Goal: Task Accomplishment & Management: Manage account settings

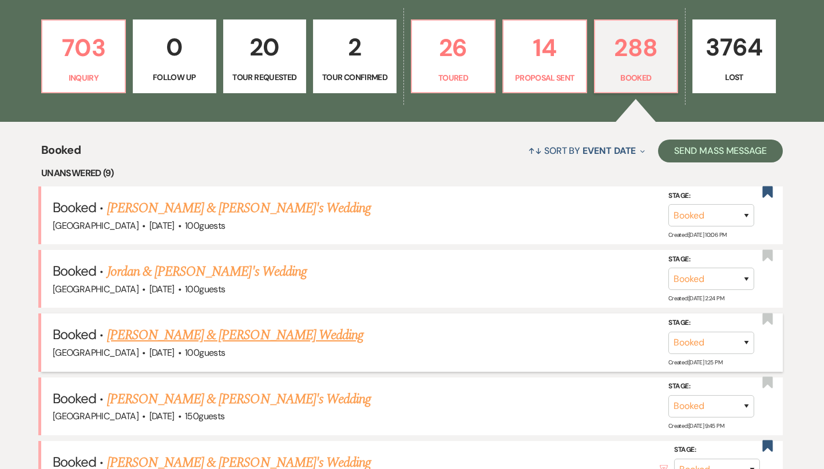
scroll to position [92, 0]
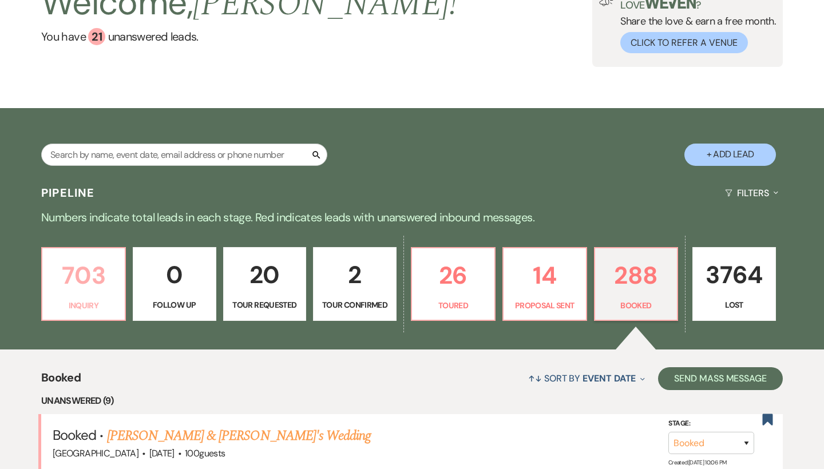
click at [92, 289] on p "703" at bounding box center [83, 275] width 69 height 38
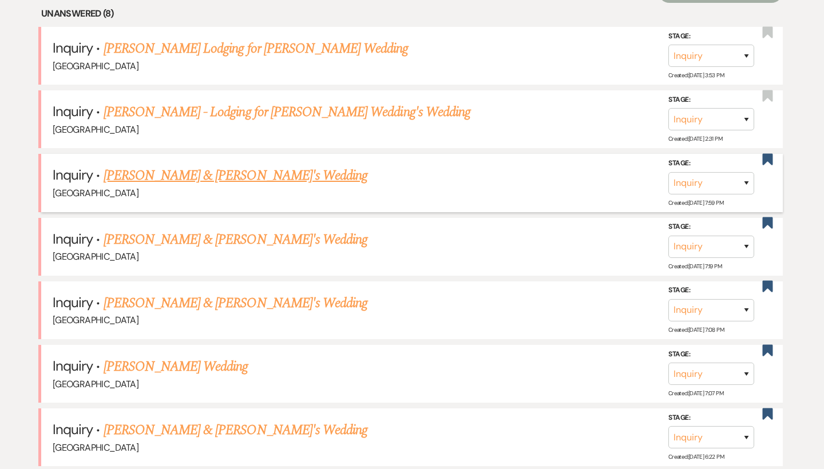
scroll to position [599, 0]
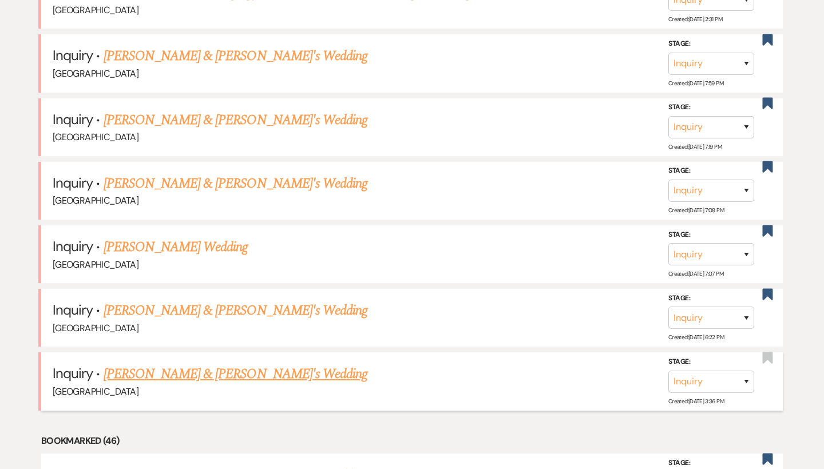
click at [221, 364] on link "[PERSON_NAME] & [PERSON_NAME]'s Wedding" at bounding box center [236, 374] width 264 height 21
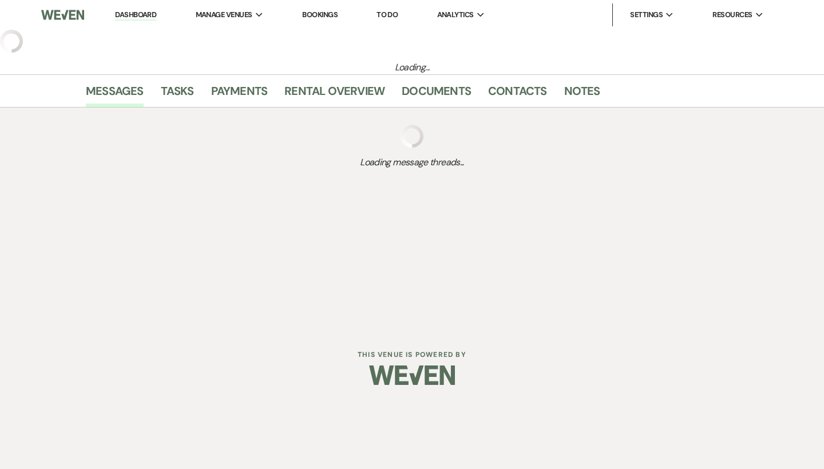
select select "6"
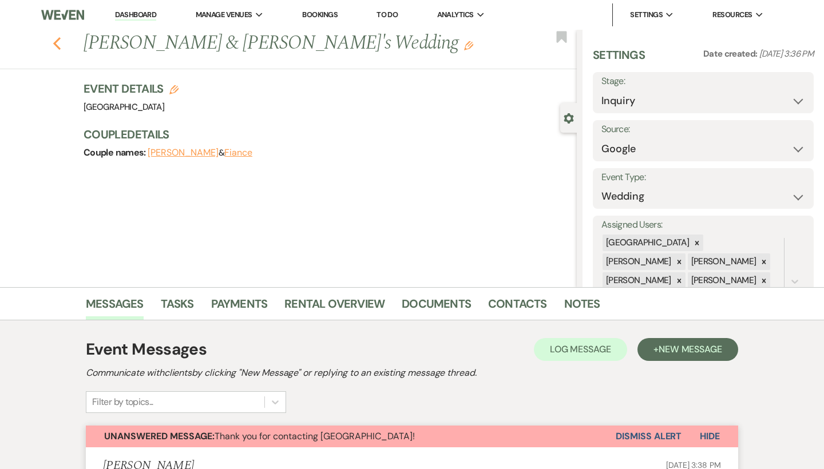
click at [58, 39] on use "button" at bounding box center [56, 43] width 7 height 13
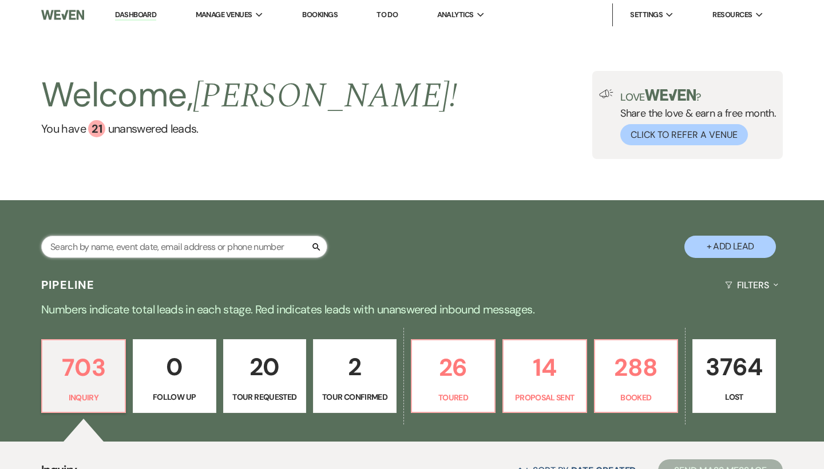
click at [159, 236] on input "text" at bounding box center [184, 247] width 286 height 22
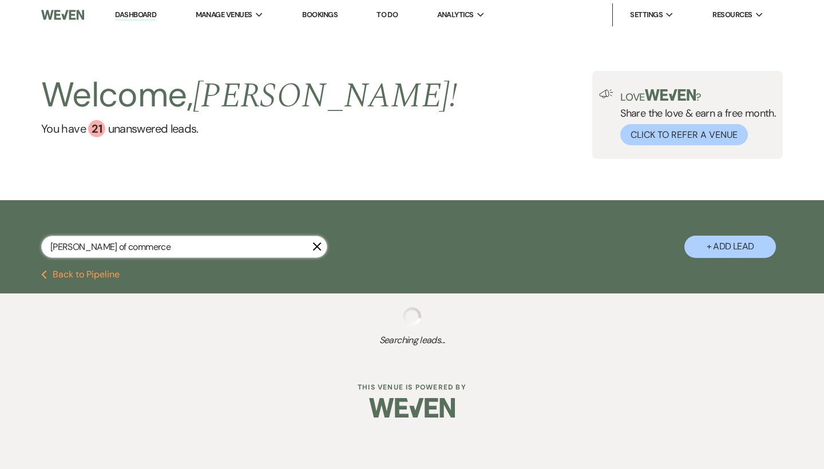
type input "Chambers of commerce"
select select "6"
select select "8"
select select "5"
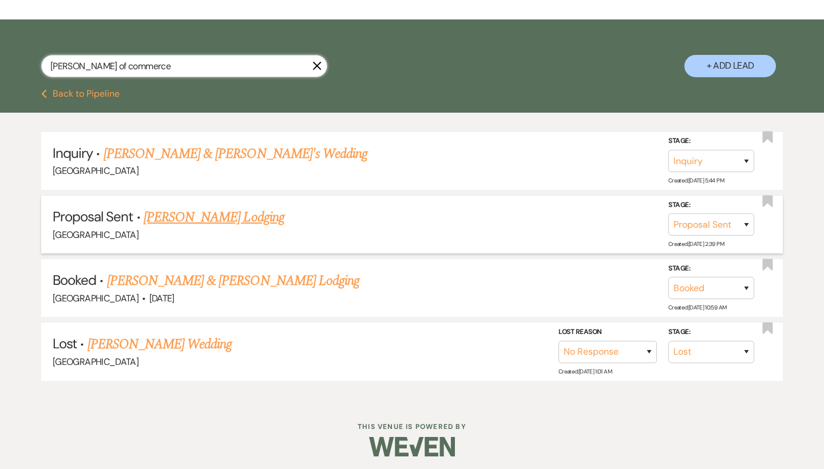
scroll to position [180, 0]
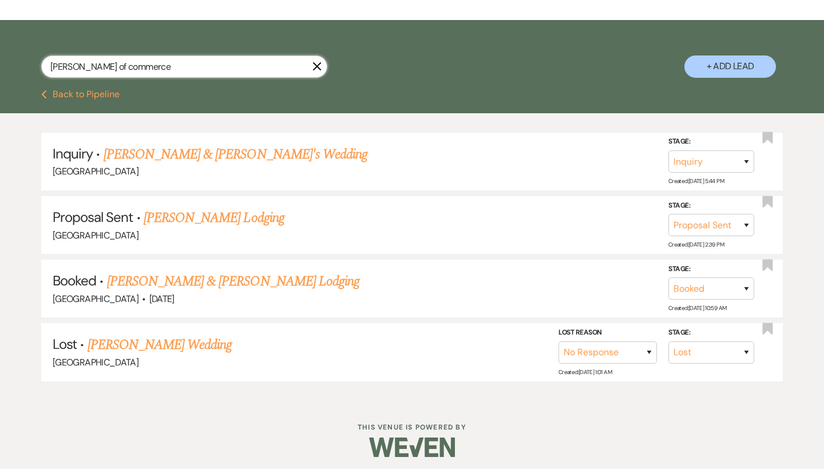
drag, startPoint x: 199, startPoint y: 61, endPoint x: 33, endPoint y: 61, distance: 165.4
click at [33, 61] on div "Chambers of commerce X + Add Lead" at bounding box center [412, 56] width 824 height 61
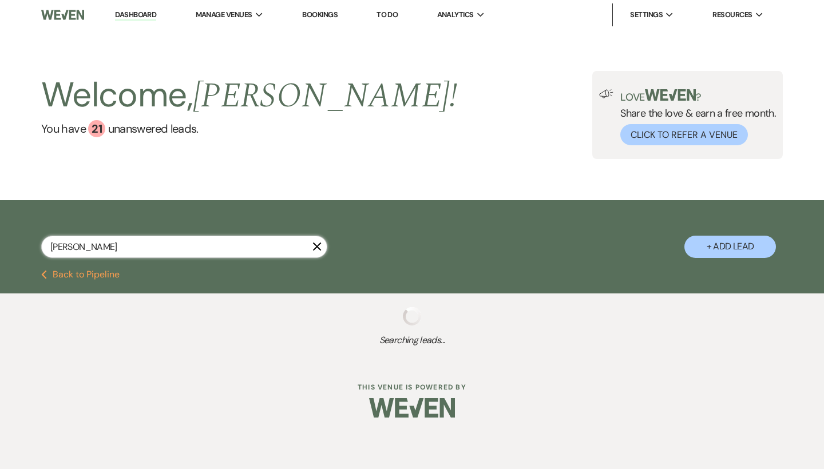
type input "Susan"
select select "6"
select select "8"
select select "5"
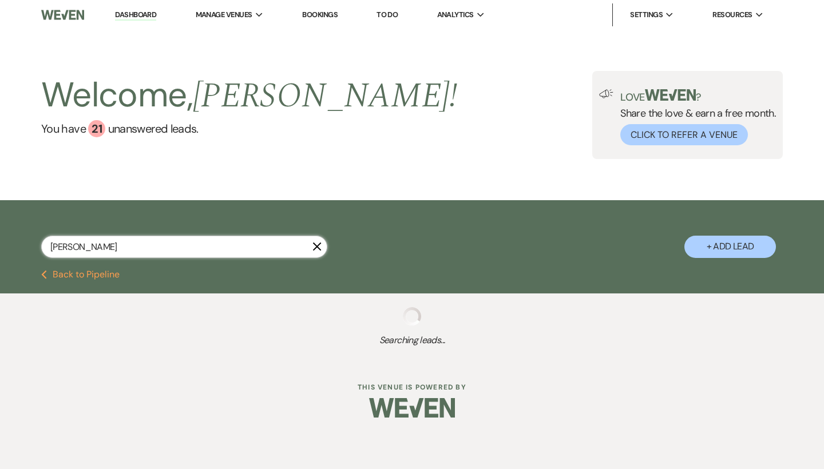
select select "8"
select select "5"
select select "8"
select select "5"
select select "8"
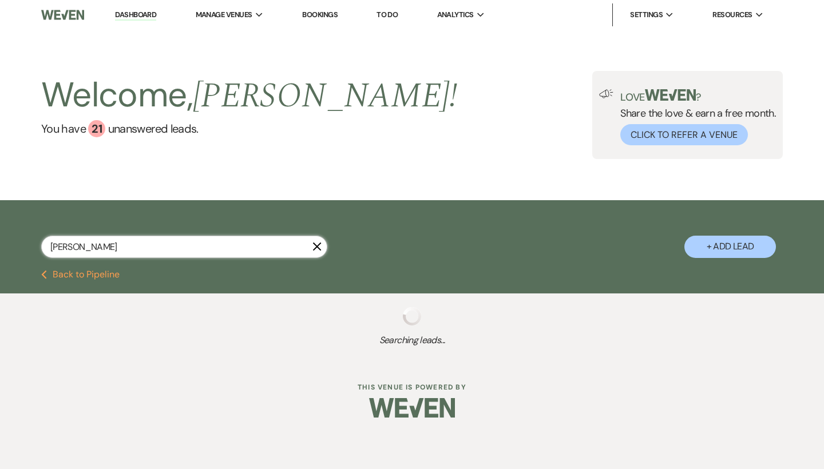
select select "5"
select select "8"
select select "6"
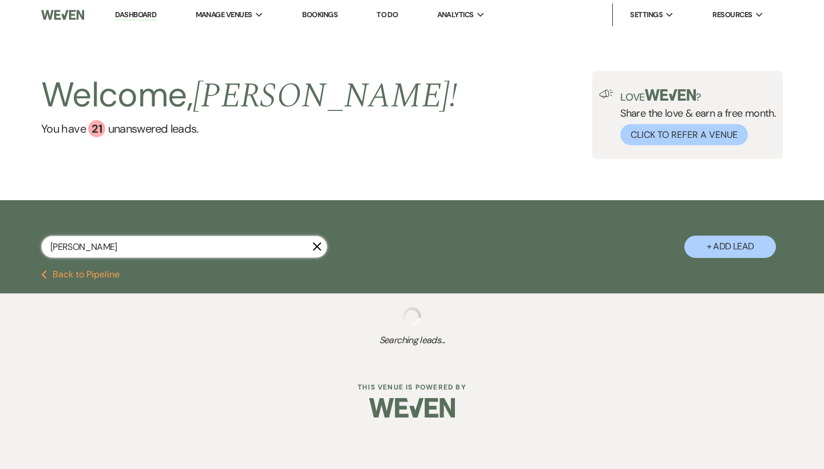
select select "8"
select select "5"
select select "8"
select select "3"
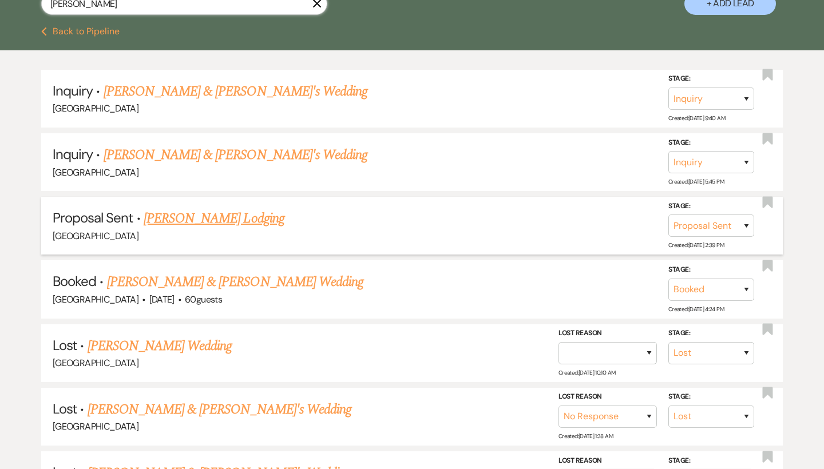
scroll to position [258, 0]
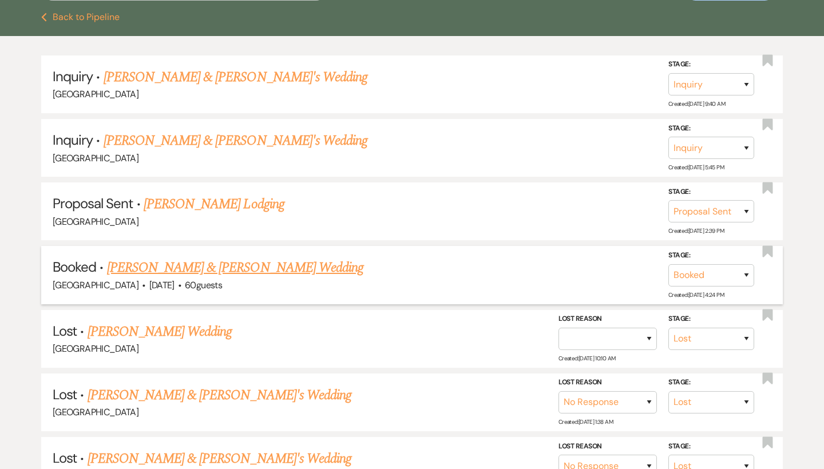
click at [211, 264] on link "Susan Gregory & Andrew Sapienza's Wedding" at bounding box center [235, 268] width 256 height 21
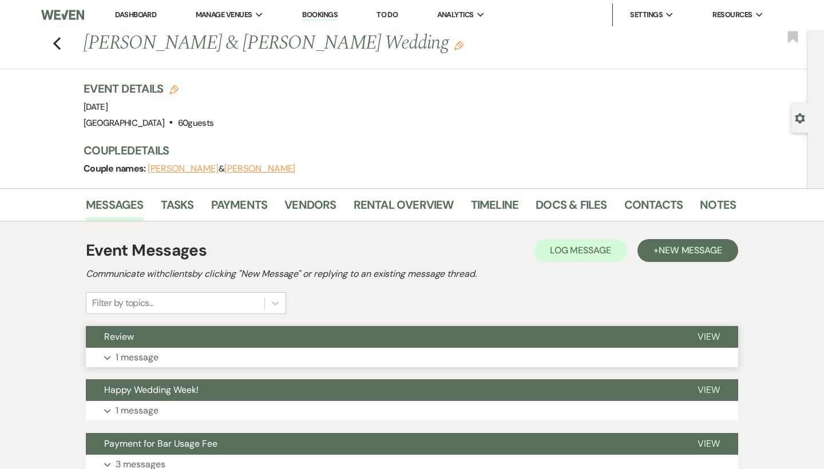
click at [177, 359] on button "Expand 1 message" at bounding box center [412, 357] width 652 height 19
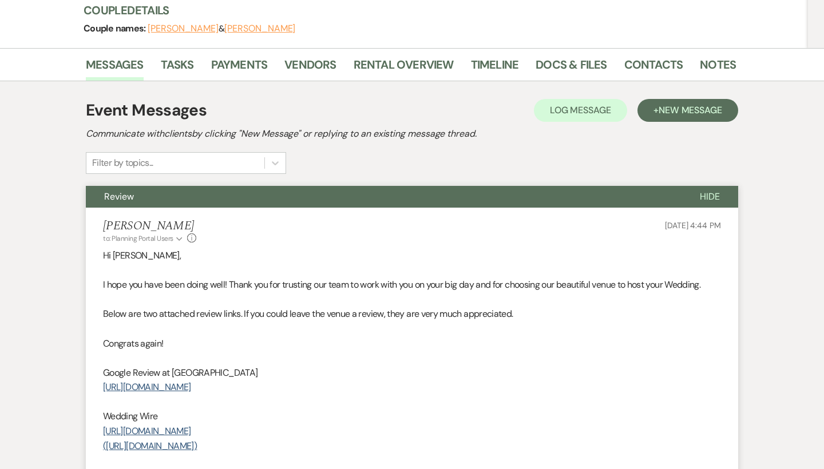
scroll to position [140, 0]
click at [225, 199] on button "Review" at bounding box center [384, 198] width 596 height 22
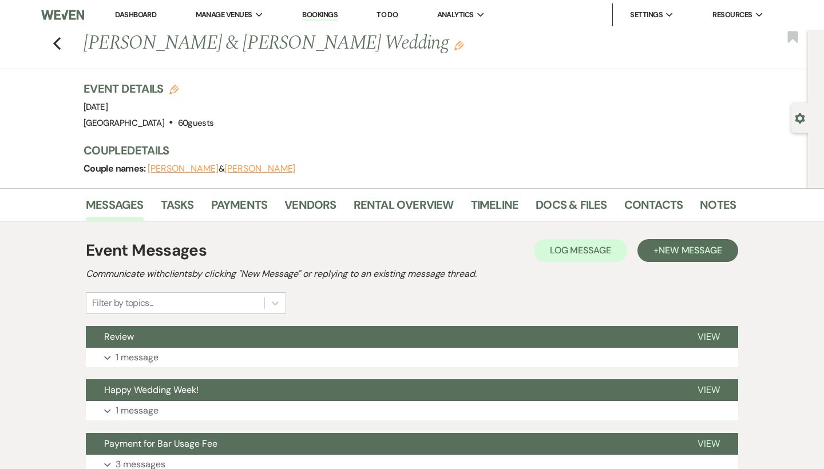
scroll to position [0, 0]
click at [141, 18] on link "Dashboard" at bounding box center [135, 15] width 41 height 10
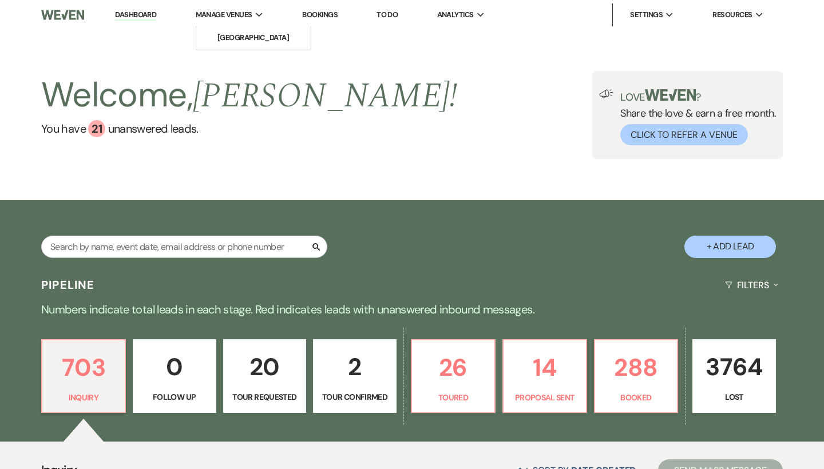
click at [252, 19] on span "Manage Venues" at bounding box center [224, 14] width 57 height 11
click at [254, 37] on li "[GEOGRAPHIC_DATA]" at bounding box center [253, 37] width 103 height 11
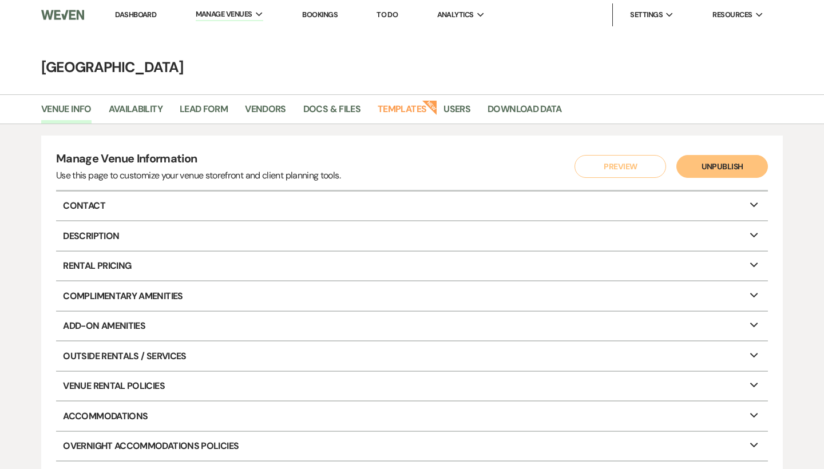
scroll to position [10, 0]
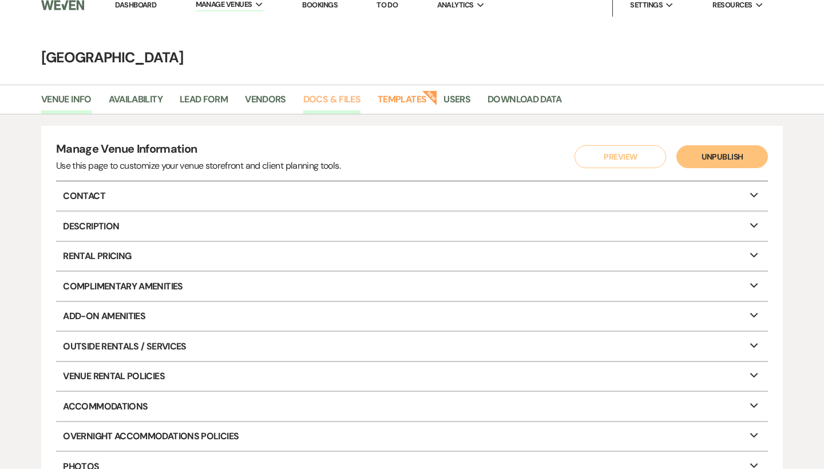
click at [342, 98] on link "Docs & Files" at bounding box center [331, 103] width 57 height 22
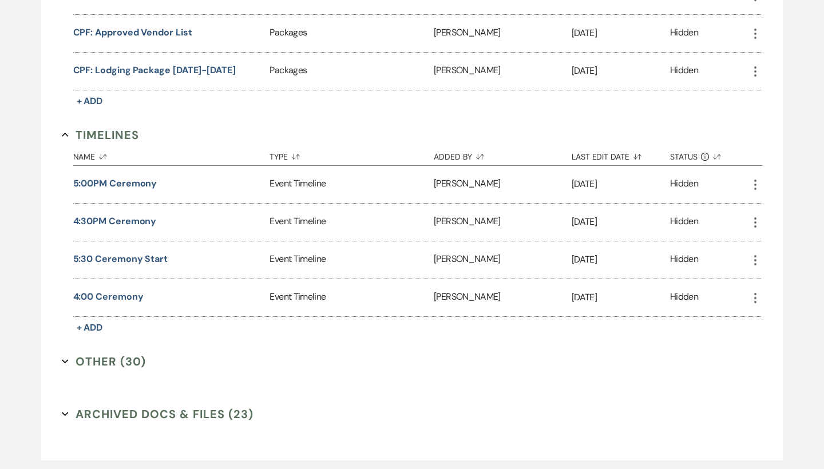
scroll to position [1925, 0]
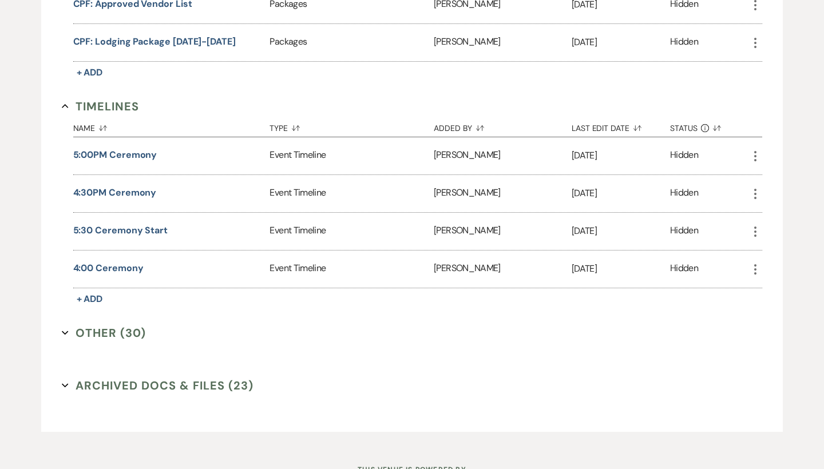
click at [91, 331] on button "Other (30) Expand" at bounding box center [104, 332] width 85 height 17
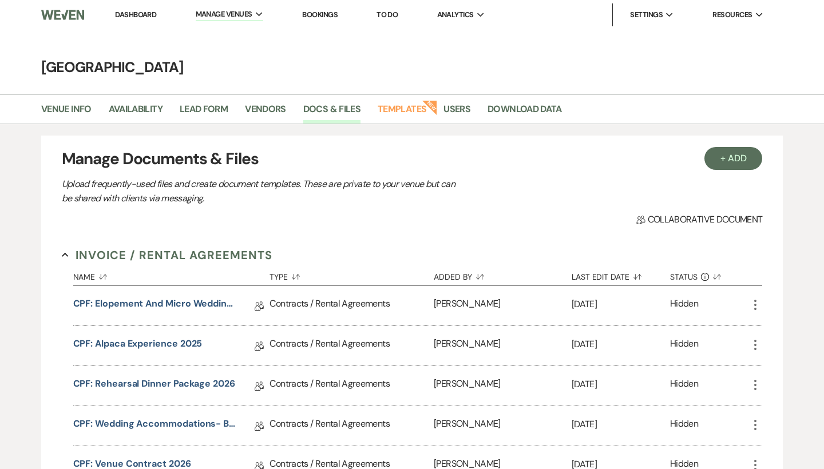
scroll to position [0, 0]
click at [152, 16] on link "Dashboard" at bounding box center [135, 15] width 41 height 10
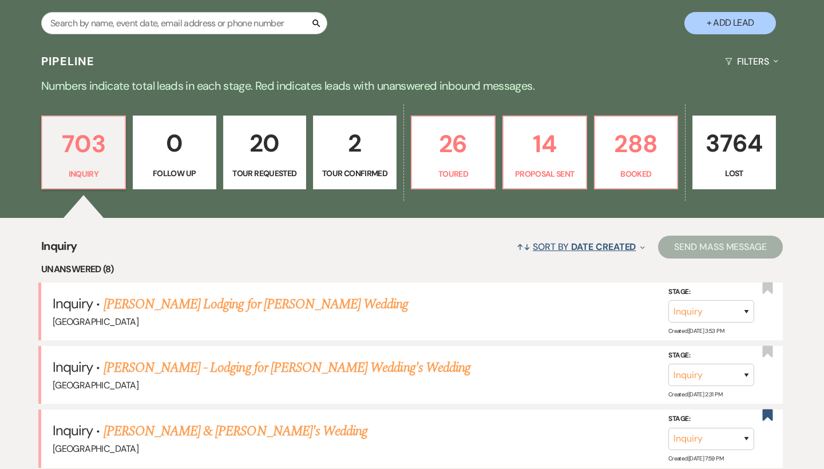
scroll to position [250, 0]
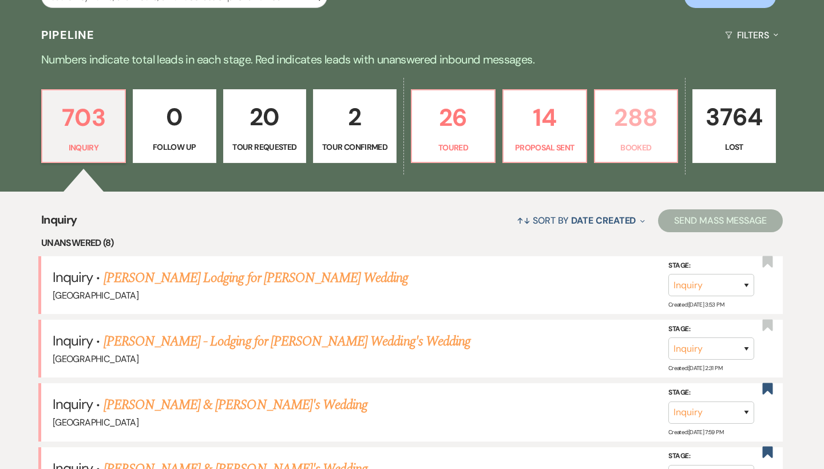
click at [650, 124] on p "288" at bounding box center [636, 117] width 69 height 38
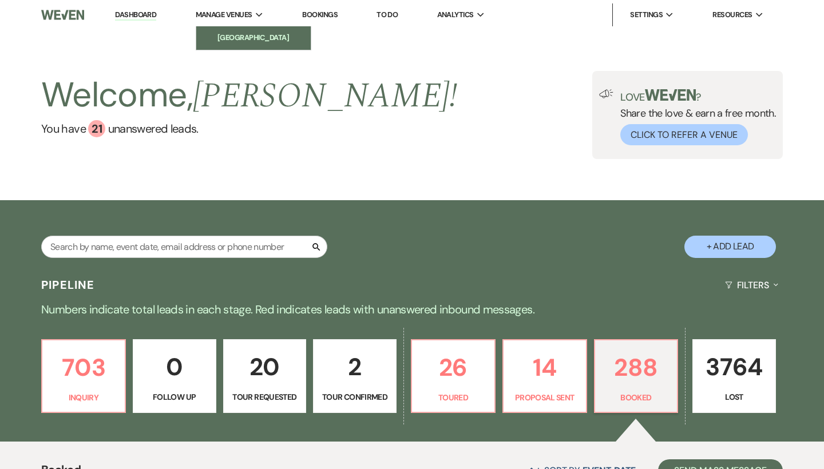
click at [241, 33] on li "[GEOGRAPHIC_DATA]" at bounding box center [253, 37] width 103 height 11
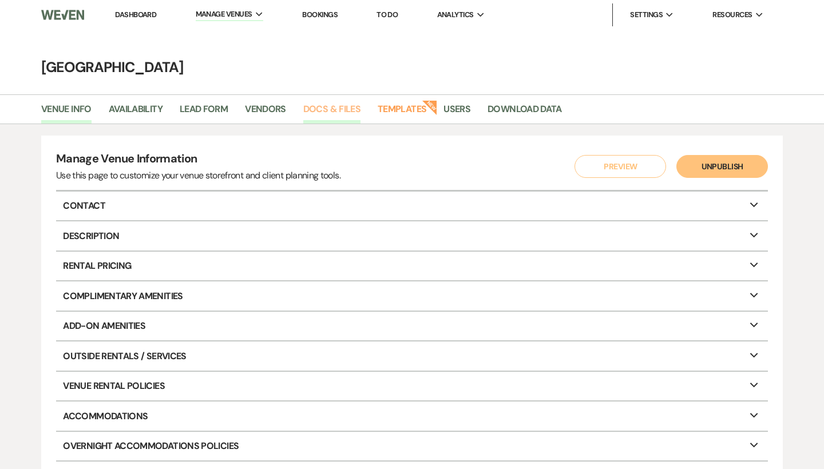
click at [345, 114] on link "Docs & Files" at bounding box center [331, 113] width 57 height 22
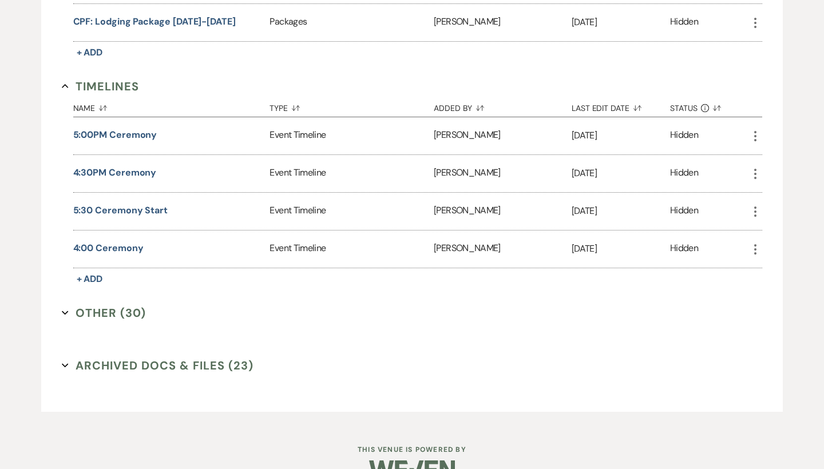
scroll to position [1955, 0]
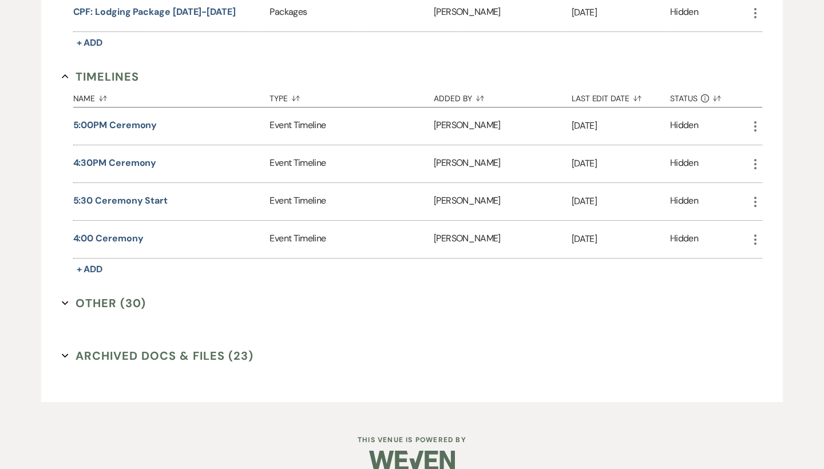
click at [118, 300] on button "Other (30) Expand" at bounding box center [104, 303] width 85 height 17
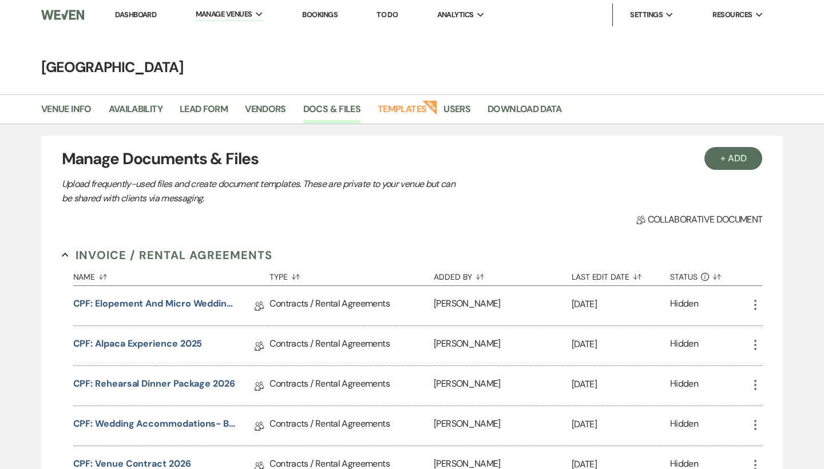
scroll to position [0, 0]
click at [147, 12] on link "Dashboard" at bounding box center [135, 15] width 41 height 10
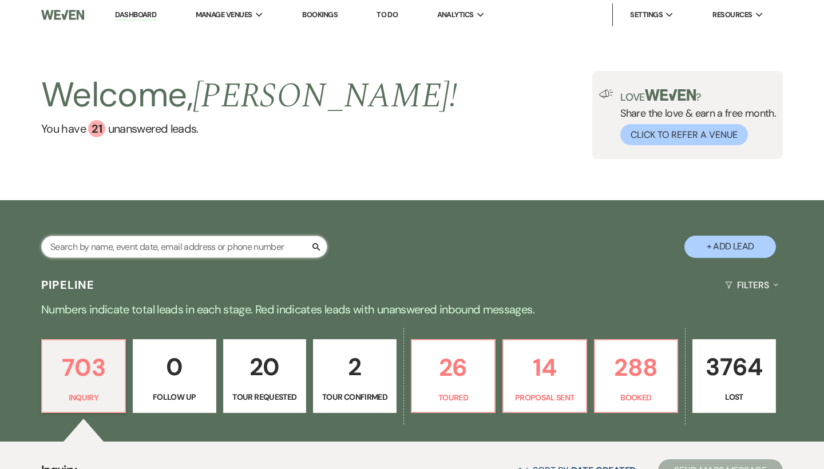
click at [174, 248] on input "text" at bounding box center [184, 247] width 286 height 22
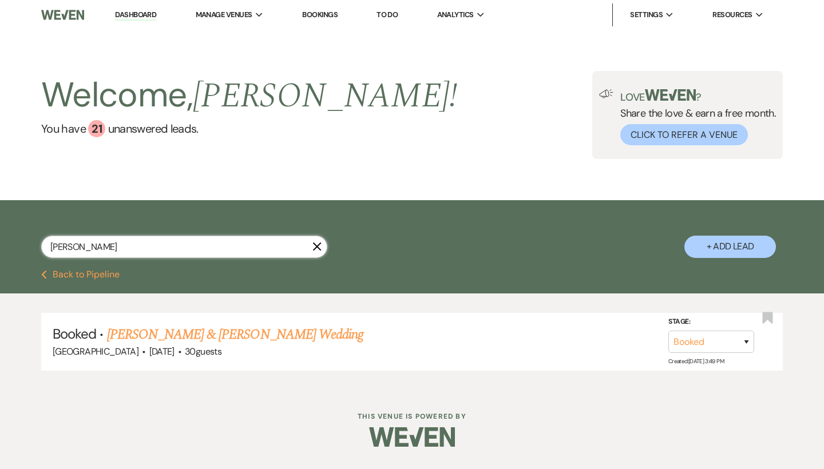
type input "China"
drag, startPoint x: 174, startPoint y: 248, endPoint x: 181, endPoint y: 333, distance: 85.0
click at [181, 333] on link "[PERSON_NAME] & [PERSON_NAME] Wedding" at bounding box center [235, 334] width 256 height 21
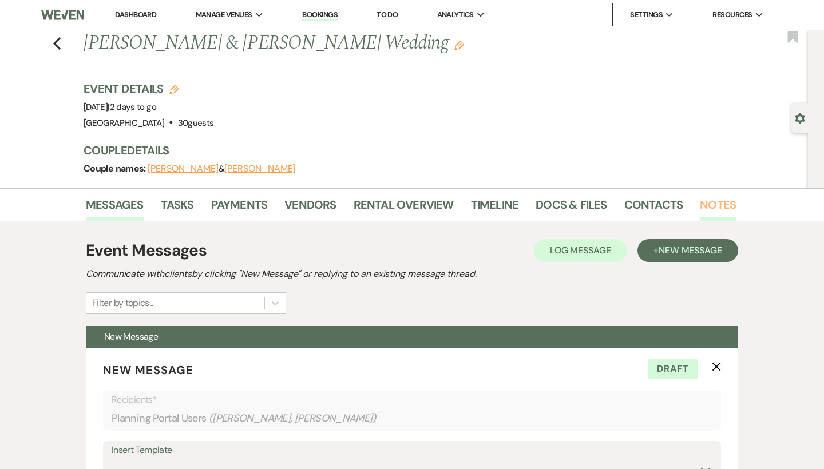
click at [709, 204] on link "Notes" at bounding box center [718, 208] width 36 height 25
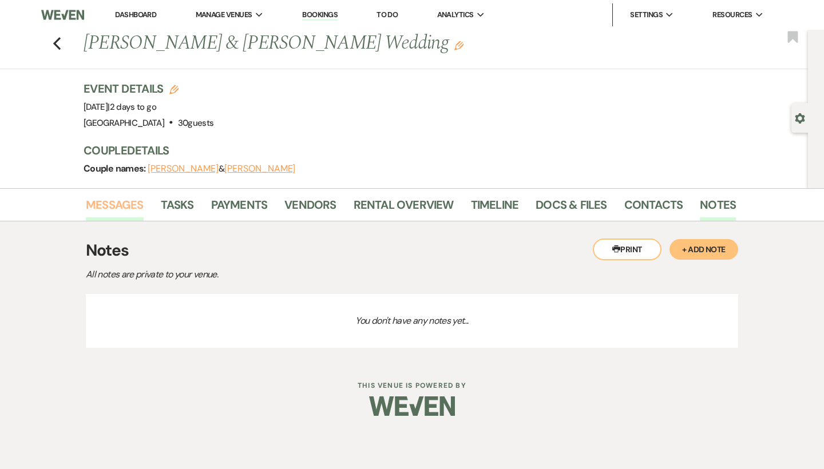
click at [131, 203] on link "Messages" at bounding box center [115, 208] width 58 height 25
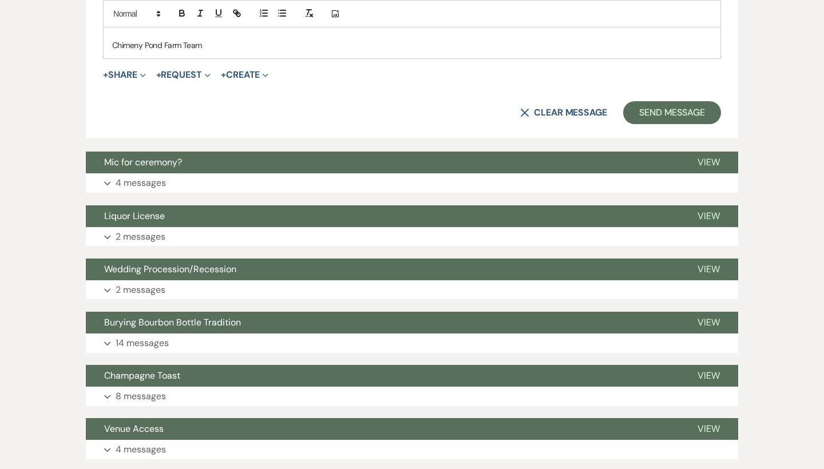
scroll to position [779, 0]
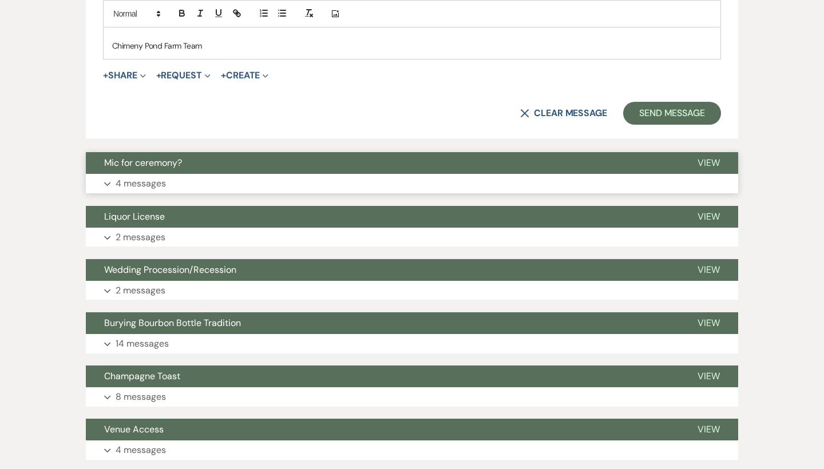
click at [148, 176] on p "4 messages" at bounding box center [141, 183] width 50 height 15
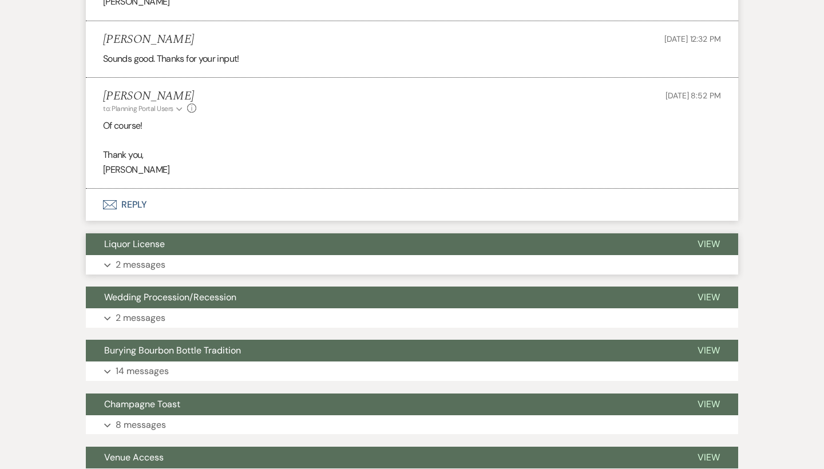
scroll to position [1143, 0]
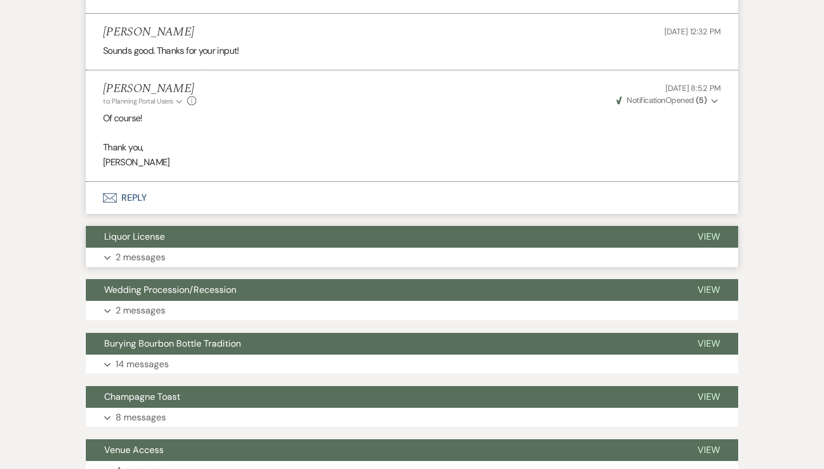
click at [149, 250] on p "2 messages" at bounding box center [141, 257] width 50 height 15
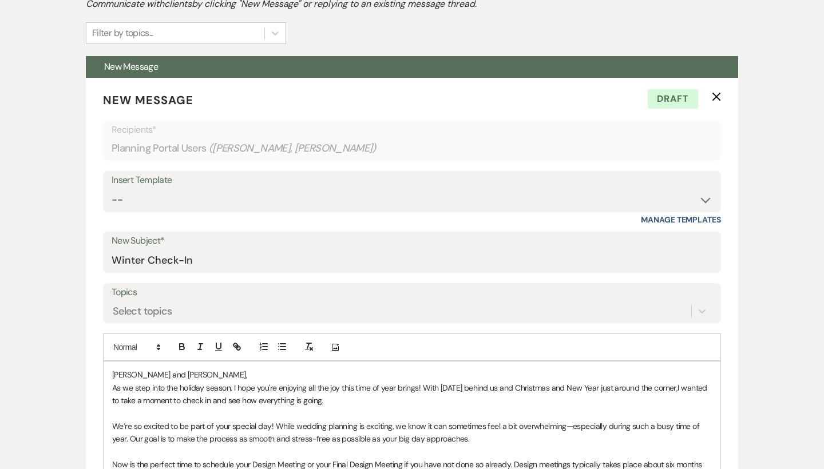
scroll to position [244, 0]
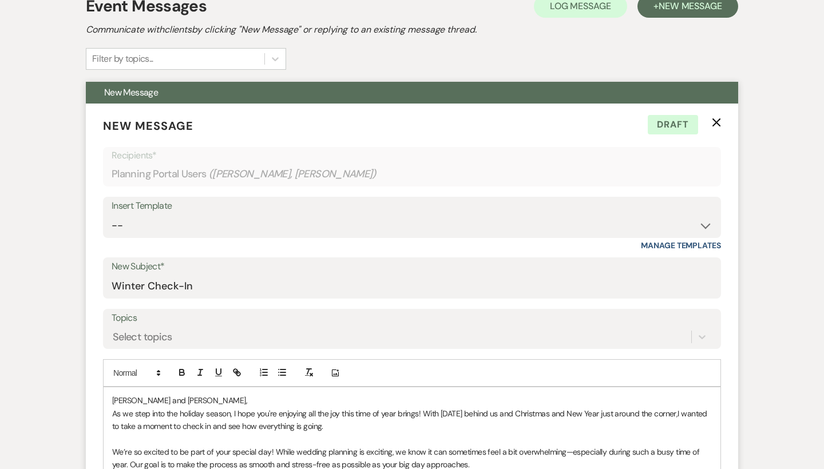
click at [714, 118] on icon "X" at bounding box center [716, 122] width 9 height 9
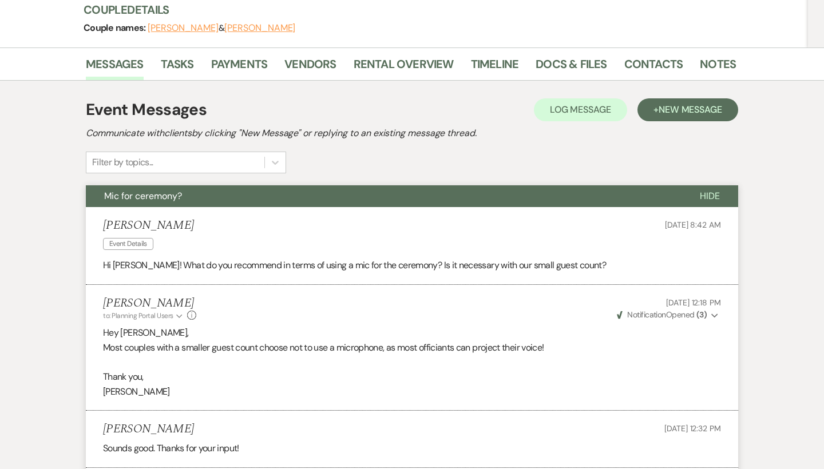
scroll to position [139, 0]
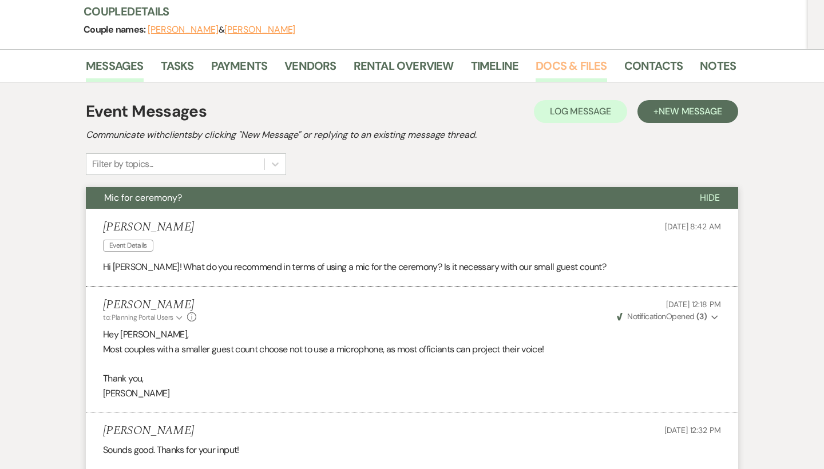
click at [548, 65] on link "Docs & Files" at bounding box center [571, 69] width 71 height 25
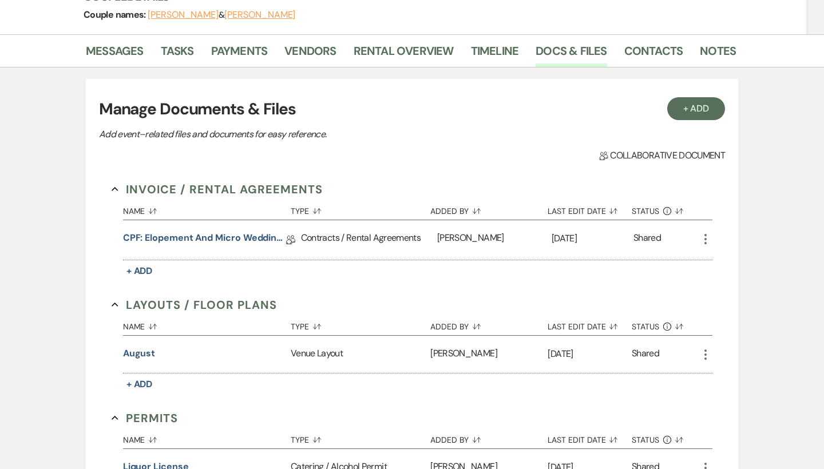
scroll to position [163, 0]
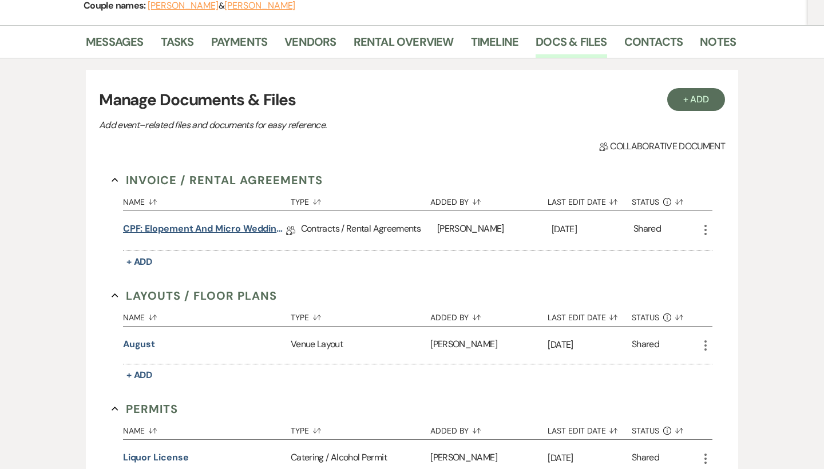
click at [234, 231] on link "CPF: Elopement and Micro Wedding 2025" at bounding box center [204, 231] width 163 height 18
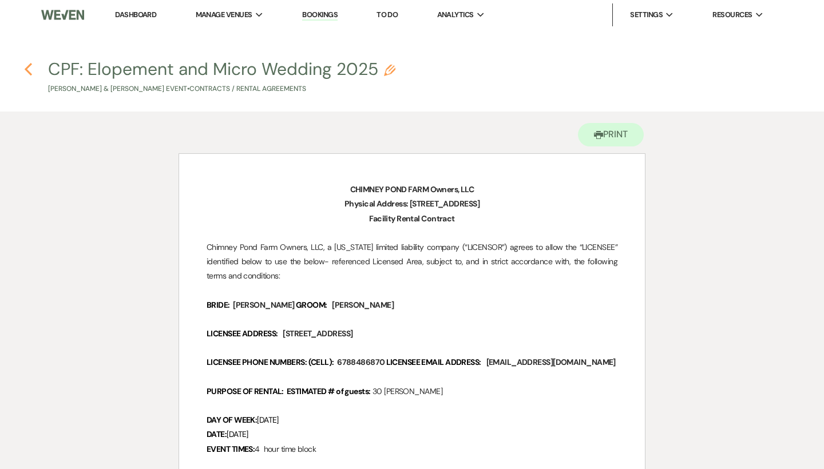
click at [26, 61] on button "Previous" at bounding box center [28, 68] width 9 height 15
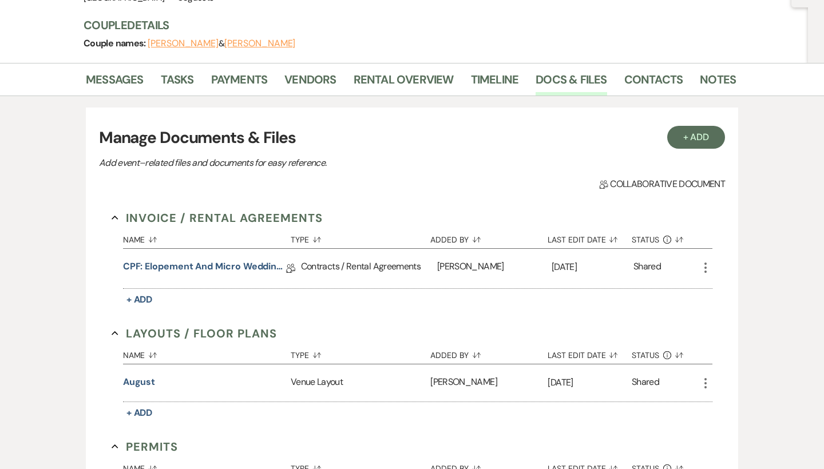
scroll to position [121, 0]
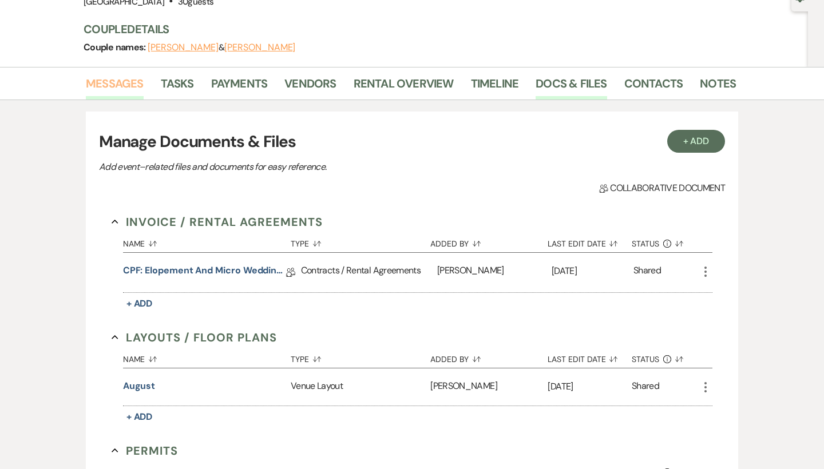
click at [105, 87] on link "Messages" at bounding box center [115, 86] width 58 height 25
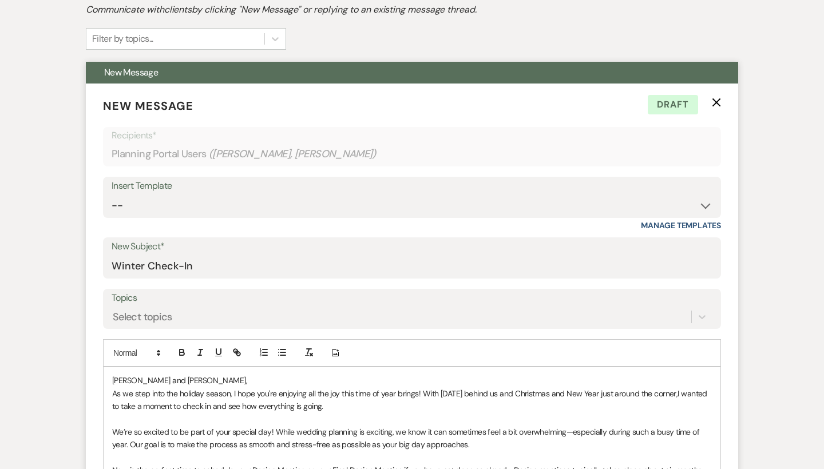
scroll to position [283, 0]
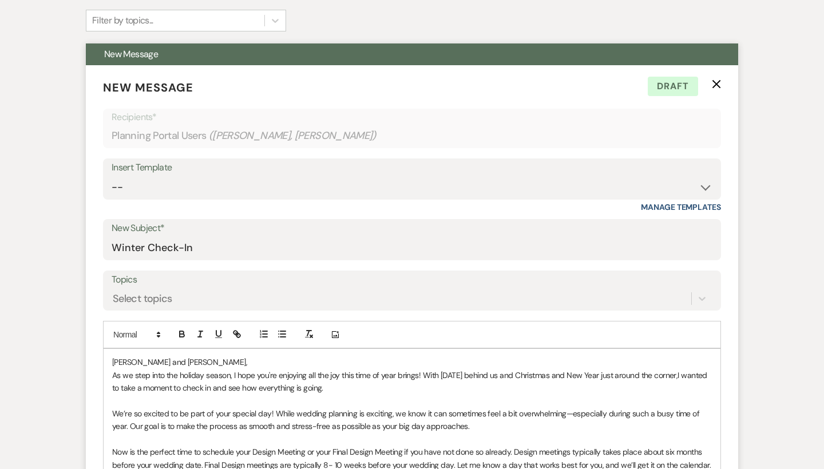
click at [715, 85] on use "button" at bounding box center [717, 84] width 9 height 9
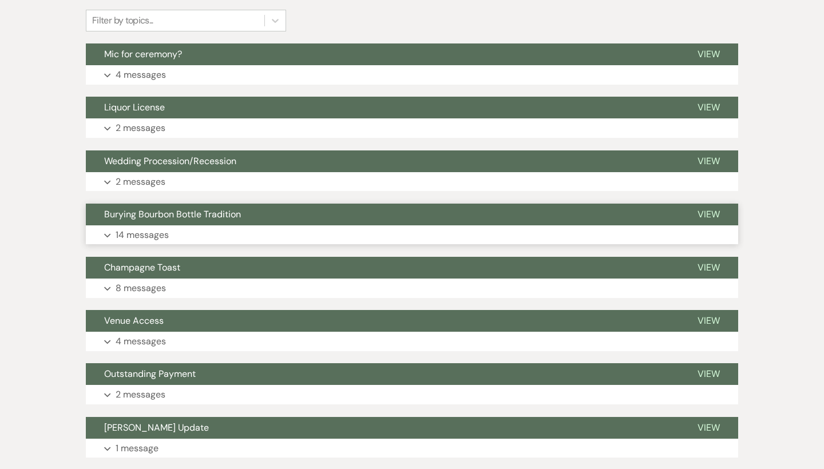
click at [212, 215] on span "Burying Bourbon Bottle Tradition" at bounding box center [172, 214] width 137 height 12
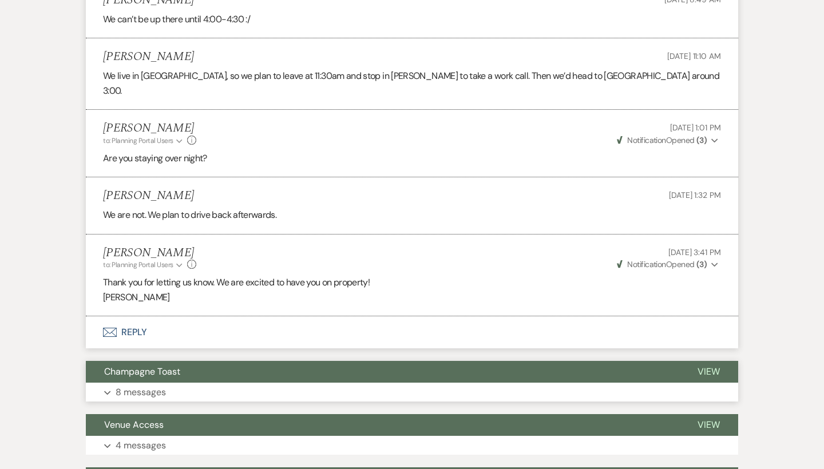
click at [184, 361] on button "Champagne Toast" at bounding box center [382, 372] width 593 height 22
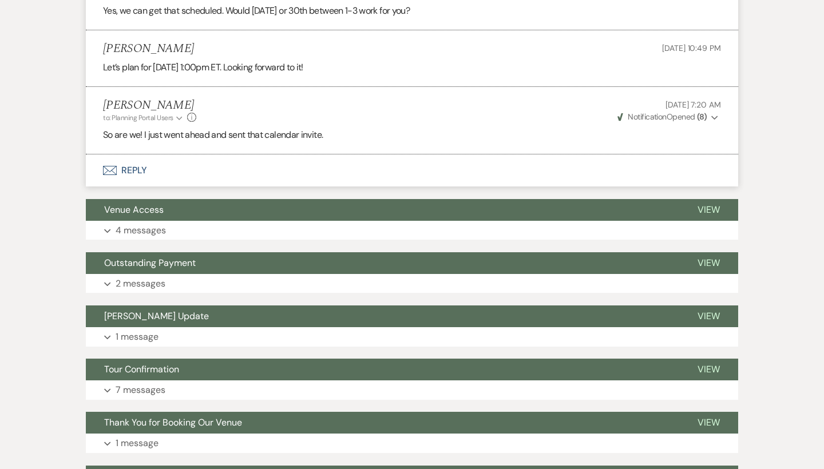
scroll to position [2433, 0]
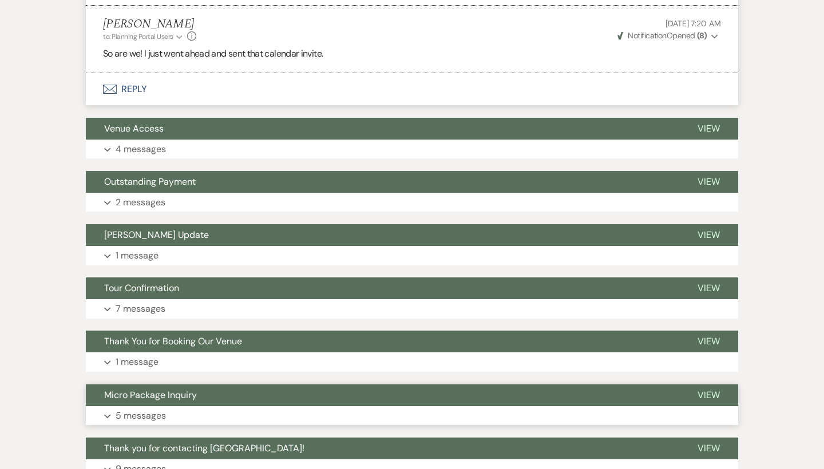
click at [191, 406] on button "Expand 5 messages" at bounding box center [412, 415] width 652 height 19
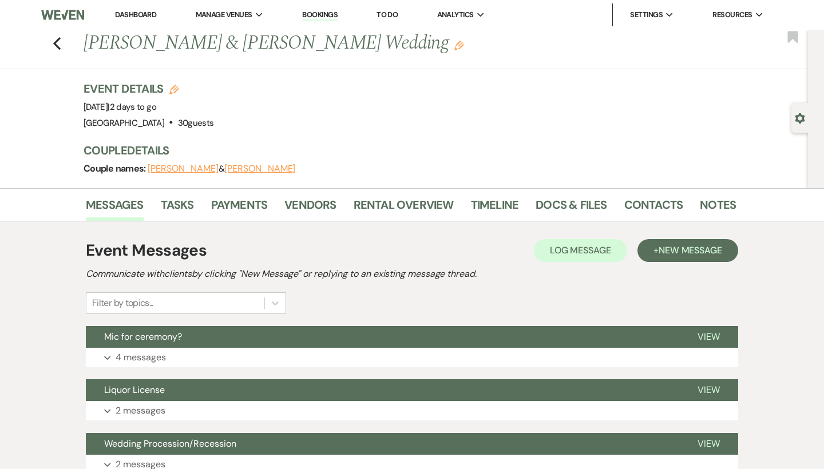
scroll to position [0, 0]
click at [151, 15] on link "Dashboard" at bounding box center [135, 15] width 41 height 10
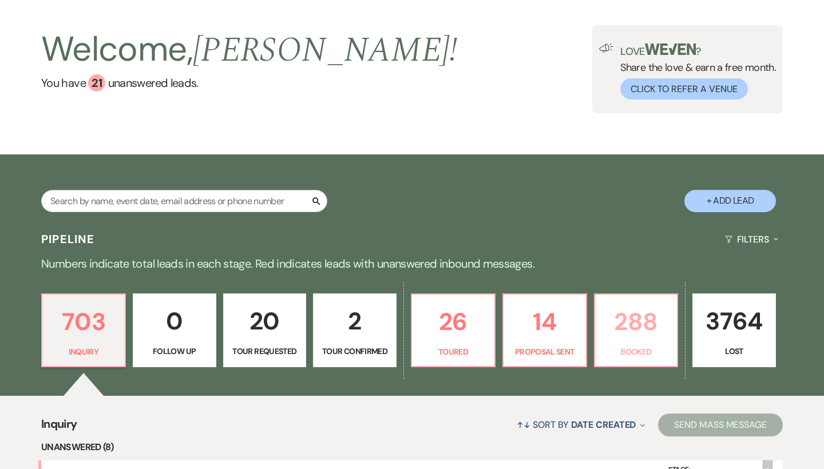
scroll to position [56, 0]
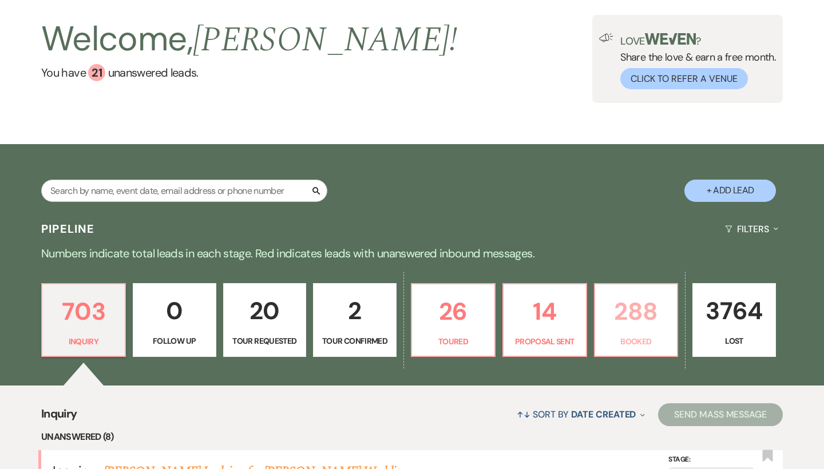
click at [642, 331] on link "288 Booked" at bounding box center [636, 320] width 85 height 74
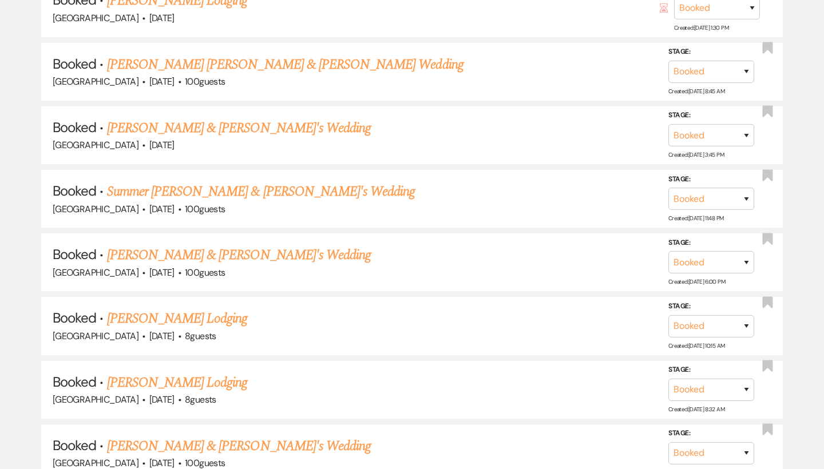
scroll to position [12559, 0]
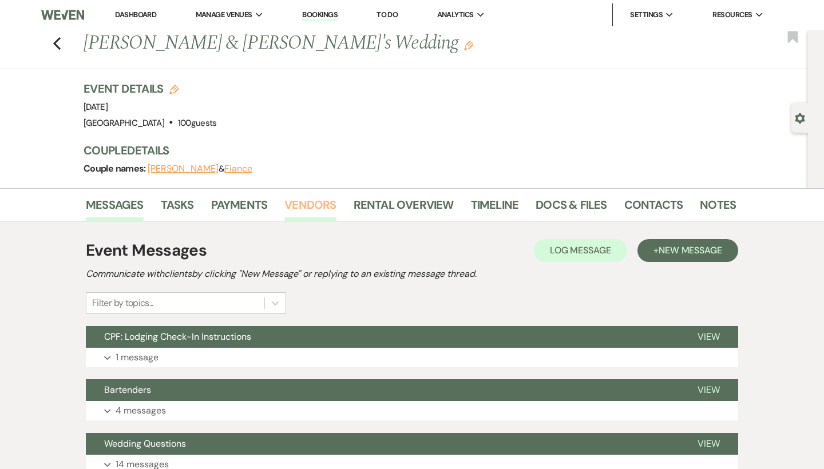
click at [301, 199] on link "Vendors" at bounding box center [310, 208] width 52 height 25
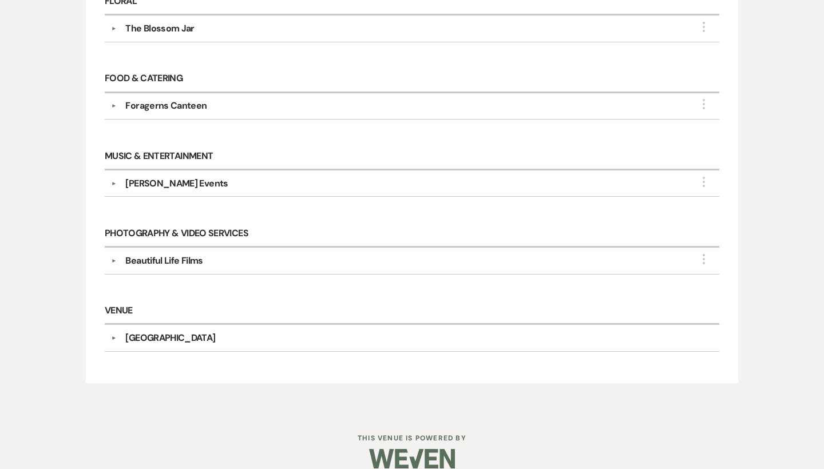
scroll to position [389, 0]
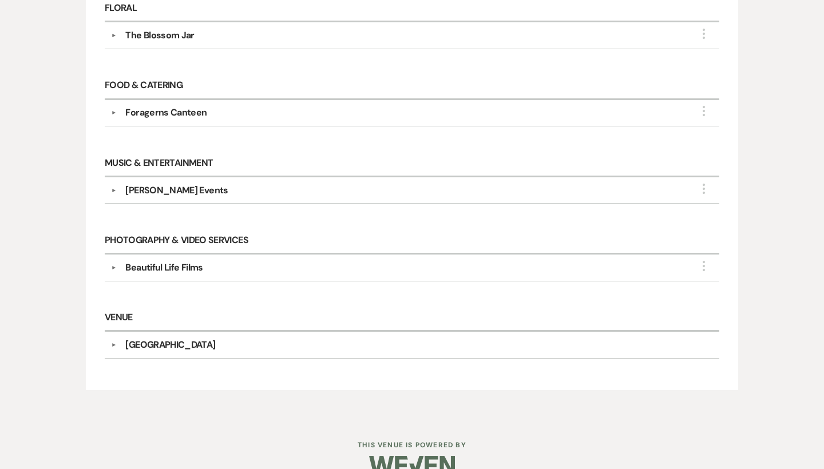
click at [168, 189] on div "DJ Leve Events" at bounding box center [176, 191] width 102 height 14
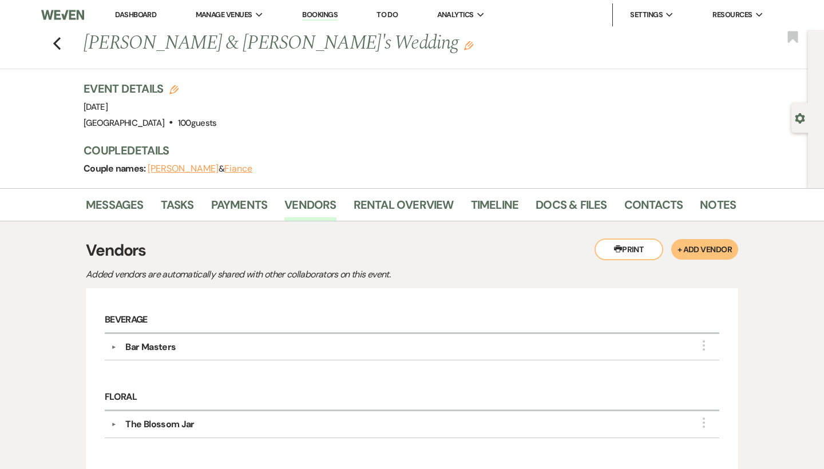
scroll to position [0, 0]
click at [153, 15] on link "Dashboard" at bounding box center [135, 15] width 41 height 10
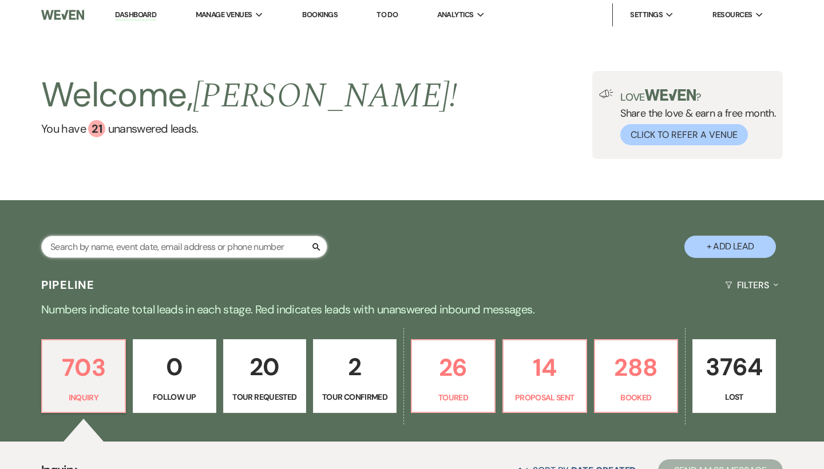
click at [262, 252] on input "text" at bounding box center [184, 247] width 286 height 22
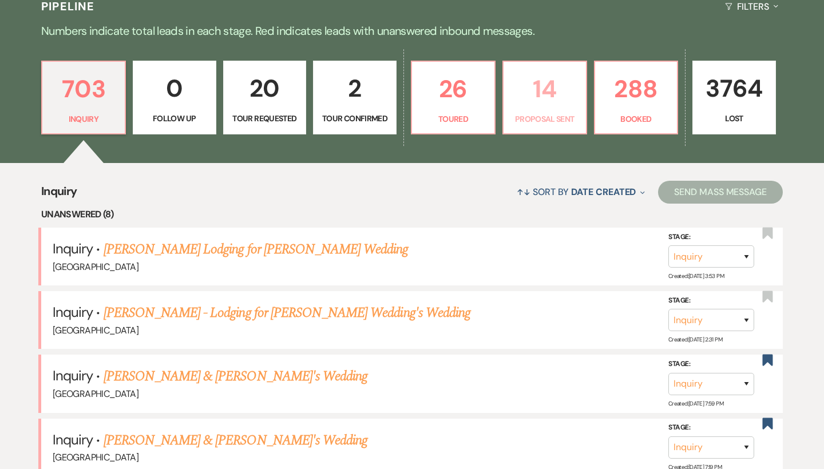
scroll to position [282, 0]
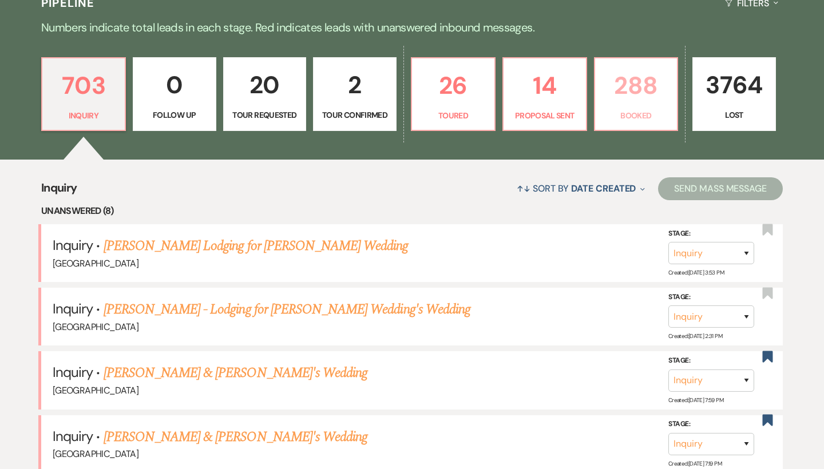
click at [646, 109] on p "Booked" at bounding box center [636, 115] width 69 height 13
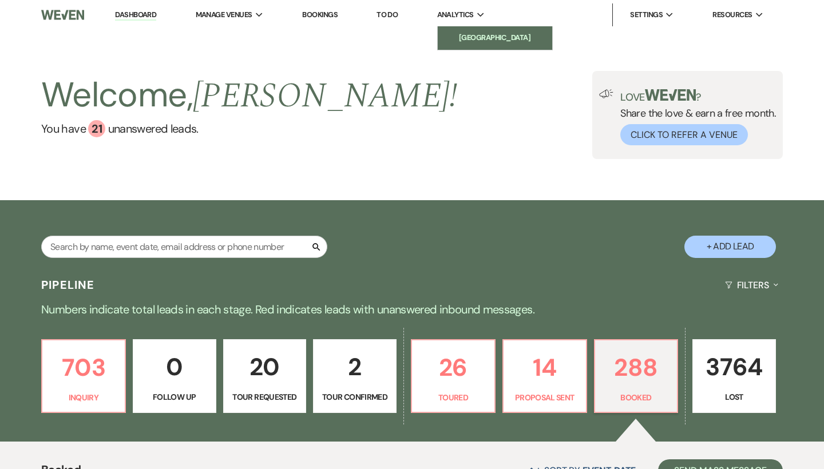
click at [477, 38] on li "[GEOGRAPHIC_DATA]" at bounding box center [495, 37] width 103 height 11
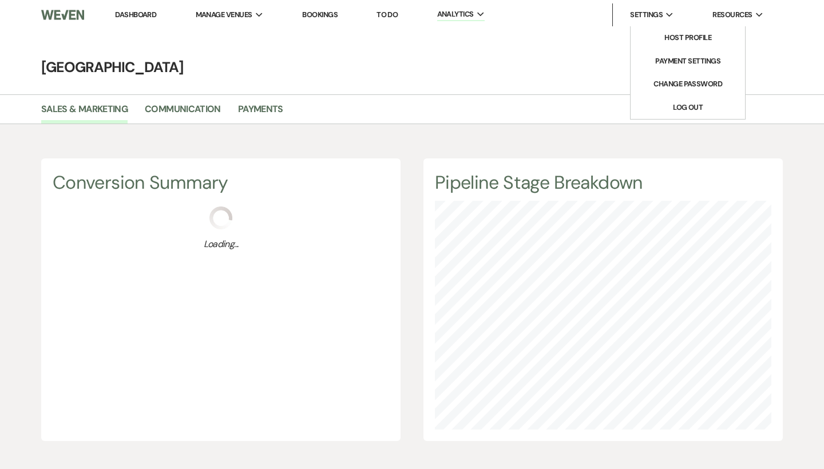
scroll to position [469, 824]
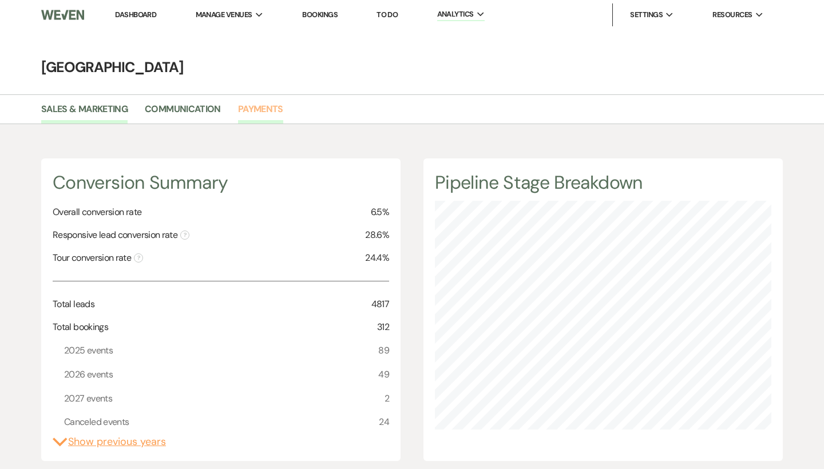
click at [272, 110] on link "Payments" at bounding box center [260, 113] width 45 height 22
select select "2025"
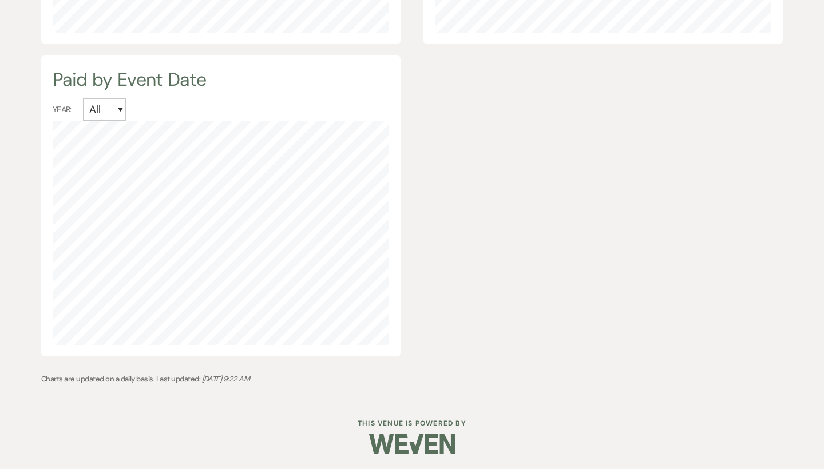
scroll to position [1407, 0]
click at [527, 312] on div "Payment Status Year: All 2027 2026 2025 2024 2023 2022 2021 Paid by Method Year…" at bounding box center [412, 50] width 742 height 659
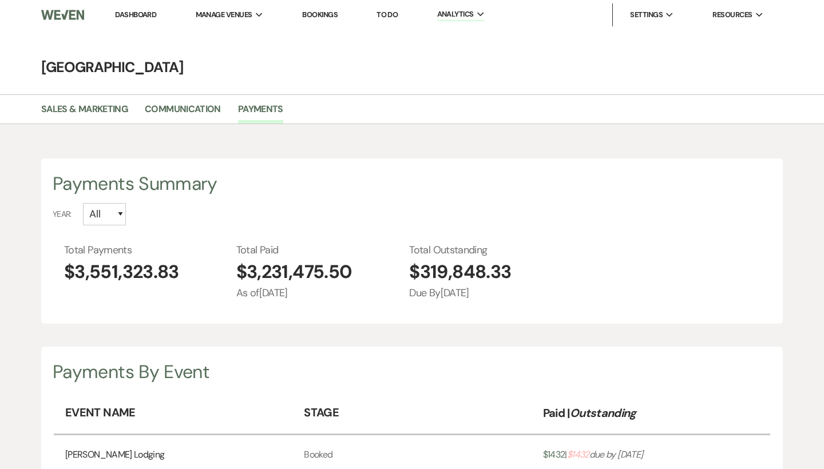
scroll to position [0, 0]
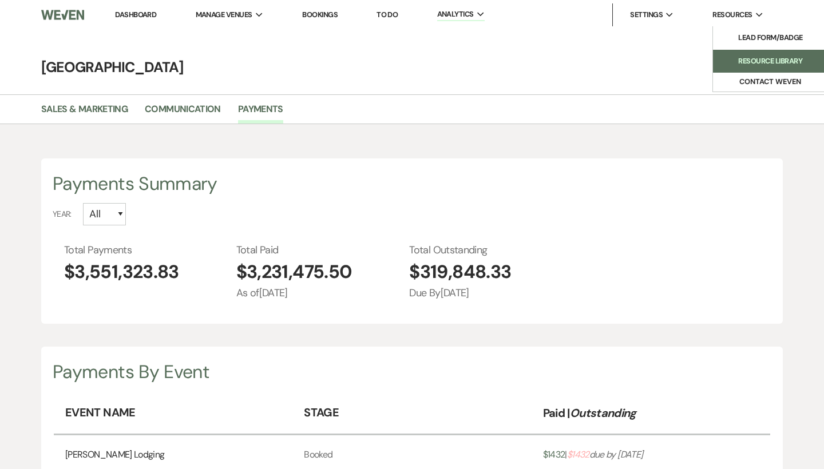
click at [737, 60] on li "Resource Library" at bounding box center [770, 61] width 103 height 11
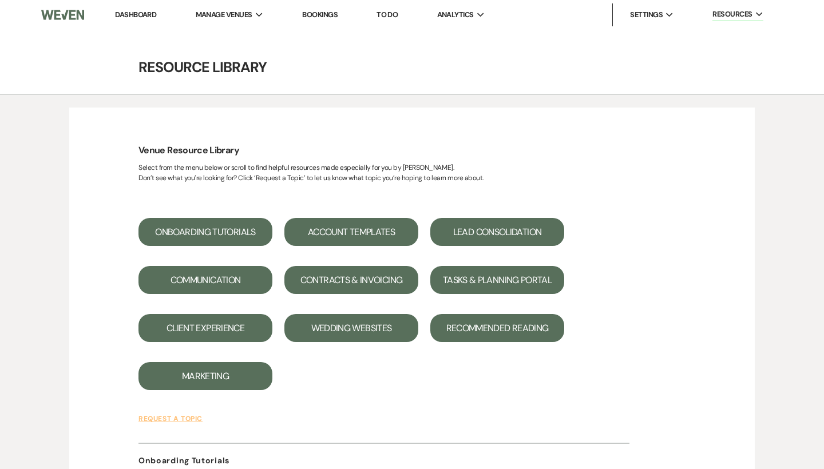
click at [147, 14] on link "Dashboard" at bounding box center [135, 15] width 41 height 10
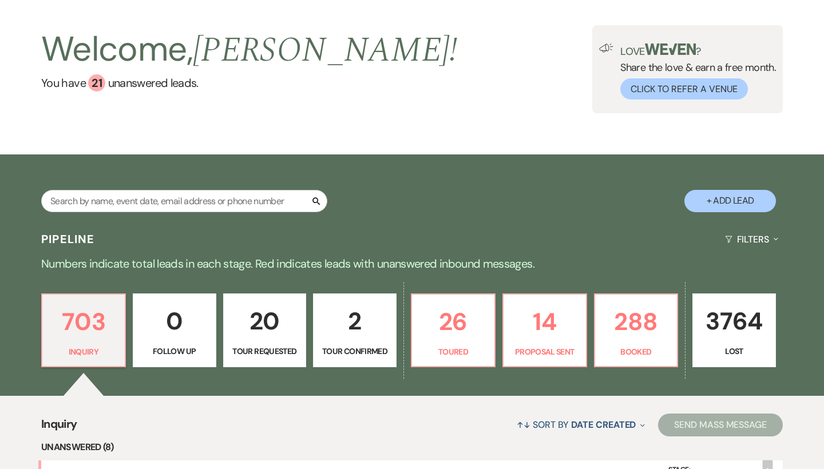
scroll to position [91, 0]
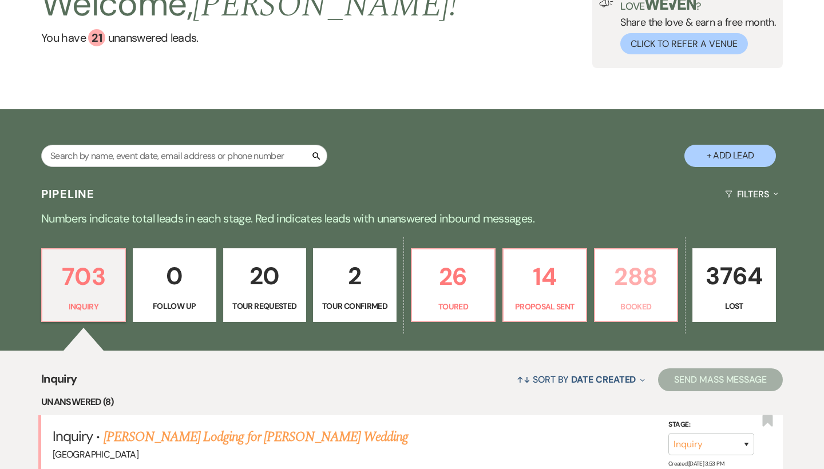
click at [663, 292] on p "288" at bounding box center [636, 277] width 69 height 38
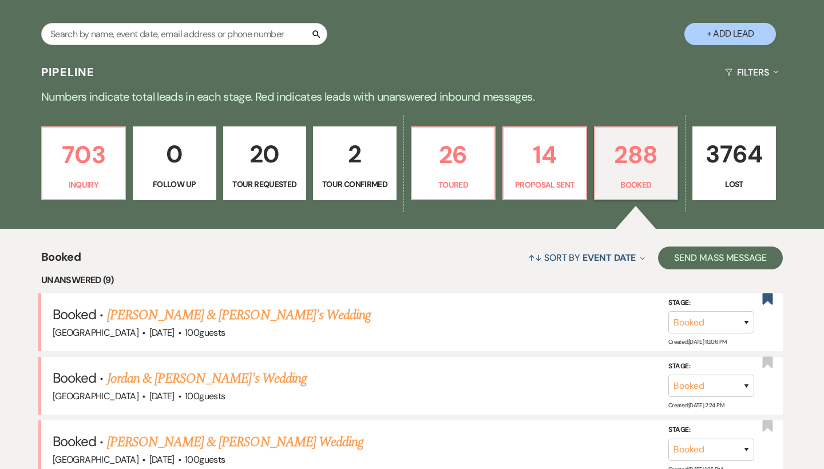
scroll to position [214, 0]
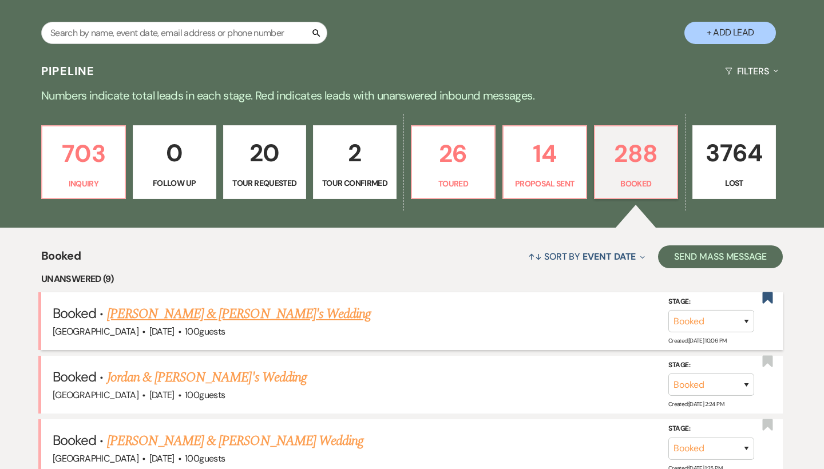
click at [213, 310] on link "[PERSON_NAME] & [PERSON_NAME]'s Wedding" at bounding box center [239, 314] width 264 height 21
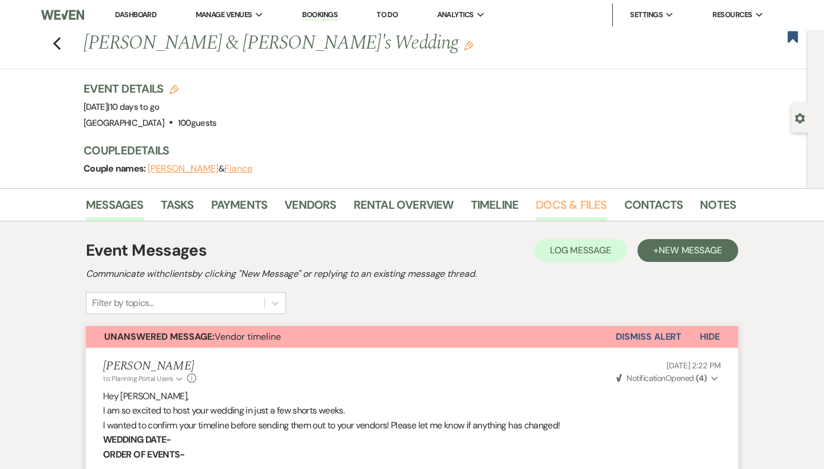
click at [587, 211] on link "Docs & Files" at bounding box center [571, 208] width 71 height 25
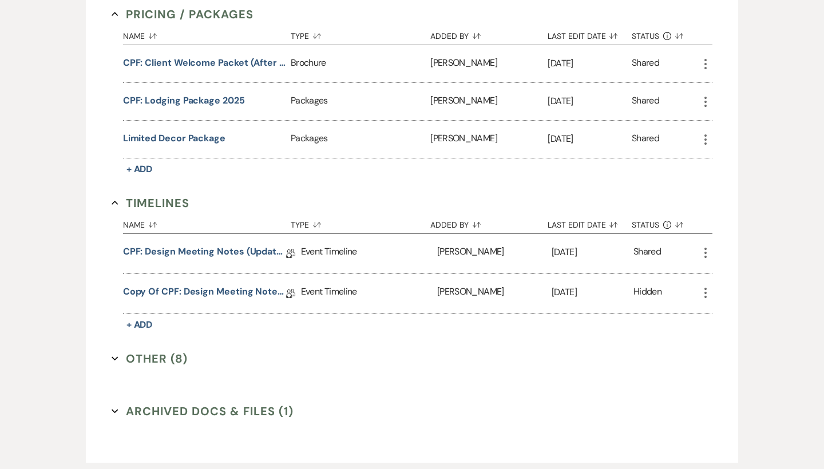
scroll to position [1174, 0]
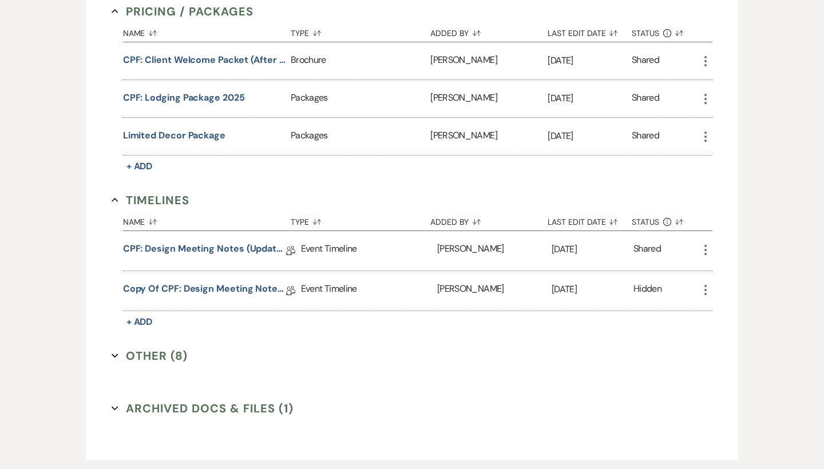
click at [163, 354] on button "Other (8) Expand" at bounding box center [150, 355] width 76 height 17
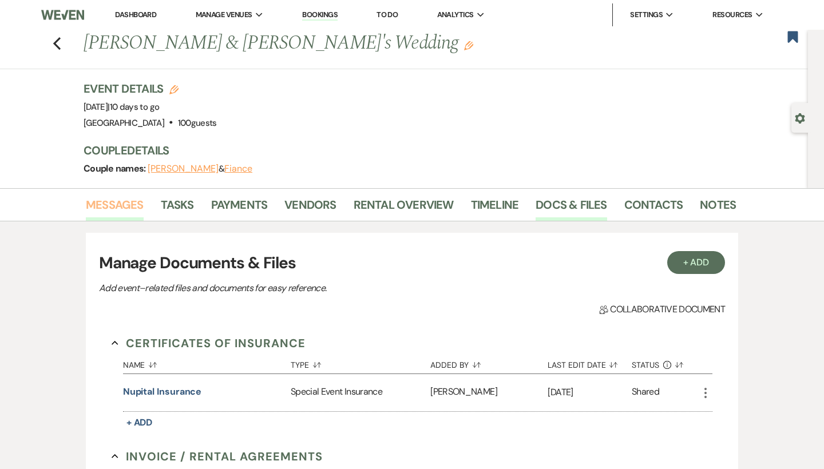
scroll to position [0, 0]
click at [110, 198] on link "Messages" at bounding box center [115, 208] width 58 height 25
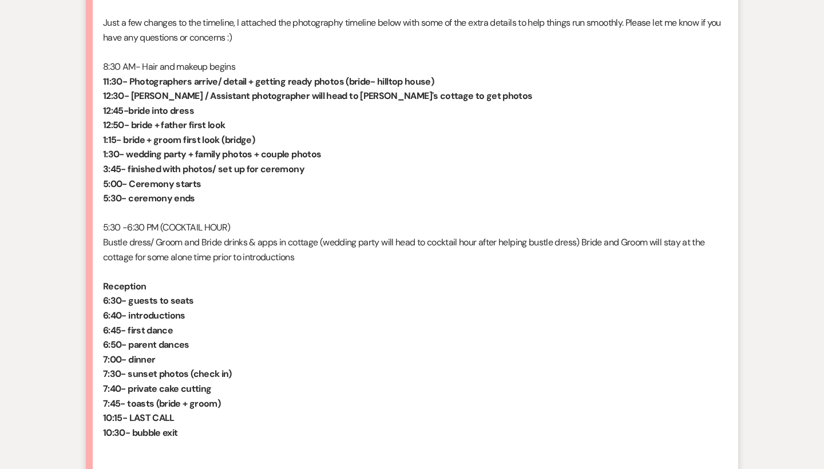
scroll to position [896, 0]
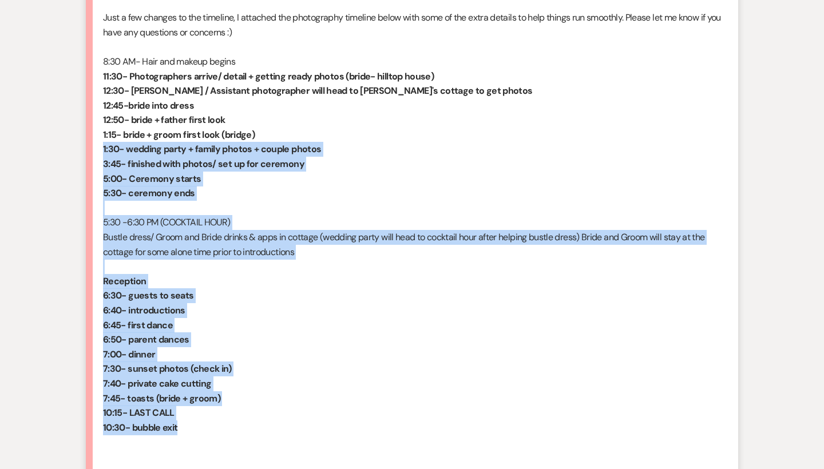
drag, startPoint x: 223, startPoint y: 403, endPoint x: 92, endPoint y: 130, distance: 303.6
click at [92, 130] on li "Brooke McMullen Vendors Aug 10, 2025, 9:07 PM Hey Brooke, We are so excited! I …" at bounding box center [412, 173] width 652 height 663
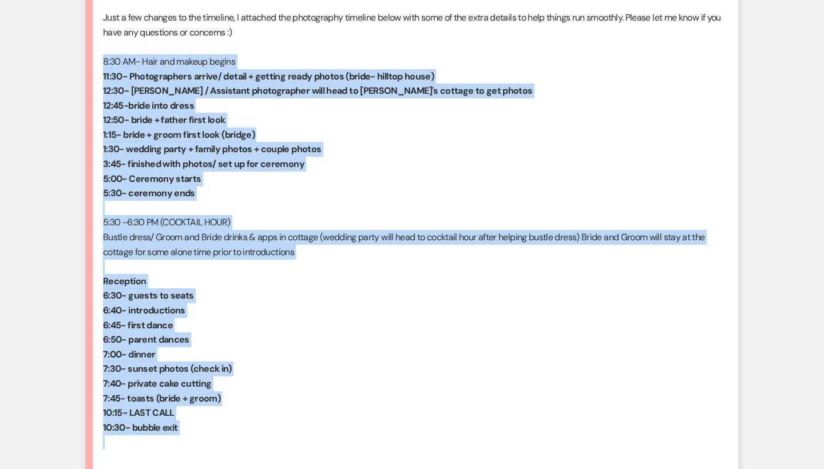
drag, startPoint x: 100, startPoint y: 45, endPoint x: 245, endPoint y: 422, distance: 404.2
click at [245, 422] on li "Brooke McMullen Vendors Aug 10, 2025, 9:07 PM Hey Brooke, We are so excited! I …" at bounding box center [412, 173] width 652 height 663
copy div "8:30 AM- Hair and makeup begins 11:30- Photographers arrive/ detail + getting r…"
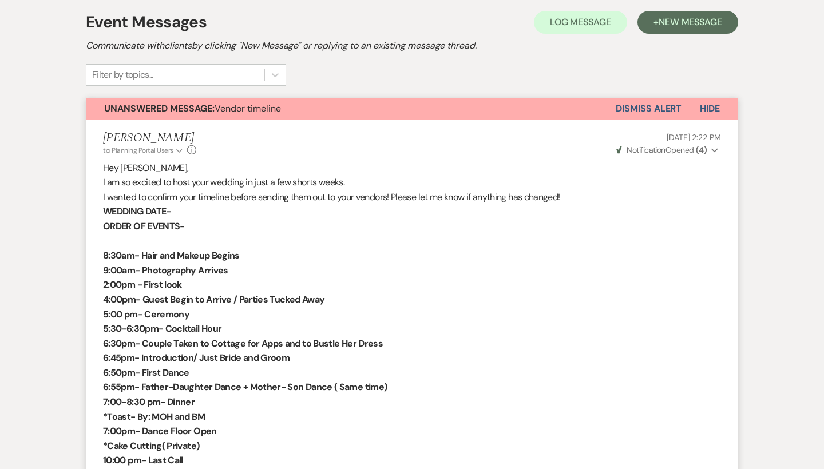
scroll to position [57, 0]
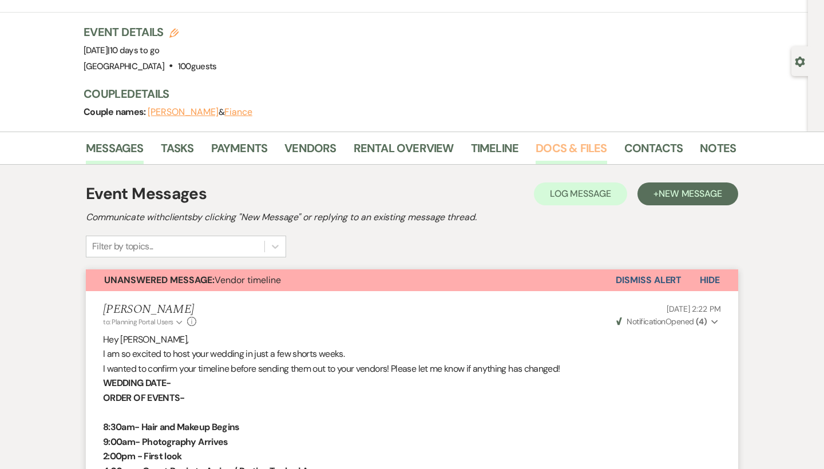
click at [564, 152] on link "Docs & Files" at bounding box center [571, 151] width 71 height 25
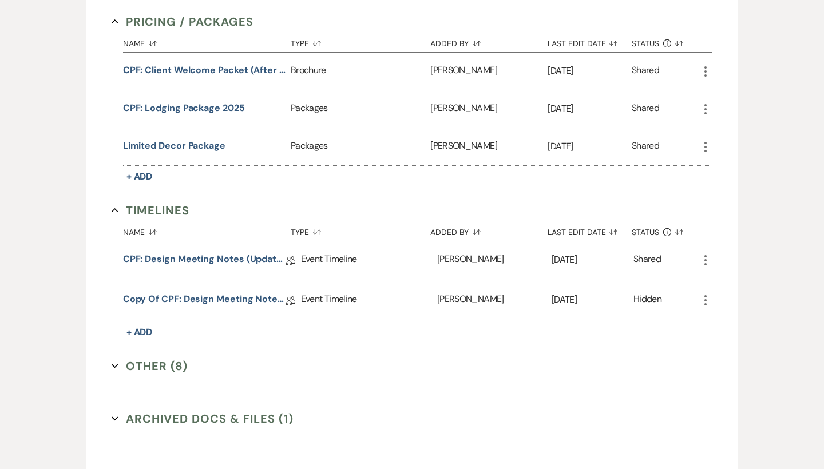
scroll to position [1180, 0]
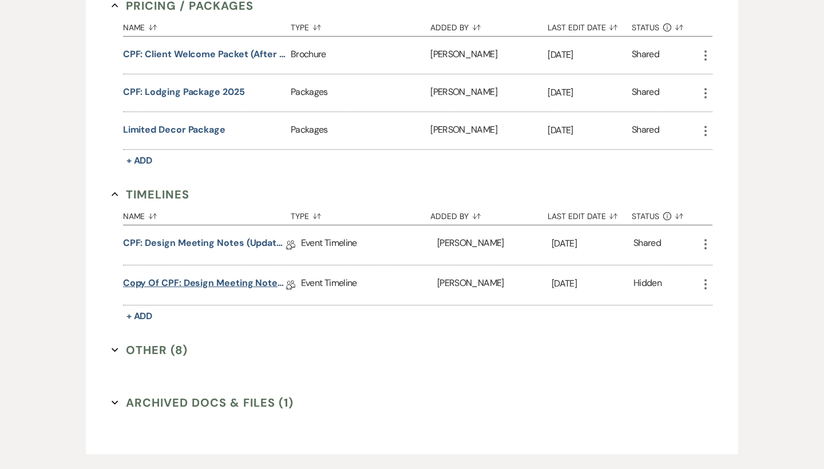
click at [230, 283] on link "Copy of CPF: Design Meeting Notes (Updated: July 9th , 2025)" at bounding box center [204, 285] width 163 height 18
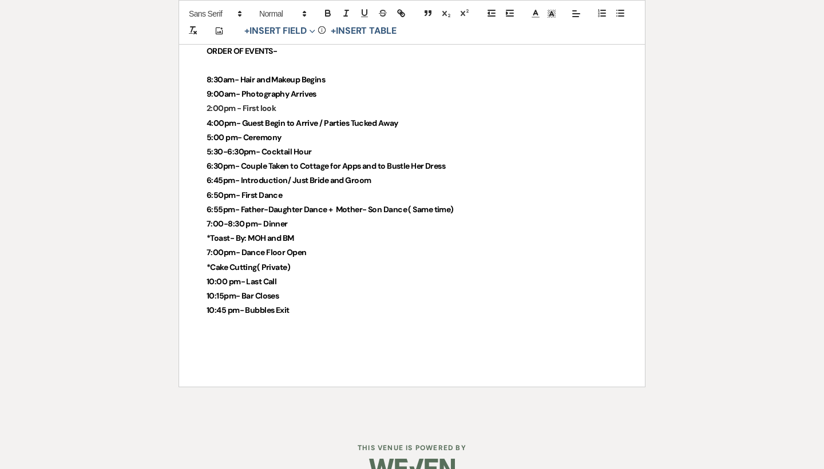
scroll to position [3021, 0]
click at [363, 304] on p "10:45 pm- Bubbles Exit" at bounding box center [412, 311] width 411 height 14
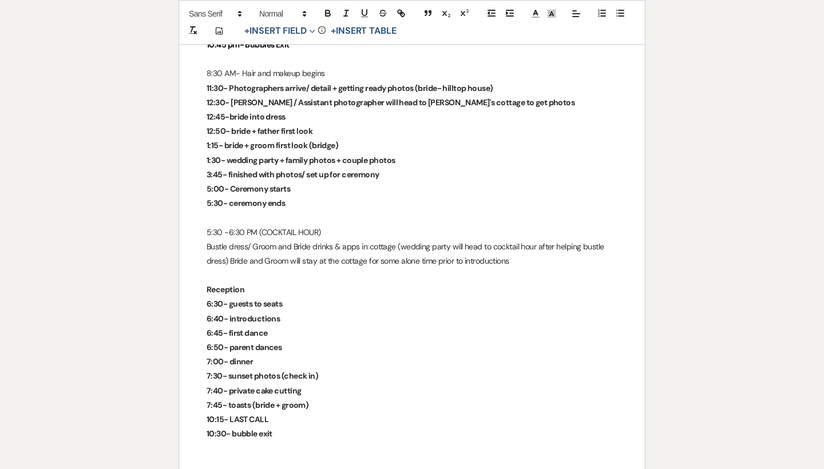
scroll to position [3291, 0]
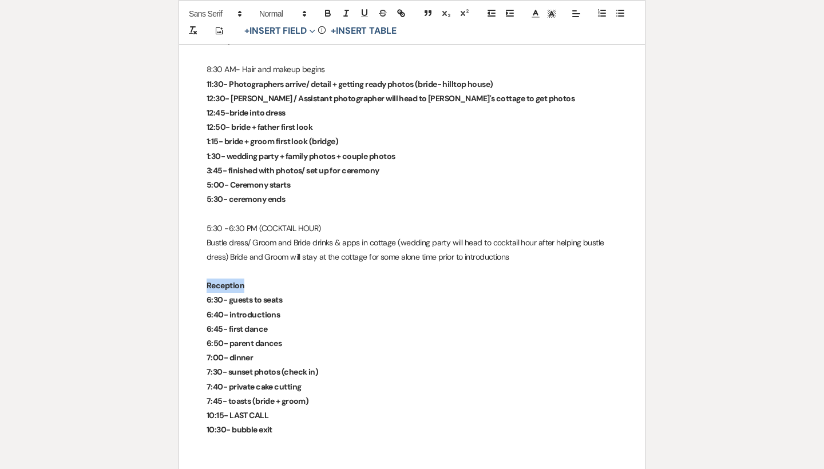
drag, startPoint x: 270, startPoint y: 253, endPoint x: 187, endPoint y: 250, distance: 83.1
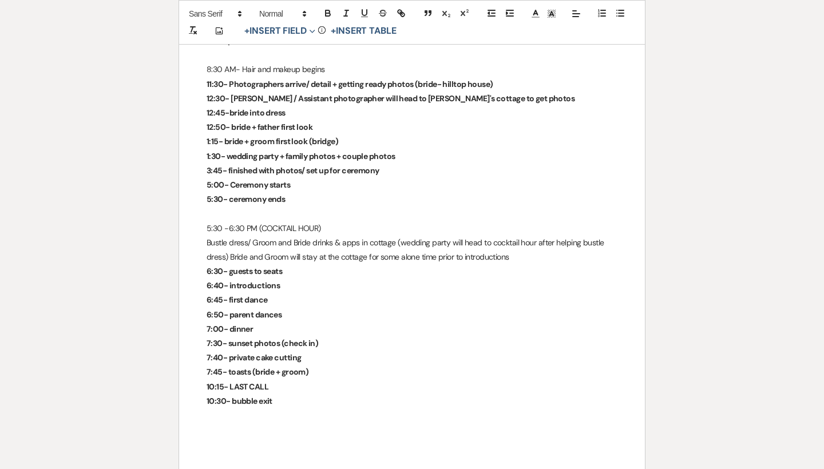
click at [242, 207] on p at bounding box center [412, 214] width 411 height 14
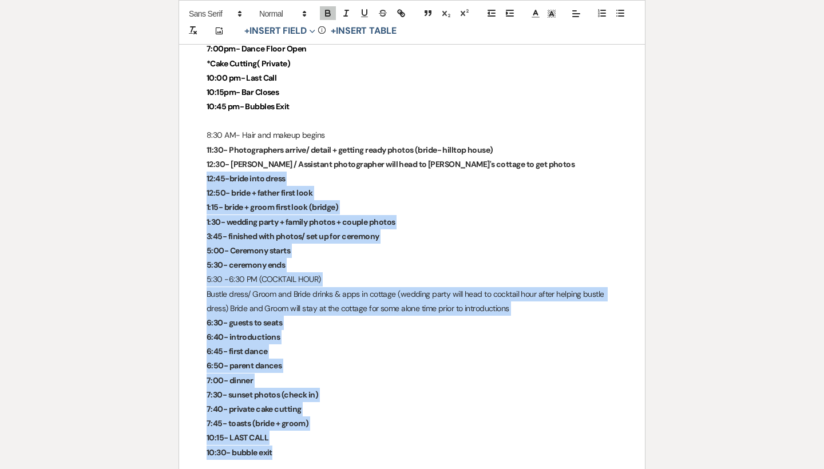
scroll to position [3222, 0]
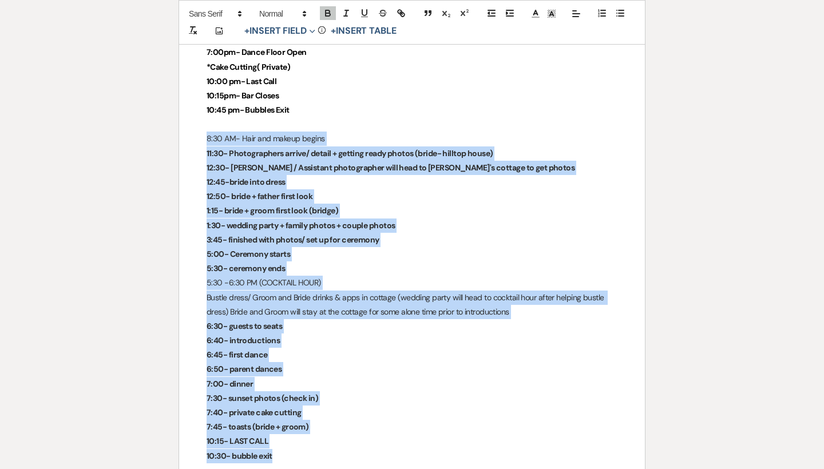
drag, startPoint x: 286, startPoint y: 356, endPoint x: 175, endPoint y: 109, distance: 271.0
click at [327, 12] on icon "button" at bounding box center [328, 13] width 10 height 10
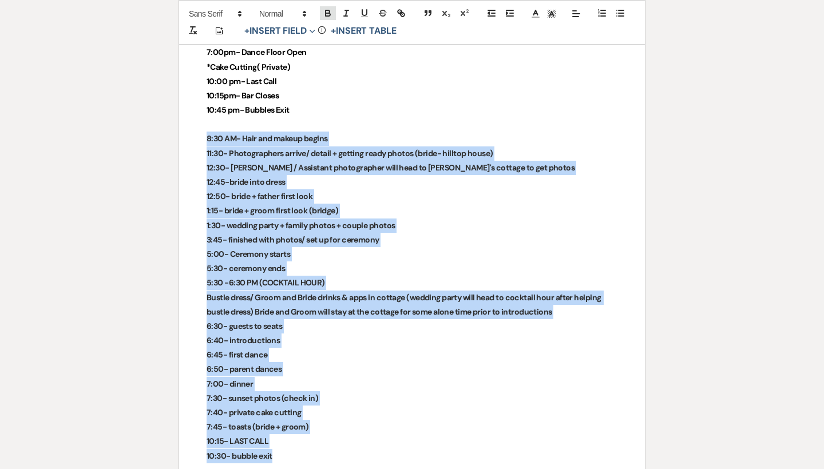
click at [327, 12] on icon "button" at bounding box center [328, 13] width 10 height 10
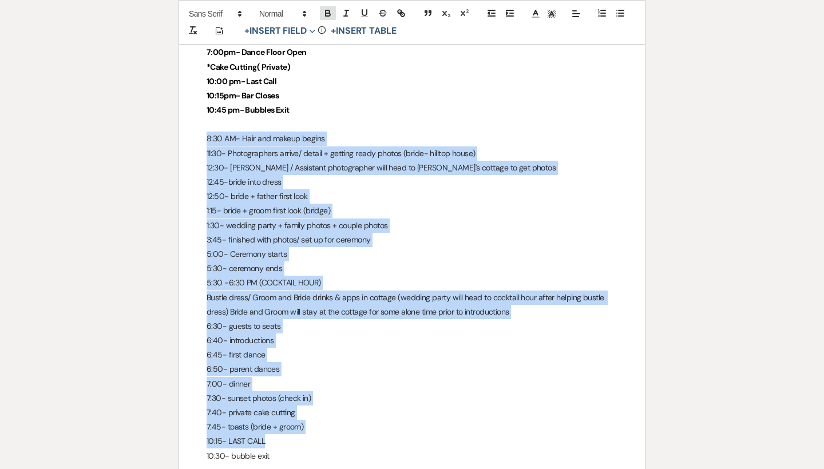
click at [327, 12] on icon "button" at bounding box center [328, 13] width 10 height 10
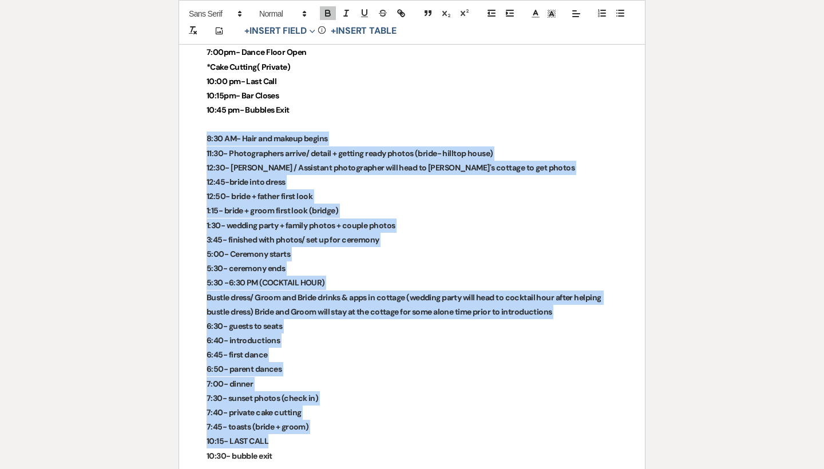
click at [260, 235] on strong "3:45- finished with photos/ set up for ceremony" at bounding box center [293, 240] width 173 height 10
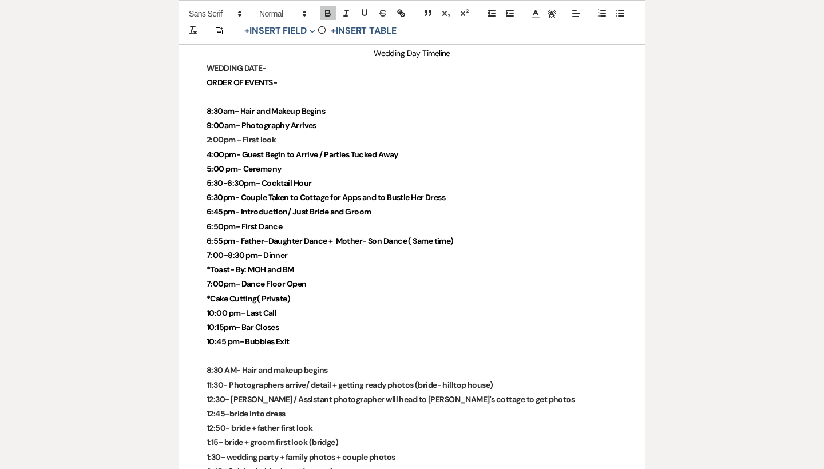
scroll to position [2990, 0]
drag, startPoint x: 324, startPoint y: 311, endPoint x: 203, endPoint y: 81, distance: 260.4
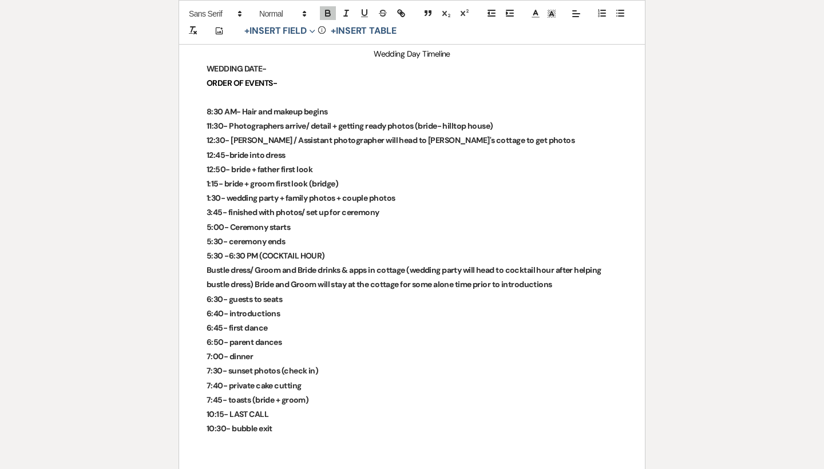
click at [239, 90] on p at bounding box center [412, 97] width 411 height 14
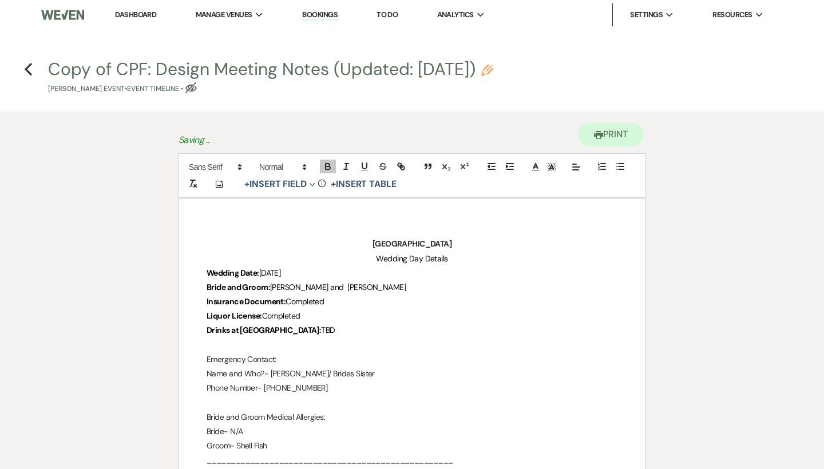
scroll to position [0, 0]
click at [26, 76] on icon "Previous" at bounding box center [28, 69] width 9 height 14
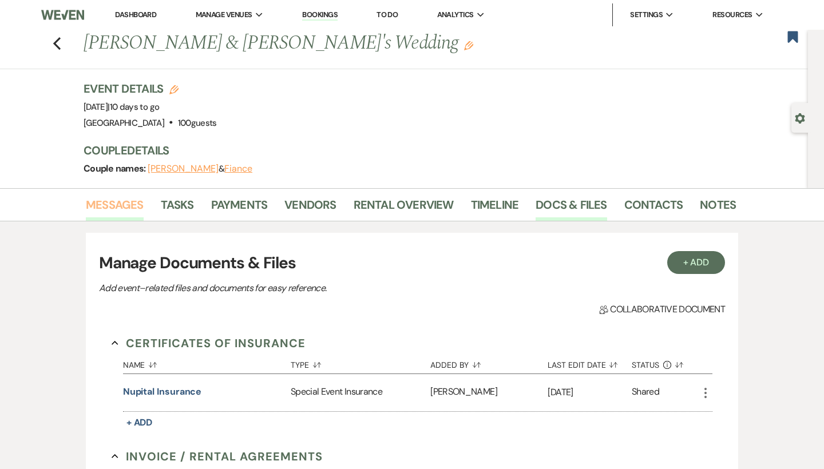
click at [134, 210] on link "Messages" at bounding box center [115, 208] width 58 height 25
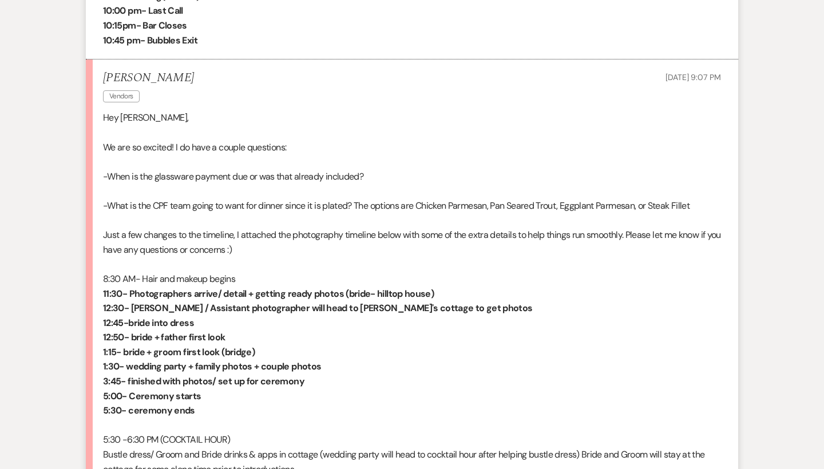
scroll to position [679, 0]
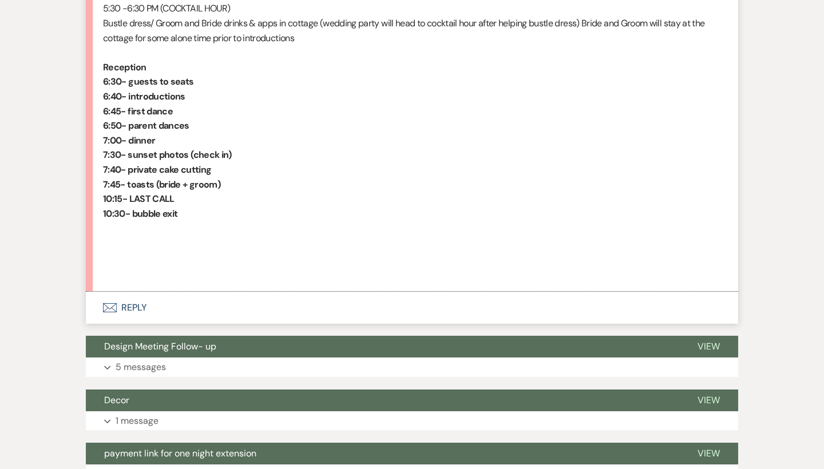
click at [120, 292] on button "Envelope Reply" at bounding box center [412, 308] width 652 height 32
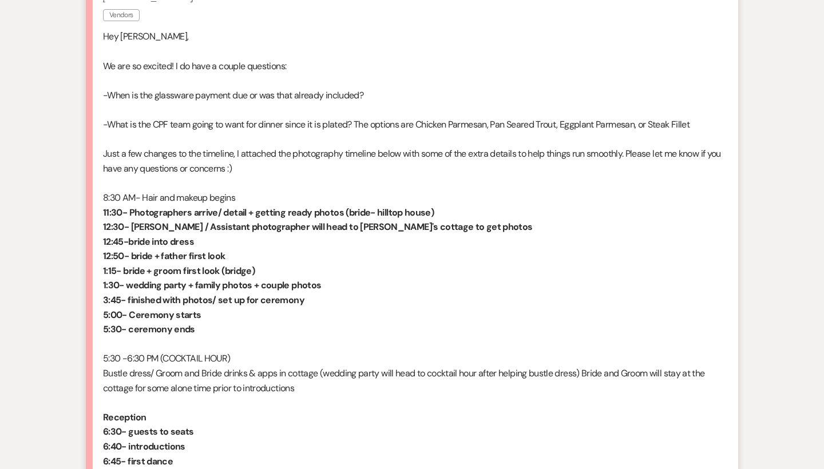
scroll to position [761, 0]
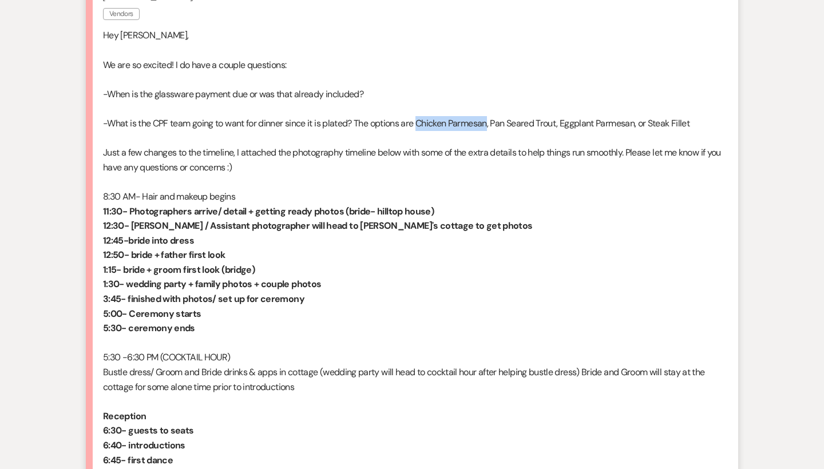
drag, startPoint x: 422, startPoint y: 116, endPoint x: 492, endPoint y: 115, distance: 69.8
click at [492, 116] on p "-What is the CPF team going to want for dinner since it is plated? The options …" at bounding box center [412, 123] width 618 height 15
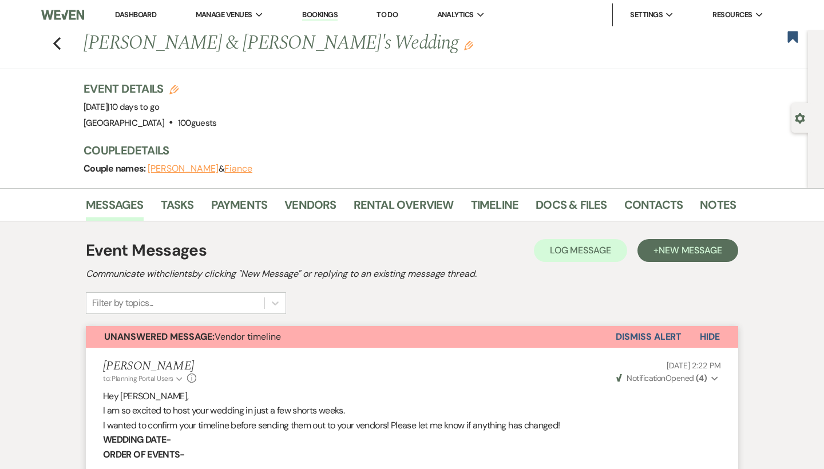
scroll to position [0, 0]
click at [241, 43] on li "[GEOGRAPHIC_DATA]" at bounding box center [253, 37] width 103 height 11
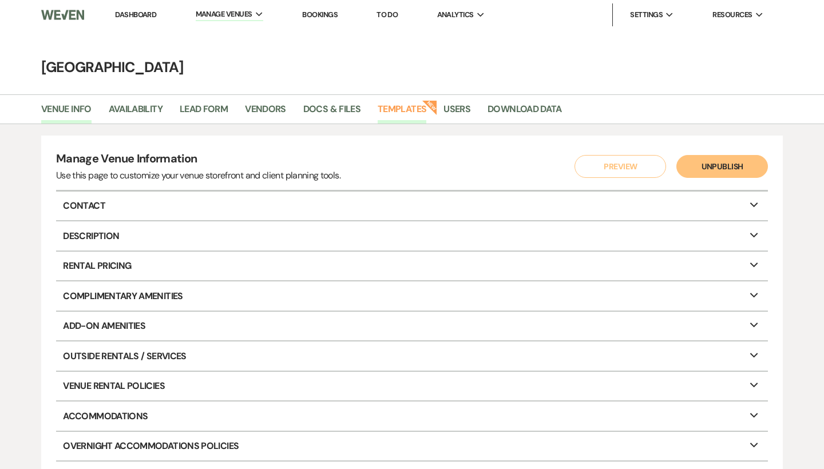
click at [421, 105] on link "Templates" at bounding box center [402, 113] width 49 height 22
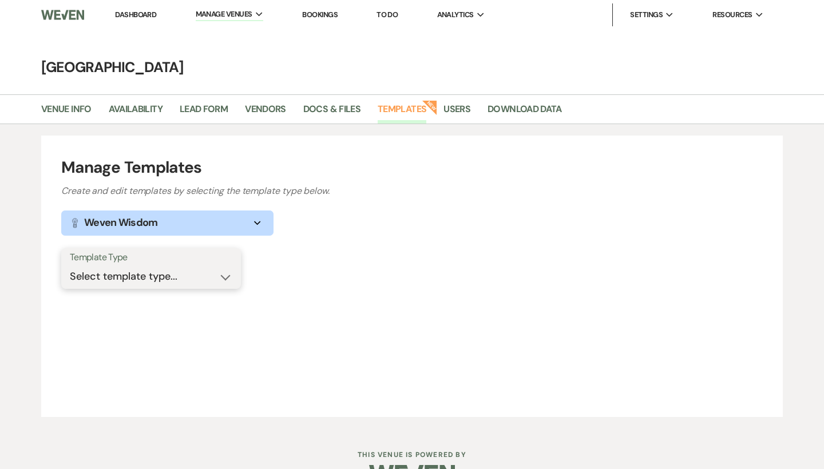
select select "Message Templates"
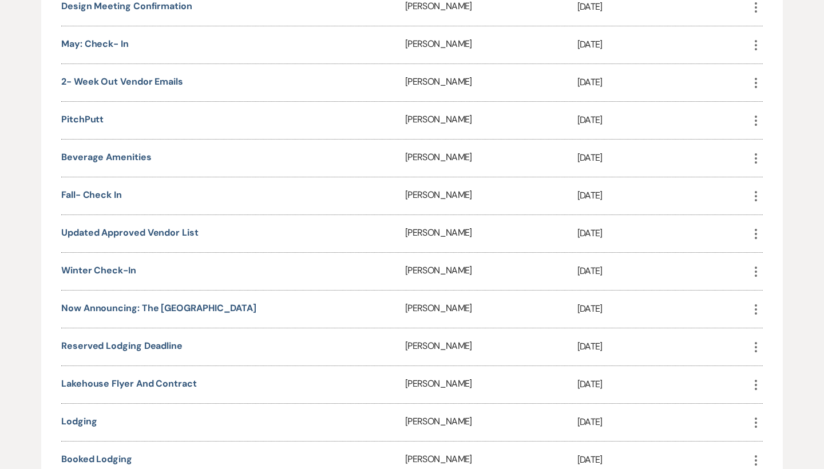
scroll to position [1044, 0]
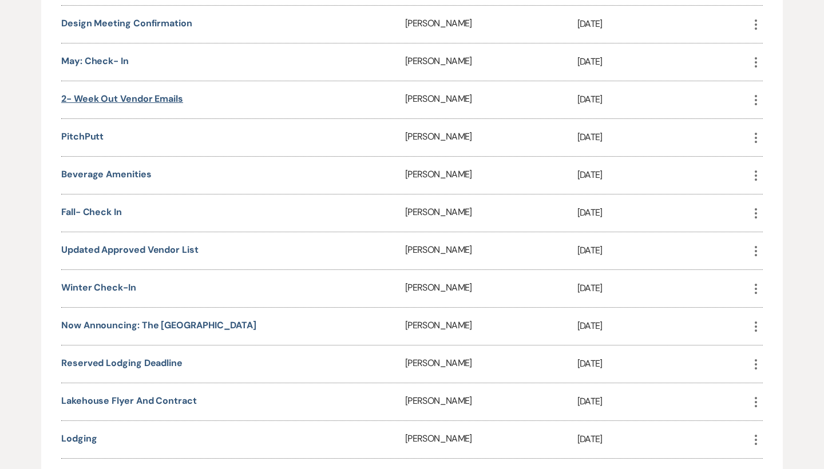
click at [144, 94] on link "2- Week out Vendor Emails" at bounding box center [122, 99] width 122 height 12
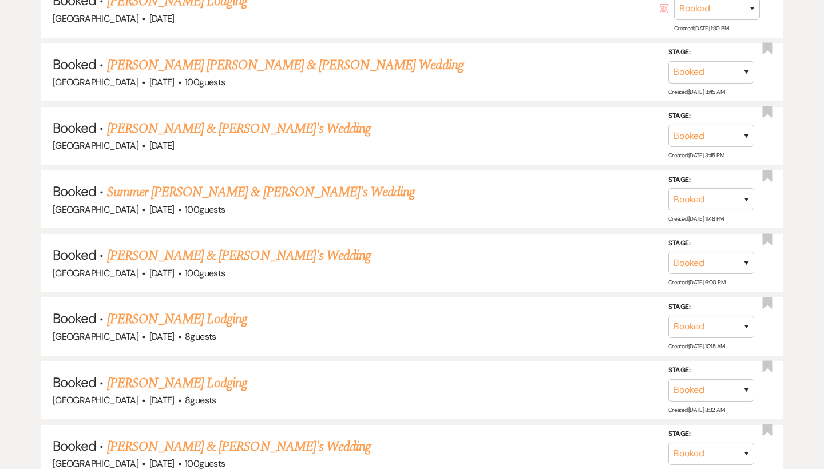
scroll to position [12559, 0]
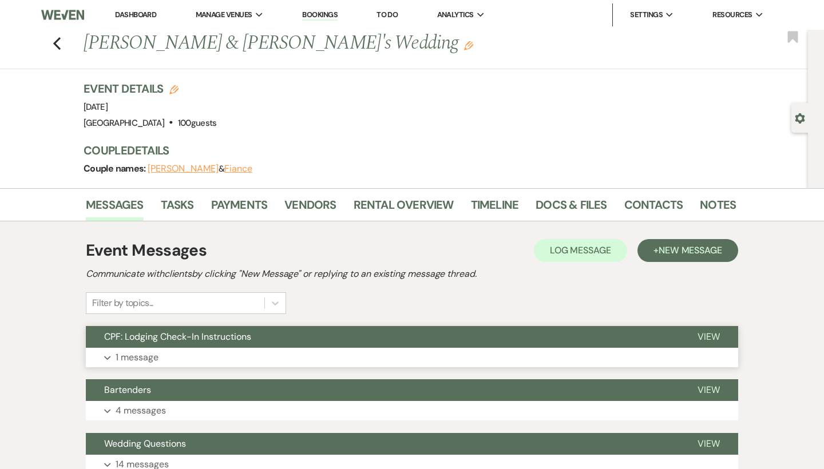
click at [242, 357] on button "Expand 1 message" at bounding box center [412, 357] width 652 height 19
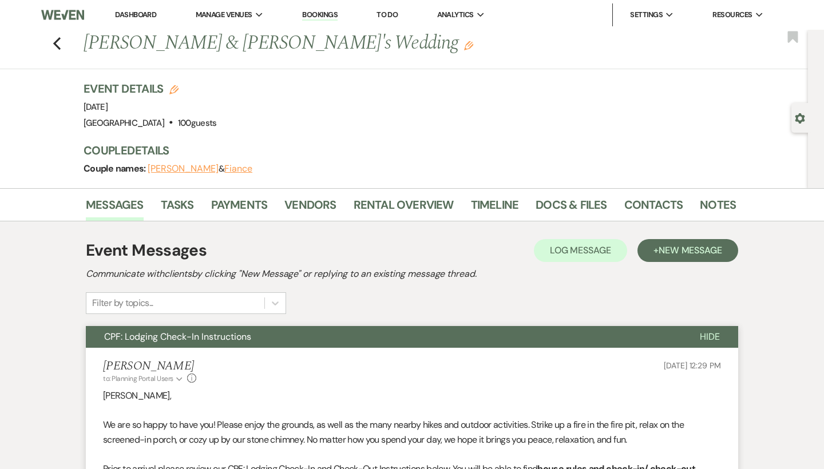
click at [238, 340] on span "CPF: Lodging Check-In Instructions" at bounding box center [177, 337] width 147 height 12
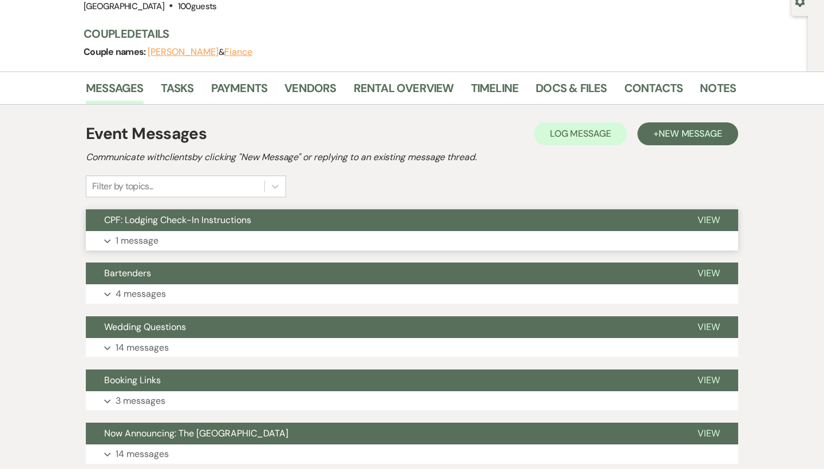
scroll to position [124, 0]
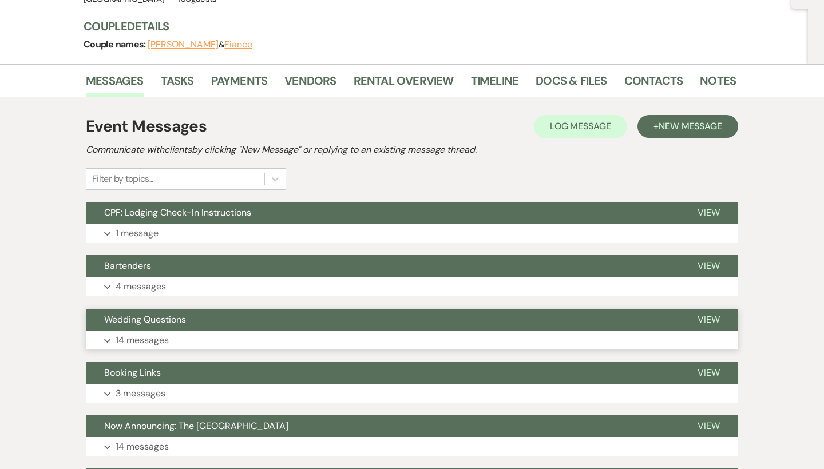
click at [238, 334] on button "Expand 14 messages" at bounding box center [412, 340] width 652 height 19
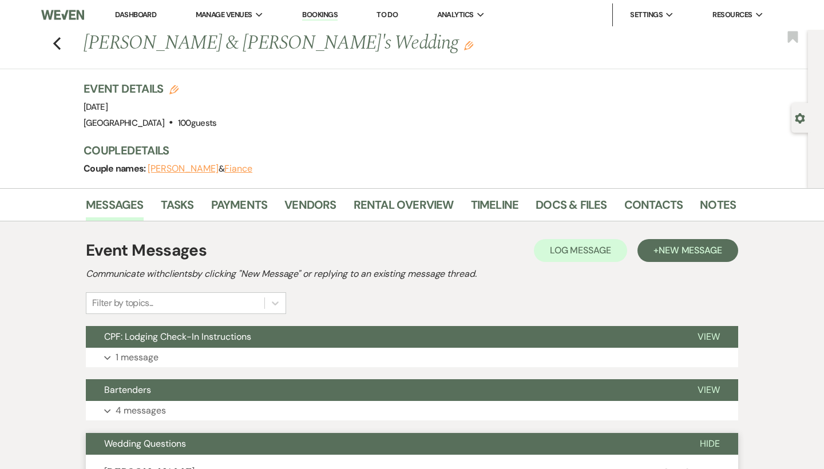
scroll to position [0, 0]
click at [319, 205] on link "Vendors" at bounding box center [310, 208] width 52 height 25
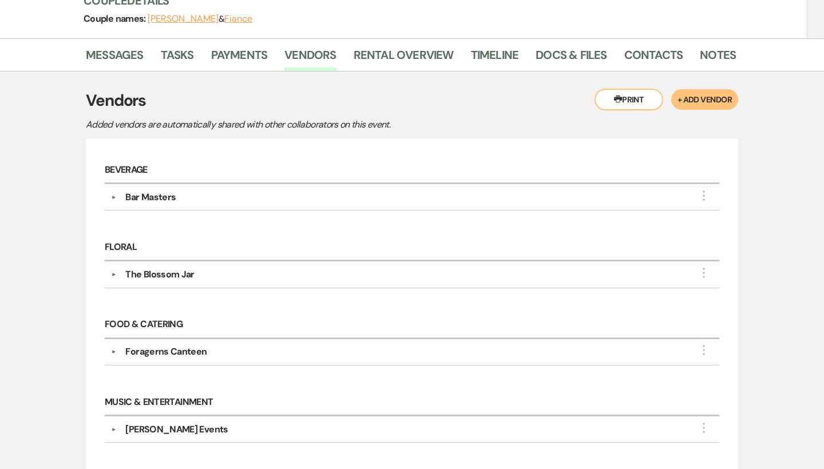
scroll to position [150, 0]
click at [158, 199] on div "Bar Masters" at bounding box center [150, 198] width 50 height 14
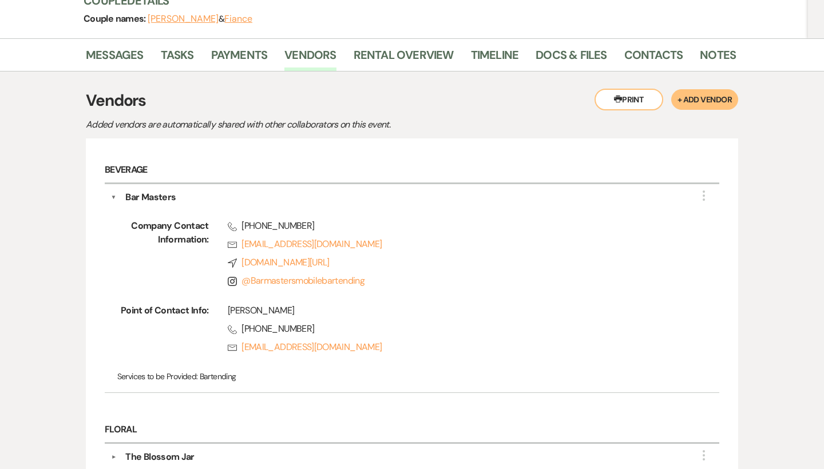
click at [158, 199] on div "Bar Masters" at bounding box center [150, 198] width 50 height 14
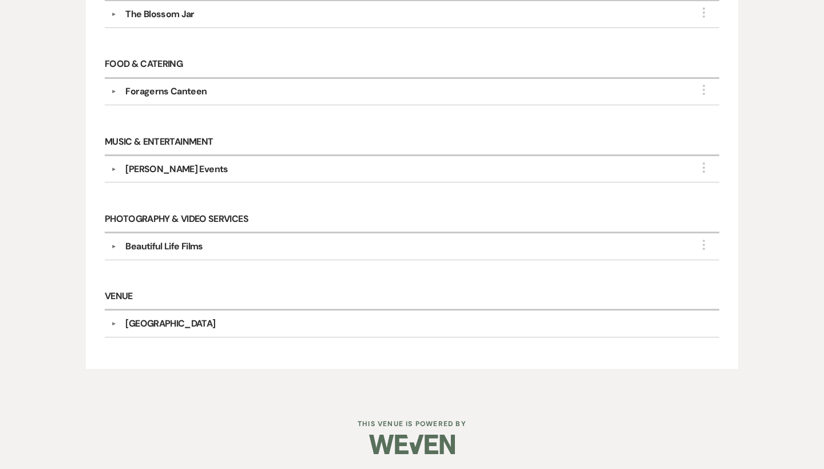
scroll to position [410, 0]
click at [159, 172] on div "DJ Leve Events" at bounding box center [176, 170] width 102 height 14
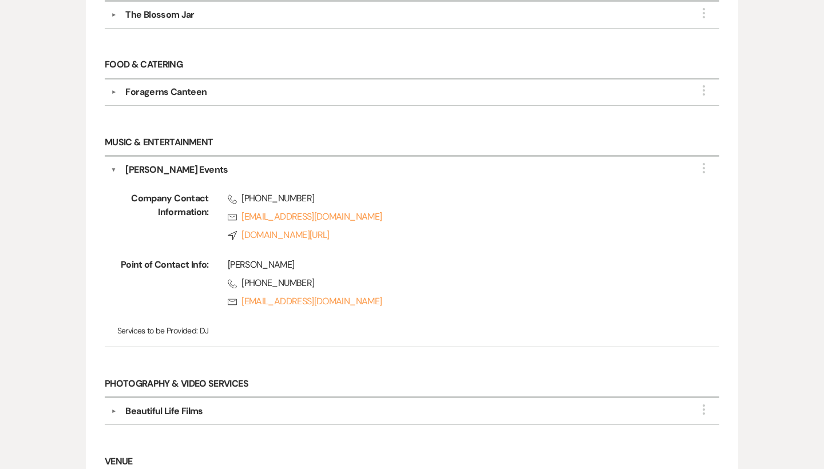
click at [159, 172] on div "DJ Leve Events" at bounding box center [176, 170] width 102 height 14
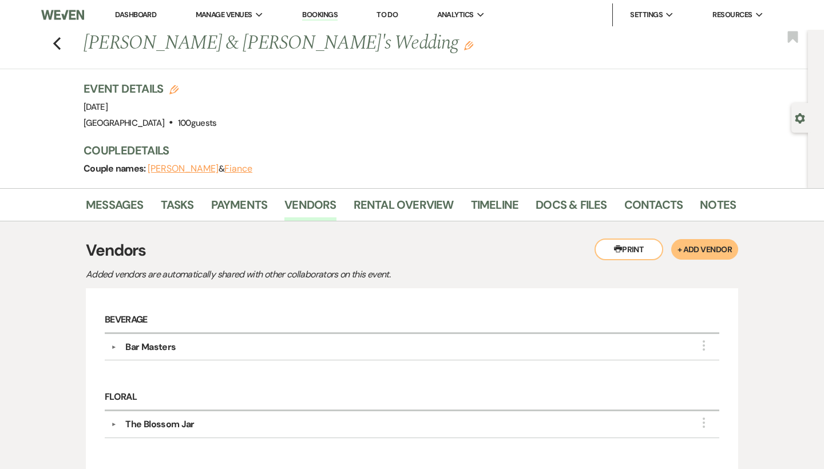
scroll to position [0, 0]
click at [59, 45] on icon "Previous" at bounding box center [57, 44] width 9 height 14
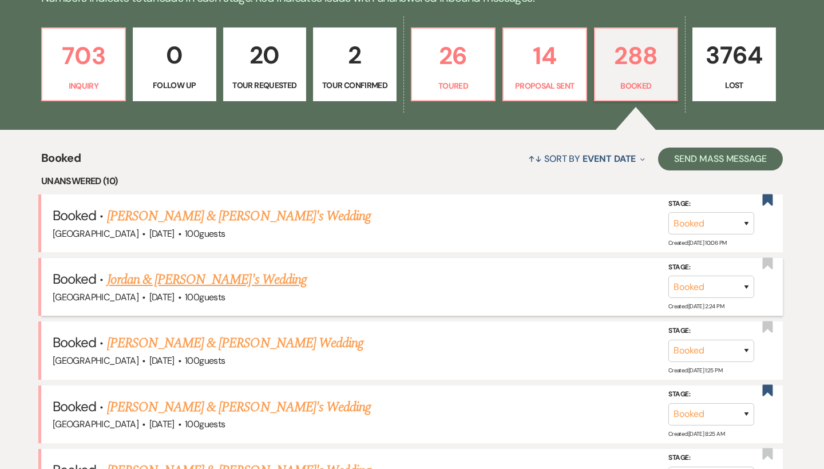
scroll to position [324, 0]
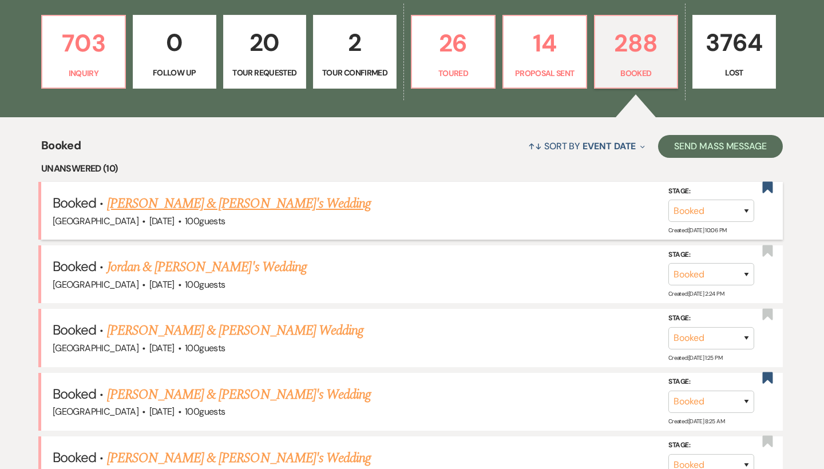
click at [216, 200] on link "[PERSON_NAME] & [PERSON_NAME]'s Wedding" at bounding box center [239, 203] width 264 height 21
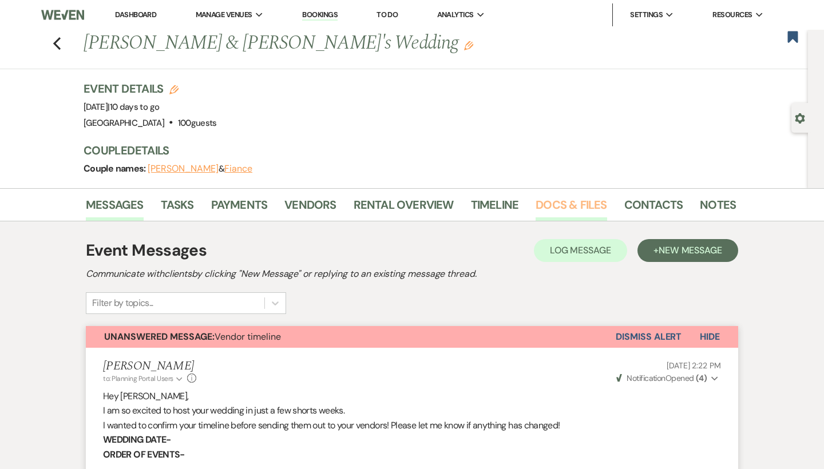
click at [556, 202] on link "Docs & Files" at bounding box center [571, 208] width 71 height 25
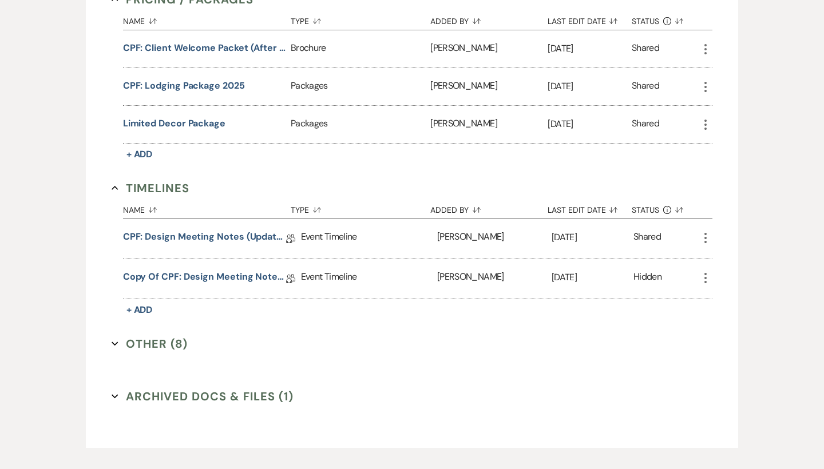
scroll to position [1200, 0]
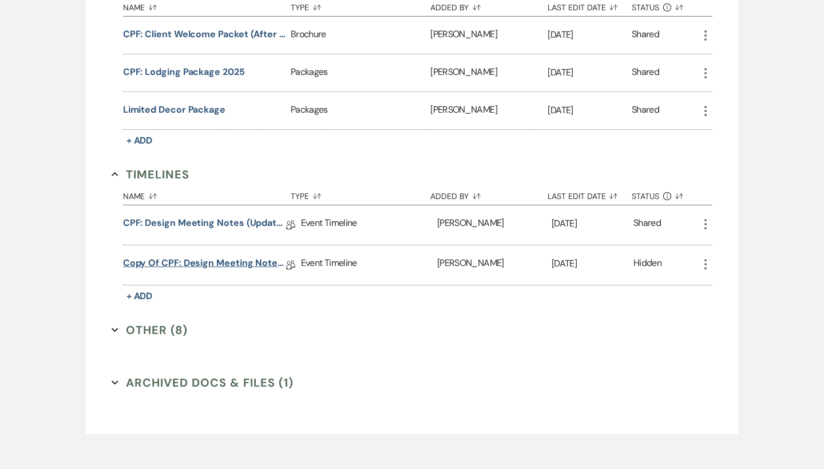
click at [201, 260] on link "Copy of CPF: Design Meeting Notes (Updated: July 9th , 2025)" at bounding box center [204, 265] width 163 height 18
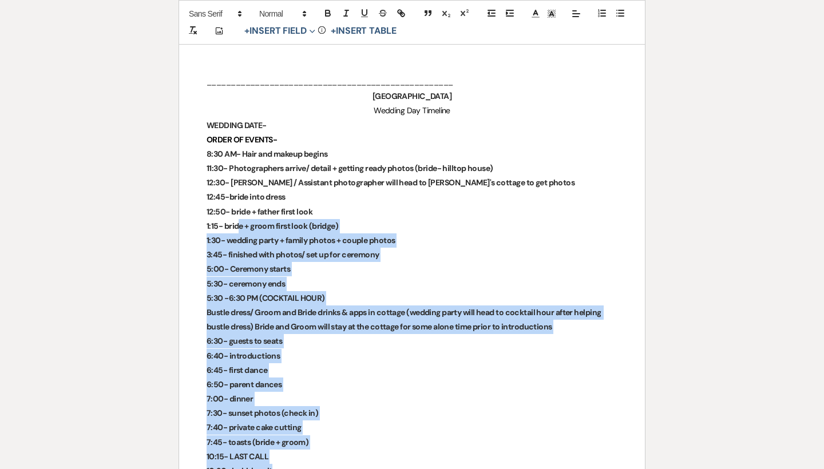
scroll to position [2928, 0]
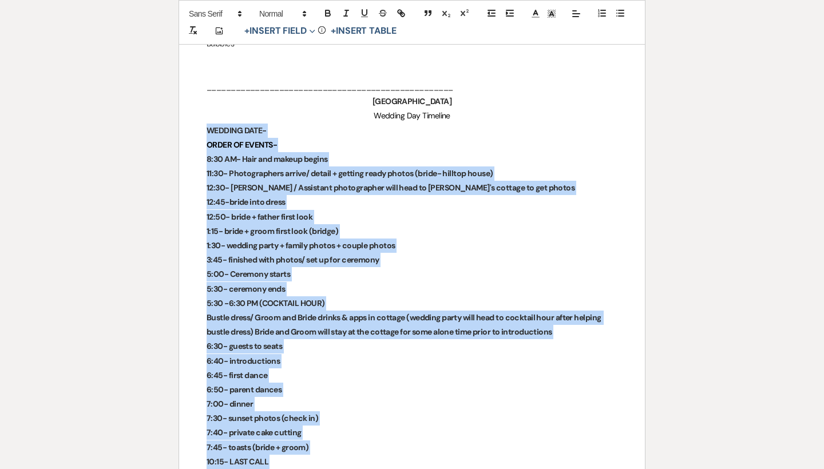
drag, startPoint x: 320, startPoint y: 275, endPoint x: 197, endPoint y: 102, distance: 213.0
copy div "WEDDING DATE- ORDER OF EVENTS- 8:30 AM- Hair and makeup begins 11:30- Photograp…"
click at [367, 168] on strong "11:30- Photographers arrive/ detail + getting ready photos (bride- hilltop hous…" at bounding box center [350, 173] width 287 height 10
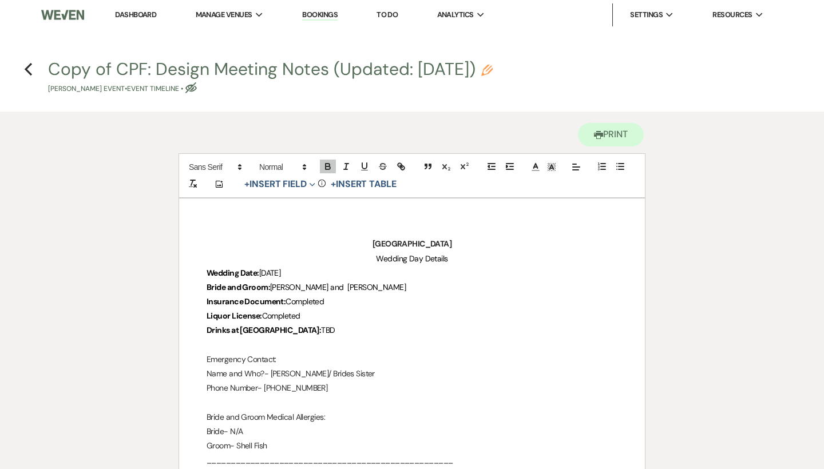
scroll to position [0, 0]
click at [27, 68] on use "button" at bounding box center [28, 69] width 7 height 13
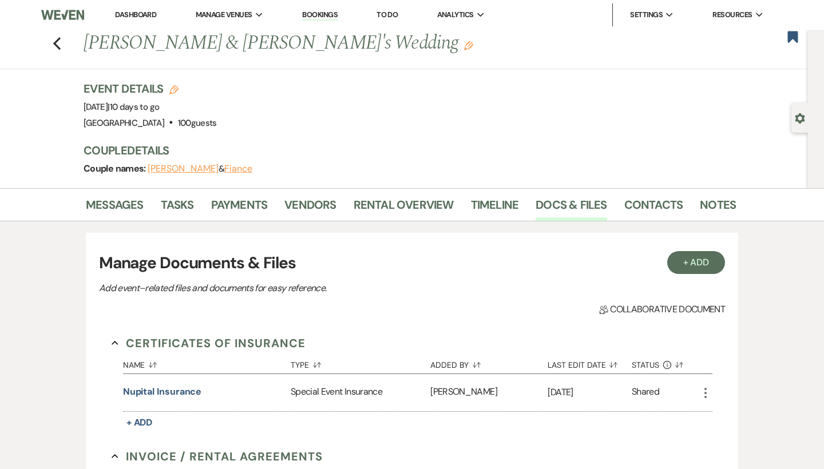
click at [147, 19] on link "Dashboard" at bounding box center [135, 15] width 41 height 10
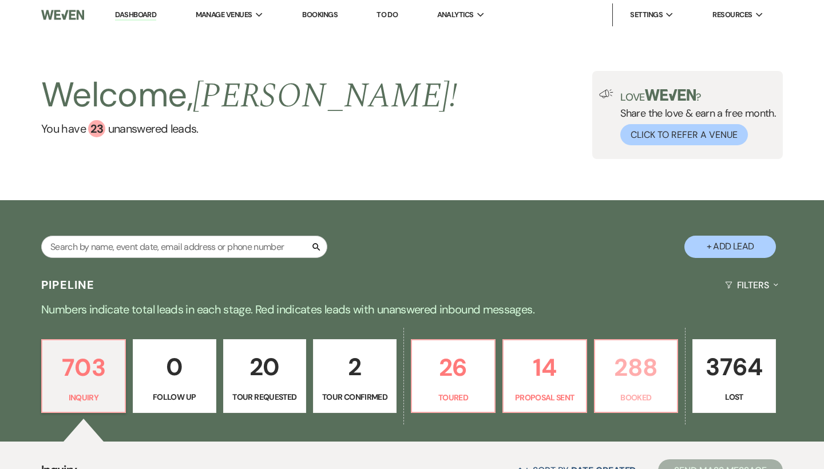
click at [640, 396] on p "Booked" at bounding box center [636, 397] width 69 height 13
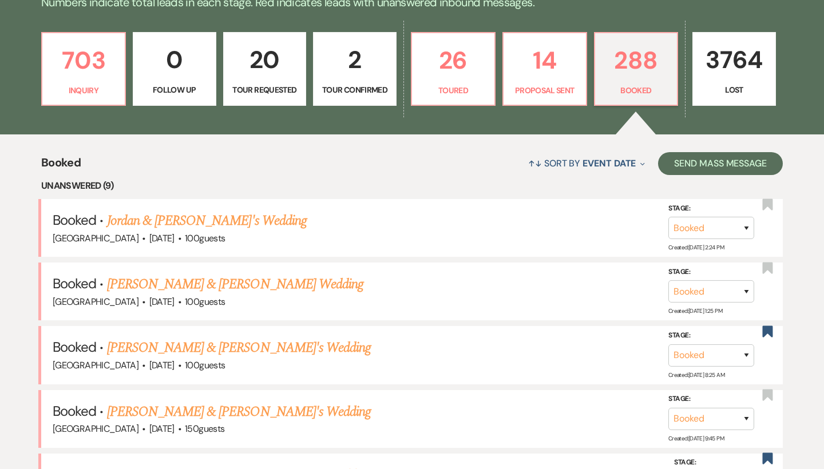
scroll to position [305, 0]
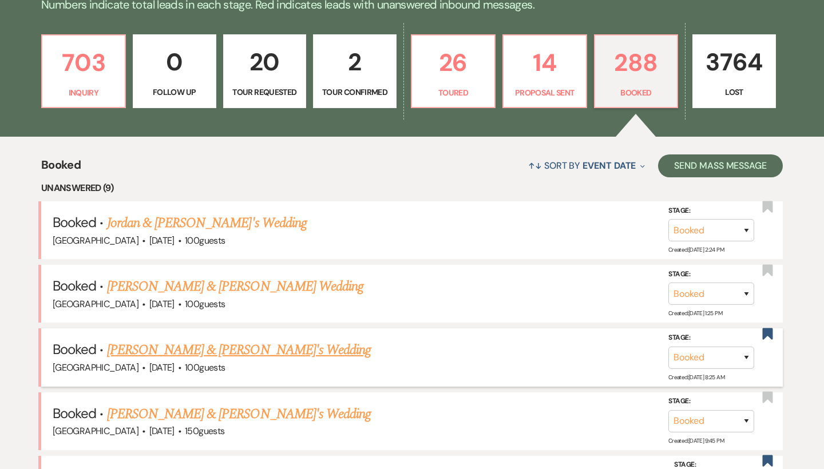
click at [186, 347] on link "[PERSON_NAME] & [PERSON_NAME]'s Wedding" at bounding box center [239, 350] width 264 height 21
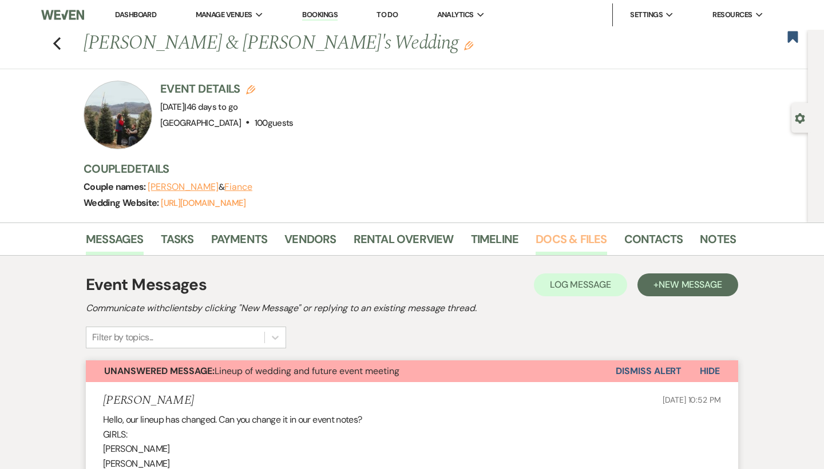
click at [571, 238] on link "Docs & Files" at bounding box center [571, 242] width 71 height 25
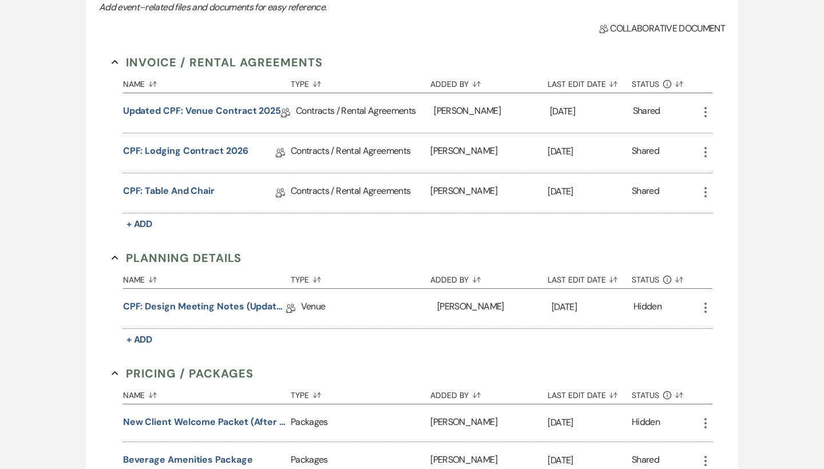
scroll to position [321, 0]
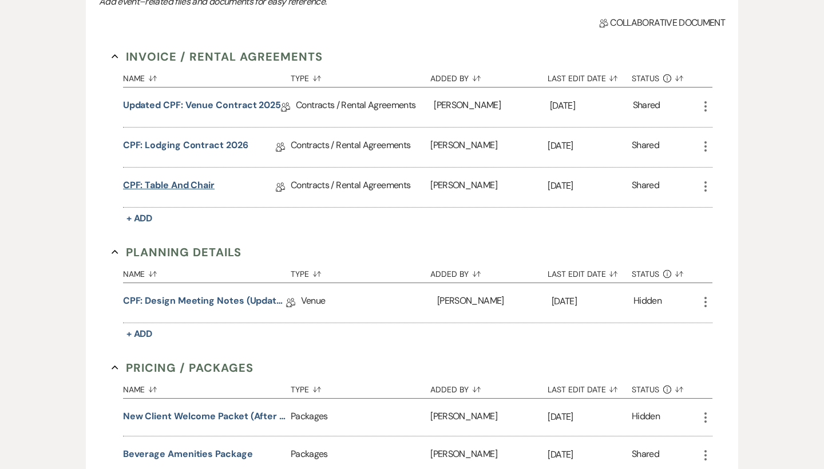
click at [188, 189] on link "CPF: Table and Chair" at bounding box center [169, 188] width 92 height 18
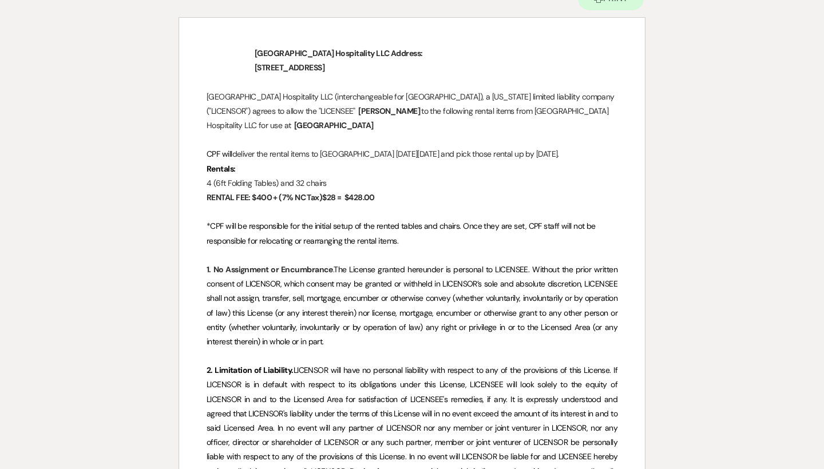
scroll to position [138, 0]
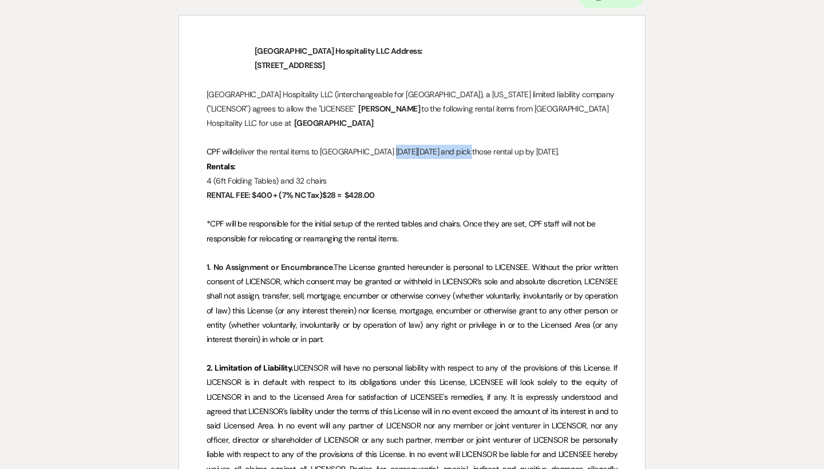
drag, startPoint x: 389, startPoint y: 152, endPoint x: 467, endPoint y: 153, distance: 77.9
click at [467, 153] on span "deliver the rental items to Ridgeline House on Saturday October 4th and pick th…" at bounding box center [395, 152] width 327 height 10
drag, startPoint x: 200, startPoint y: 195, endPoint x: 337, endPoint y: 191, distance: 136.8
click at [337, 191] on div "Lake Glenville Hospitality LLC Address: 240 Chimney Pond Road Glenville NC 2873…" at bounding box center [412, 407] width 466 height 785
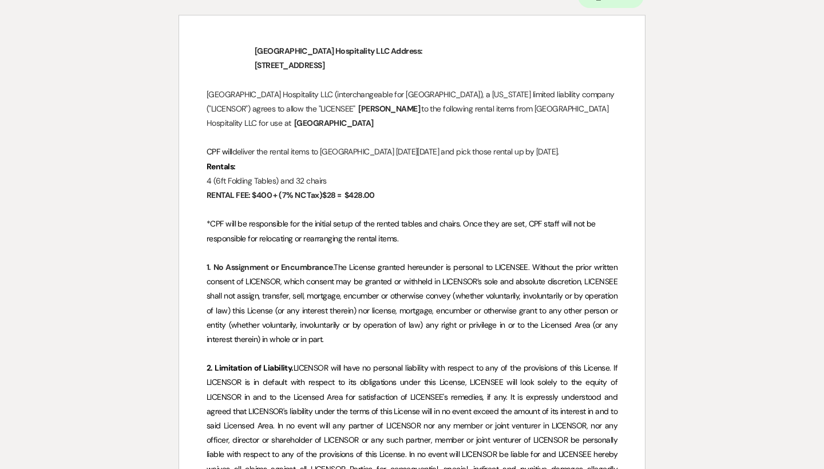
copy span "4 (6ft Folding Tables) and 32 chairs"
click at [337, 188] on p "4 (6ft Folding Tables) and 32 chairs" at bounding box center [412, 181] width 411 height 14
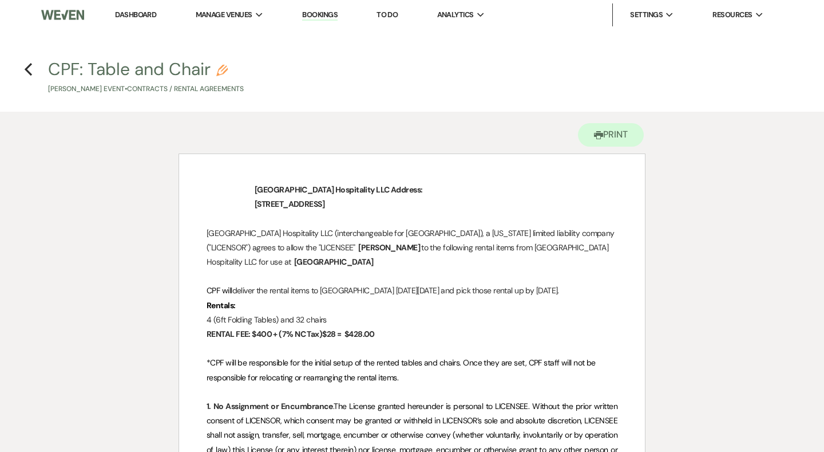
scroll to position [0, 0]
click at [25, 68] on icon "Previous" at bounding box center [28, 69] width 9 height 14
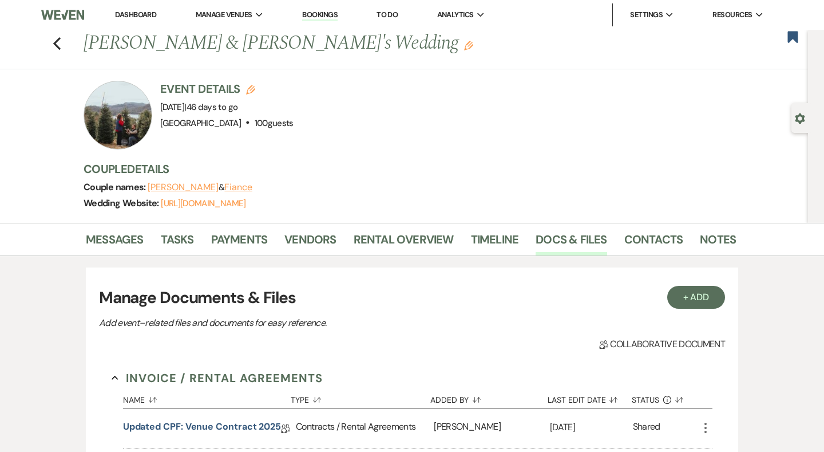
click at [143, 15] on link "Dashboard" at bounding box center [135, 15] width 41 height 10
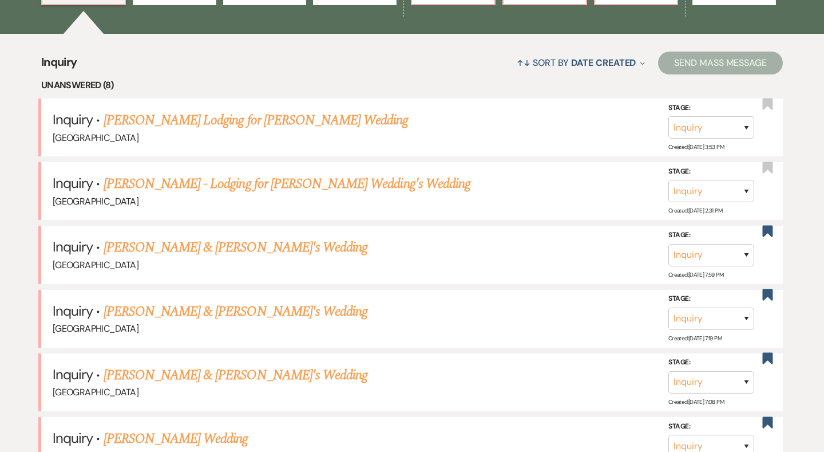
scroll to position [276, 0]
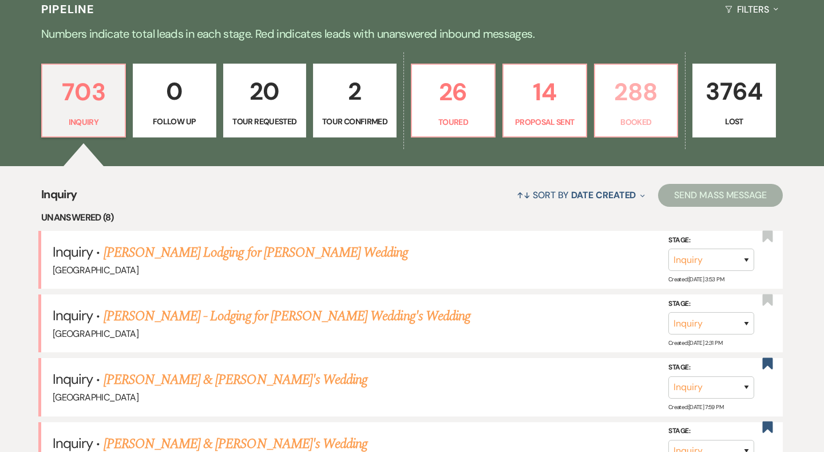
click at [639, 96] on p "288" at bounding box center [636, 92] width 69 height 38
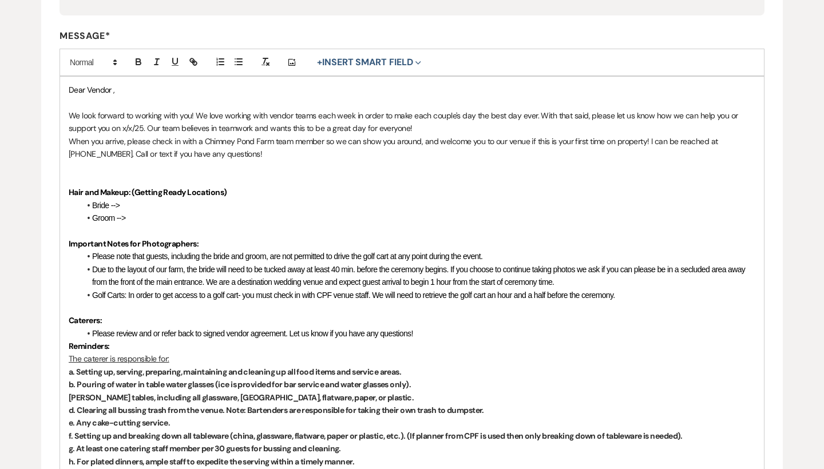
scroll to position [268, 0]
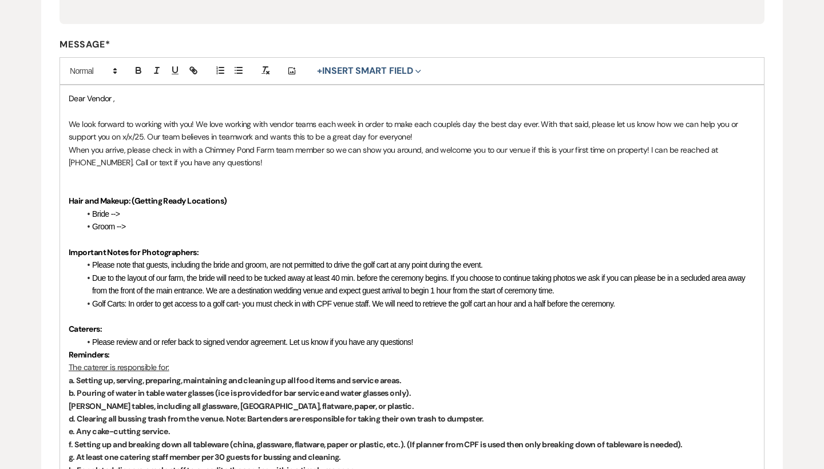
drag, startPoint x: 286, startPoint y: 255, endPoint x: 68, endPoint y: 97, distance: 269.3
click at [68, 97] on div "Dear Vendor , We look forward to working with you! We love working with vendor …" at bounding box center [412, 470] width 704 height 770
copy div "Lore Ipsumd , Si amet consect ad elitsed doei tem! In utla etdolor magn aliqua …"
click at [287, 208] on li "Bride -->" at bounding box center [417, 214] width 675 height 13
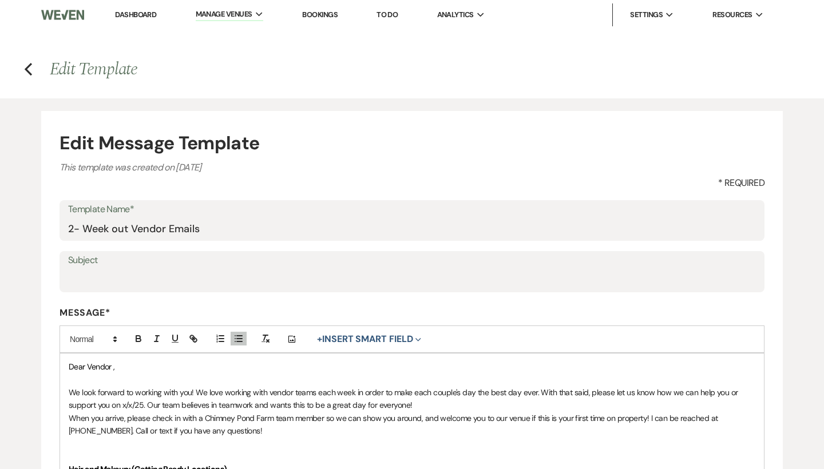
scroll to position [0, 0]
click at [151, 12] on link "Dashboard" at bounding box center [135, 15] width 41 height 10
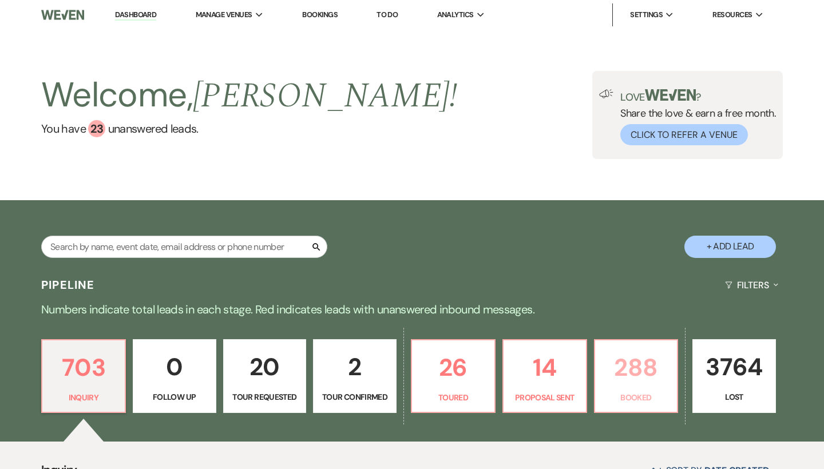
click at [629, 349] on p "288" at bounding box center [636, 368] width 69 height 38
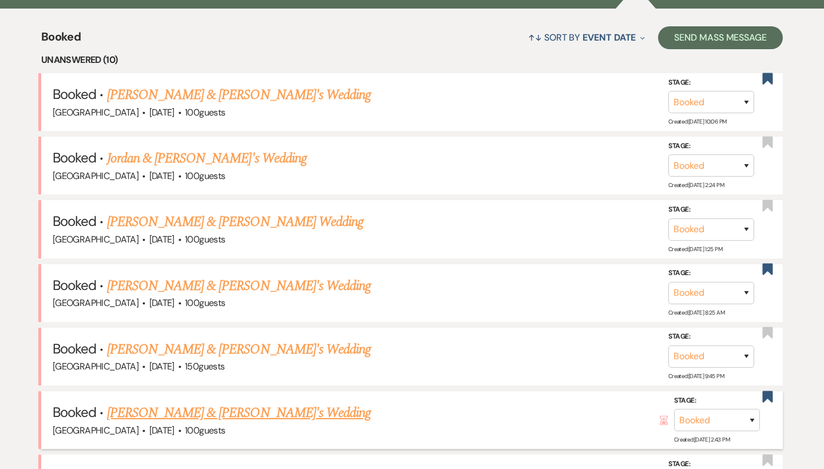
scroll to position [425, 0]
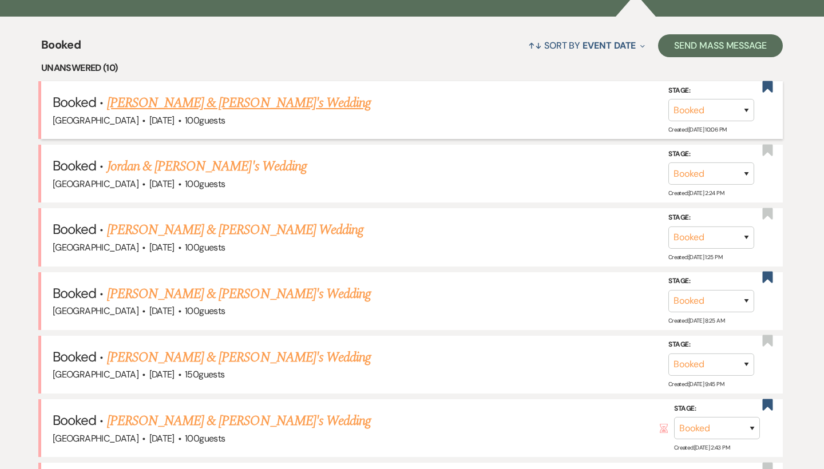
click at [217, 101] on link "[PERSON_NAME] & [PERSON_NAME]'s Wedding" at bounding box center [239, 103] width 264 height 21
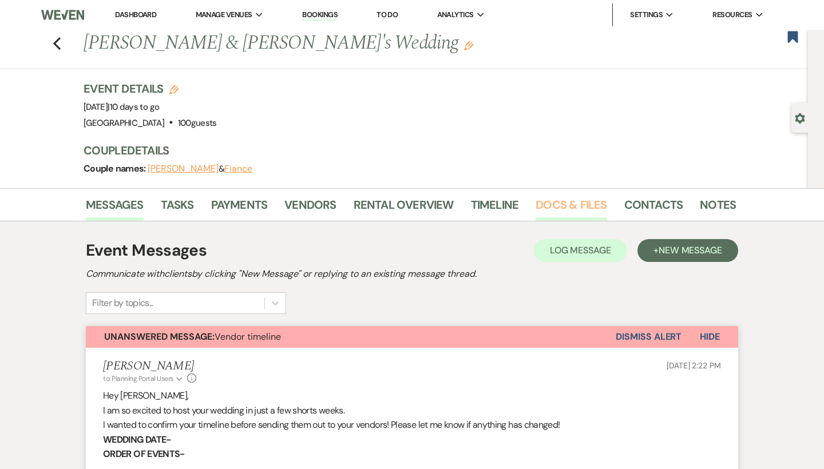
click at [561, 206] on link "Docs & Files" at bounding box center [571, 208] width 71 height 25
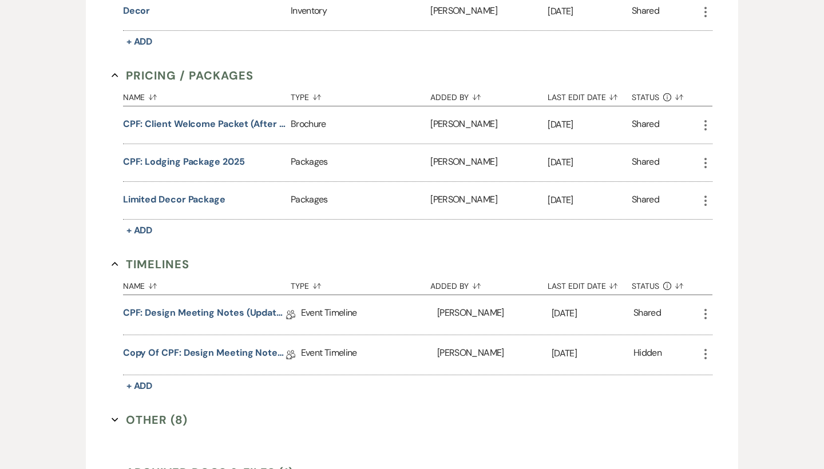
scroll to position [1121, 0]
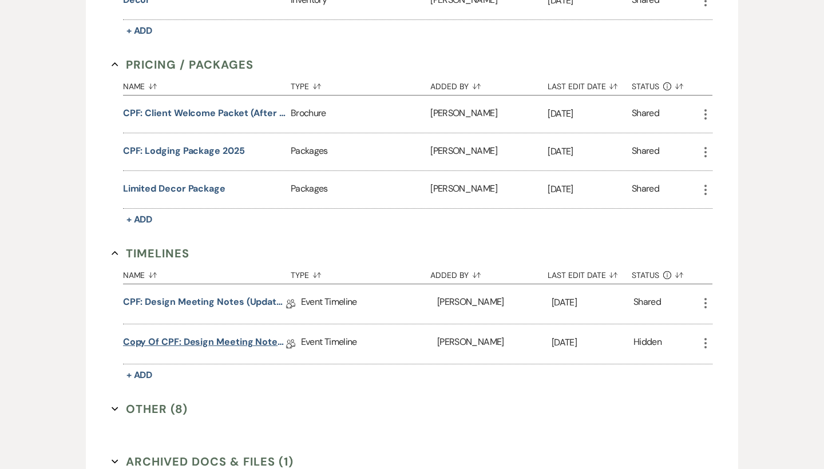
click at [233, 343] on link "Copy of CPF: Design Meeting Notes (Updated: July 9th , 2025)" at bounding box center [204, 344] width 163 height 18
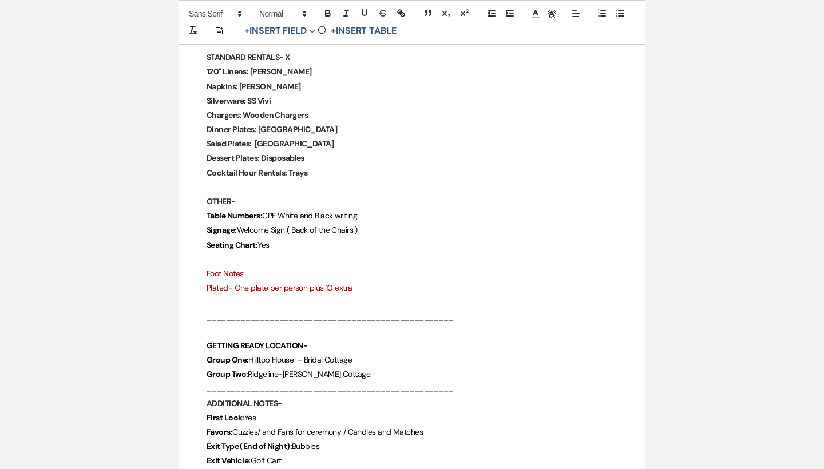
scroll to position [1833, 0]
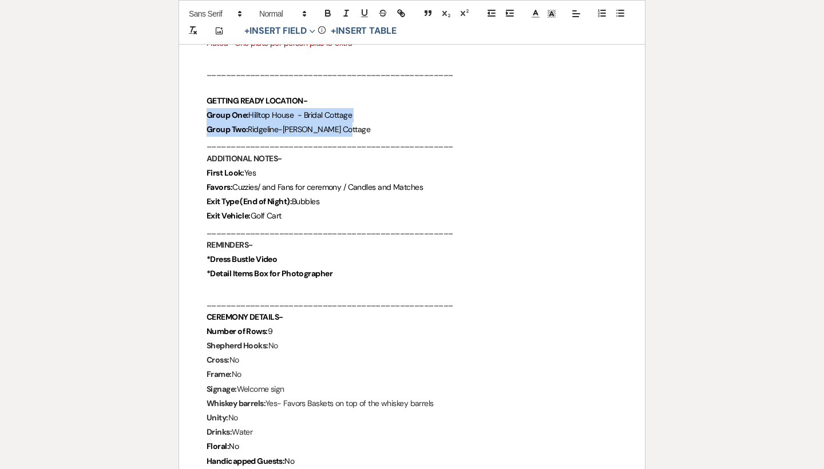
drag, startPoint x: 378, startPoint y: 110, endPoint x: 208, endPoint y: 99, distance: 170.3
click at [208, 99] on div "Chimney Pond Farm Wedding Day Details Wedding Date: August 30th Bride and Groom…" at bounding box center [412, 13] width 466 height 3296
copy div "Group One: Hilltop House - Bridal Cottage Group Two: Ridgeline- Grooms Cottage"
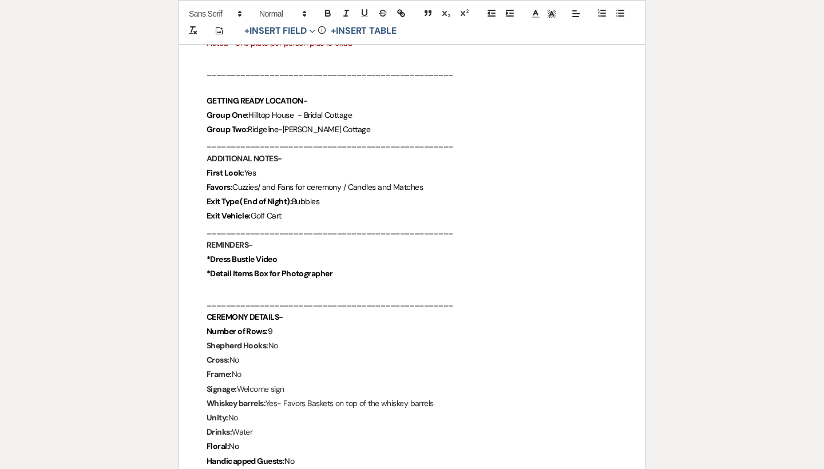
click at [398, 137] on p "___________________________________________________" at bounding box center [412, 144] width 411 height 14
drag, startPoint x: 251, startPoint y: 102, endPoint x: 379, endPoint y: 102, distance: 128.2
click at [379, 108] on p "Group One: Hilltop House - Bridal Cottage" at bounding box center [412, 115] width 411 height 14
copy p "Hilltop House - Bridal Cottage"
click at [331, 137] on p "___________________________________________________" at bounding box center [412, 144] width 411 height 14
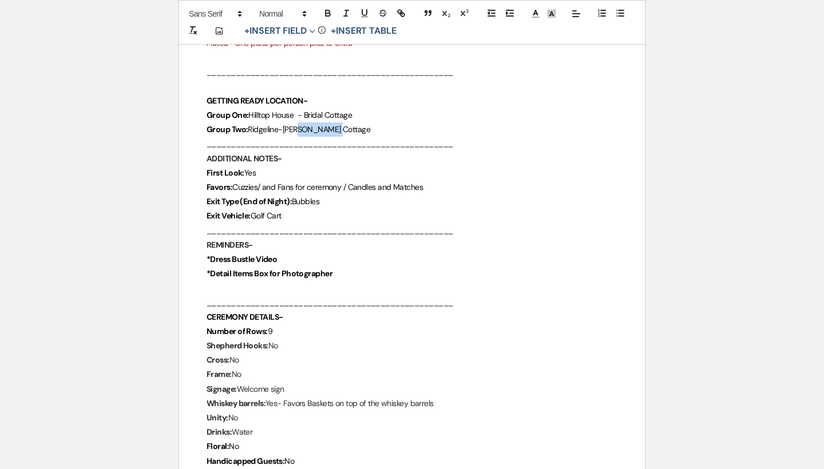
drag, startPoint x: 343, startPoint y: 115, endPoint x: 302, endPoint y: 115, distance: 41.8
click at [302, 124] on span "Grooms Cottage" at bounding box center [327, 129] width 88 height 10
click at [334, 124] on span "Grooms Cottage" at bounding box center [327, 129] width 88 height 10
drag, startPoint x: 355, startPoint y: 114, endPoint x: 250, endPoint y: 113, distance: 105.9
click at [250, 122] on p "Group Two: Ridgeline- Grooms Cottage" at bounding box center [412, 129] width 411 height 14
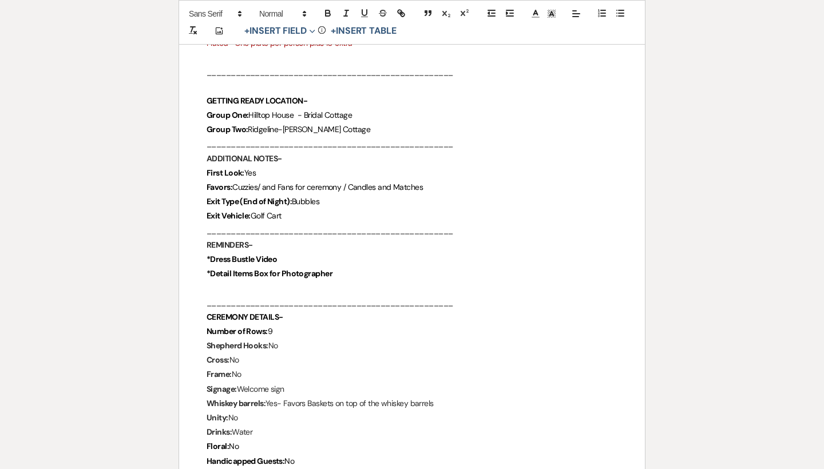
copy p "Ridgeline- Grooms Cottage"
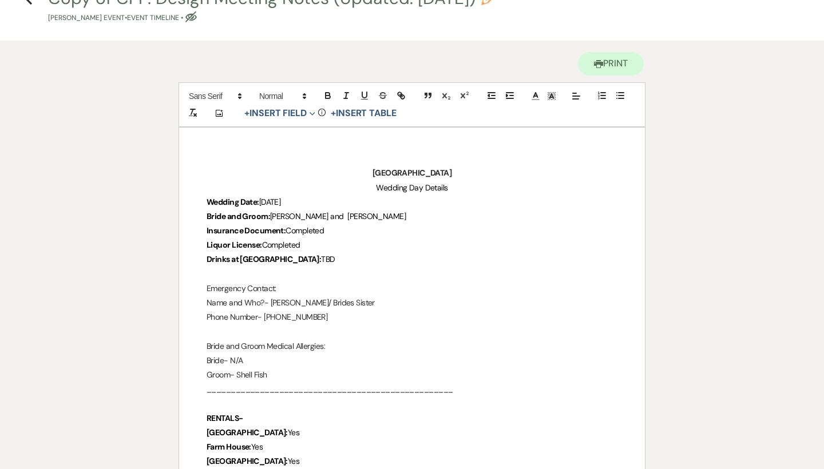
scroll to position [68, 0]
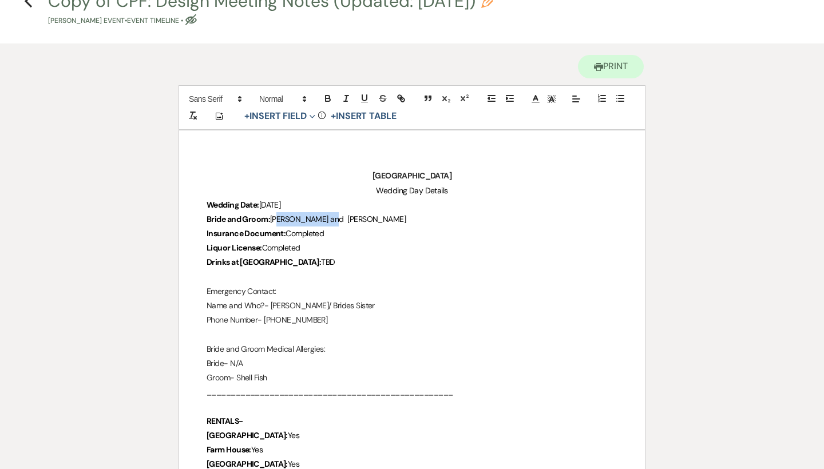
drag, startPoint x: 335, startPoint y: 221, endPoint x: 276, endPoint y: 220, distance: 59.0
click at [276, 220] on p "Bride and Groom: Brooke and Ben" at bounding box center [412, 219] width 411 height 14
click at [276, 220] on span "Brooke and Ben" at bounding box center [338, 219] width 136 height 10
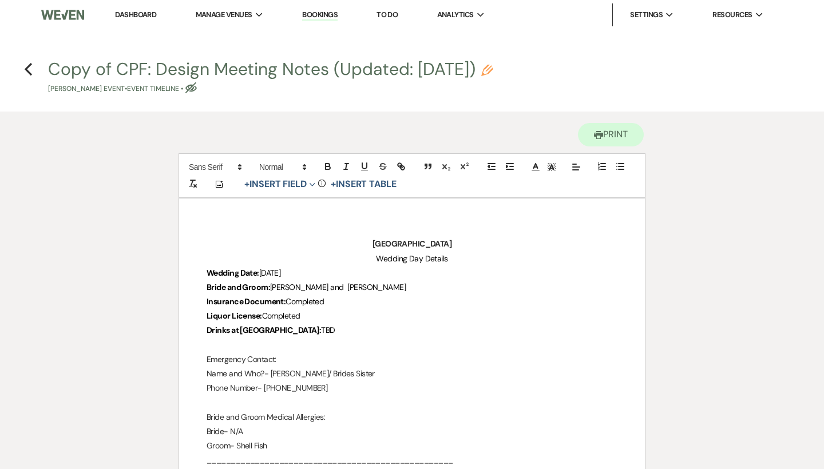
scroll to position [0, 0]
click at [27, 69] on use "button" at bounding box center [28, 69] width 7 height 13
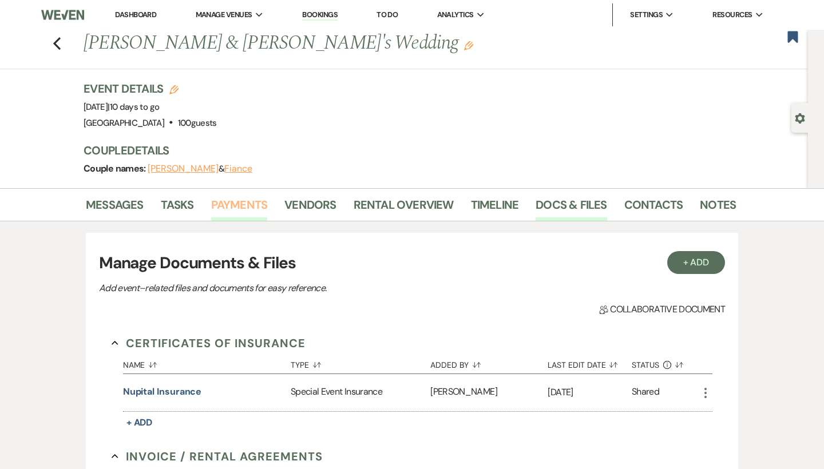
click at [235, 211] on link "Payments" at bounding box center [239, 208] width 57 height 25
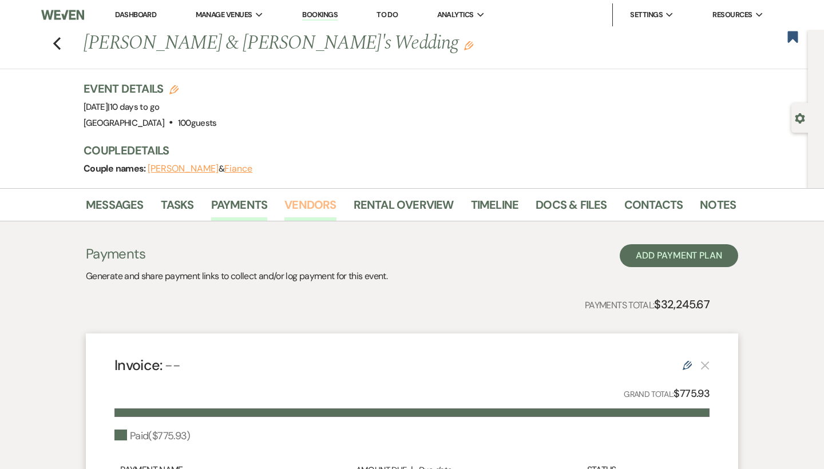
click at [306, 212] on link "Vendors" at bounding box center [310, 208] width 52 height 25
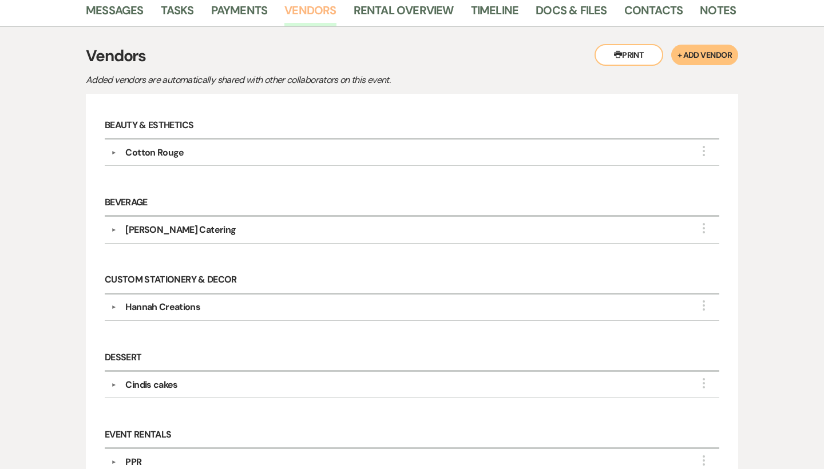
scroll to position [231, 0]
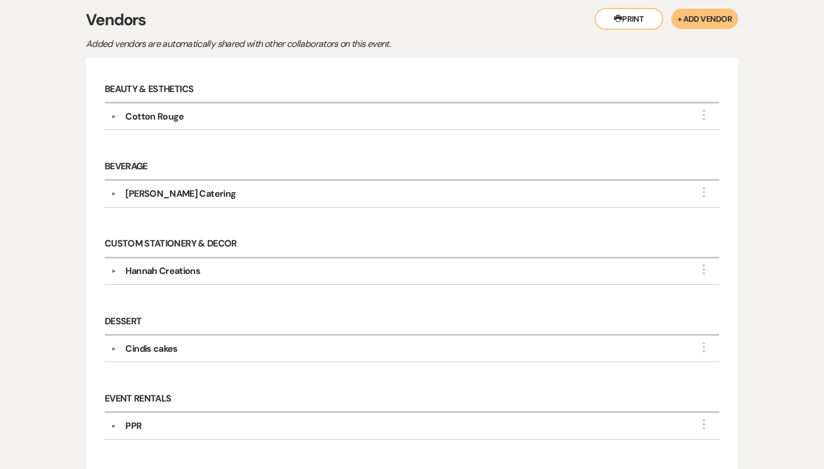
click at [172, 112] on div "Cotton Rouge" at bounding box center [154, 117] width 58 height 14
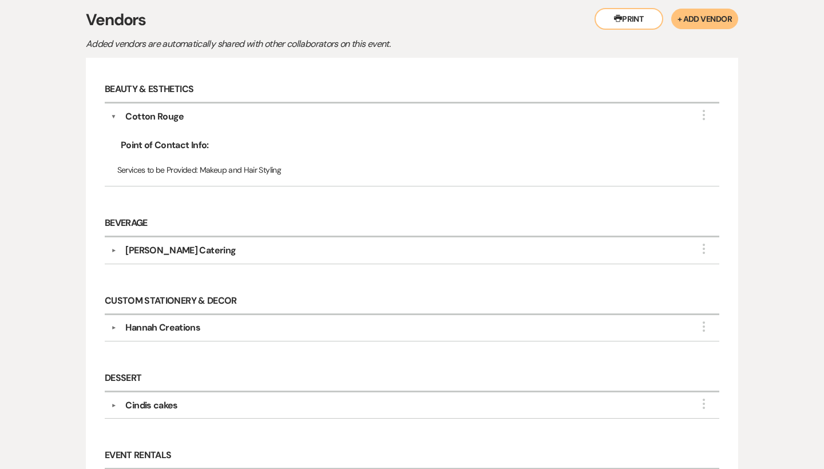
click at [180, 246] on div "Reeves Catering" at bounding box center [180, 251] width 110 height 14
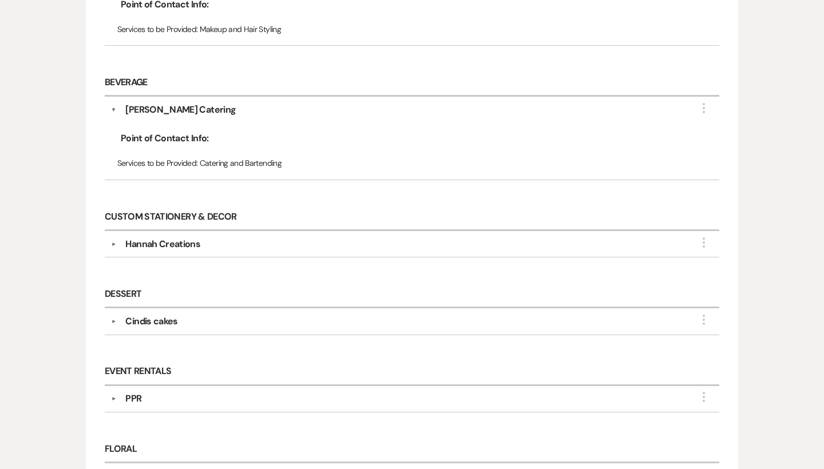
click at [180, 247] on div "Hannah Creations" at bounding box center [162, 245] width 75 height 14
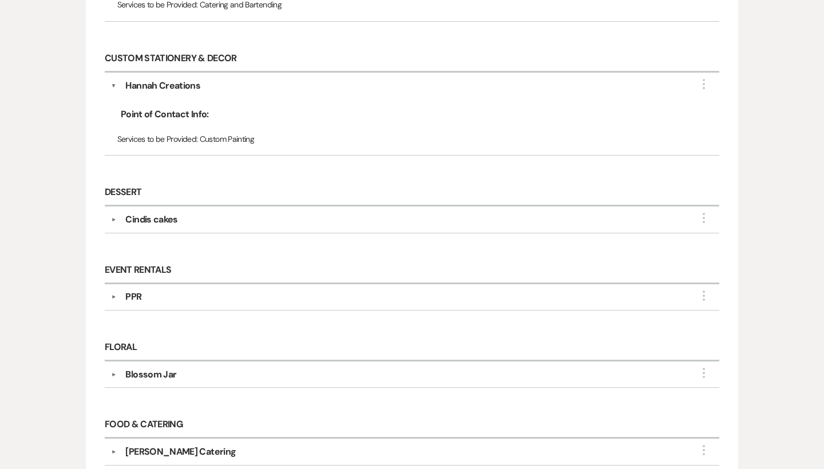
click at [171, 225] on div "▼ Cindis cakes More Point of Contact Info: Services to be Provided: Bakery, Bak…" at bounding box center [412, 220] width 615 height 26
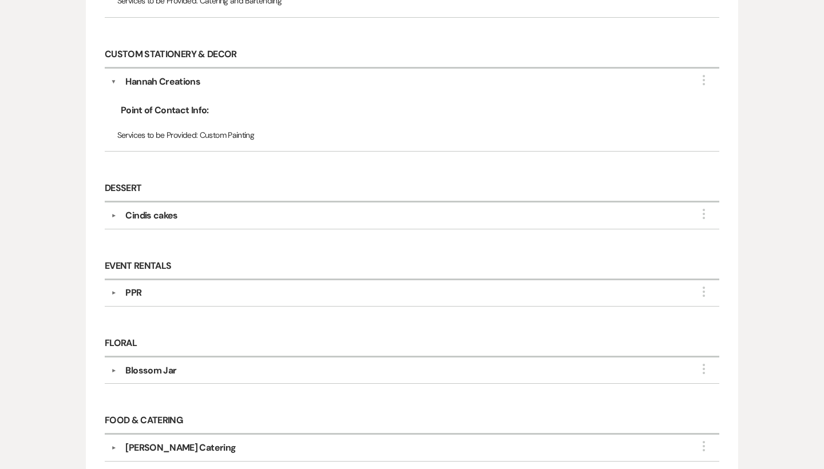
click at [166, 203] on div "▼ Cindis cakes More Point of Contact Info: Services to be Provided: Bakery, Bak…" at bounding box center [412, 216] width 615 height 26
click at [167, 204] on div "▼ Cindis cakes More Point of Contact Info: Services to be Provided: Bakery, Bak…" at bounding box center [412, 216] width 615 height 26
click at [167, 218] on div "Cindis cakes" at bounding box center [151, 216] width 52 height 14
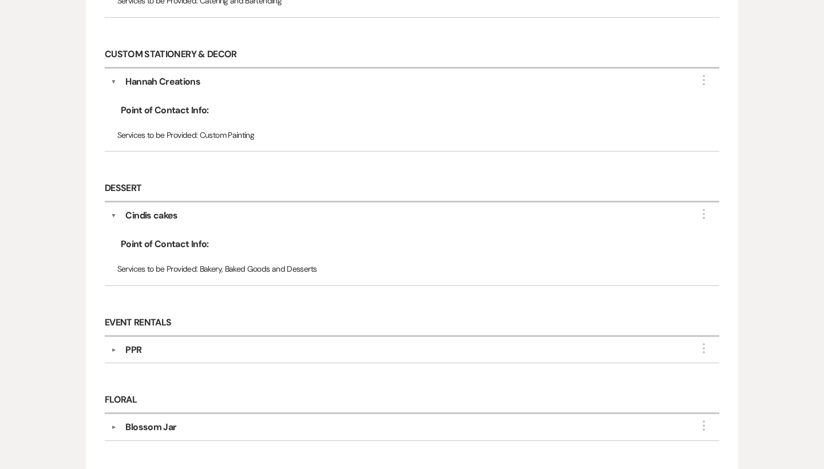
scroll to position [590, 0]
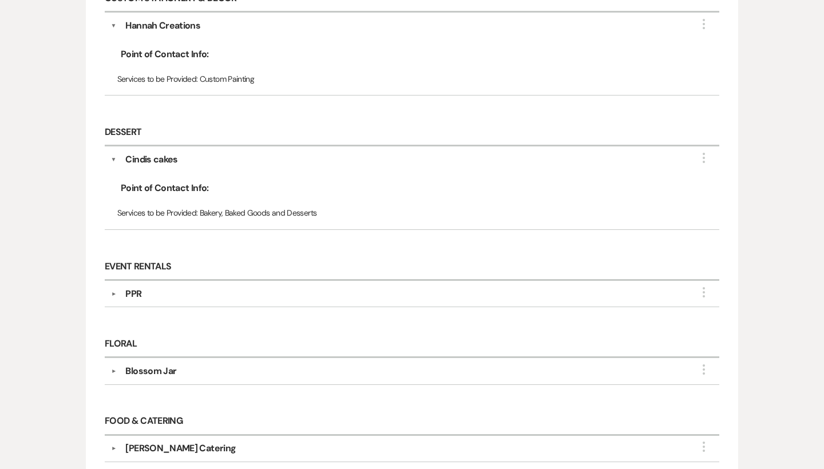
click at [137, 287] on div "PPR" at bounding box center [133, 294] width 16 height 14
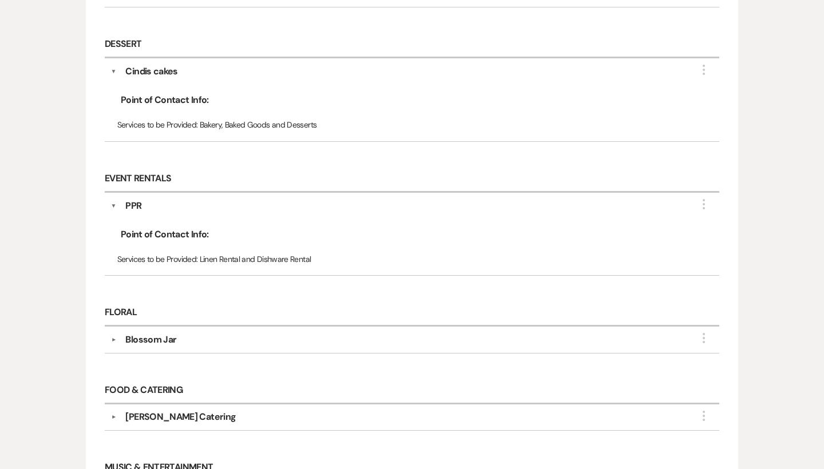
click at [145, 339] on div "Blossom Jar" at bounding box center [150, 340] width 51 height 14
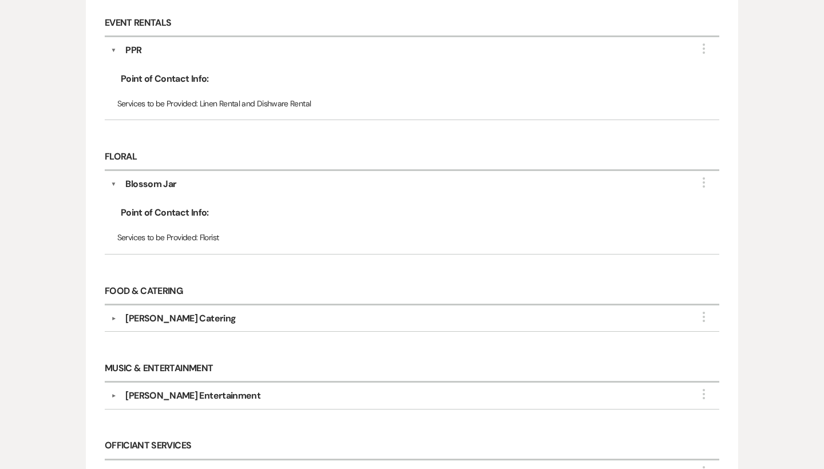
scroll to position [852, 0]
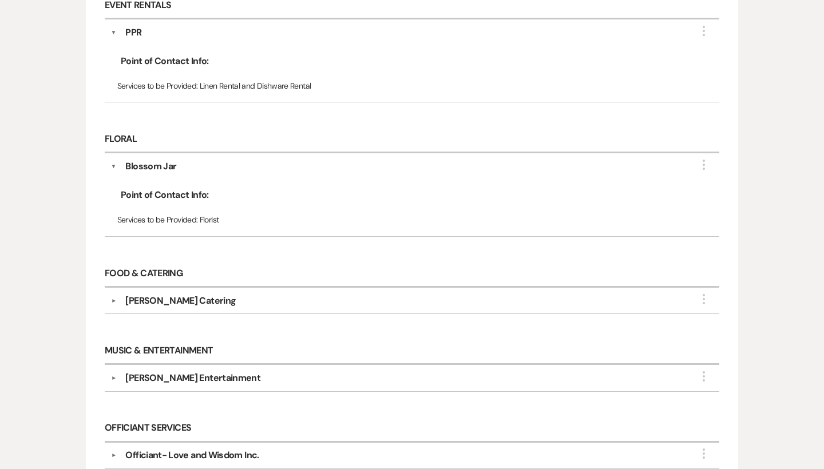
click at [147, 295] on div "Reeves Catering" at bounding box center [180, 301] width 110 height 14
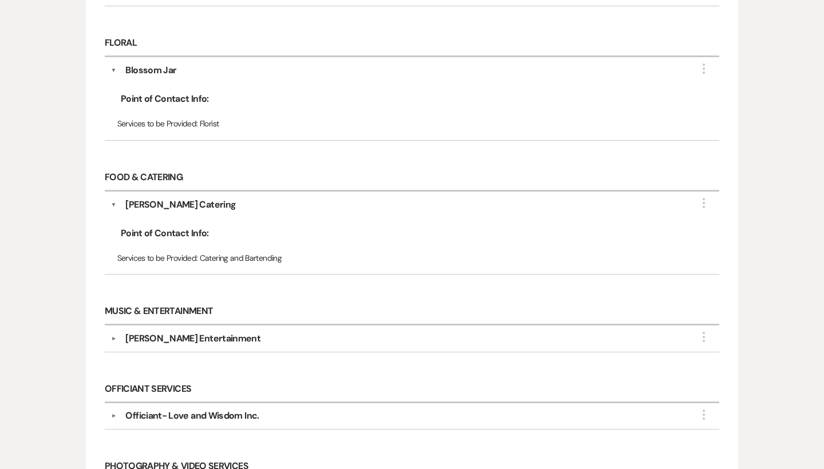
scroll to position [947, 0]
click at [157, 333] on div "Soto's Entertainment" at bounding box center [192, 340] width 135 height 14
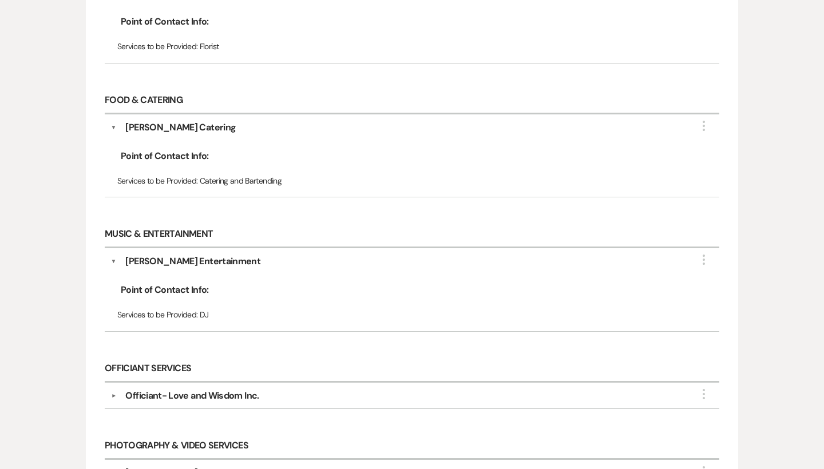
scroll to position [1047, 0]
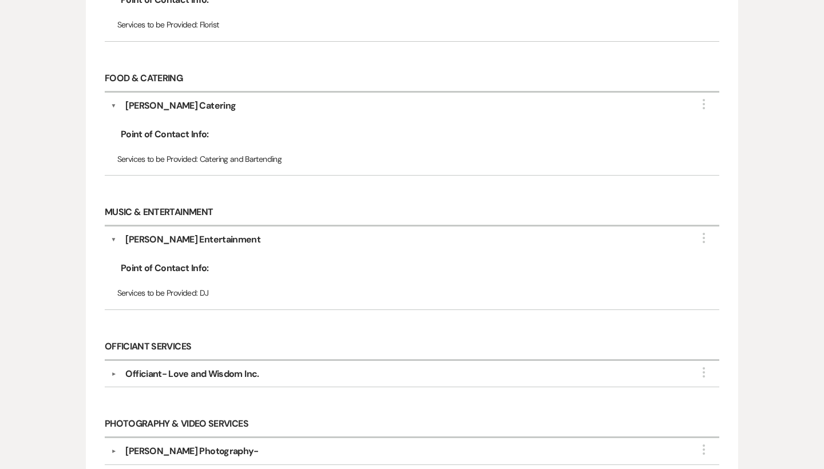
click at [162, 389] on div "Officiant Services ▼ Officiant- Love and Wisdom Inc. More Point of Contact Info…" at bounding box center [412, 367] width 626 height 77
click at [162, 370] on div "Officiant- Love and Wisdom Inc." at bounding box center [191, 374] width 133 height 14
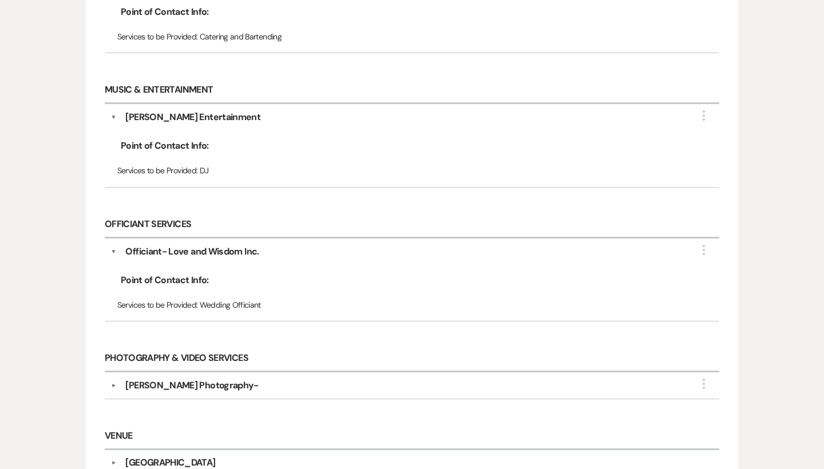
scroll to position [1170, 0]
click at [163, 379] on div "Bri Hines Photography-" at bounding box center [191, 385] width 133 height 14
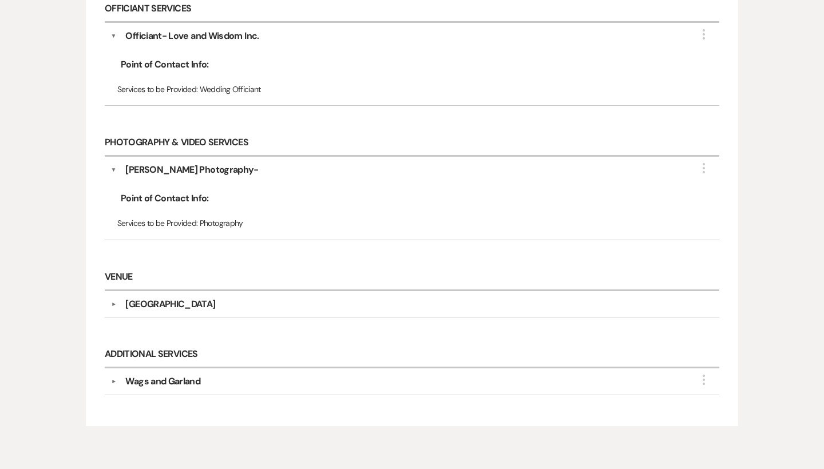
scroll to position [1384, 0]
click at [162, 376] on div "Wags and Garland" at bounding box center [162, 382] width 75 height 14
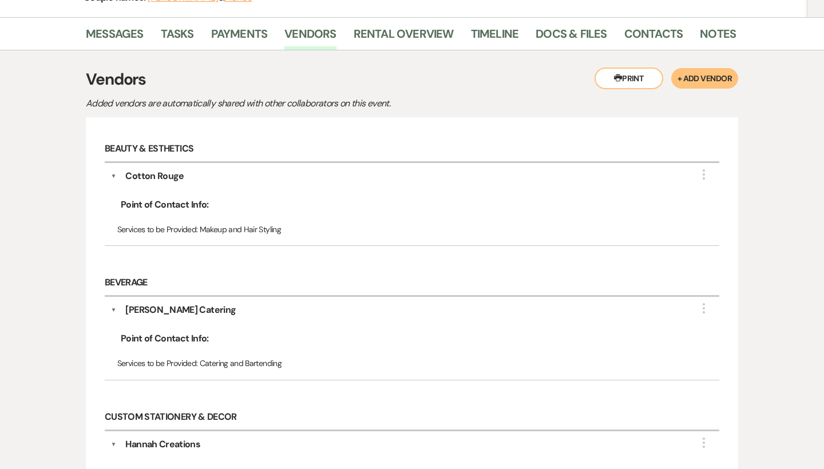
scroll to position [136, 0]
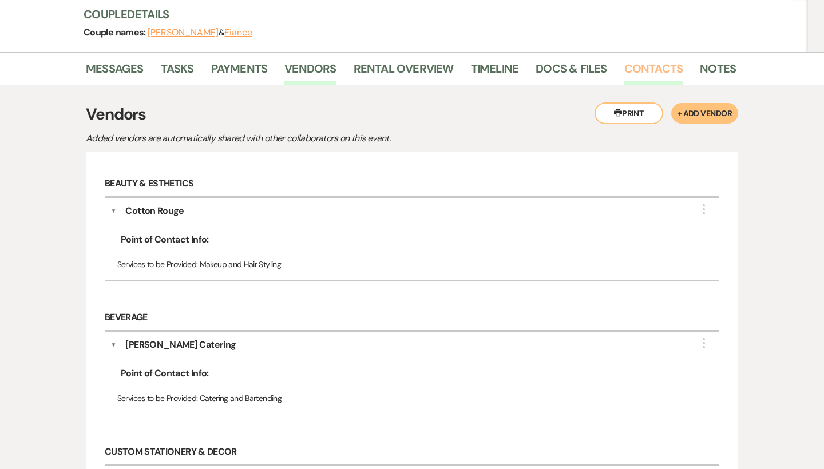
click at [662, 61] on link "Contacts" at bounding box center [653, 72] width 59 height 25
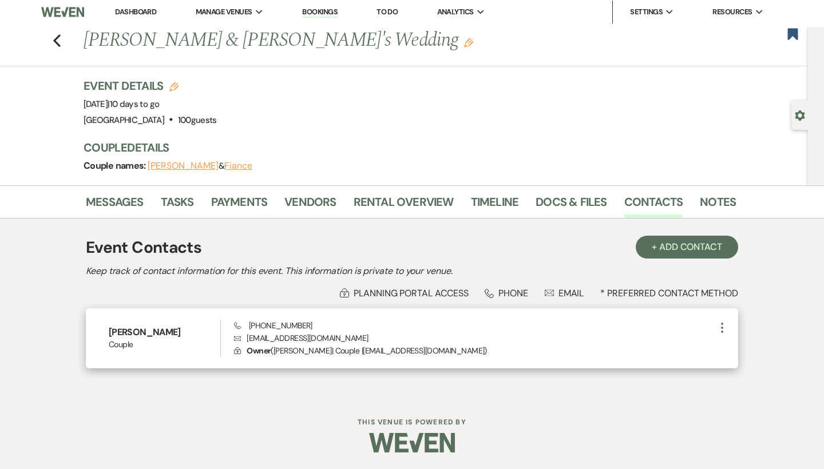
scroll to position [2, 0]
drag, startPoint x: 376, startPoint y: 338, endPoint x: 243, endPoint y: 340, distance: 133.4
click at [243, 340] on p "Envelope brookeemcmullen@outlook.com" at bounding box center [474, 339] width 481 height 13
copy p "brookeemcmullen@outlook.com"
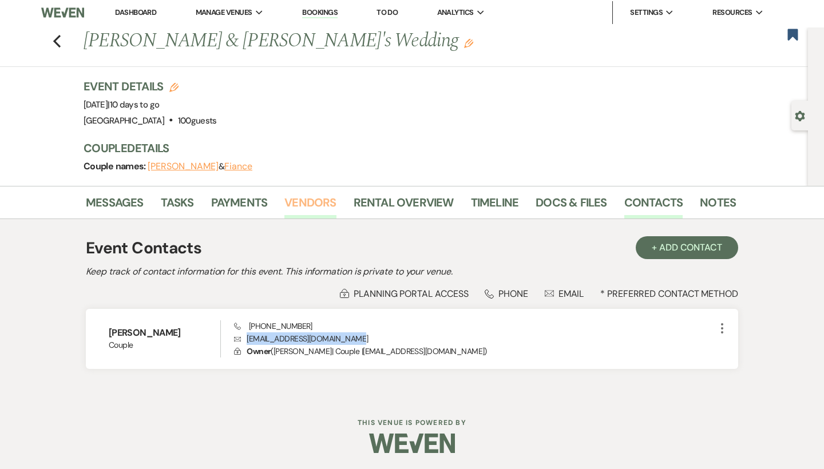
click at [294, 204] on link "Vendors" at bounding box center [310, 205] width 52 height 25
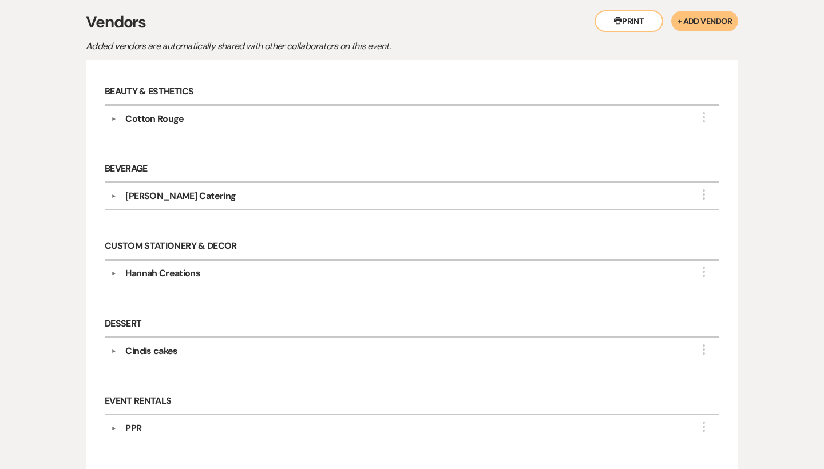
scroll to position [225, 0]
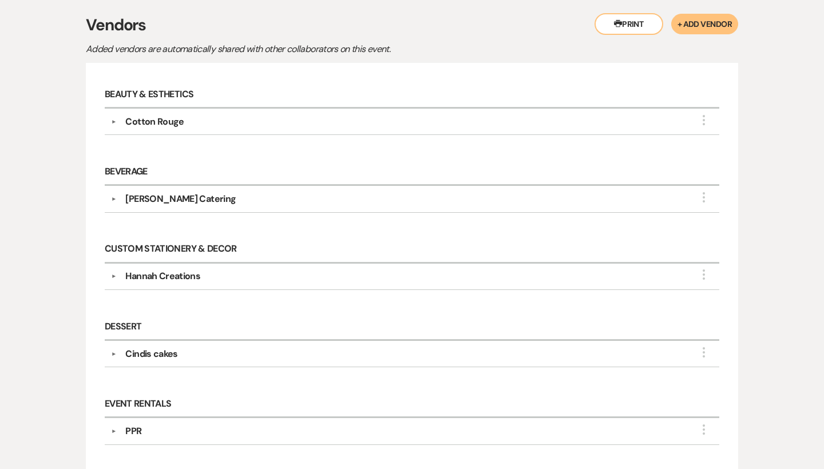
click at [191, 270] on div "Hannah Creations" at bounding box center [162, 277] width 75 height 14
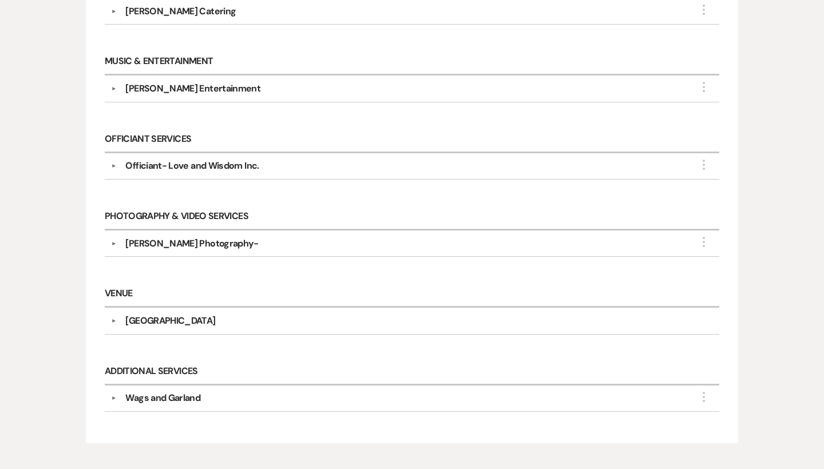
scroll to position [860, 0]
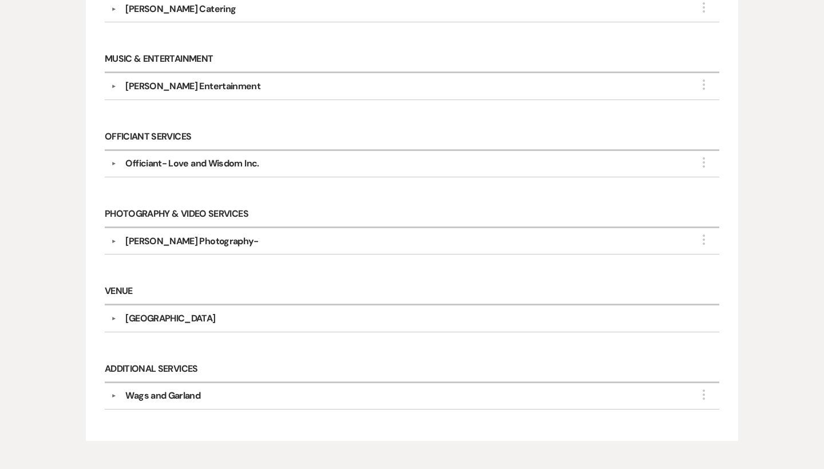
click at [170, 88] on div "Soto's Entertainment" at bounding box center [192, 87] width 135 height 14
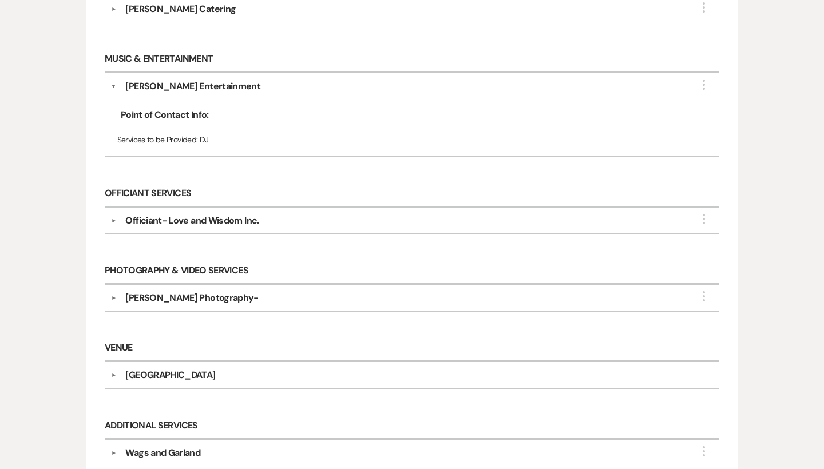
click at [170, 88] on div "Soto's Entertainment" at bounding box center [192, 87] width 135 height 14
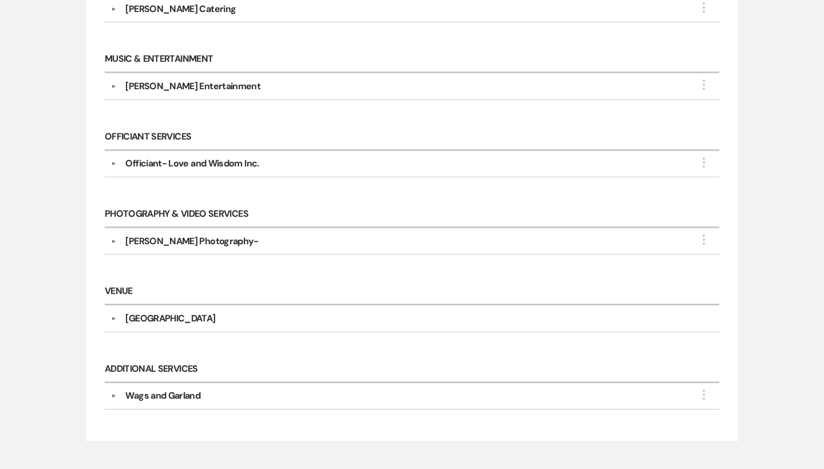
click at [244, 164] on div "Officiant- Love and Wisdom Inc." at bounding box center [191, 164] width 133 height 14
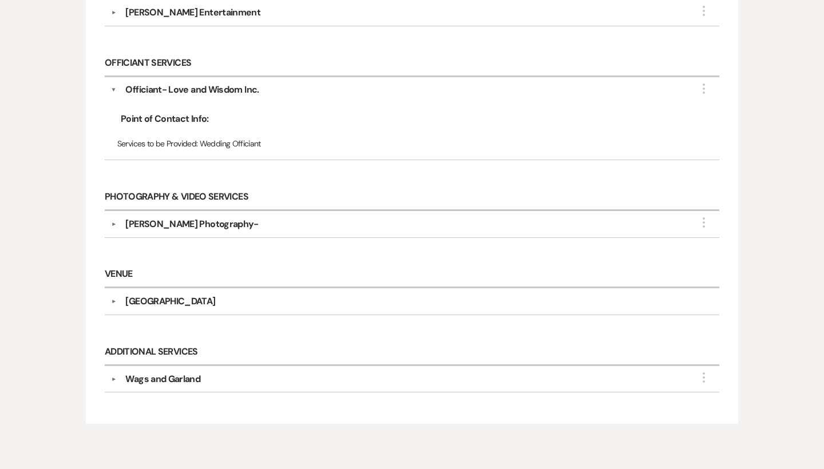
scroll to position [934, 0]
click at [181, 219] on div "Bri Hines Photography-" at bounding box center [191, 224] width 133 height 14
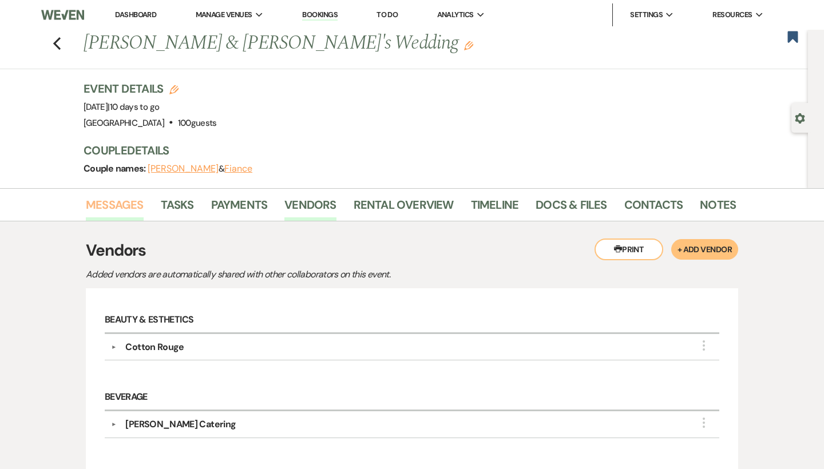
scroll to position [0, 0]
click at [125, 200] on link "Messages" at bounding box center [115, 208] width 58 height 25
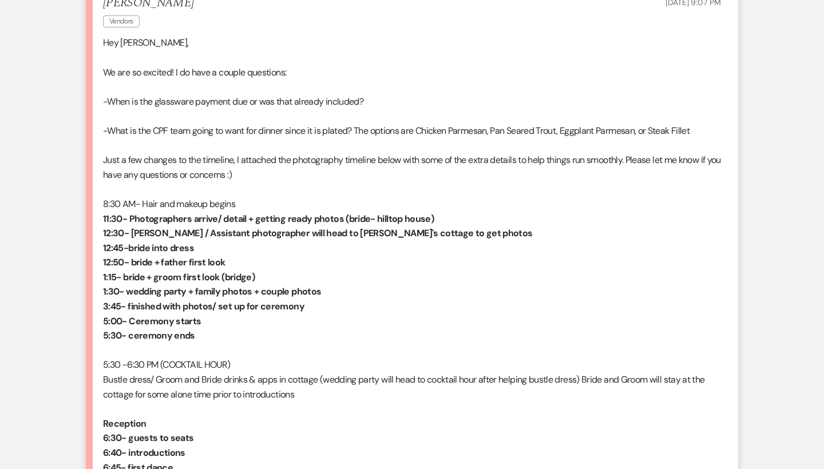
scroll to position [752, 0]
drag, startPoint x: 494, startPoint y: 122, endPoint x: 421, endPoint y: 123, distance: 72.7
click at [421, 125] on p "-What is the CPF team going to want for dinner since it is plated? The options …" at bounding box center [412, 132] width 618 height 15
copy p "Chicken Parmesan,"
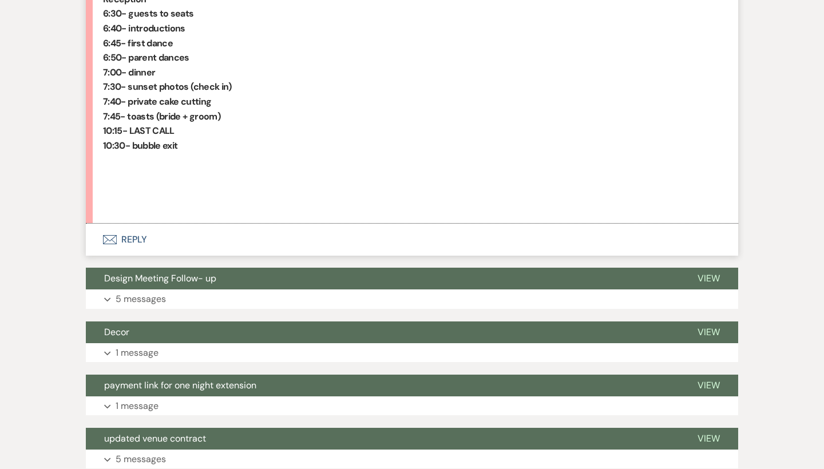
scroll to position [1260, 0]
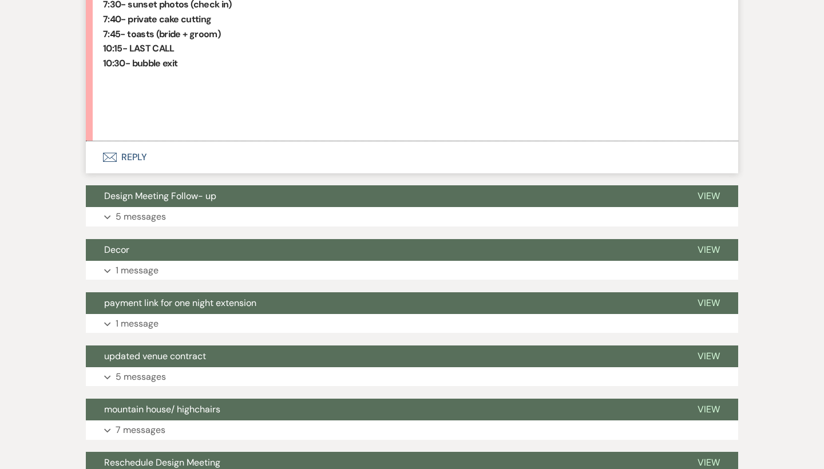
click at [121, 141] on button "Envelope Reply" at bounding box center [412, 157] width 652 height 32
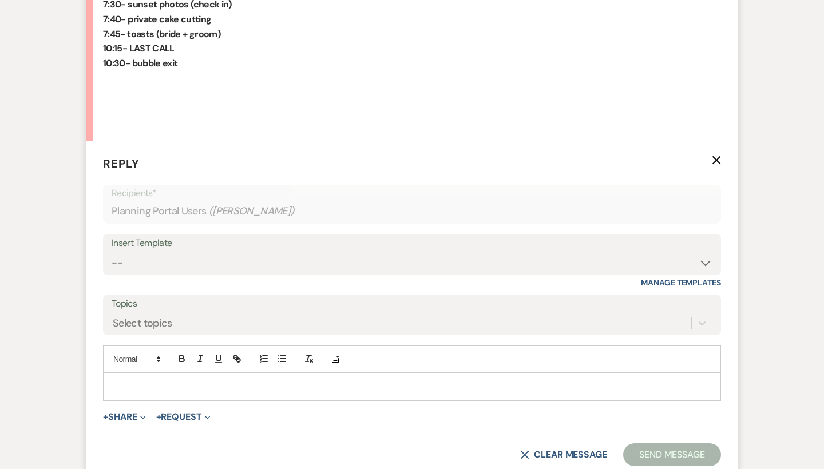
scroll to position [1312, 0]
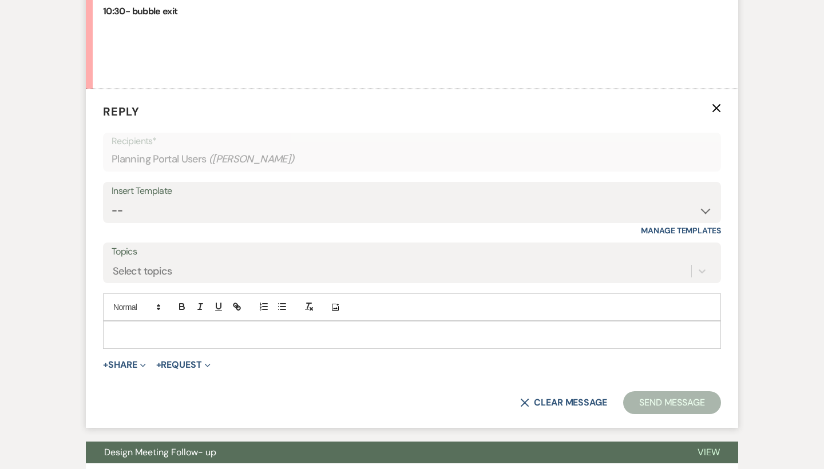
click at [144, 329] on p at bounding box center [412, 335] width 600 height 13
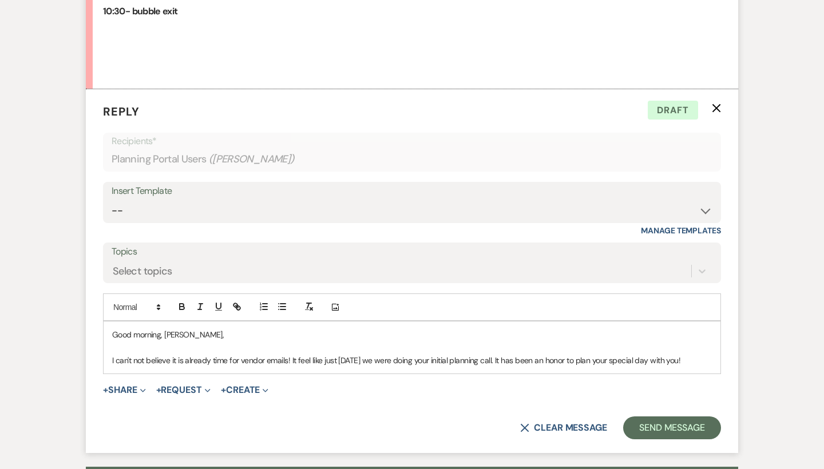
click at [300, 354] on p "I can't not believe it is already time for vendor emails! It feel like just yes…" at bounding box center [412, 360] width 600 height 13
click at [304, 354] on p "I can't not believe it is already time for vendor emails! It feel like just yes…" at bounding box center [412, 360] width 600 height 13
click at [712, 340] on div "Good morning, Brooke, I can't not believe it is already time for vendor emails!…" at bounding box center [412, 348] width 617 height 52
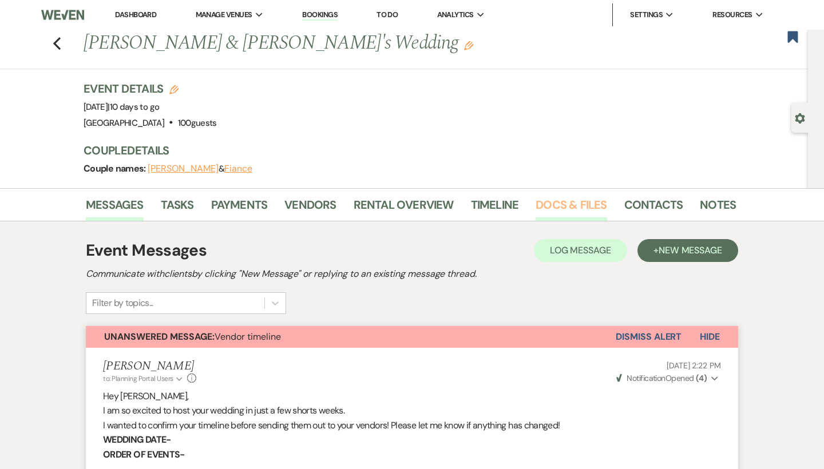
scroll to position [0, 0]
click at [556, 203] on link "Docs & Files" at bounding box center [571, 208] width 71 height 25
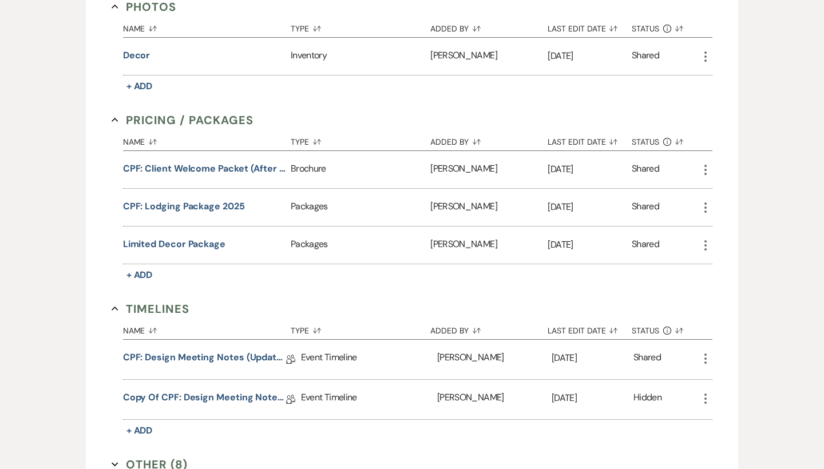
scroll to position [1082, 0]
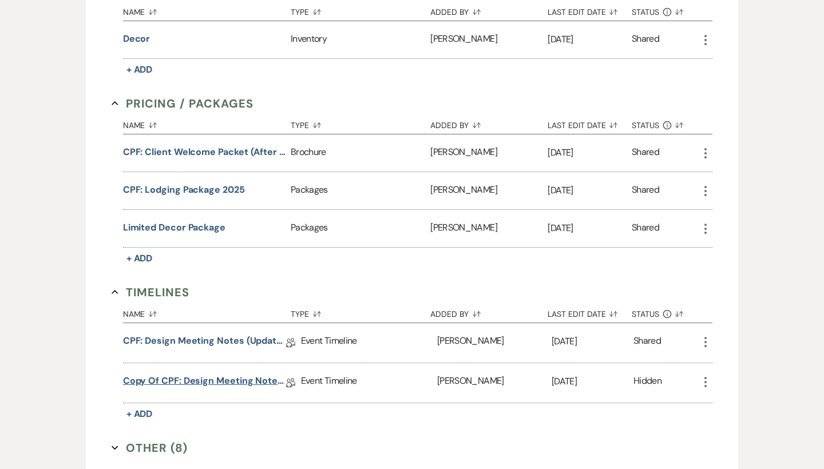
click at [185, 382] on link "Copy of CPF: Design Meeting Notes (Updated: July 9th , 2025)" at bounding box center [204, 383] width 163 height 18
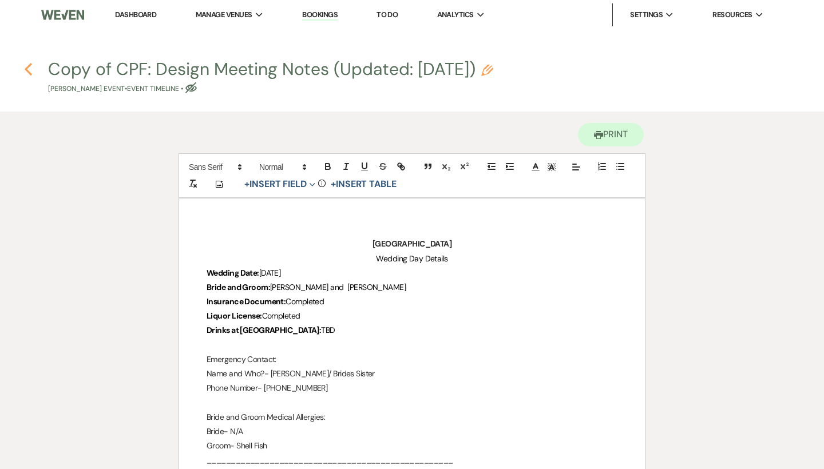
click at [29, 72] on use "button" at bounding box center [28, 69] width 7 height 13
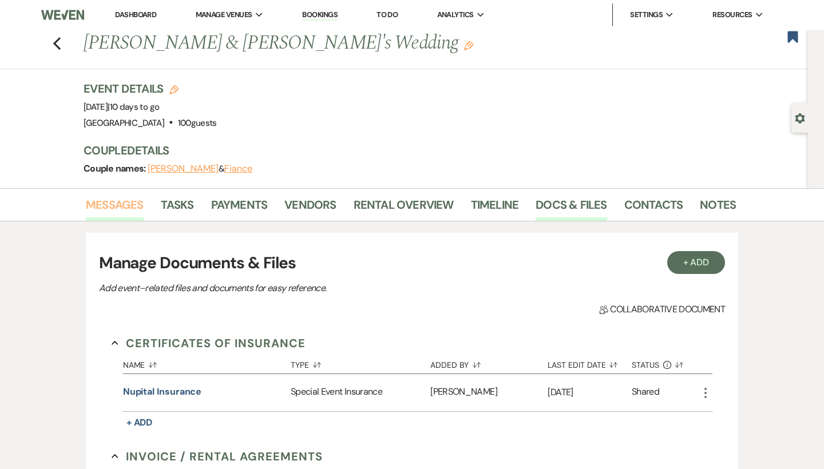
click at [130, 217] on link "Messages" at bounding box center [115, 208] width 58 height 25
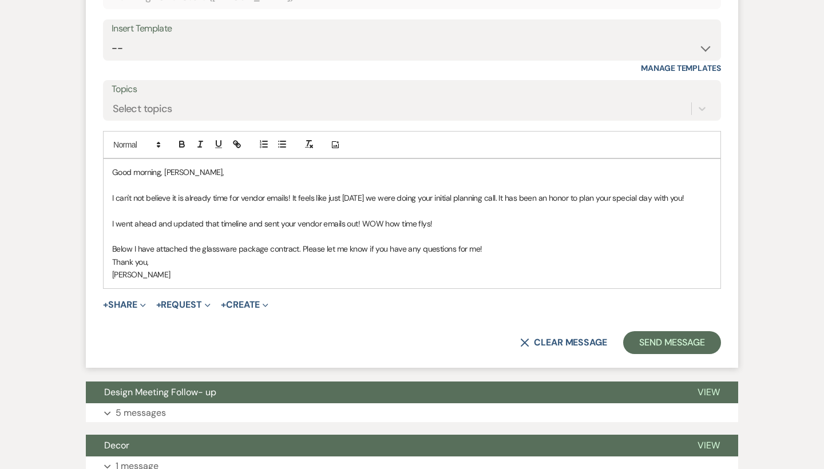
scroll to position [1519, 0]
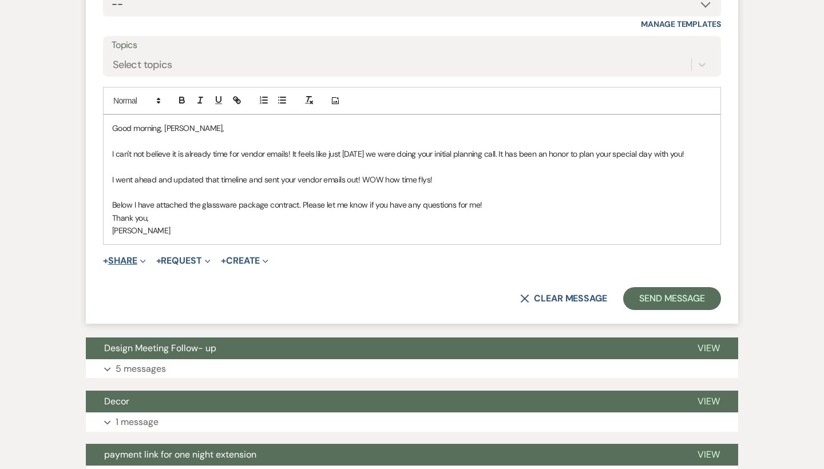
click at [129, 256] on button "+ Share Expand" at bounding box center [124, 260] width 43 height 9
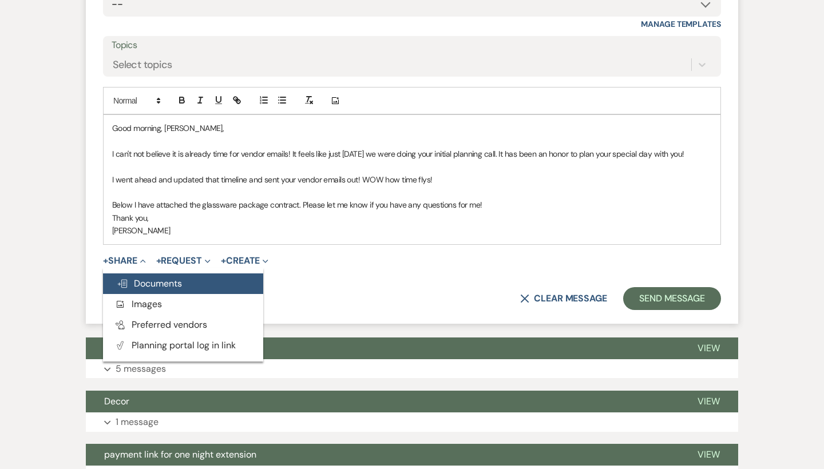
click at [157, 278] on span "Doc Upload Documents" at bounding box center [149, 284] width 65 height 12
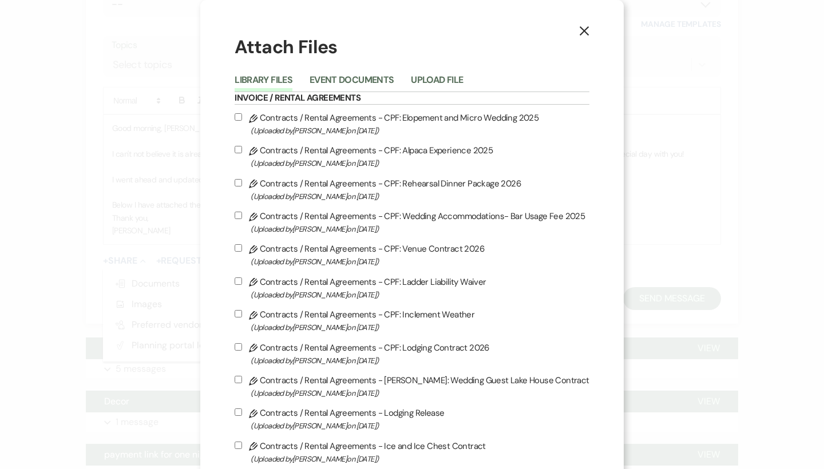
click at [410, 213] on label "Pencil Contracts / Rental Agreements - CPF: Wedding Accommodations- Bar Usage F…" at bounding box center [412, 222] width 354 height 27
click at [242, 213] on input "Pencil Contracts / Rental Agreements - CPF: Wedding Accommodations- Bar Usage F…" at bounding box center [238, 215] width 7 height 7
checkbox input "true"
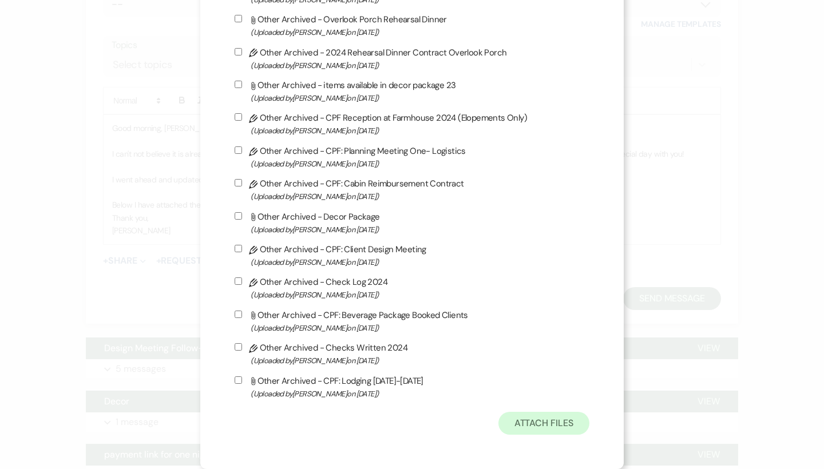
scroll to position [3056, 0]
click at [547, 422] on button "Attach Files" at bounding box center [543, 423] width 91 height 23
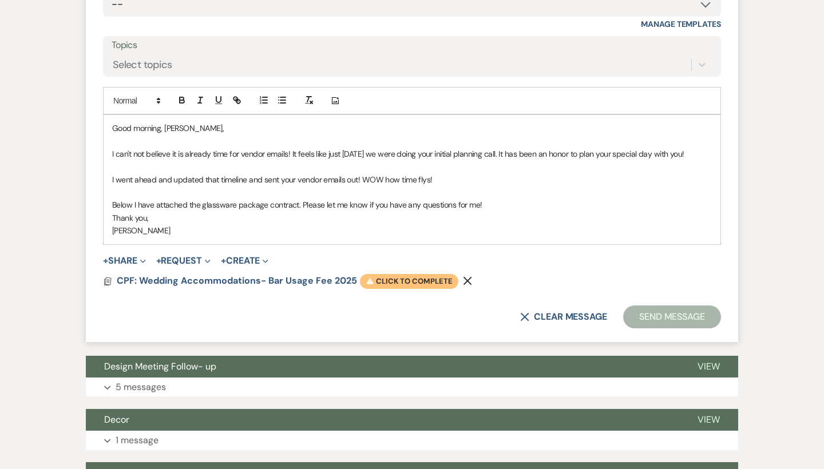
click at [406, 274] on span "Warning Click to complete" at bounding box center [409, 281] width 98 height 15
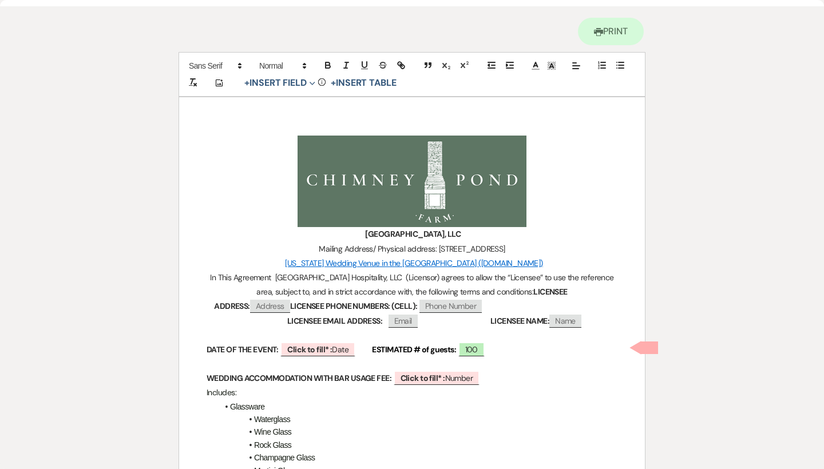
scroll to position [112, 0]
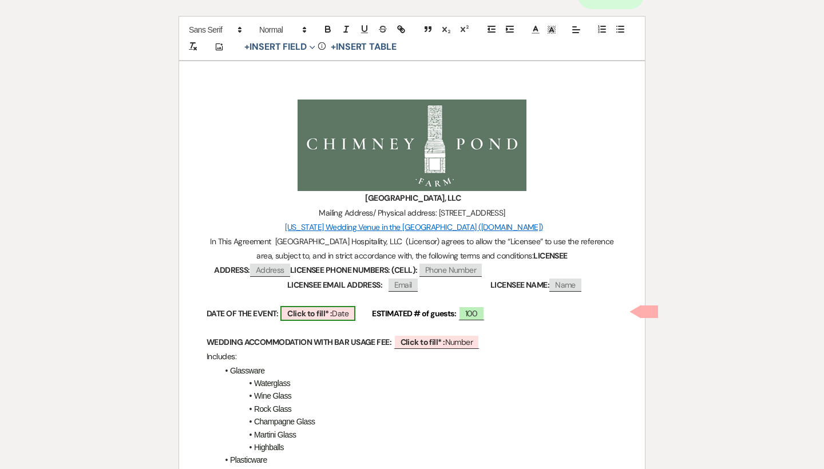
click at [345, 310] on span "Click to fill* : Date" at bounding box center [317, 313] width 75 height 15
select select "owner"
select select "Date"
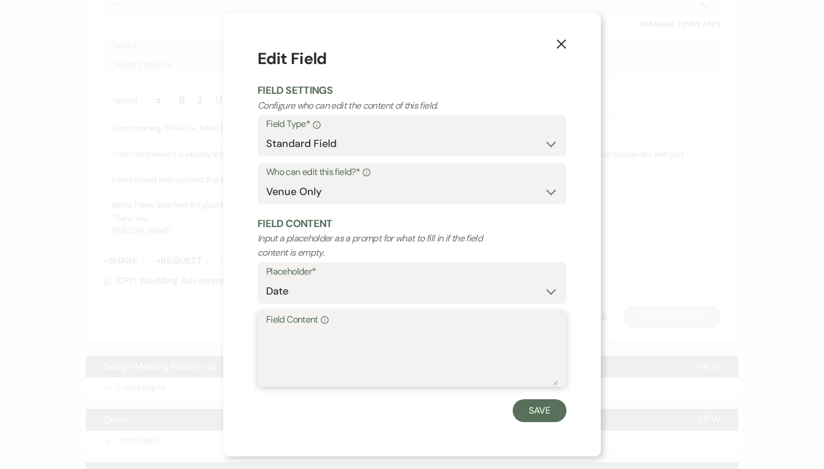
click at [310, 354] on textarea "Field Content Info" at bounding box center [412, 357] width 292 height 57
click at [374, 338] on textarea "Saturday, August 30th 2025" at bounding box center [412, 357] width 292 height 57
type textarea "Saturday, August 30th, 2025"
click at [537, 410] on button "Save" at bounding box center [540, 410] width 54 height 23
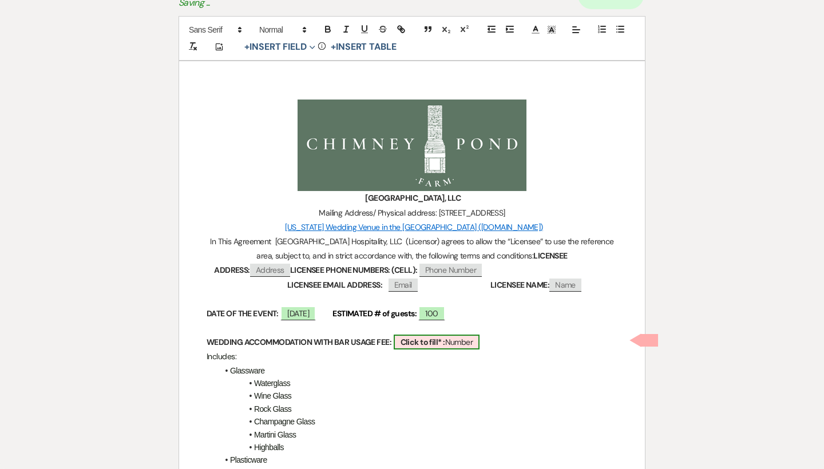
click at [460, 335] on span "Click to fill* : Number" at bounding box center [437, 342] width 86 height 15
select select "owner"
select select "Number"
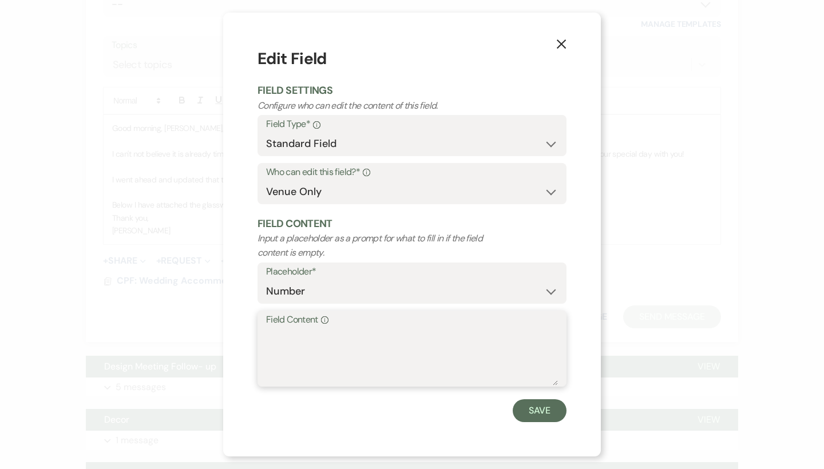
click at [395, 344] on textarea "Field Content Info" at bounding box center [412, 357] width 292 height 57
type textarea "$1000"
click at [539, 407] on button "Save" at bounding box center [540, 410] width 54 height 23
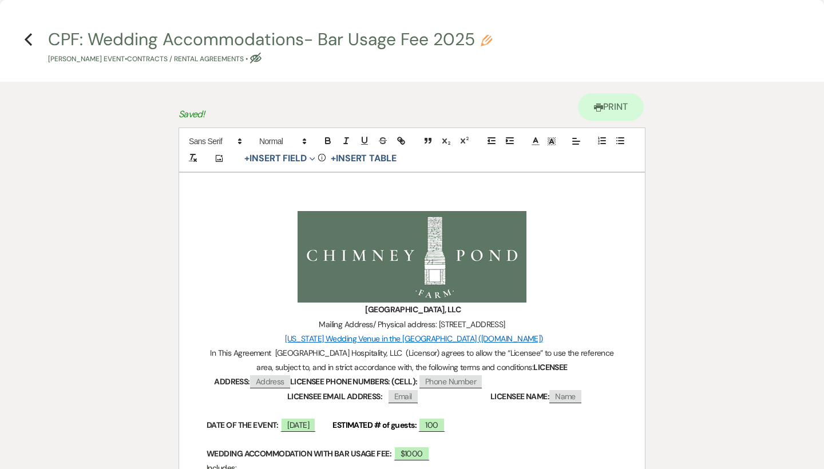
scroll to position [0, 0]
click at [25, 40] on use "button" at bounding box center [28, 39] width 7 height 13
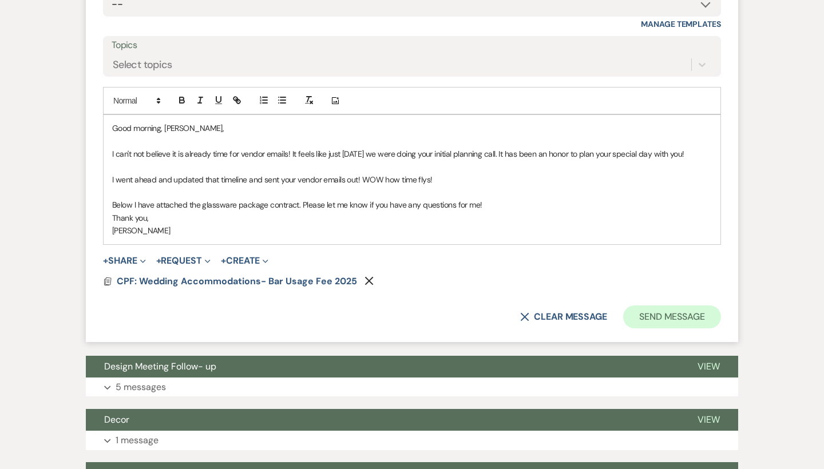
click at [702, 306] on button "Send Message" at bounding box center [672, 317] width 98 height 23
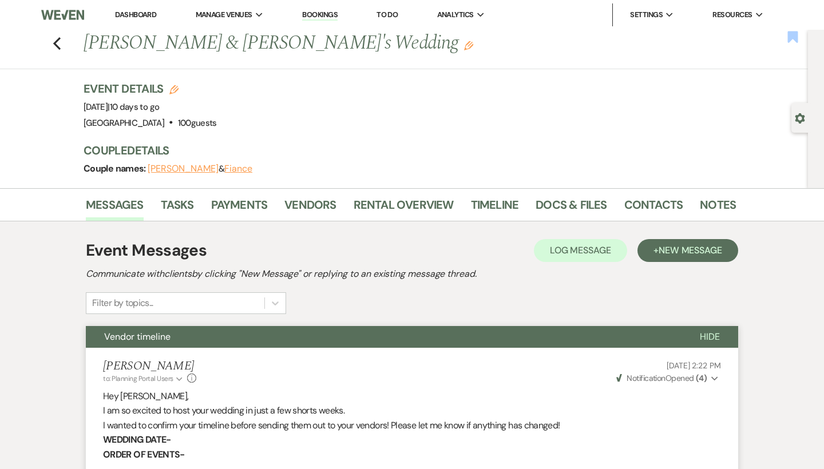
click at [794, 38] on use "button" at bounding box center [792, 36] width 10 height 11
click at [57, 42] on use "button" at bounding box center [56, 43] width 7 height 13
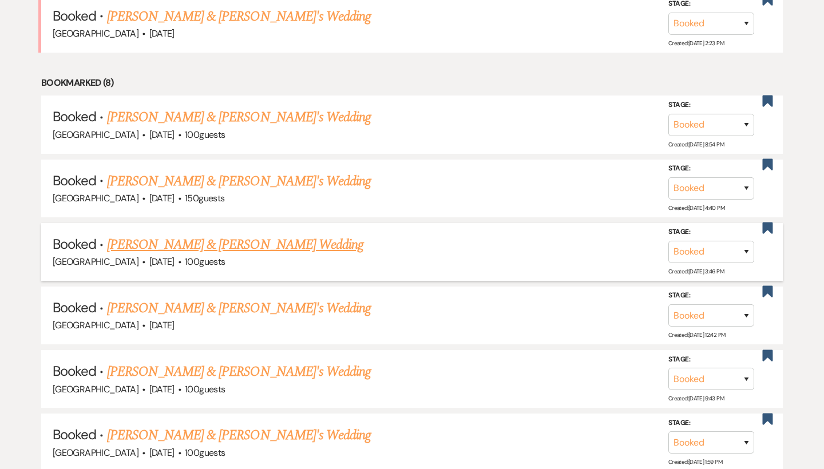
scroll to position [1026, 0]
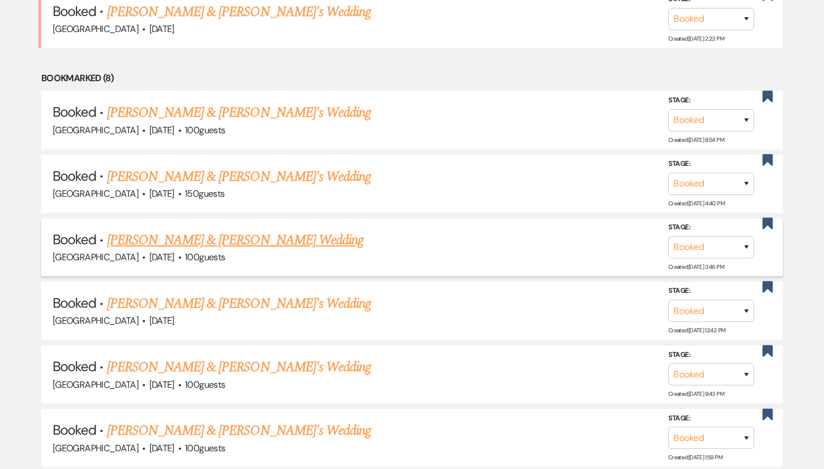
click at [213, 230] on link "[PERSON_NAME] & [PERSON_NAME] Wedding" at bounding box center [235, 240] width 256 height 21
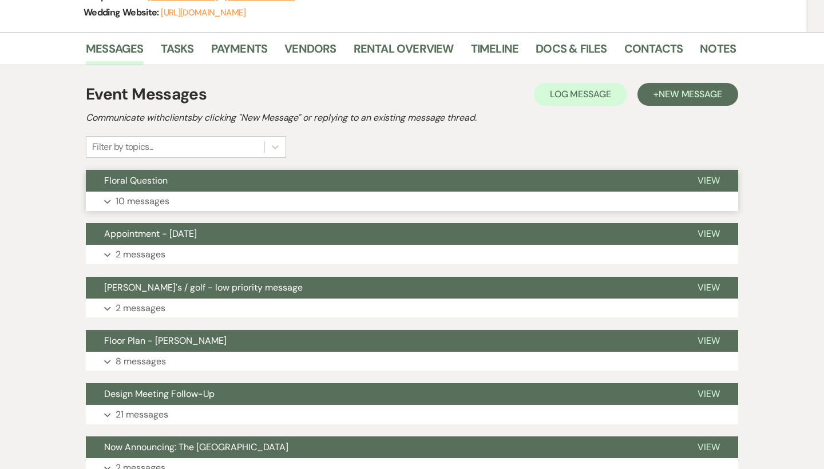
click at [208, 197] on button "Expand 10 messages" at bounding box center [412, 201] width 652 height 19
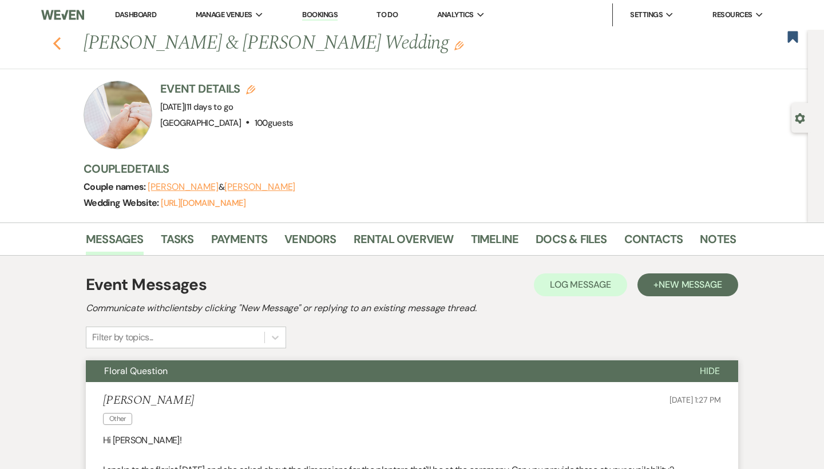
click at [54, 42] on use "button" at bounding box center [56, 43] width 7 height 13
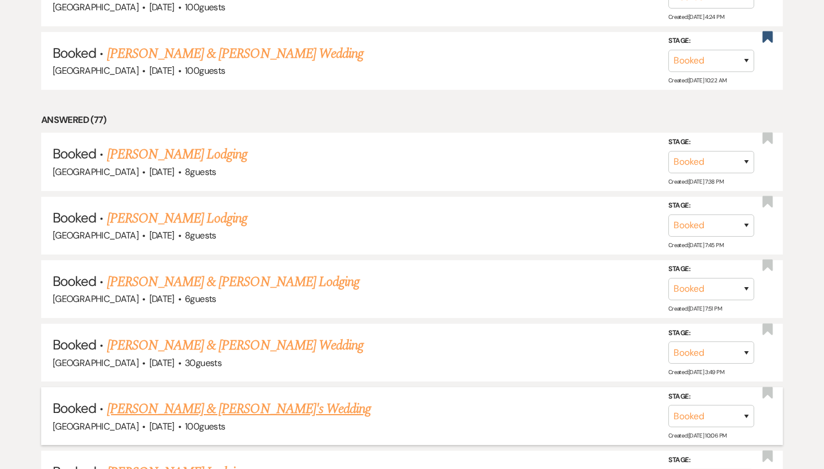
scroll to position [1602, 0]
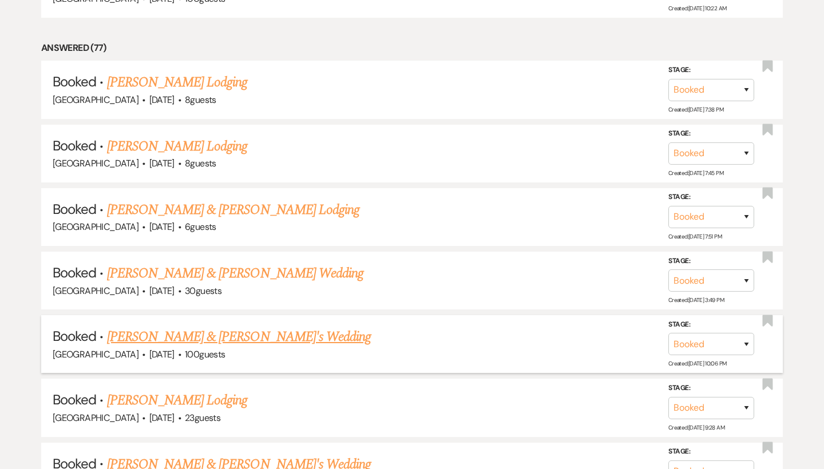
click at [192, 327] on link "[PERSON_NAME] & [PERSON_NAME]'s Wedding" at bounding box center [239, 337] width 264 height 21
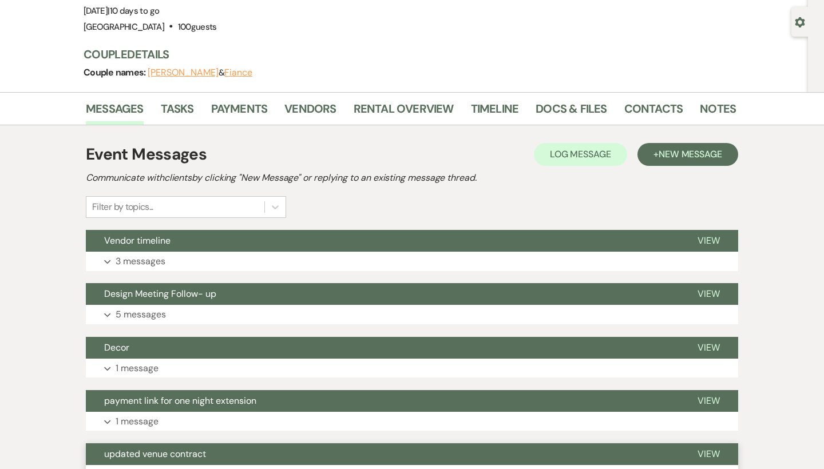
scroll to position [147, 0]
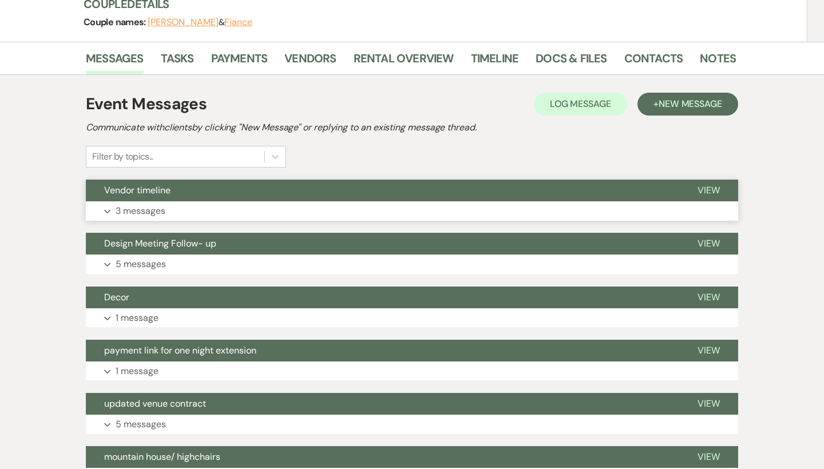
click at [238, 197] on button "Vendor timeline" at bounding box center [382, 191] width 593 height 22
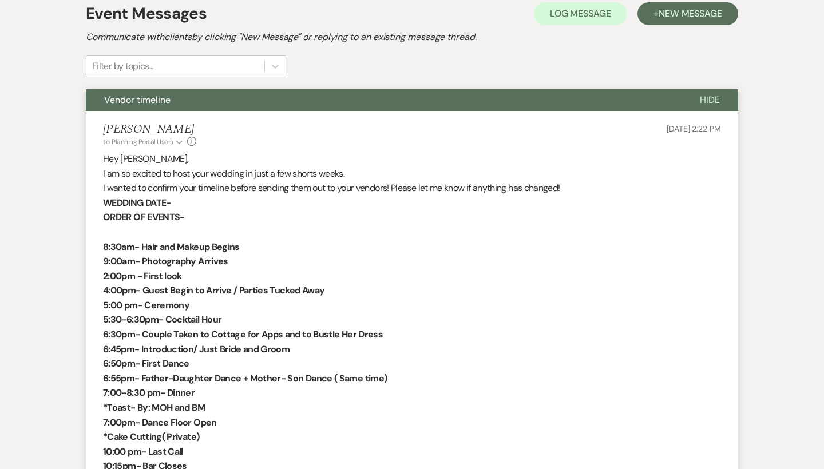
scroll to position [250, 0]
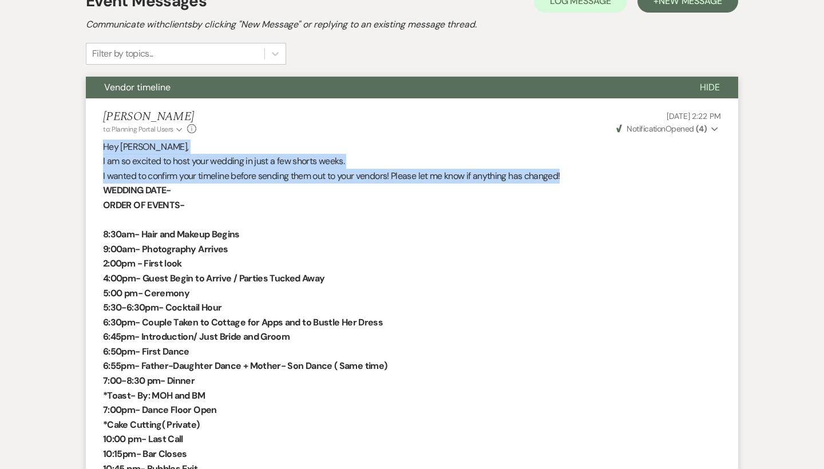
drag, startPoint x: 104, startPoint y: 145, endPoint x: 611, endPoint y: 176, distance: 507.4
click at [611, 176] on div "Hey Brooke, I am so excited to host your wedding in just a few shorts weeks. I …" at bounding box center [412, 308] width 618 height 337
copy div "Hey Brooke, I am so excited to host your wedding in just a few shorts weeks. I …"
click at [611, 176] on p "I wanted to confirm your timeline before sending them out to your vendors! Plea…" at bounding box center [412, 176] width 618 height 15
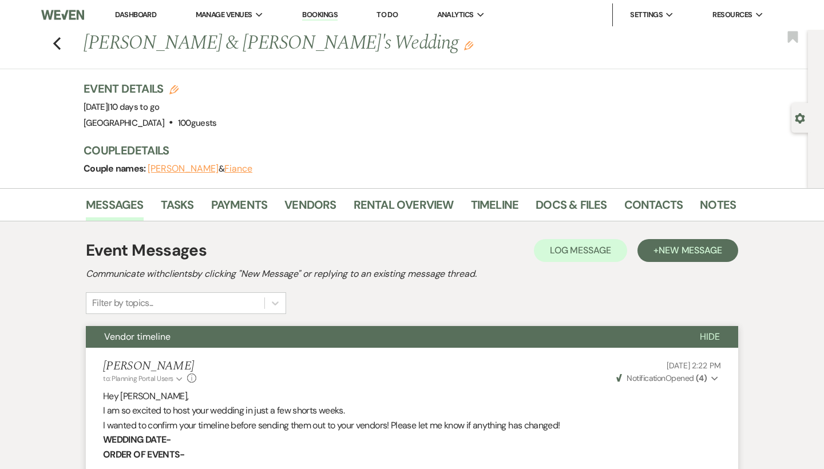
scroll to position [0, 0]
click at [58, 48] on use "button" at bounding box center [56, 43] width 7 height 13
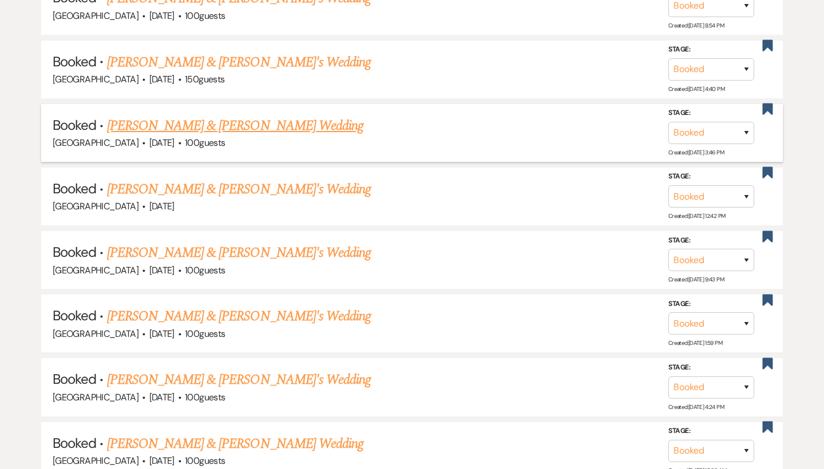
click at [203, 116] on link "[PERSON_NAME] & [PERSON_NAME] Wedding" at bounding box center [235, 126] width 256 height 21
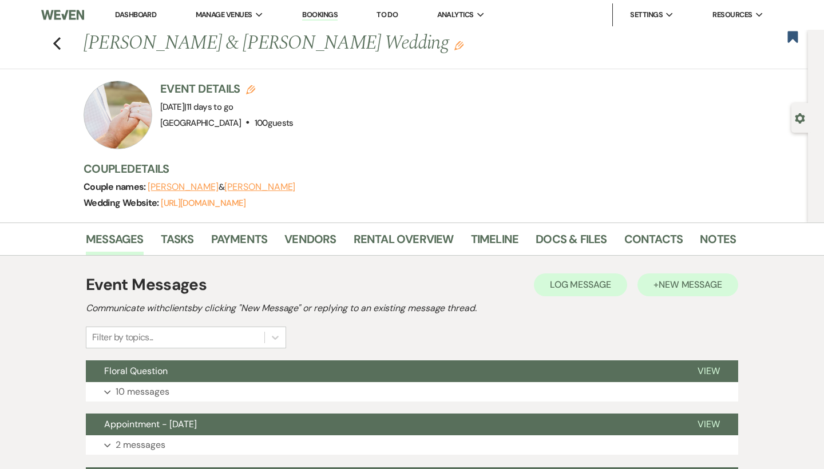
click at [697, 280] on span "New Message" at bounding box center [691, 285] width 64 height 12
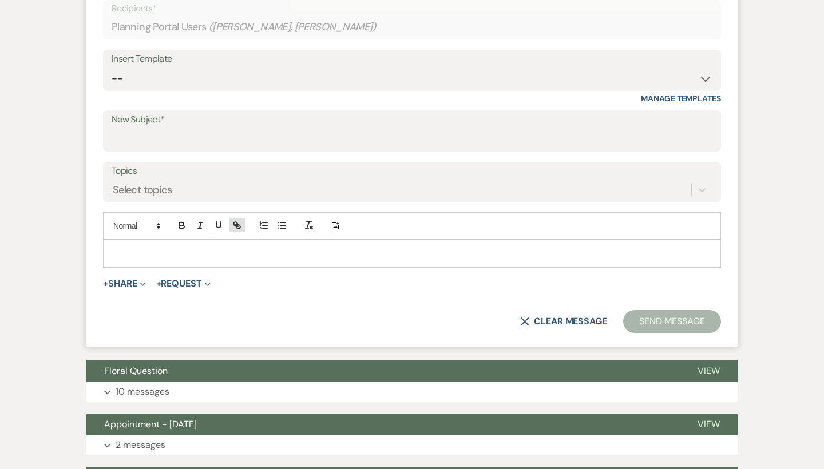
scroll to position [424, 0]
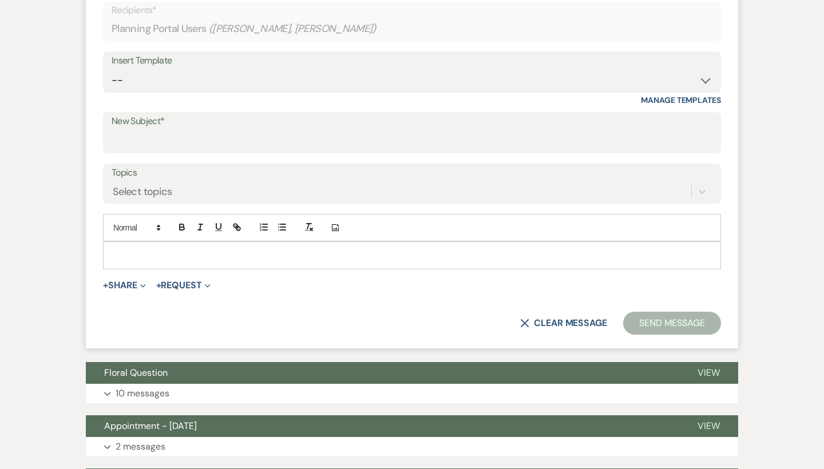
click at [203, 255] on p at bounding box center [412, 255] width 600 height 13
paste div
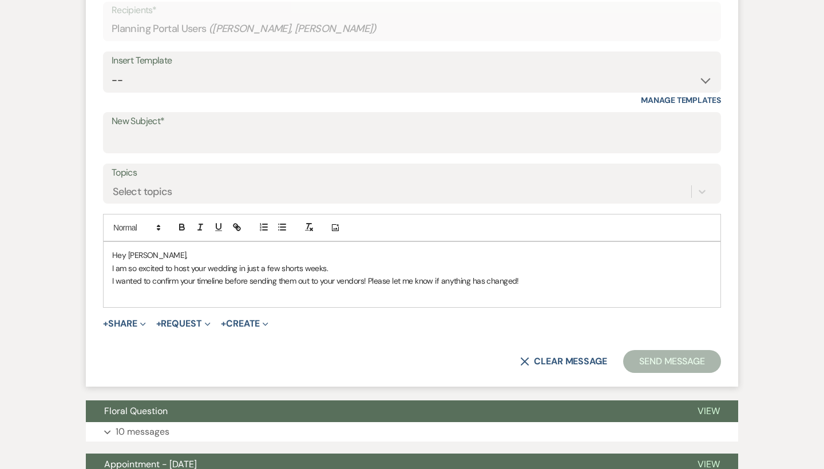
click at [184, 256] on p "Hey Brooke," at bounding box center [412, 255] width 600 height 13
drag, startPoint x: 302, startPoint y: 267, endPoint x: 276, endPoint y: 268, distance: 25.8
click at [276, 268] on span "I am so excited to host your wedding in just a few shorts weeks." at bounding box center [220, 268] width 216 height 10
drag, startPoint x: 278, startPoint y: 268, endPoint x: 267, endPoint y: 268, distance: 10.9
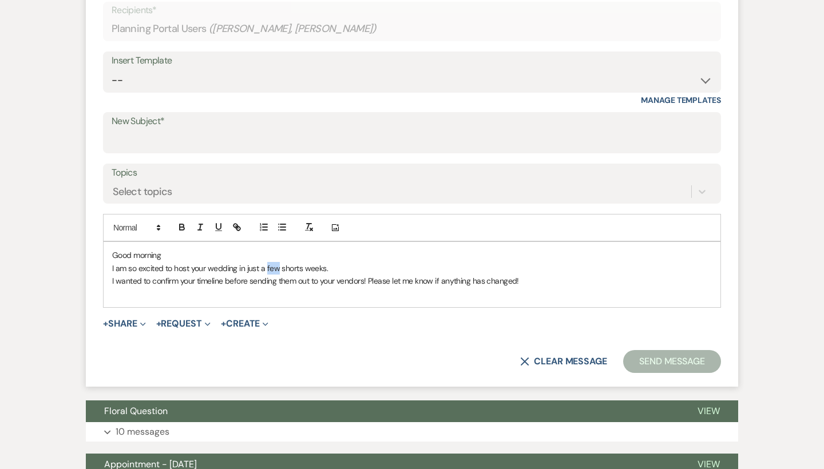
click at [267, 268] on span "I am so excited to host your wedding in just a few shorts weeks." at bounding box center [220, 268] width 216 height 10
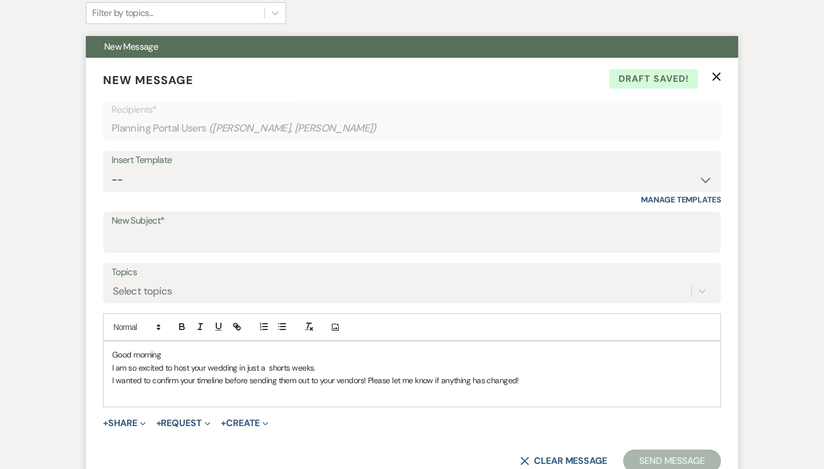
scroll to position [334, 0]
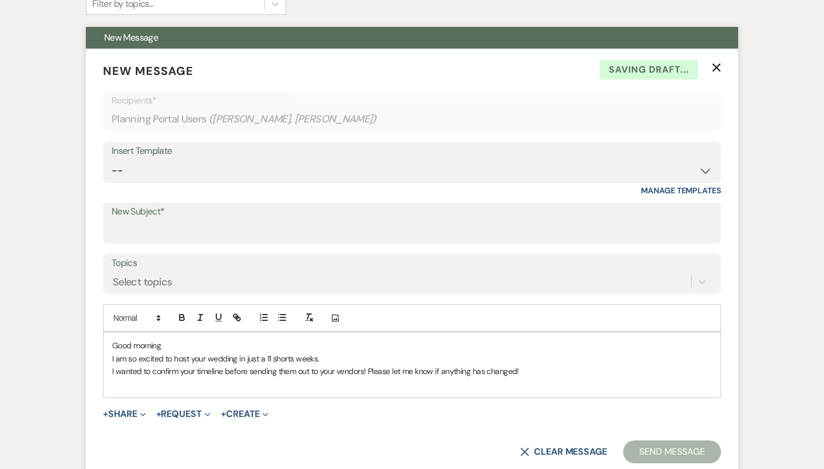
click at [318, 359] on span "I am so excited to host your wedding in just a 11 shorts weeks." at bounding box center [215, 359] width 207 height 10
click at [528, 381] on p at bounding box center [412, 384] width 600 height 13
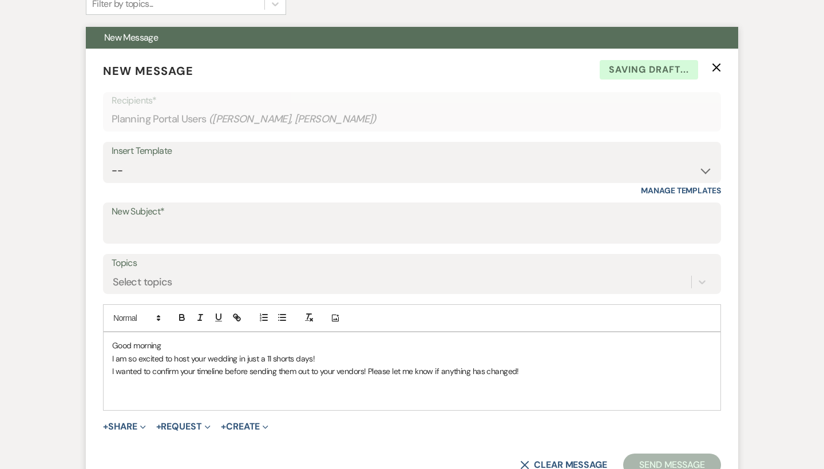
click at [294, 336] on div "Good morning I am so excited to host your wedding in just a 11 shorts days! I w…" at bounding box center [412, 372] width 617 height 78
click at [195, 341] on p "Good morning" at bounding box center [412, 345] width 600 height 13
click at [209, 383] on p at bounding box center [412, 384] width 600 height 13
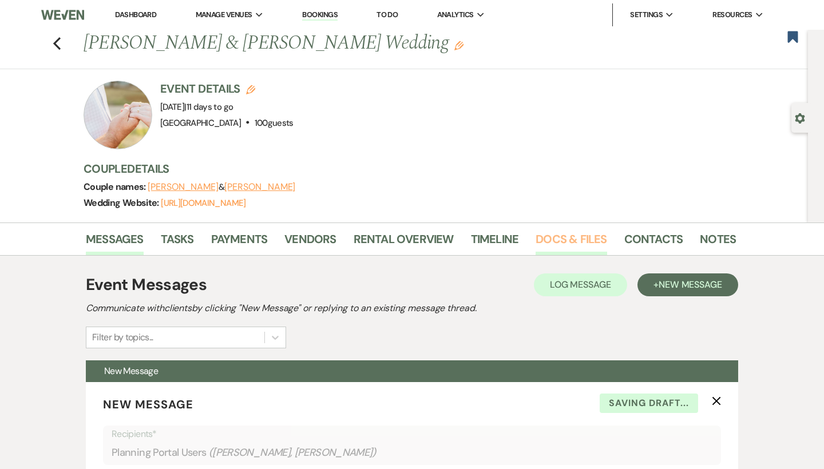
scroll to position [0, 0]
click at [561, 251] on link "Docs & Files" at bounding box center [571, 242] width 71 height 25
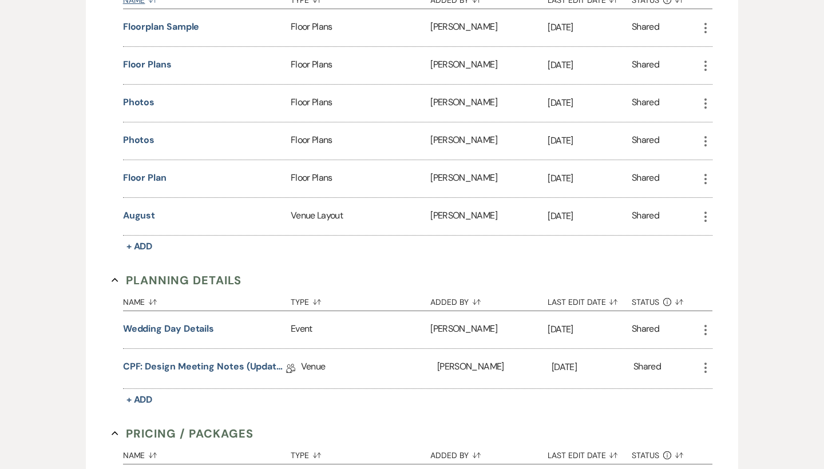
scroll to position [708, 0]
click at [258, 364] on link "CPF: Design Meeting Notes (Updated: [DATE])" at bounding box center [204, 370] width 163 height 18
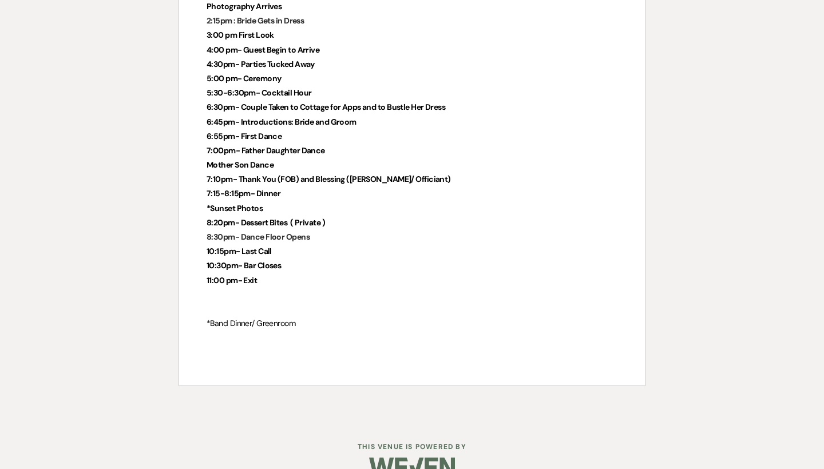
scroll to position [2888, 0]
drag, startPoint x: 289, startPoint y: 276, endPoint x: 288, endPoint y: 264, distance: 11.5
click at [288, 288] on p at bounding box center [412, 295] width 411 height 14
click at [288, 274] on p "11:00 pm- Exit" at bounding box center [412, 281] width 411 height 14
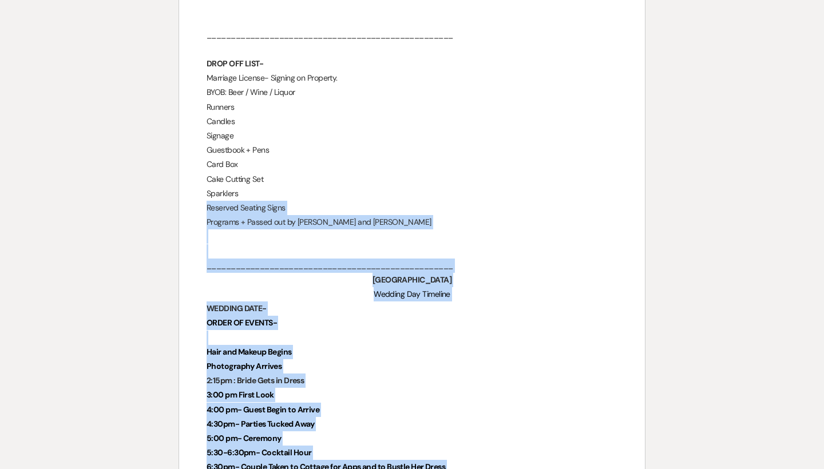
scroll to position [2528, 0]
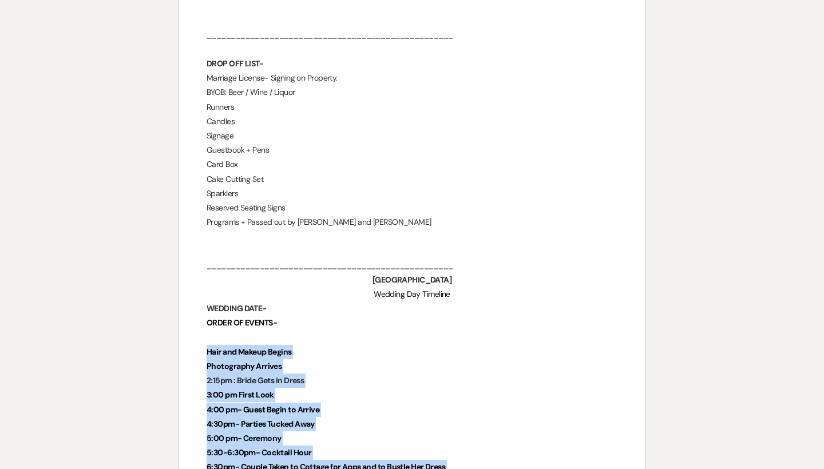
drag, startPoint x: 288, startPoint y: 252, endPoint x: 204, endPoint y: 323, distance: 109.6
copy div "Hair and Makeup Begins Photography Arrives 2:15pm : Bride Gets in Dress 3:00 pm…"
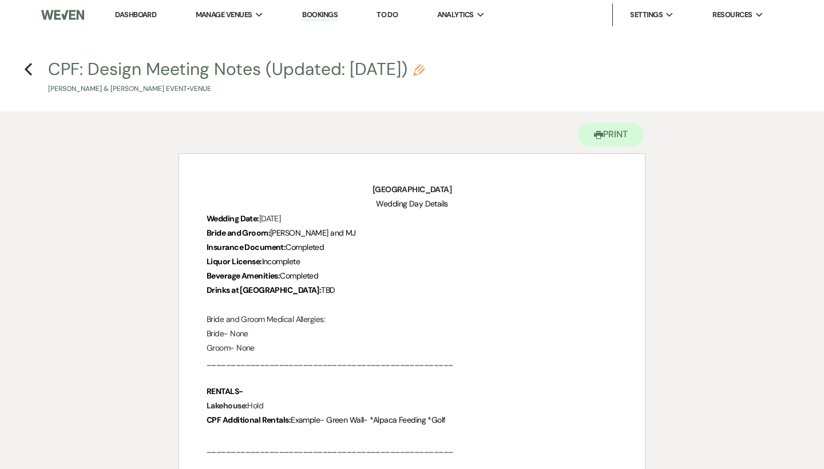
scroll to position [0, 0]
click at [27, 69] on use "button" at bounding box center [28, 69] width 7 height 13
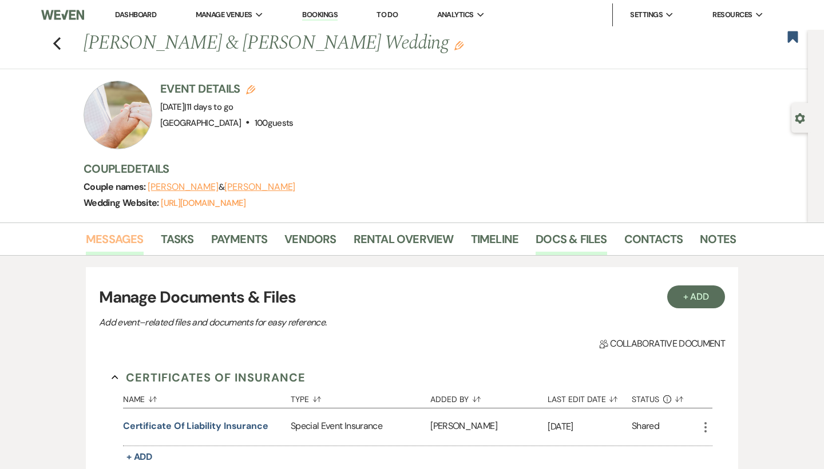
scroll to position [-1, 0]
click at [106, 239] on link "Messages" at bounding box center [115, 242] width 58 height 25
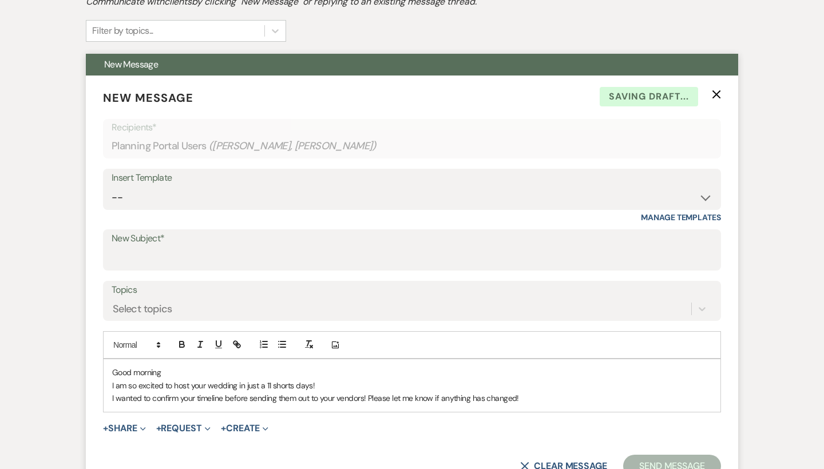
scroll to position [435, 0]
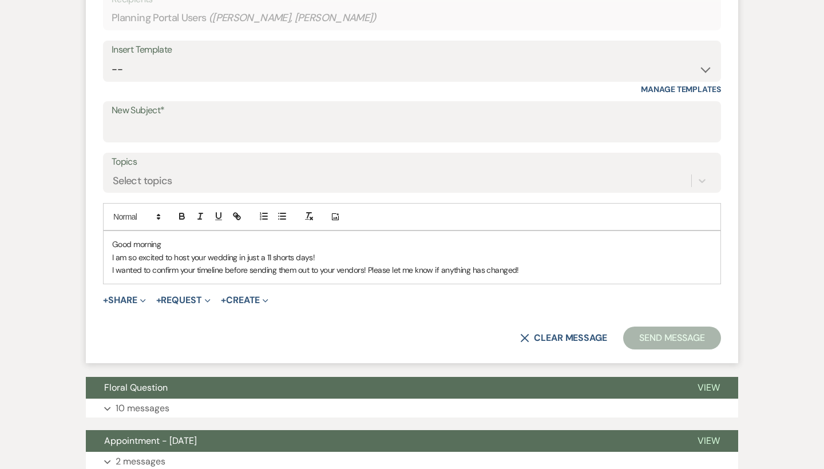
click at [587, 265] on p "I wanted to confirm your timeline before sending them out to your vendors! Plea…" at bounding box center [412, 270] width 600 height 13
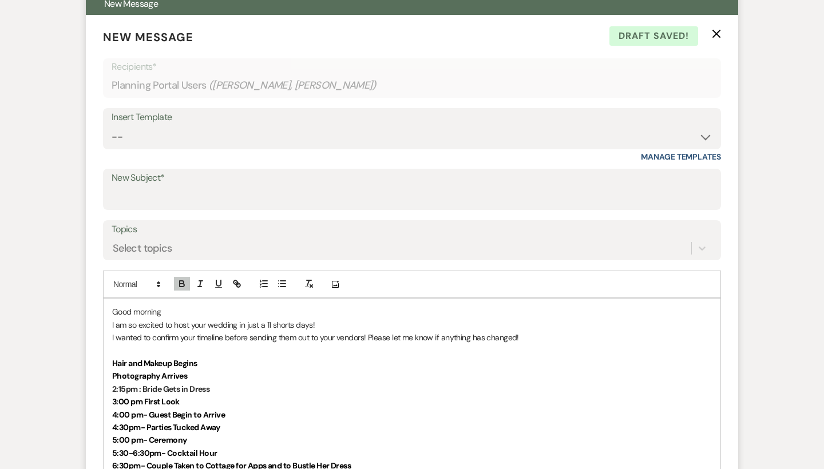
scroll to position [288, 0]
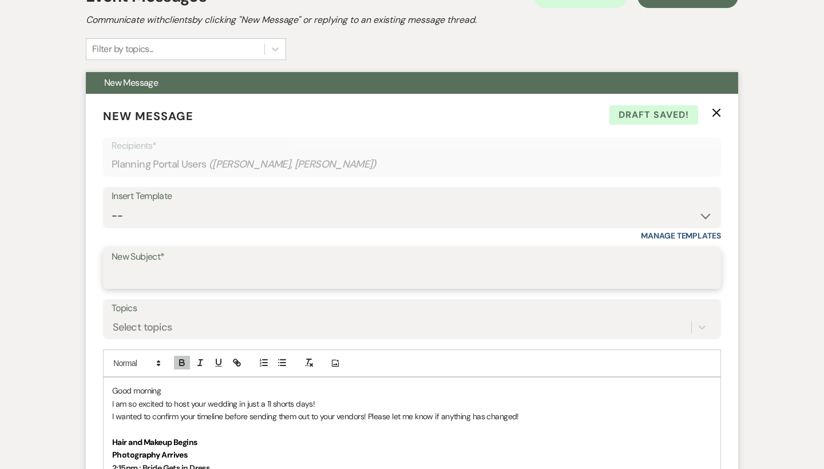
click at [285, 270] on input "New Subject*" at bounding box center [412, 277] width 601 height 22
type input "V"
type input "v"
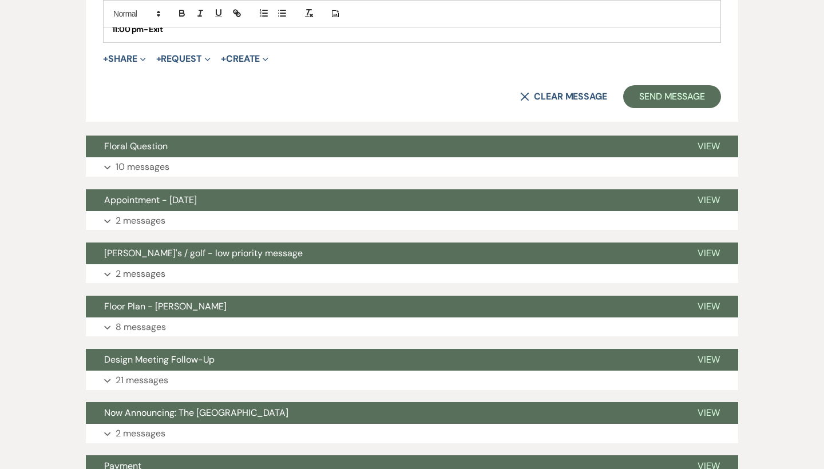
scroll to position [810, 0]
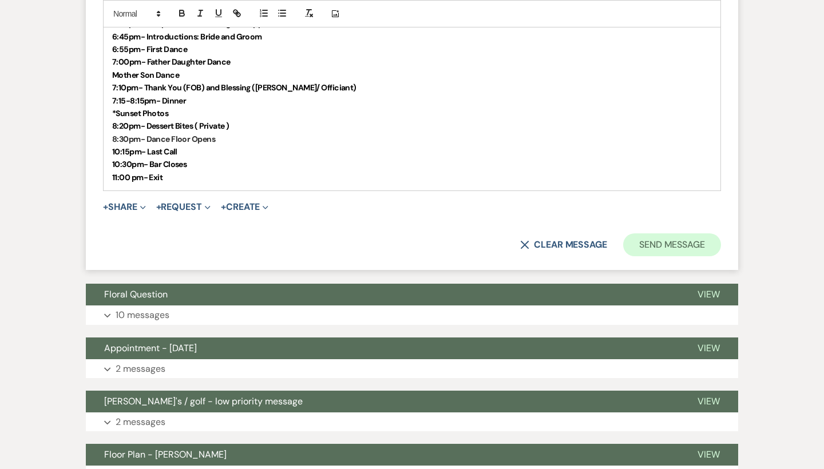
type input "Vendor Emails"
click at [667, 239] on button "Send Message" at bounding box center [672, 245] width 98 height 23
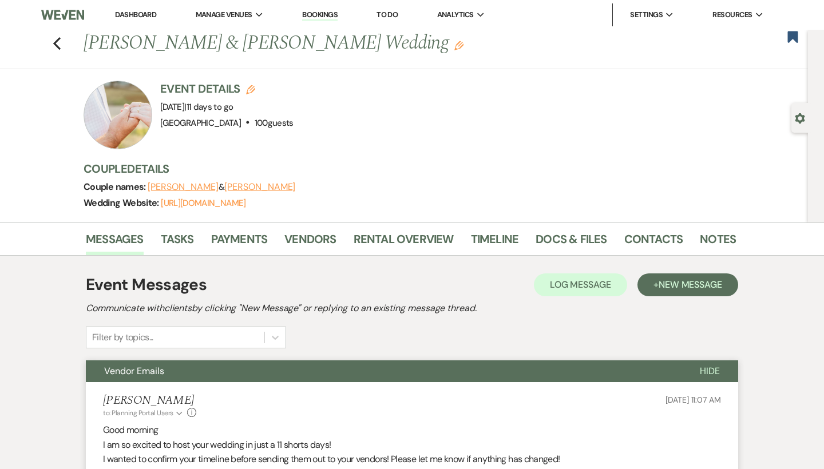
scroll to position [0, 0]
click at [64, 45] on div "Previous Erin Brown & MJ Watford's Wedding Edit Bookmark" at bounding box center [401, 49] width 814 height 39
click at [56, 44] on use "button" at bounding box center [56, 43] width 7 height 13
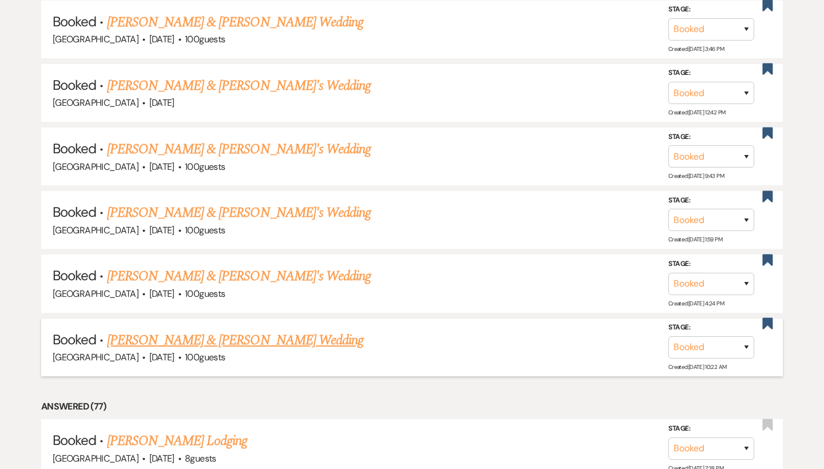
click at [248, 330] on link "[PERSON_NAME] & [PERSON_NAME] Wedding" at bounding box center [235, 340] width 256 height 21
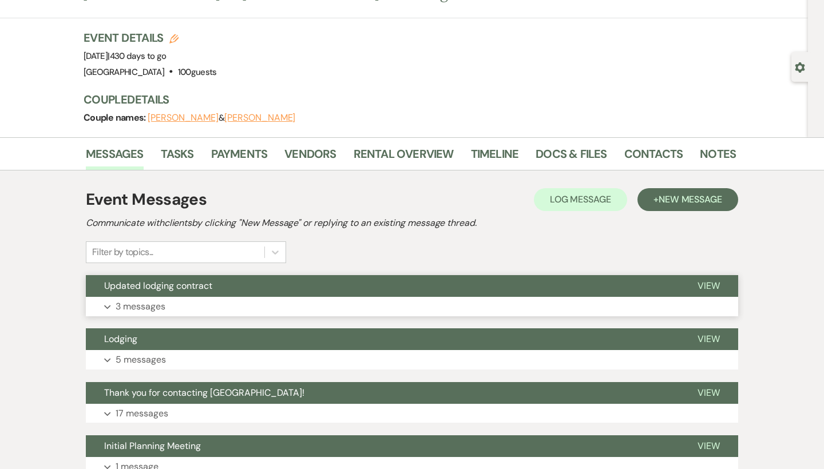
click at [243, 286] on button "Updated lodging contract" at bounding box center [382, 286] width 593 height 22
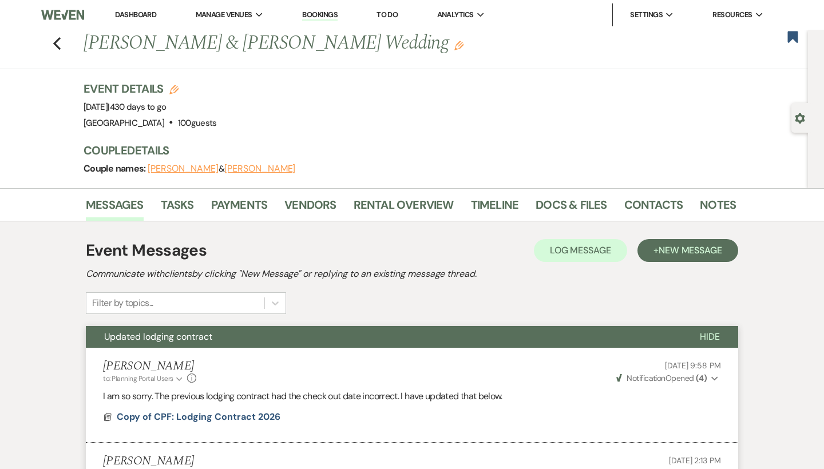
click at [154, 14] on link "Dashboard" at bounding box center [135, 15] width 41 height 10
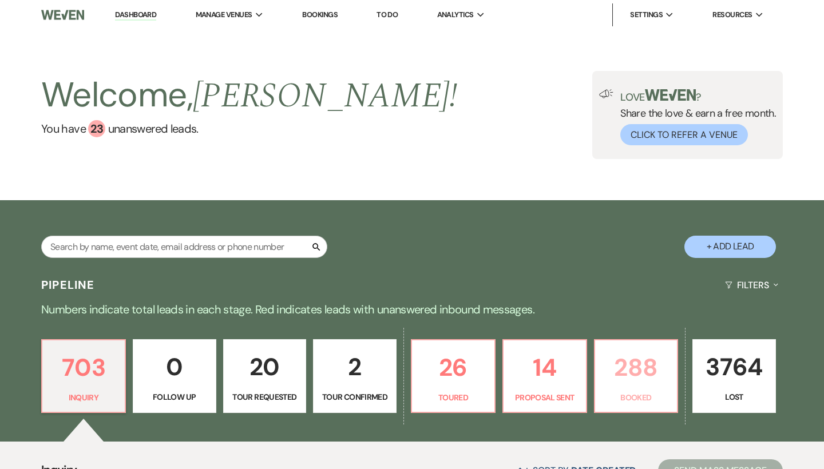
click at [644, 371] on p "288" at bounding box center [636, 368] width 69 height 38
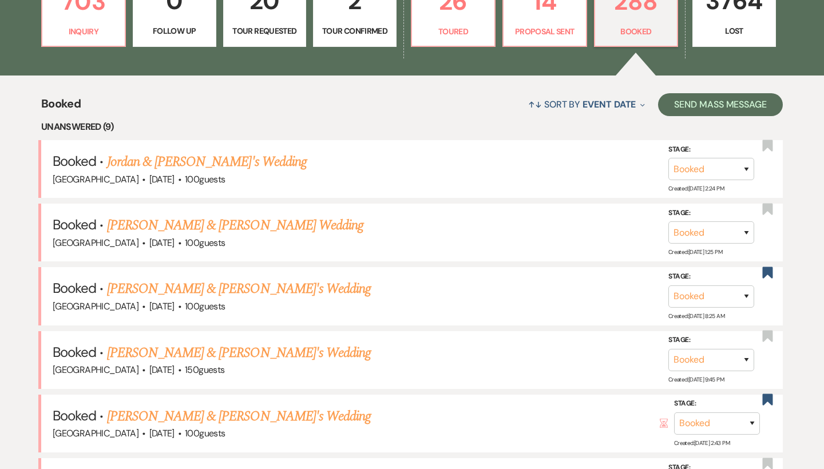
scroll to position [370, 0]
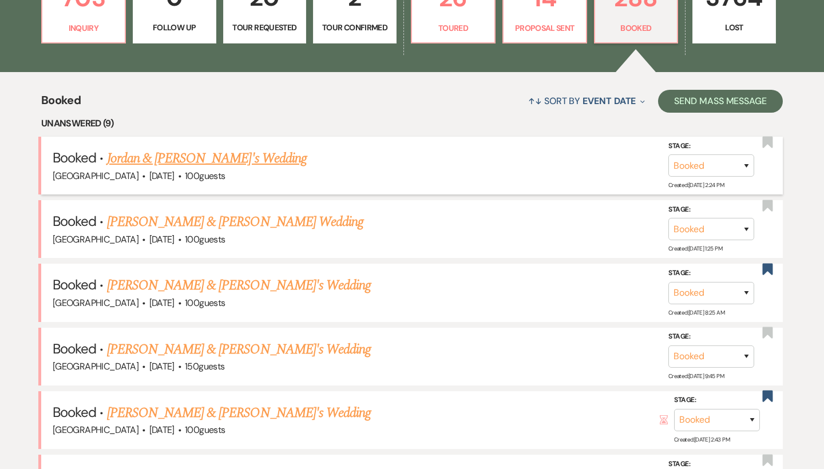
click at [205, 158] on link "Jordan & [PERSON_NAME]'s Wedding" at bounding box center [207, 158] width 200 height 21
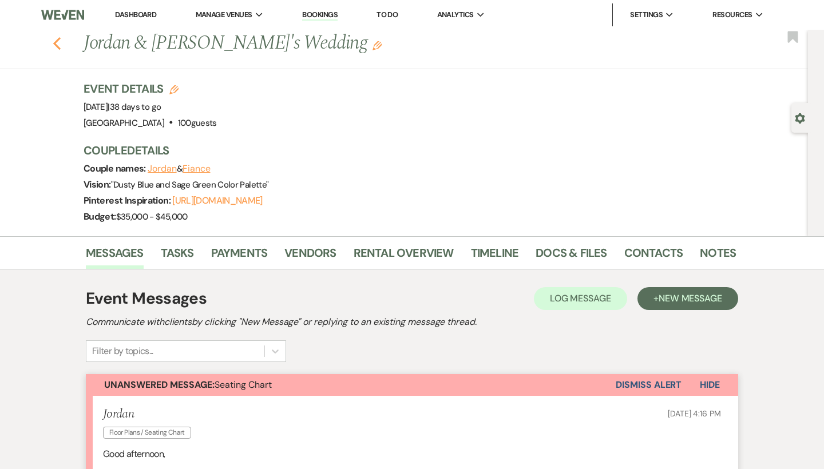
click at [53, 42] on icon "Previous" at bounding box center [57, 44] width 9 height 14
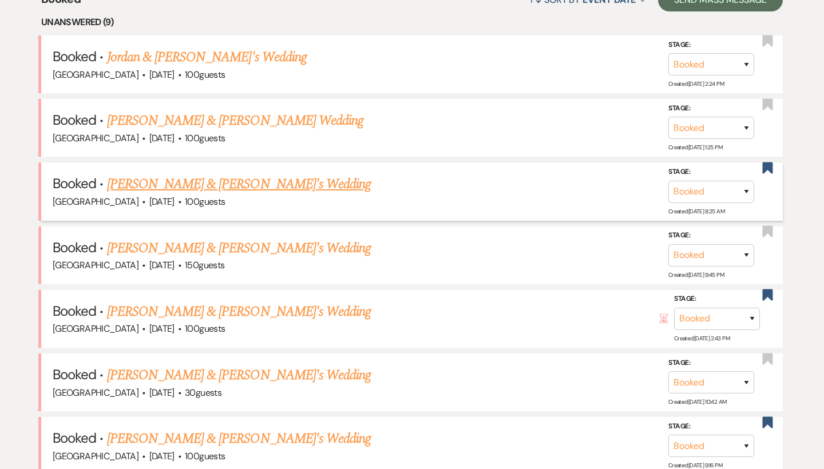
scroll to position [482, 0]
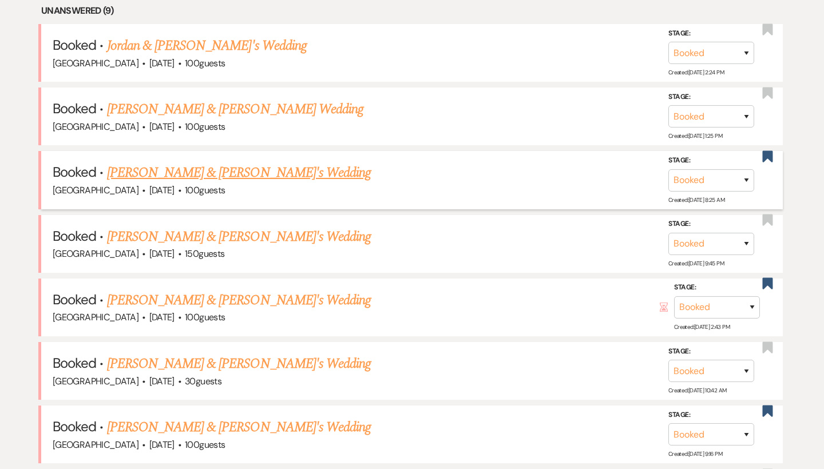
click at [181, 164] on link "[PERSON_NAME] & [PERSON_NAME]'s Wedding" at bounding box center [239, 173] width 264 height 21
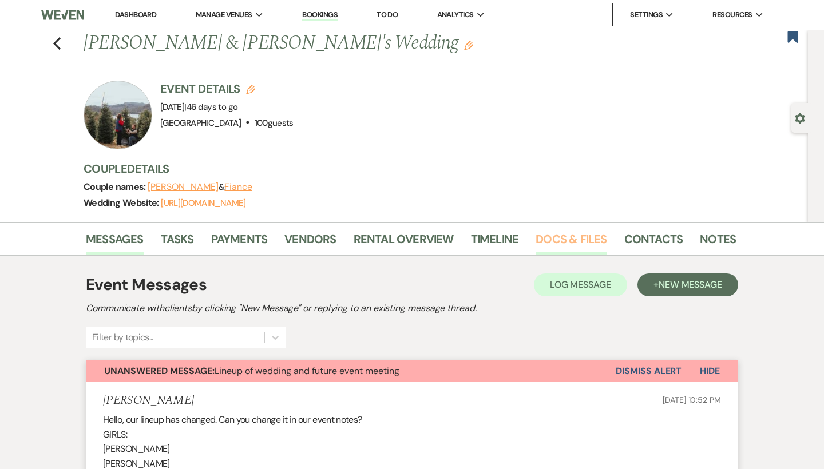
click at [553, 241] on link "Docs & Files" at bounding box center [571, 242] width 71 height 25
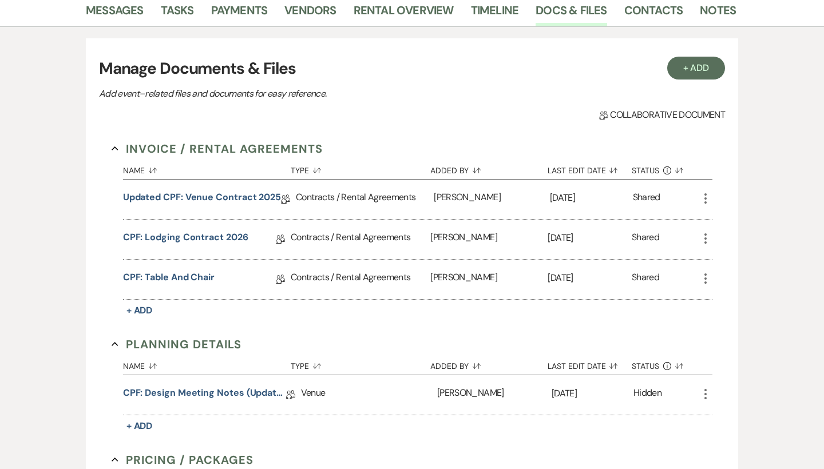
scroll to position [232, 0]
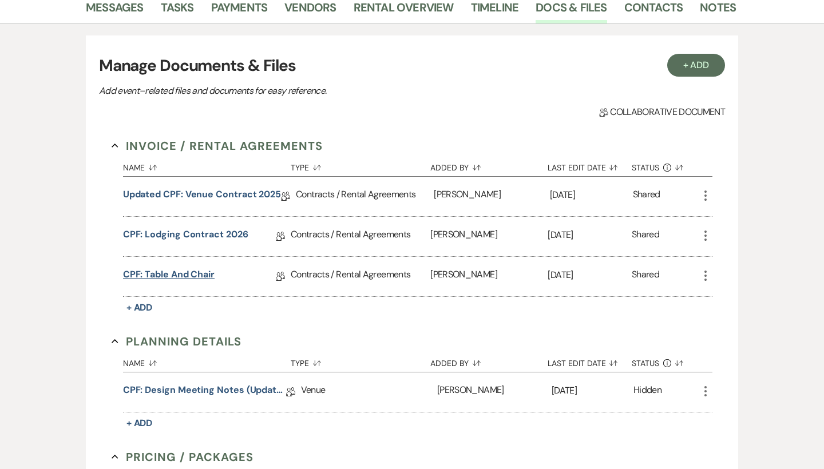
click at [199, 272] on link "CPF: Table and Chair" at bounding box center [169, 277] width 92 height 18
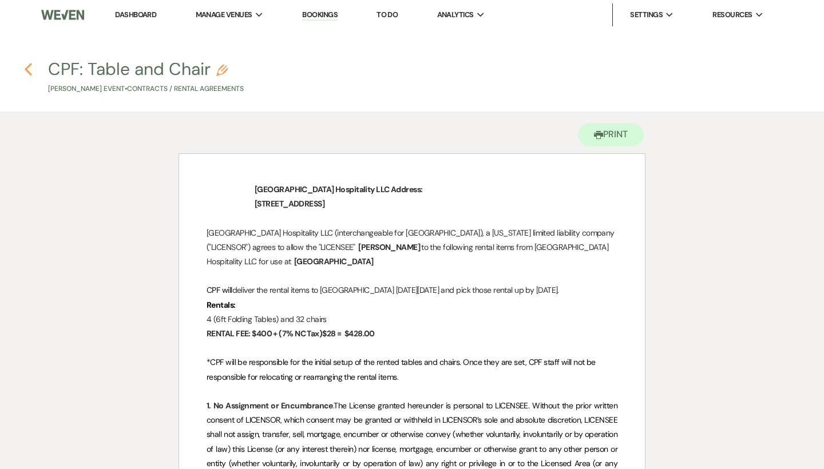
click at [27, 69] on icon "Previous" at bounding box center [28, 69] width 9 height 14
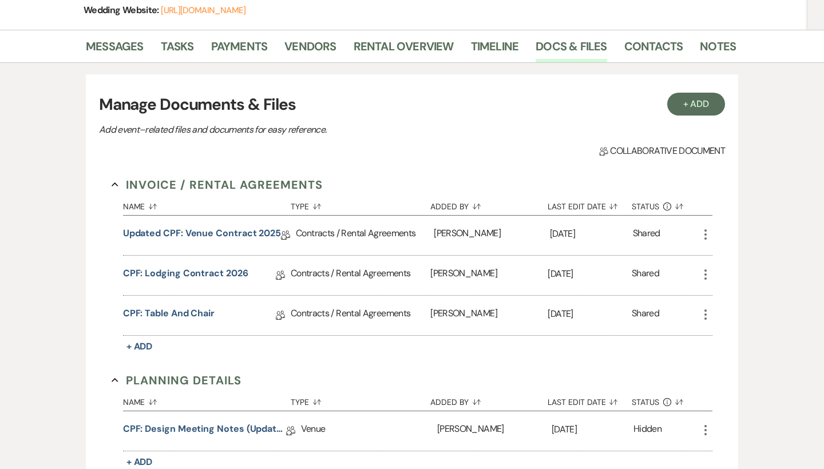
scroll to position [186, 0]
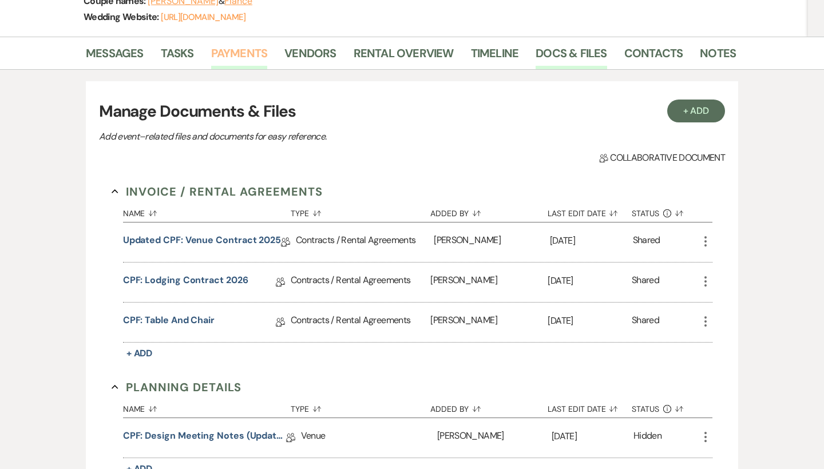
click at [254, 49] on link "Payments" at bounding box center [239, 56] width 57 height 25
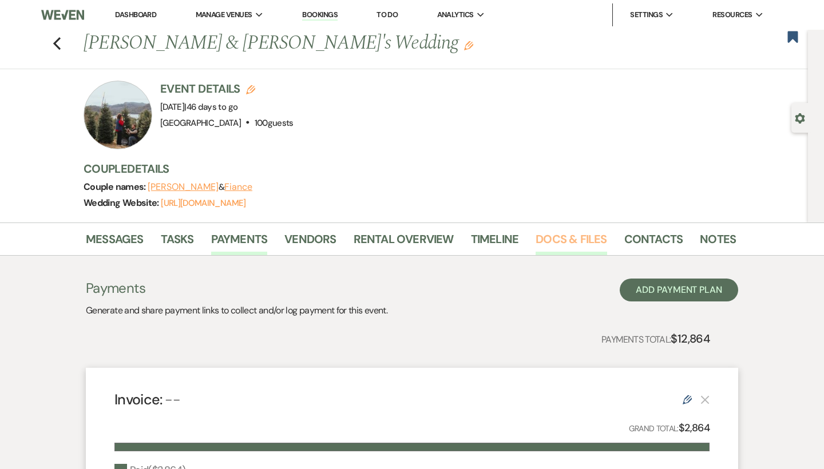
click at [548, 233] on link "Docs & Files" at bounding box center [571, 242] width 71 height 25
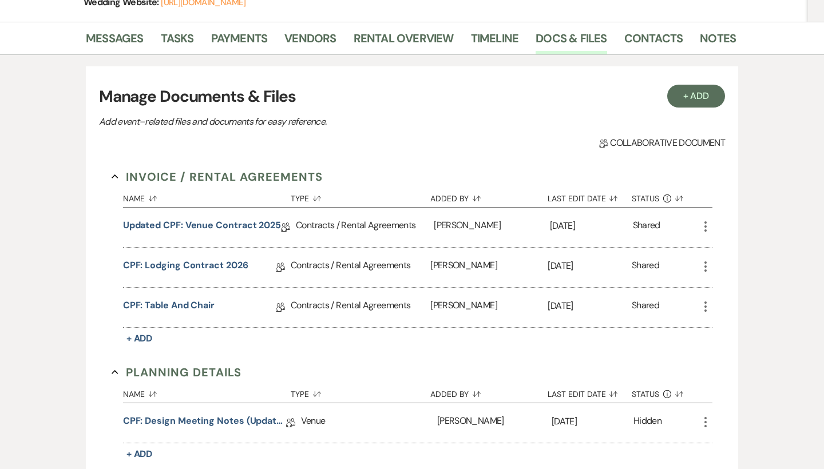
scroll to position [203, 0]
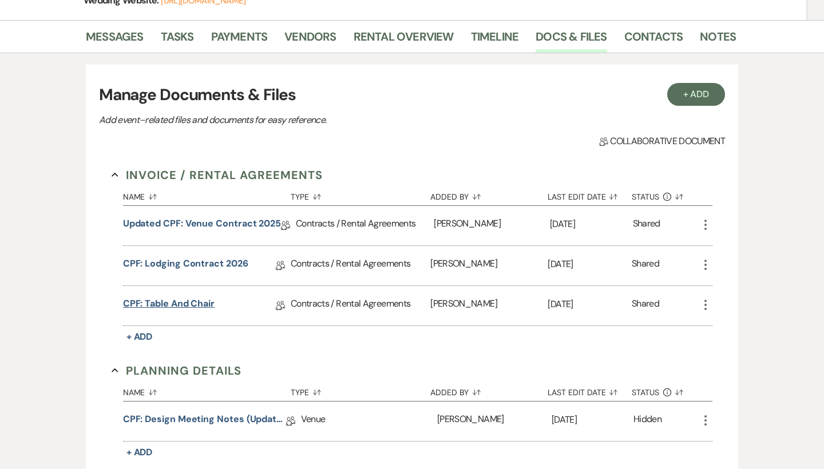
click at [192, 299] on link "CPF: Table and Chair" at bounding box center [169, 306] width 92 height 18
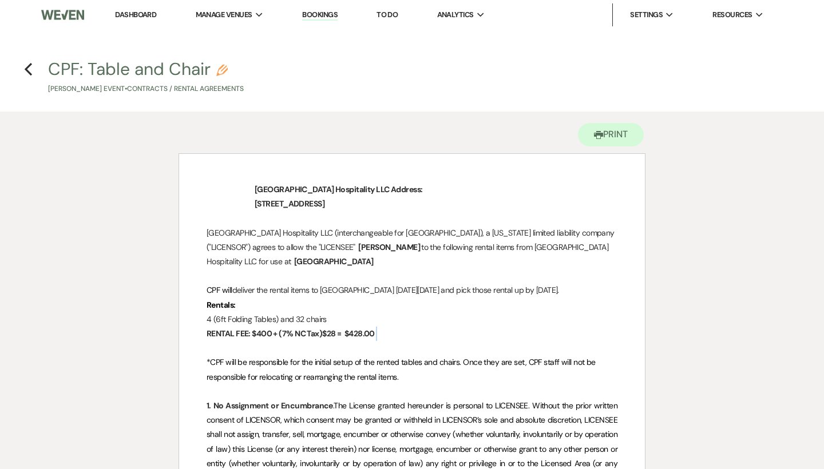
drag, startPoint x: 387, startPoint y: 349, endPoint x: 350, endPoint y: 347, distance: 37.8
click at [350, 341] on p "RENTAL FEE: $400 + (7% NC Tax)$28 = ﻿ $428.00 ﻿" at bounding box center [412, 334] width 411 height 14
click at [401, 341] on p "RENTAL FEE: $400 + (7% NC Tax)$28 = ﻿ $428.00 ﻿" at bounding box center [412, 334] width 411 height 14
click at [29, 69] on icon "Previous" at bounding box center [28, 69] width 9 height 14
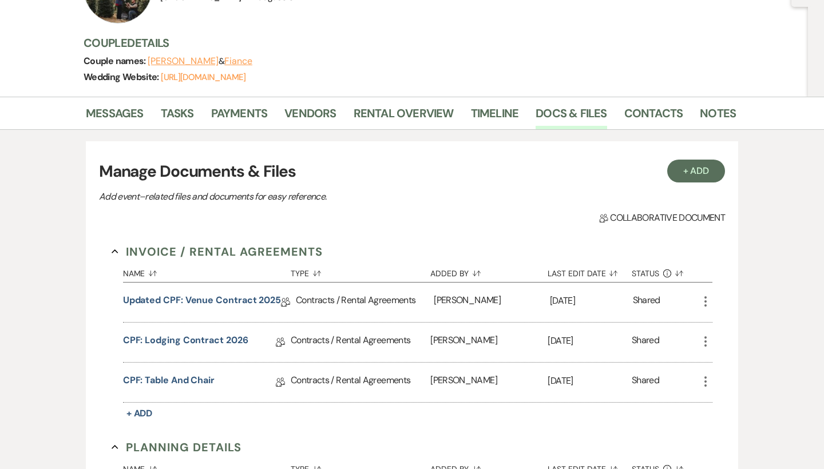
scroll to position [117, 0]
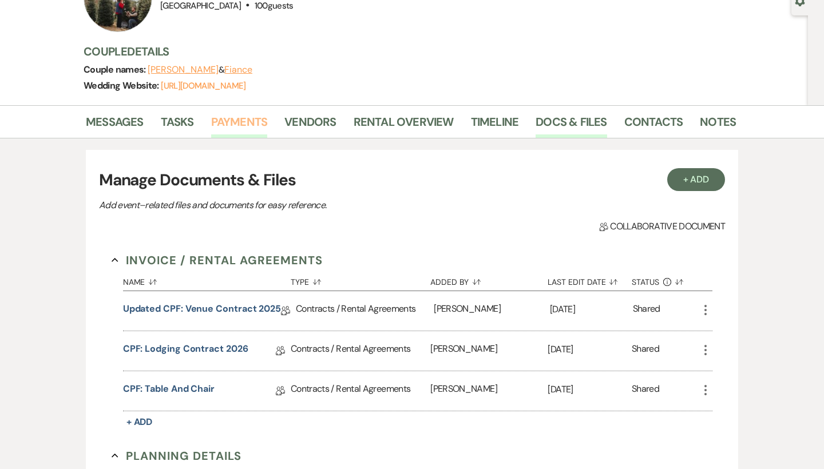
click at [243, 120] on link "Payments" at bounding box center [239, 125] width 57 height 25
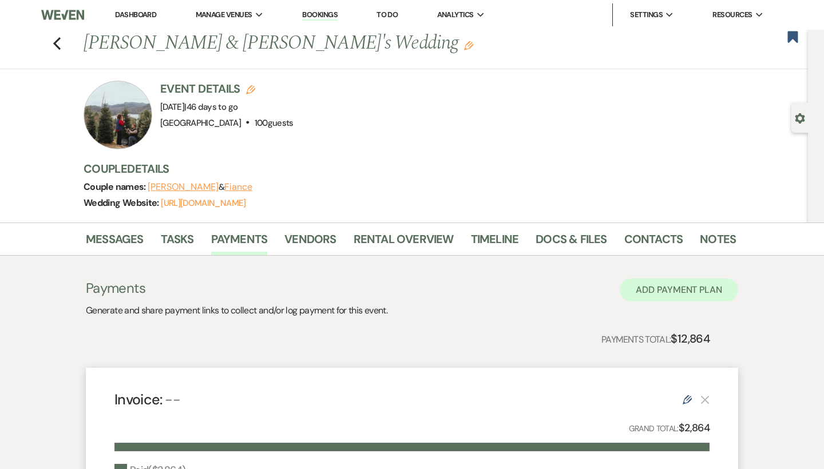
click at [678, 297] on button "Add Payment Plan" at bounding box center [679, 290] width 118 height 23
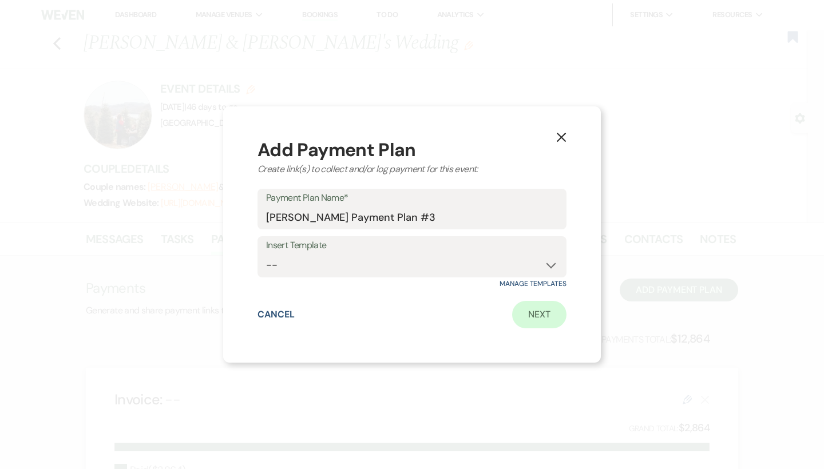
click at [540, 315] on link "Next" at bounding box center [539, 314] width 54 height 27
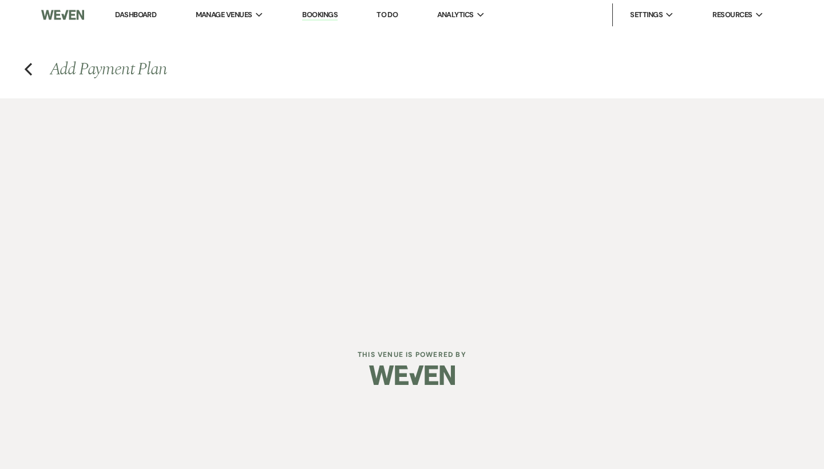
select select "2"
select select "percentage"
select select "true"
select select "client"
select select "weeks"
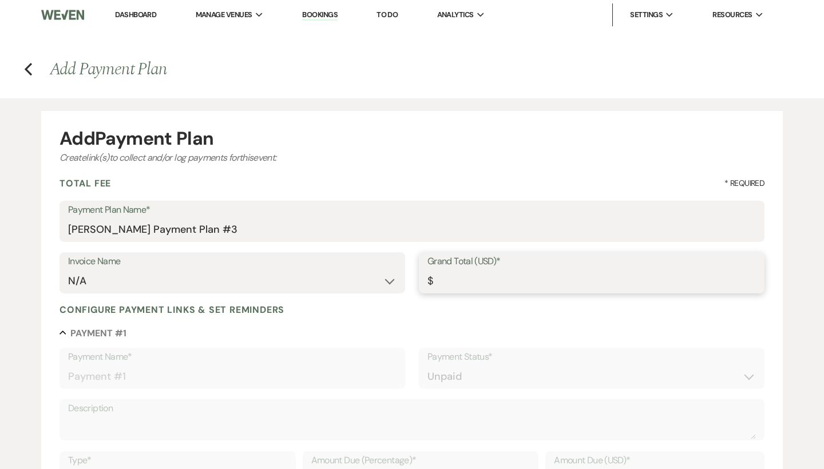
click at [464, 290] on input "Grand Total (USD)*" at bounding box center [592, 281] width 329 height 22
drag, startPoint x: 737, startPoint y: 278, endPoint x: 401, endPoint y: 284, distance: 335.4
click at [401, 284] on div "Invoice Name N/A Grand Total (USD)* $" at bounding box center [412, 278] width 705 height 52
type input "4"
type input "4.00"
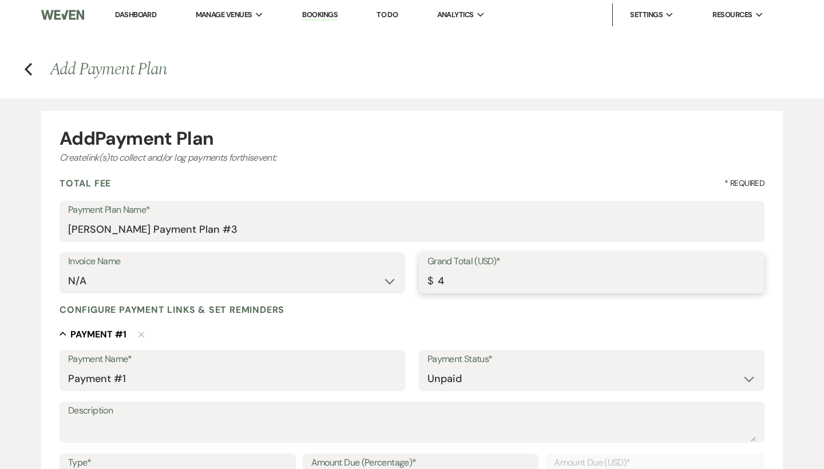
type input "42"
type input "42.00"
type input "428"
type input "428.00"
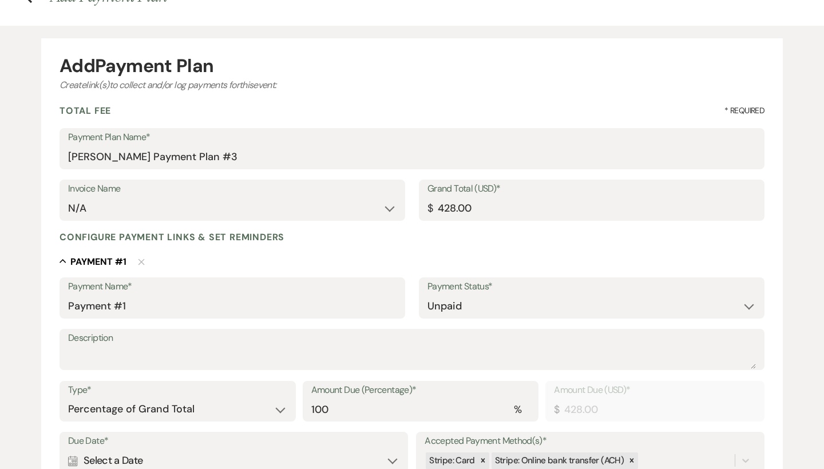
scroll to position [78, 0]
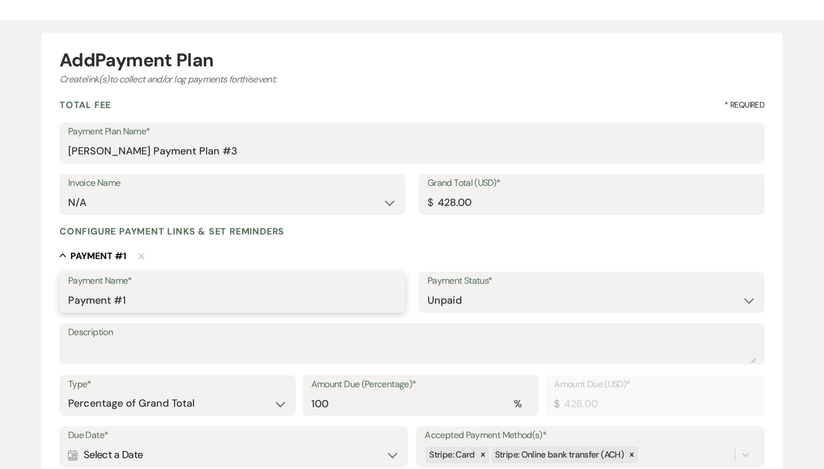
drag, startPoint x: 223, startPoint y: 303, endPoint x: 34, endPoint y: 301, distance: 189.4
click at [34, 301] on div "Add Payment Plan Create link(s) to collect and/or log payments for this event: …" at bounding box center [412, 369] width 824 height 698
drag, startPoint x: 187, startPoint y: 303, endPoint x: 13, endPoint y: 291, distance: 174.9
click at [13, 291] on div "Add Payment Plan Create link(s) to collect and/or log payments for this event: …" at bounding box center [412, 369] width 824 height 698
type input "Tables and Chairs"
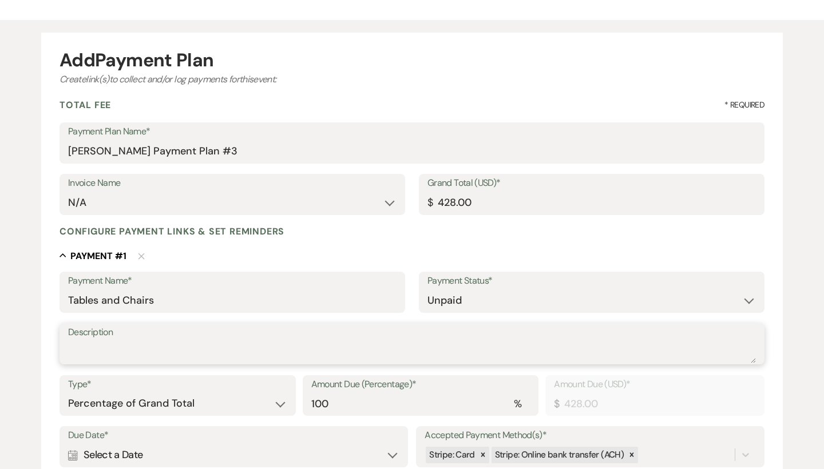
click at [112, 347] on textarea "Description" at bounding box center [412, 352] width 688 height 23
paste textarea "Tables and Chairs"
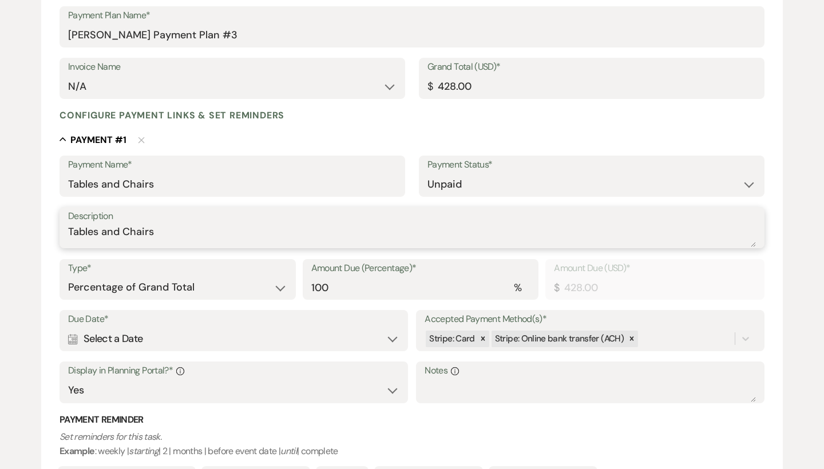
scroll to position [195, 0]
click at [480, 331] on div at bounding box center [483, 339] width 13 height 17
type textarea "Tables and Chairs"
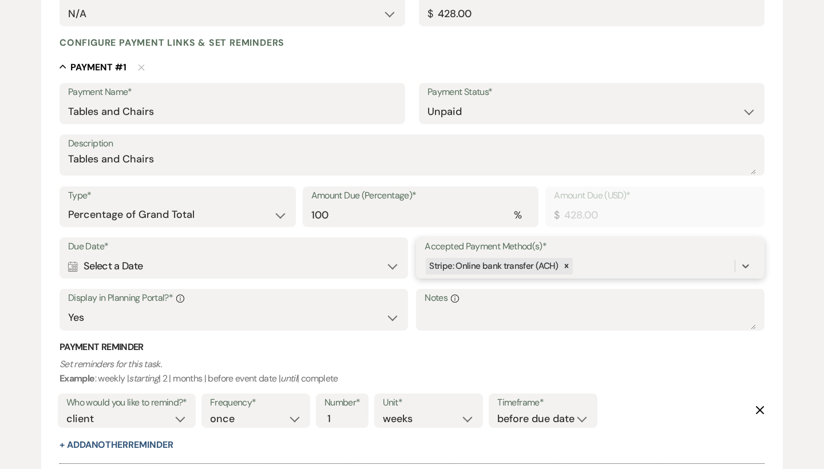
scroll to position [268, 0]
click at [125, 265] on div "Calendar Select a Date Expand" at bounding box center [233, 266] width 331 height 22
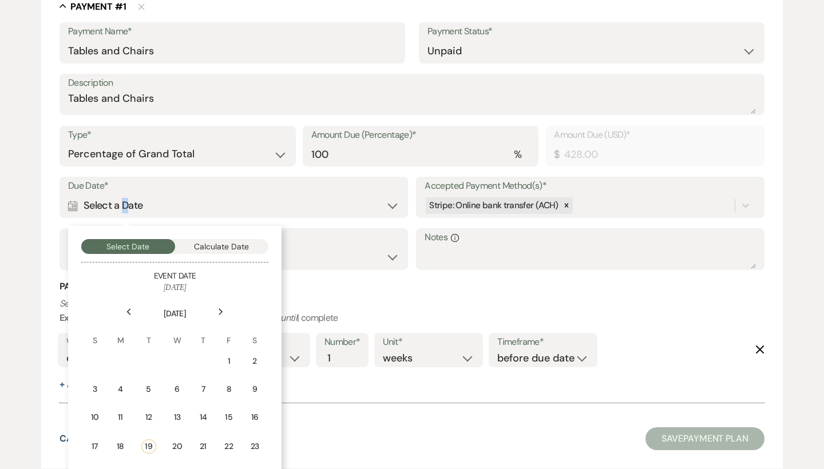
scroll to position [329, 0]
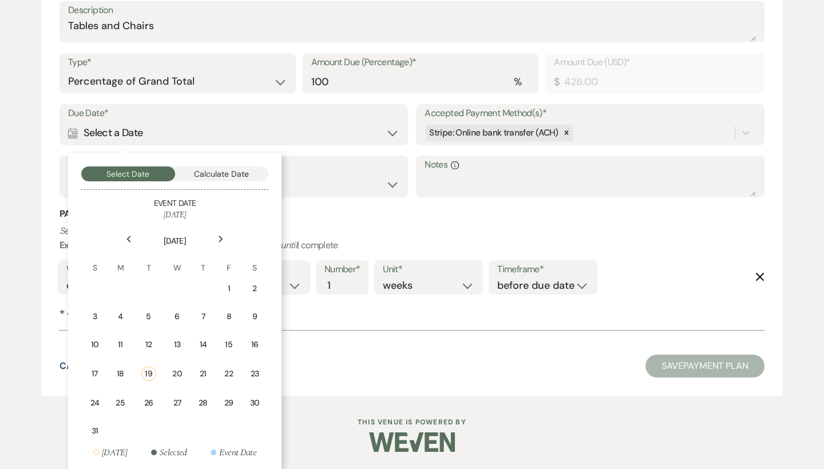
click at [227, 237] on div "Next" at bounding box center [221, 239] width 18 height 18
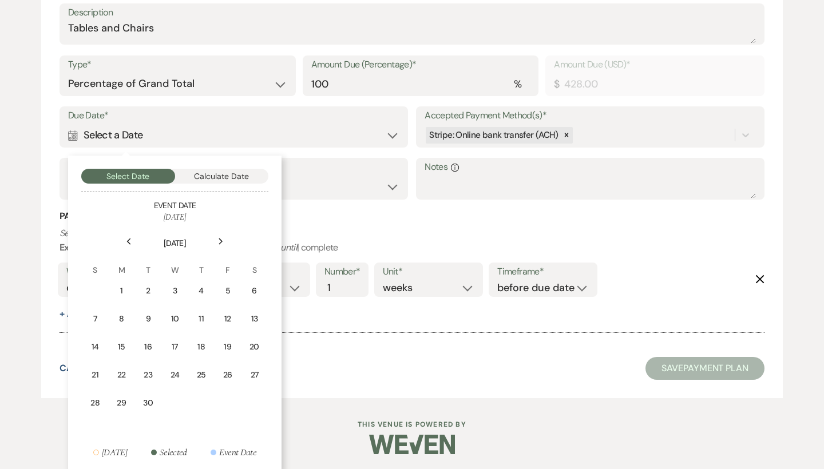
click at [227, 237] on div "Next" at bounding box center [221, 241] width 18 height 18
click at [209, 292] on td "2" at bounding box center [202, 291] width 26 height 27
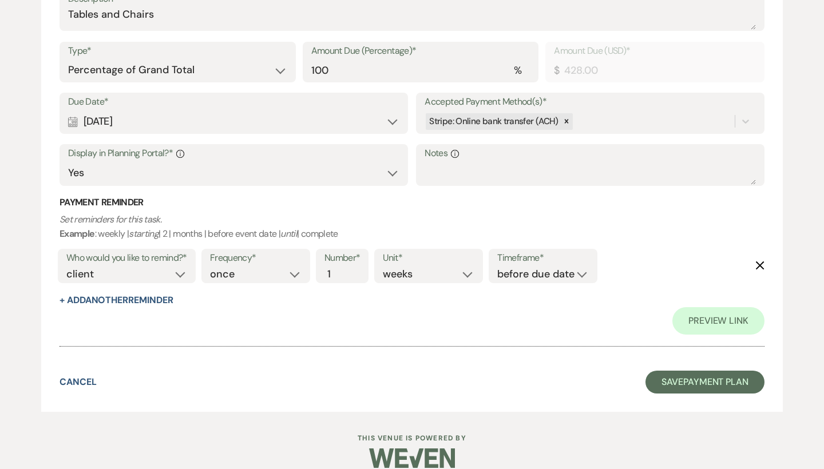
scroll to position [411, 0]
click at [691, 373] on button "Save Payment Plan" at bounding box center [705, 382] width 119 height 23
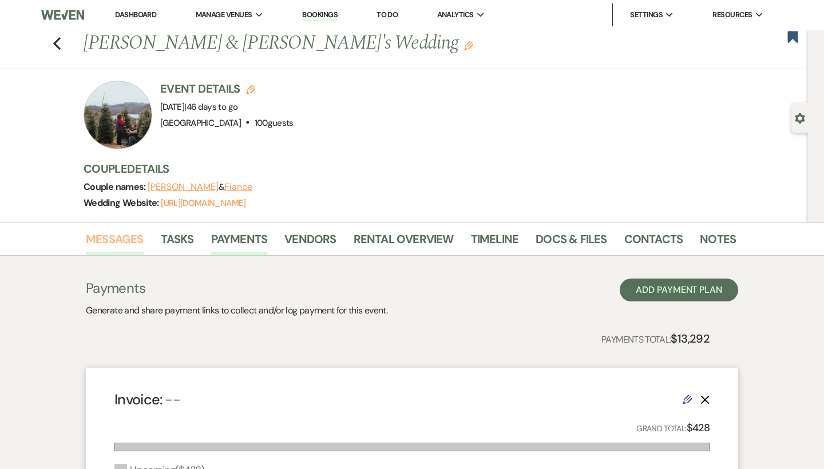
click at [136, 240] on link "Messages" at bounding box center [115, 242] width 58 height 25
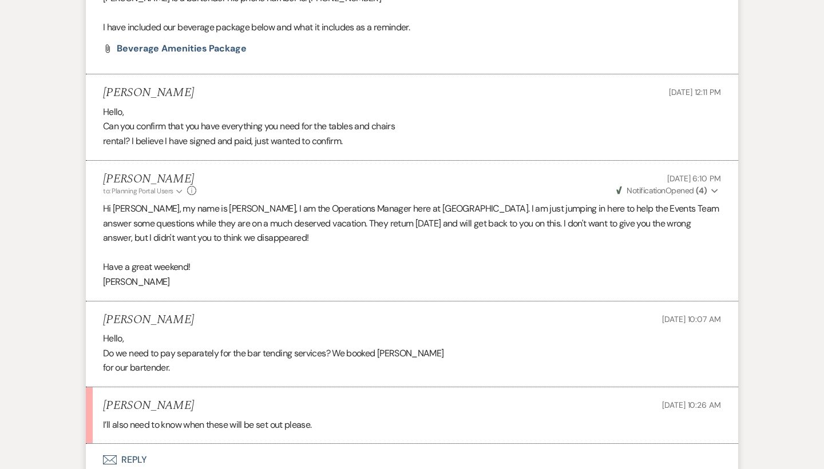
scroll to position [3777, 0]
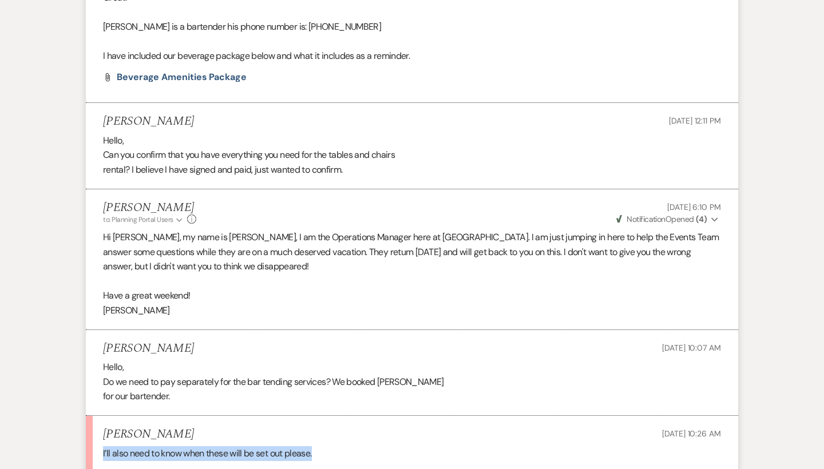
drag, startPoint x: 364, startPoint y: 387, endPoint x: 89, endPoint y: 392, distance: 275.3
click at [89, 416] on li "Kim Taylor Aug 19, 2025, 10:26 AM I’ll also need to know when these will be set…" at bounding box center [412, 444] width 652 height 57
drag, startPoint x: 335, startPoint y: 397, endPoint x: 97, endPoint y: 396, distance: 238.1
click at [97, 416] on li "Kim Taylor Aug 19, 2025, 10:26 AM I’ll also need to know when these will be set…" at bounding box center [412, 444] width 652 height 57
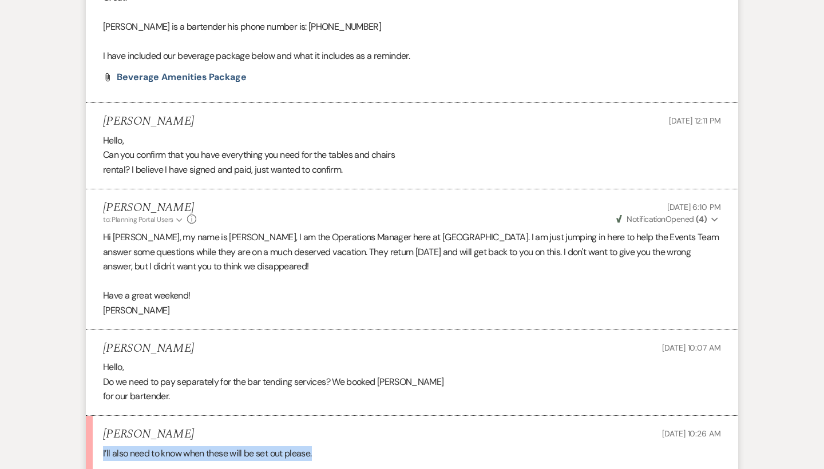
click at [97, 416] on li "Kim Taylor Aug 19, 2025, 10:26 AM I’ll also need to know when these will be set…" at bounding box center [412, 444] width 652 height 57
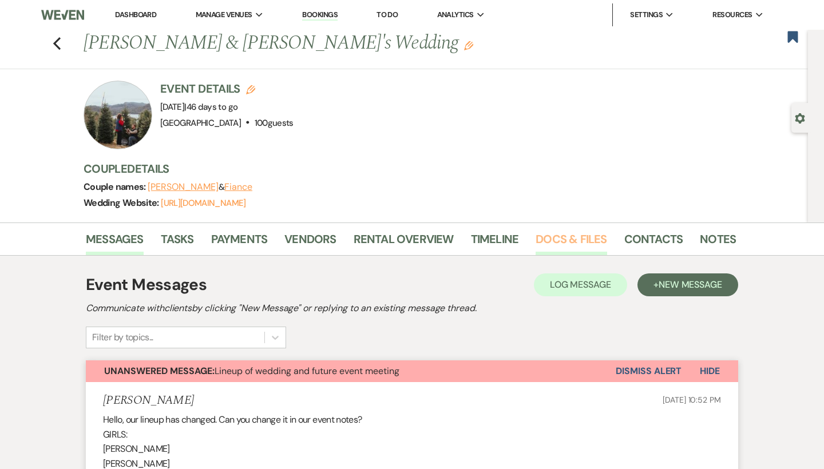
scroll to position [0, 0]
click at [569, 236] on link "Docs & Files" at bounding box center [571, 242] width 71 height 25
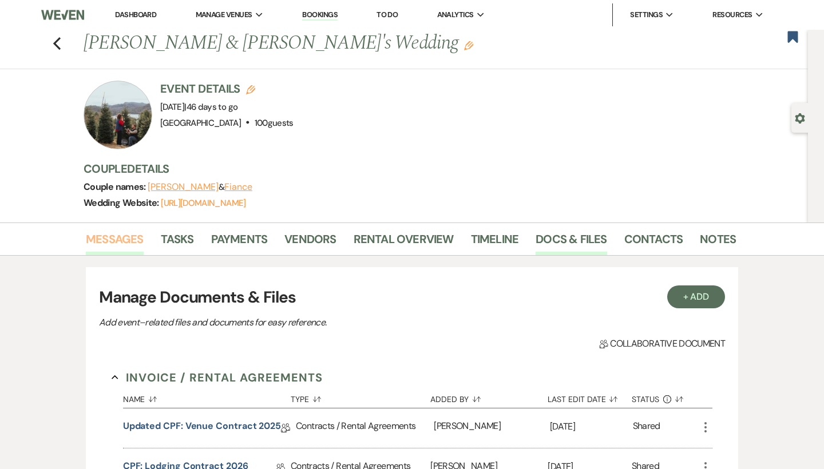
click at [132, 232] on link "Messages" at bounding box center [115, 242] width 58 height 25
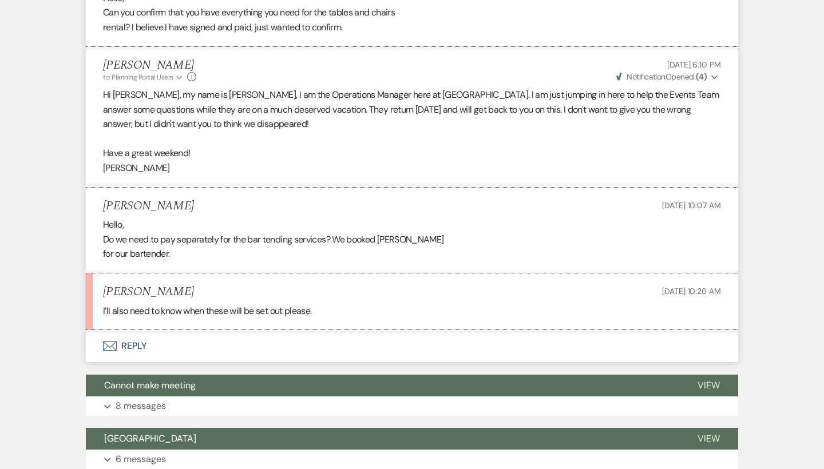
scroll to position [3925, 0]
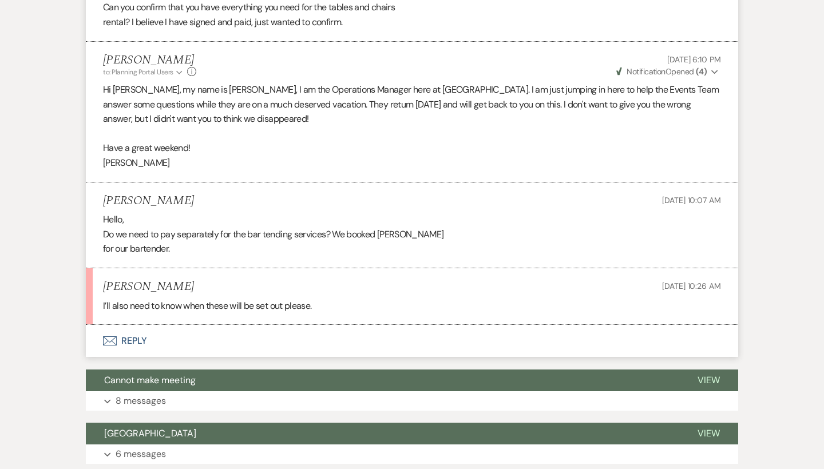
click at [134, 325] on button "Envelope Reply" at bounding box center [412, 341] width 652 height 32
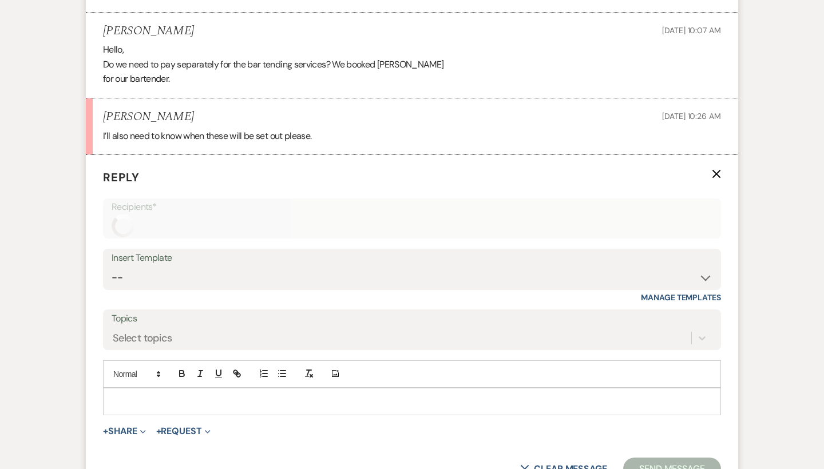
scroll to position [4124, 0]
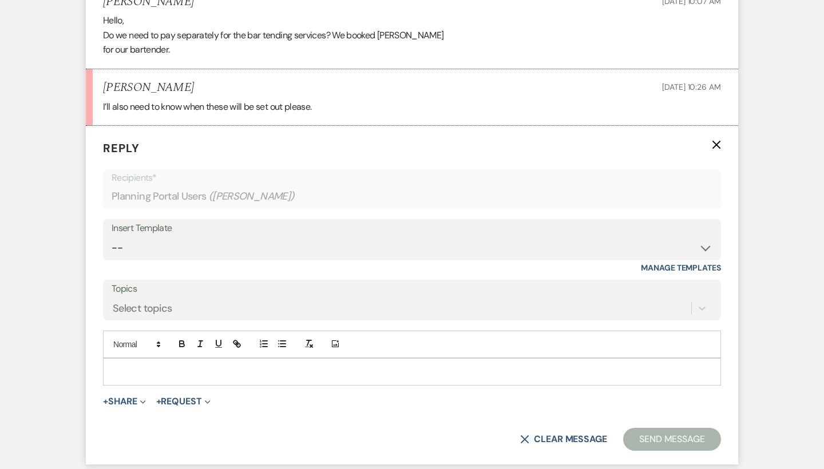
click at [220, 359] on div at bounding box center [412, 372] width 617 height 26
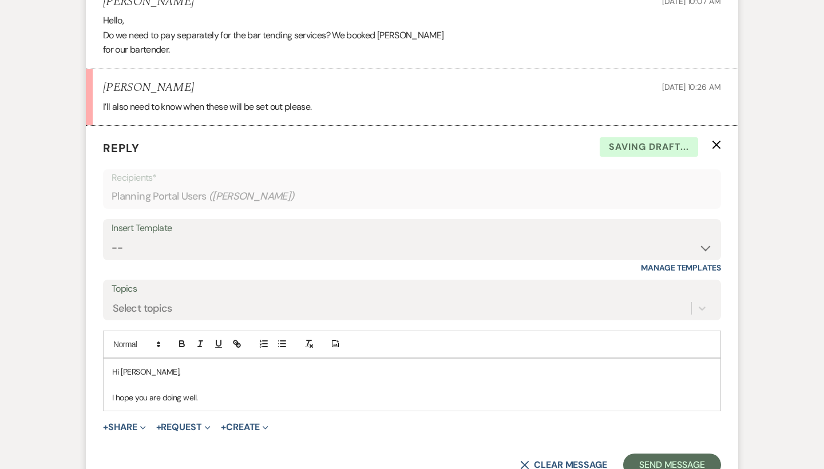
click at [198, 378] on p at bounding box center [412, 384] width 600 height 13
click at [238, 391] on p "I hope you are doing well." at bounding box center [412, 397] width 600 height 13
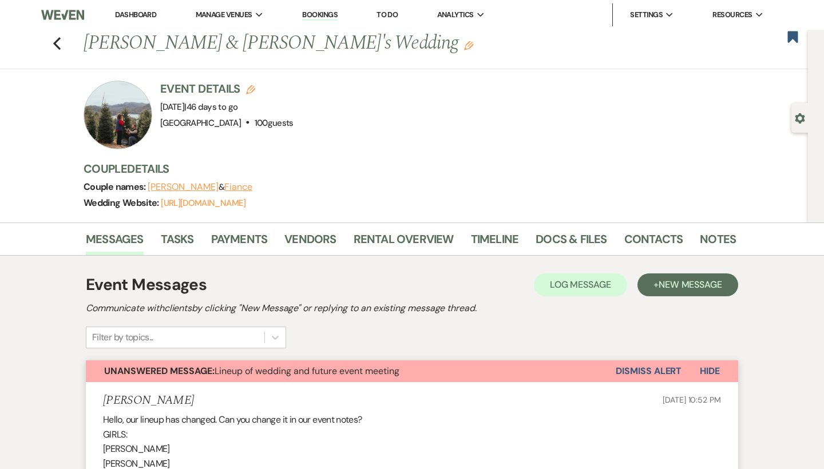
scroll to position [0, 0]
click at [244, 39] on li "[GEOGRAPHIC_DATA]" at bounding box center [253, 37] width 103 height 11
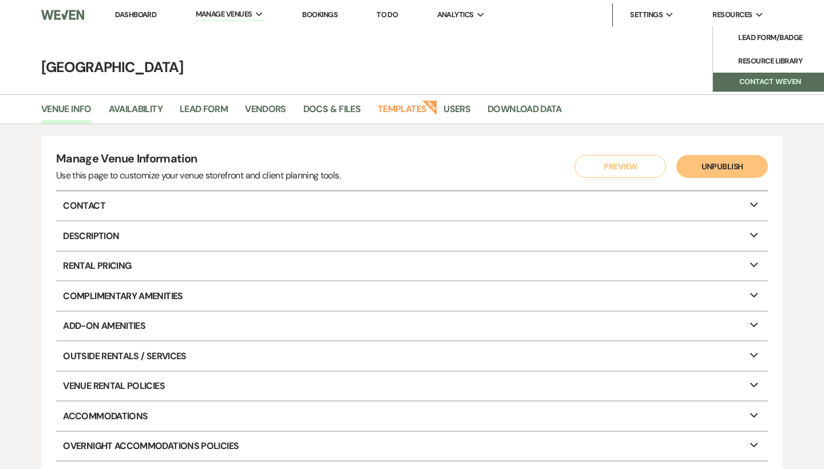
click at [739, 81] on button "Contact Weven" at bounding box center [770, 82] width 114 height 19
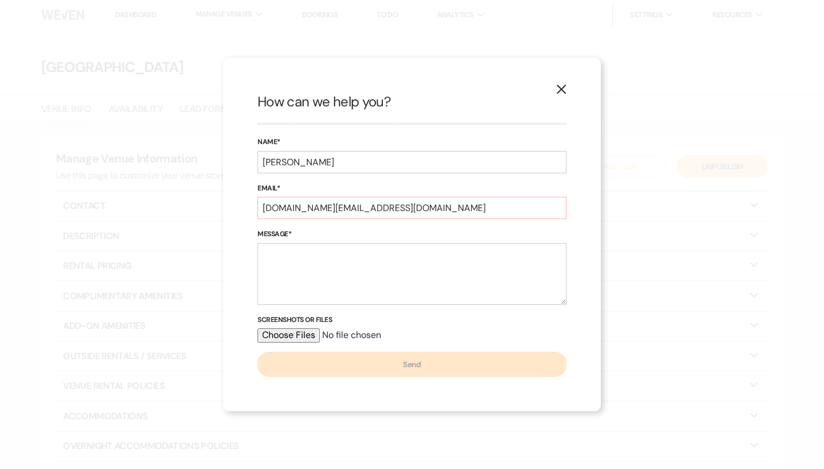
click at [556, 92] on button "X" at bounding box center [561, 88] width 17 height 20
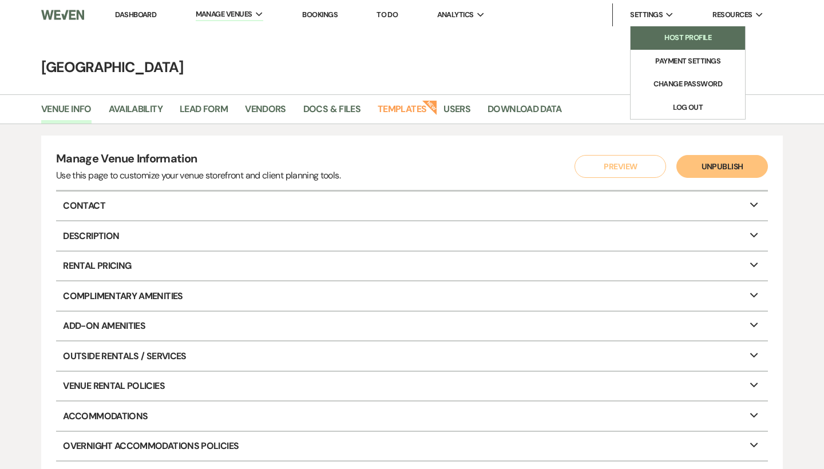
click at [694, 39] on li "Host Profile" at bounding box center [687, 37] width 103 height 11
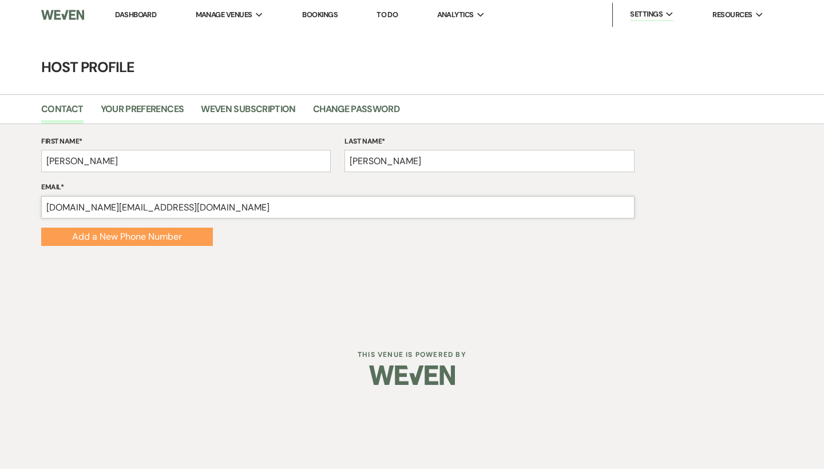
drag, startPoint x: 259, startPoint y: 213, endPoint x: 0, endPoint y: 212, distance: 259.3
drag, startPoint x: 300, startPoint y: 214, endPoint x: 18, endPoint y: 204, distance: 282.3
click at [18, 204] on div "First Name* Brooke Last Name* Robinson Email* brookerobinson.travel@gmail.com A…" at bounding box center [412, 191] width 824 height 110
click at [240, 203] on input "Brooke@chimneypondfarm.com" at bounding box center [337, 207] width 593 height 22
type input "Brooke@chimneypondfarm.com"
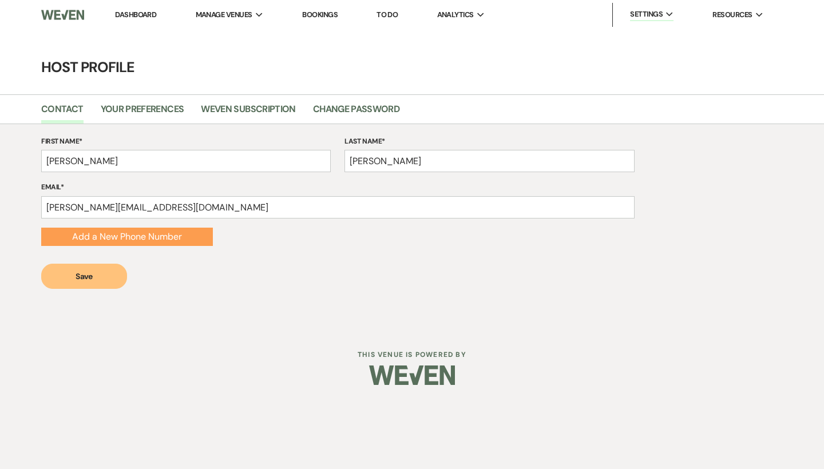
click at [107, 280] on button "Save" at bounding box center [84, 276] width 86 height 25
click at [129, 110] on link "Your Preferences" at bounding box center [143, 113] width 84 height 22
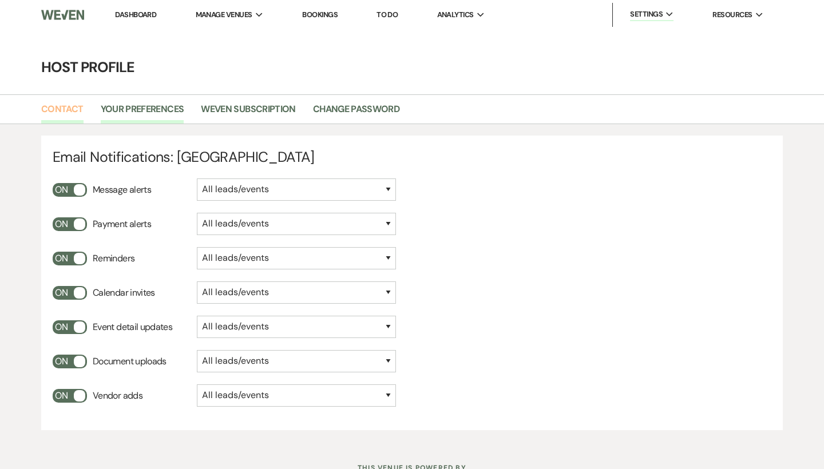
click at [80, 110] on link "Contact" at bounding box center [62, 113] width 42 height 22
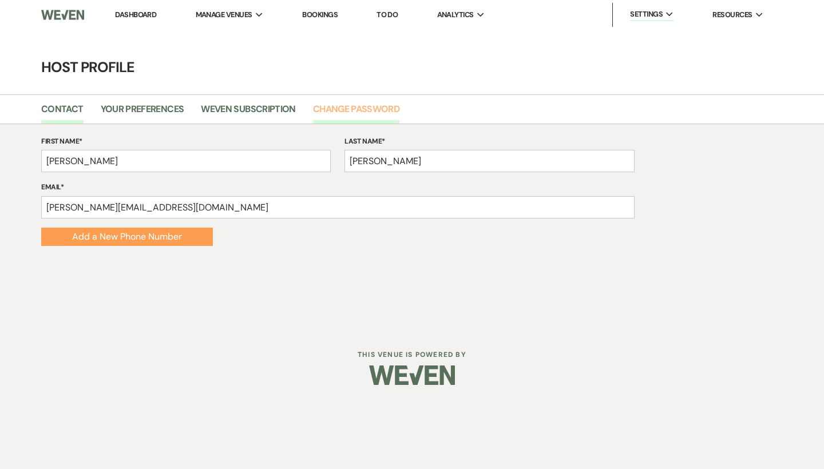
click at [383, 114] on link "Change Password" at bounding box center [356, 113] width 86 height 22
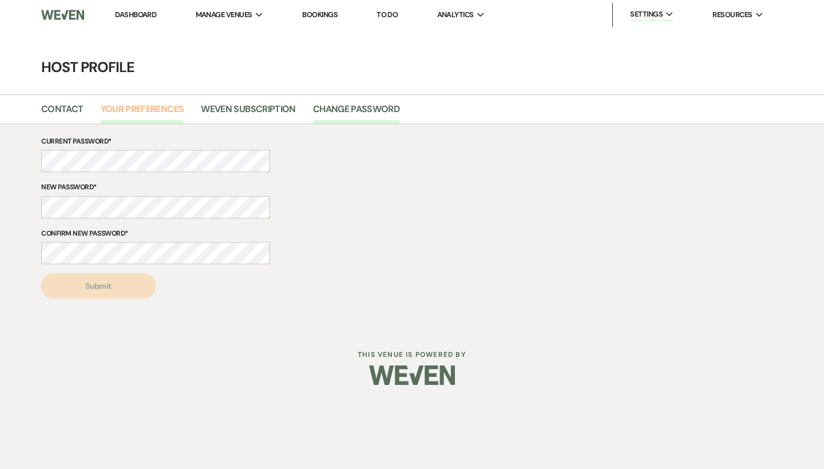
click at [172, 114] on link "Your Preferences" at bounding box center [143, 113] width 84 height 22
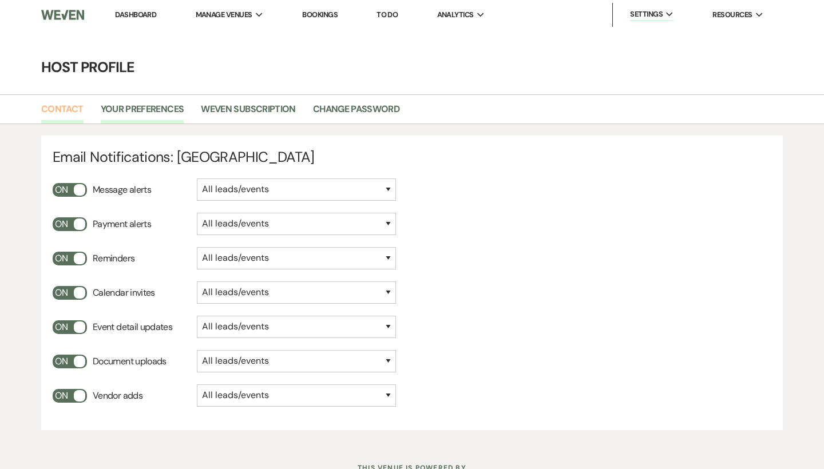
click at [54, 111] on link "Contact" at bounding box center [62, 113] width 42 height 22
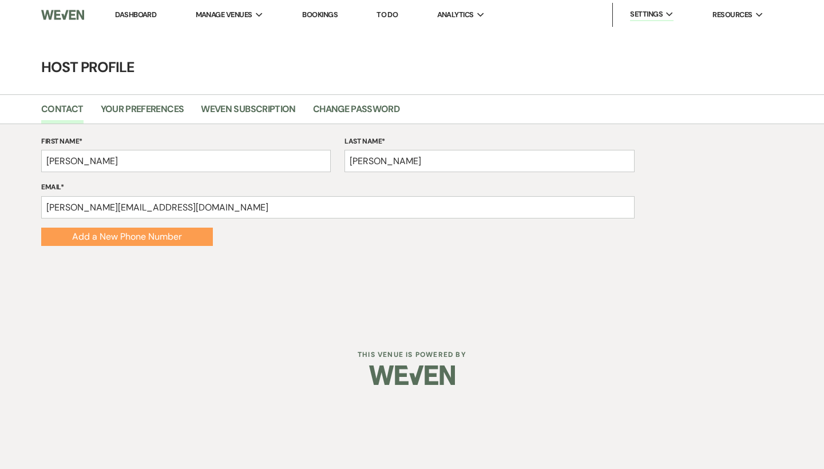
click at [153, 14] on link "Dashboard" at bounding box center [135, 15] width 41 height 10
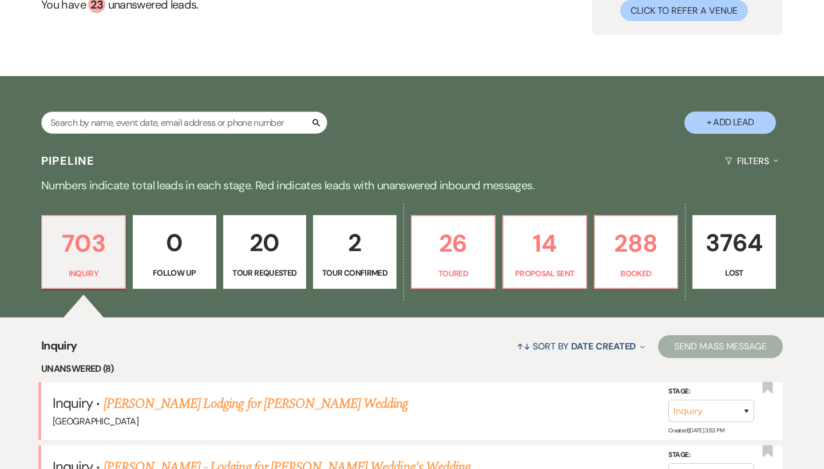
scroll to position [144, 0]
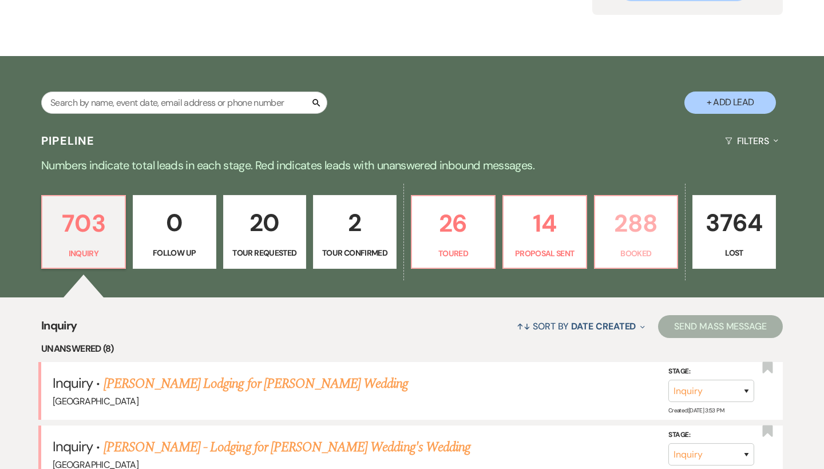
click at [661, 232] on p "288" at bounding box center [636, 223] width 69 height 38
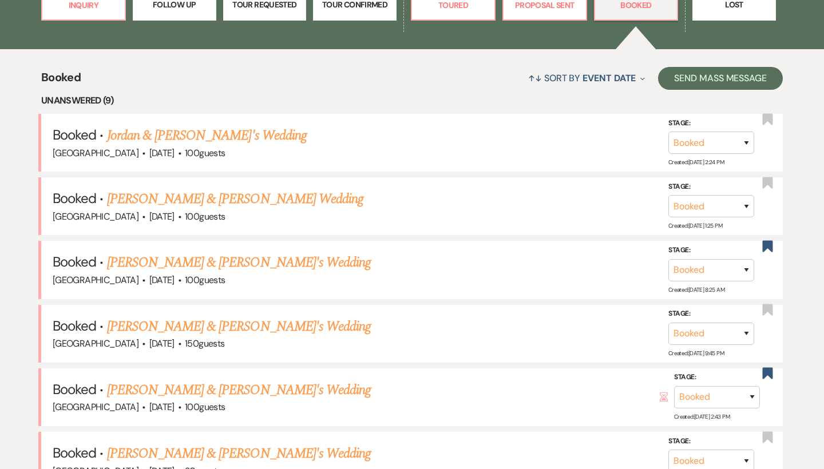
scroll to position [392, 0]
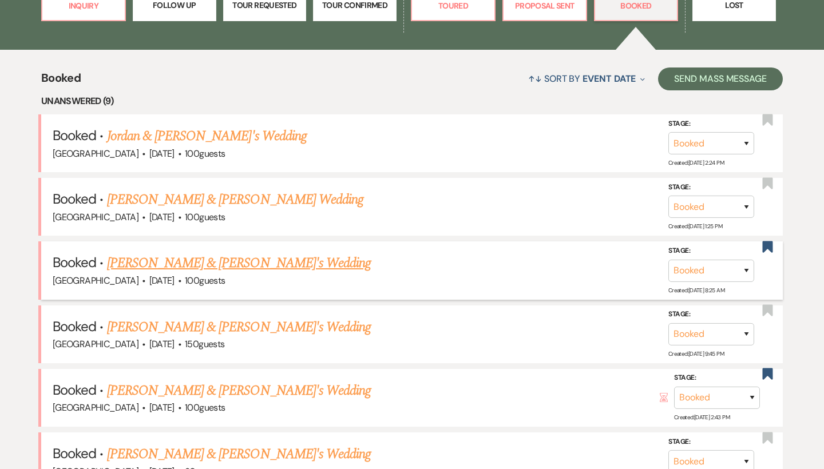
click at [232, 260] on link "[PERSON_NAME] & [PERSON_NAME]'s Wedding" at bounding box center [239, 263] width 264 height 21
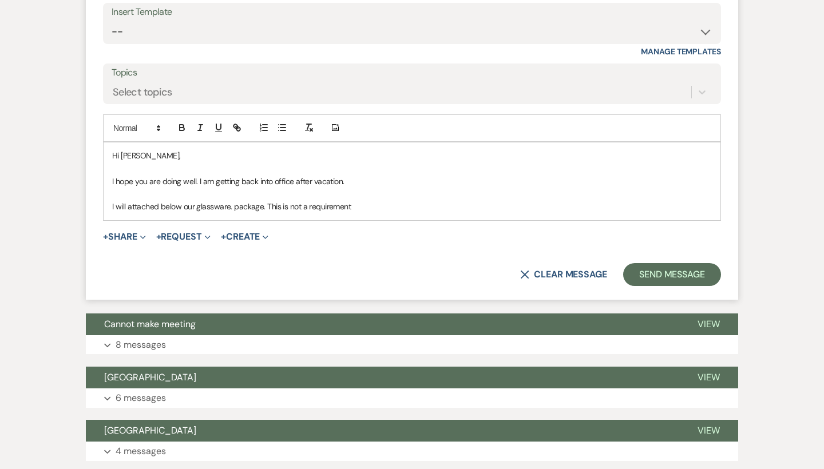
scroll to position [4357, 0]
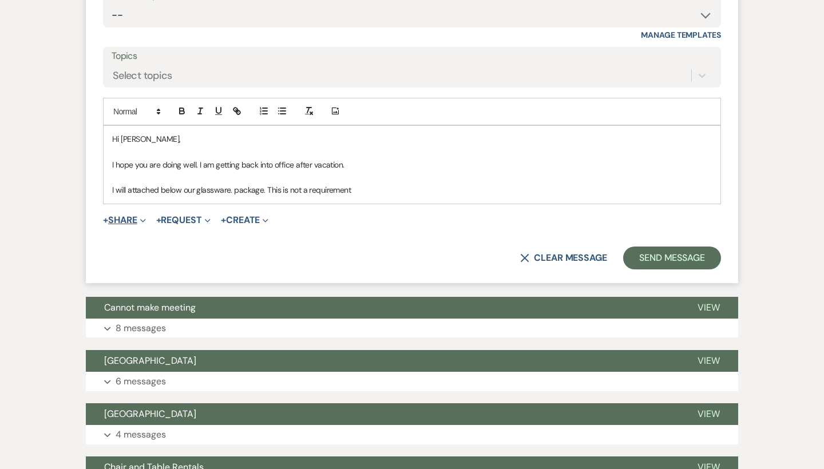
click at [112, 216] on button "+ Share Expand" at bounding box center [124, 220] width 43 height 9
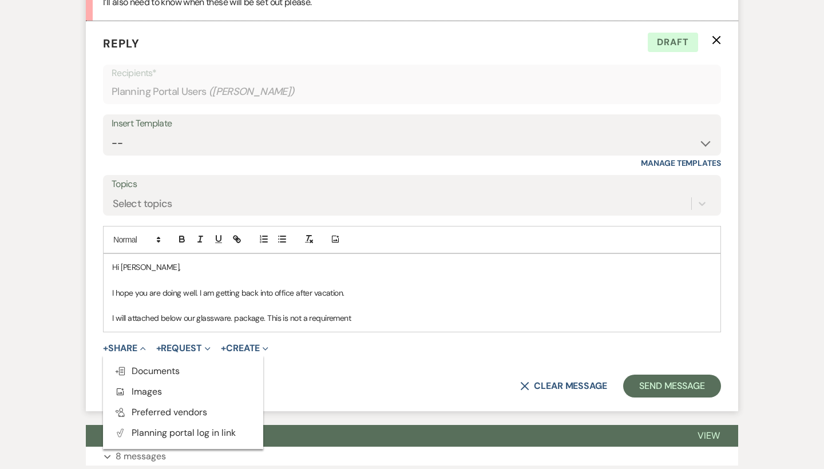
scroll to position [4219, 0]
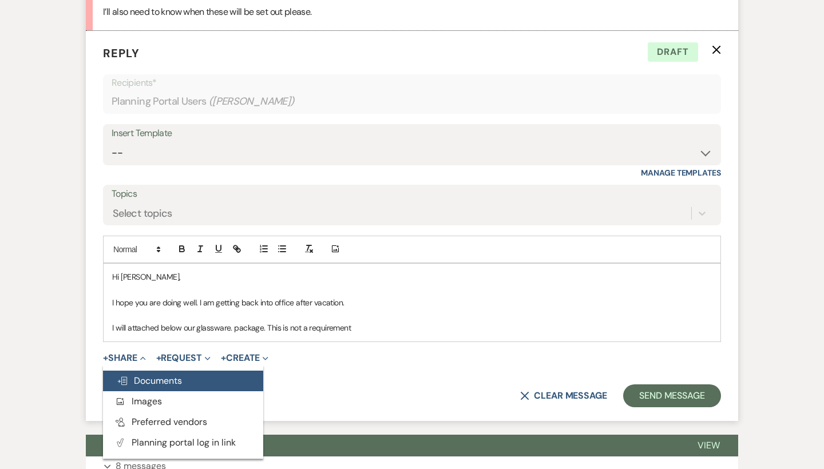
click at [199, 371] on button "Doc Upload Documents" at bounding box center [183, 381] width 160 height 21
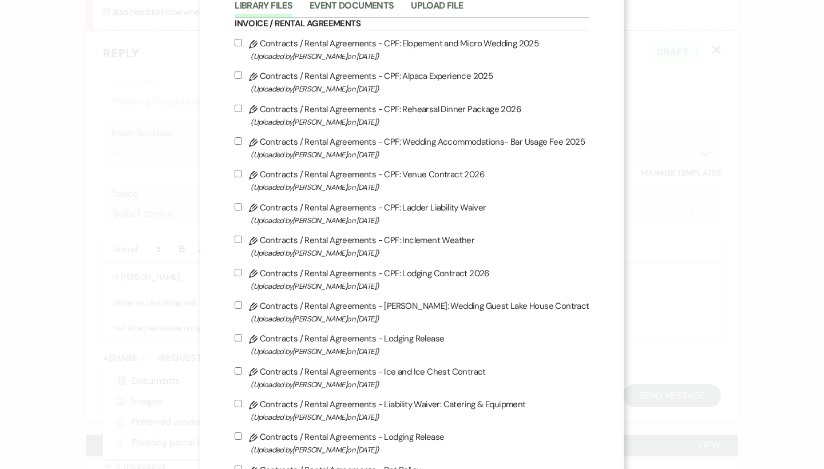
scroll to position [79, 0]
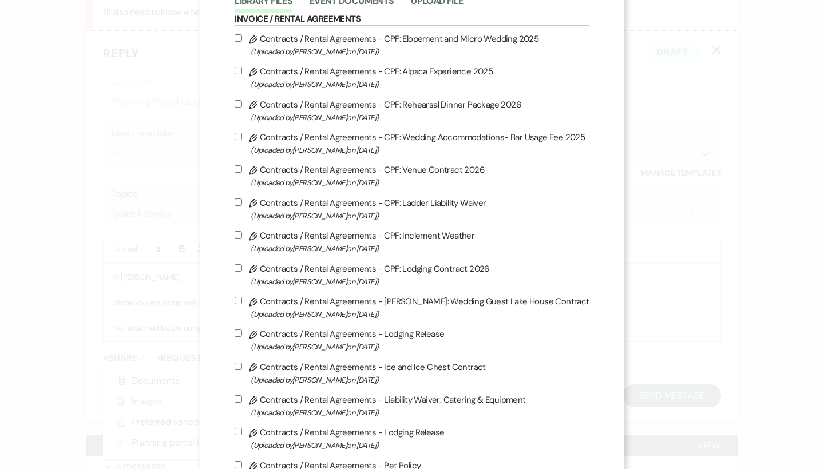
click at [355, 144] on label "Pencil Contracts / Rental Agreements - CPF: Wedding Accommodations- Bar Usage F…" at bounding box center [412, 143] width 354 height 27
click at [242, 140] on input "Pencil Contracts / Rental Agreements - CPF: Wedding Accommodations- Bar Usage F…" at bounding box center [238, 136] width 7 height 7
checkbox input "true"
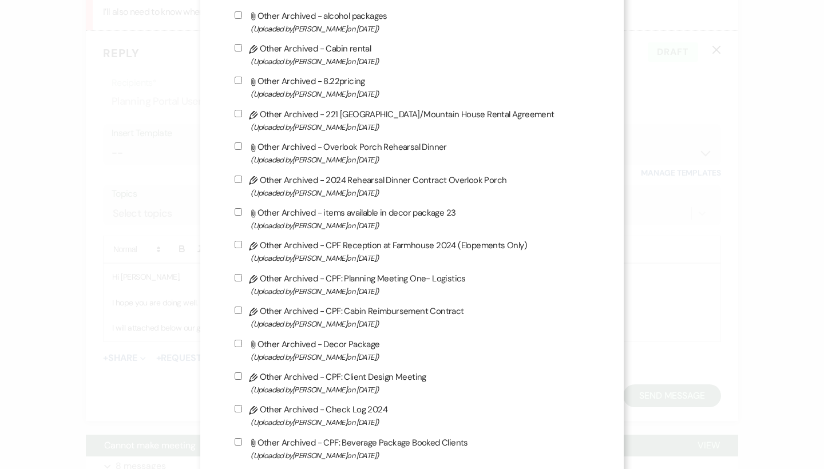
scroll to position [3056, 0]
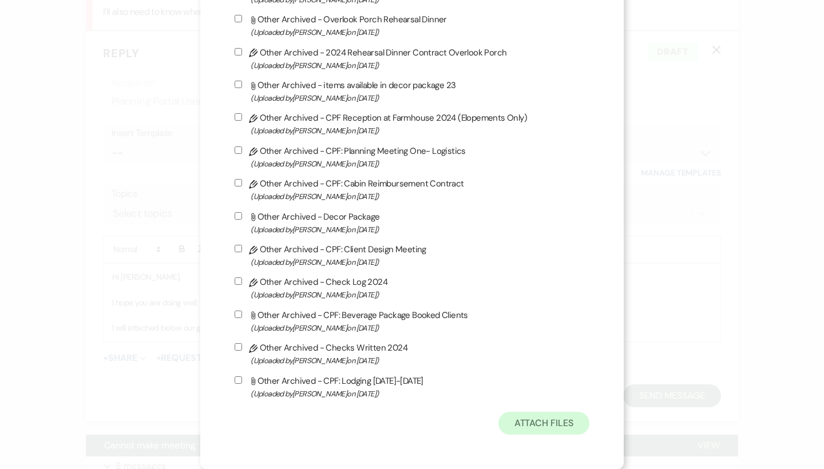
click at [543, 422] on button "Attach Files" at bounding box center [543, 423] width 91 height 23
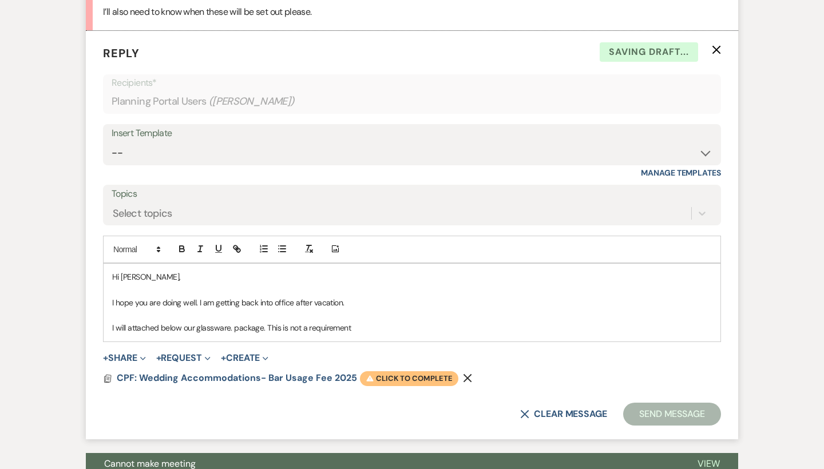
click at [423, 371] on span "Warning Click to complete" at bounding box center [409, 378] width 98 height 15
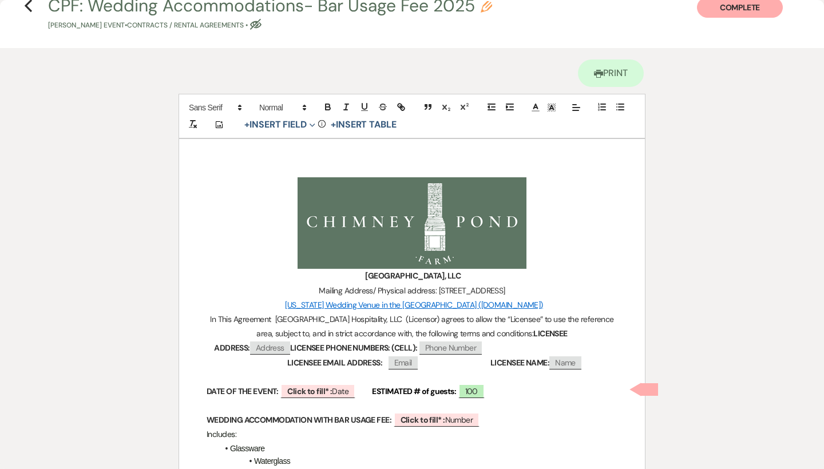
scroll to position [11, 0]
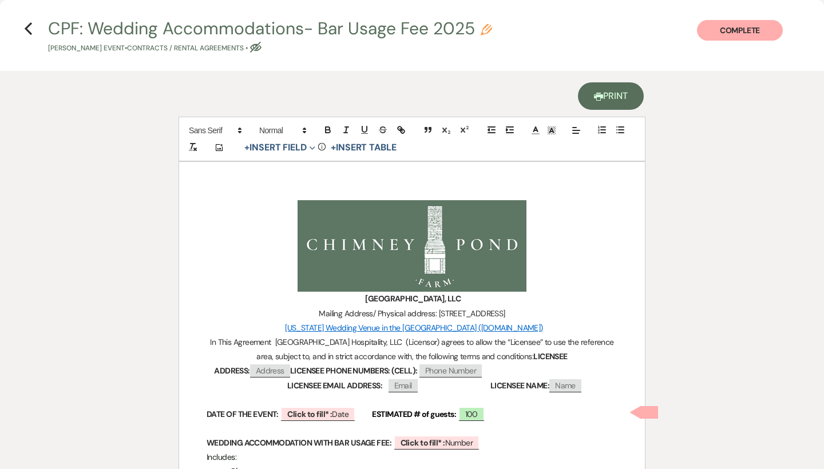
click at [622, 96] on link "Printer Print" at bounding box center [611, 95] width 66 height 27
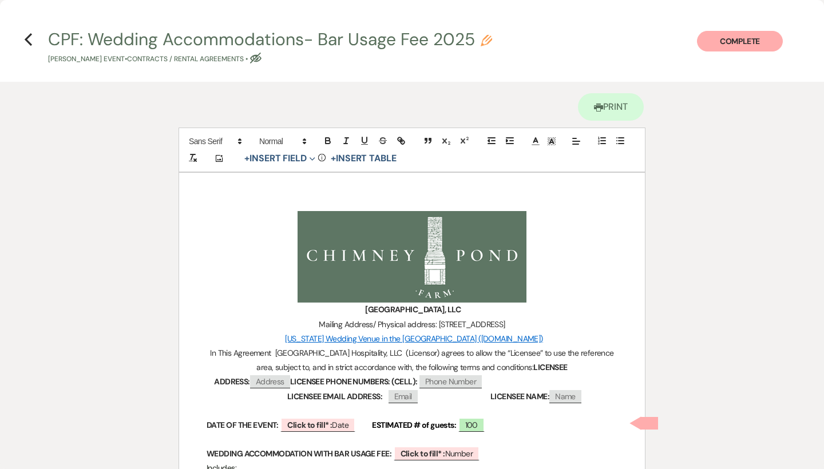
scroll to position [0, 0]
click at [27, 43] on icon "Previous" at bounding box center [28, 40] width 9 height 14
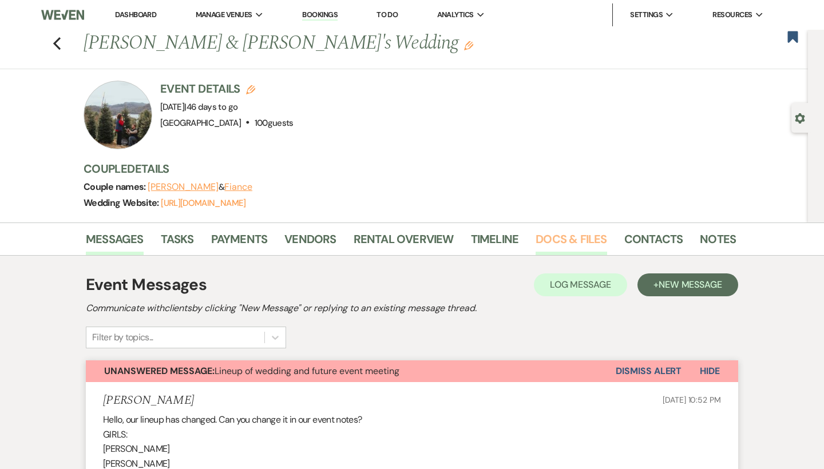
scroll to position [-1, 0]
click at [550, 250] on link "Docs & Files" at bounding box center [571, 242] width 71 height 25
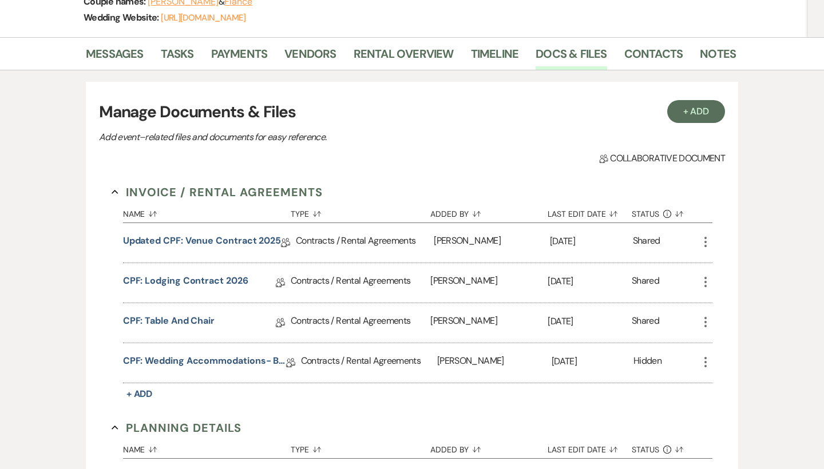
scroll to position [184, 0]
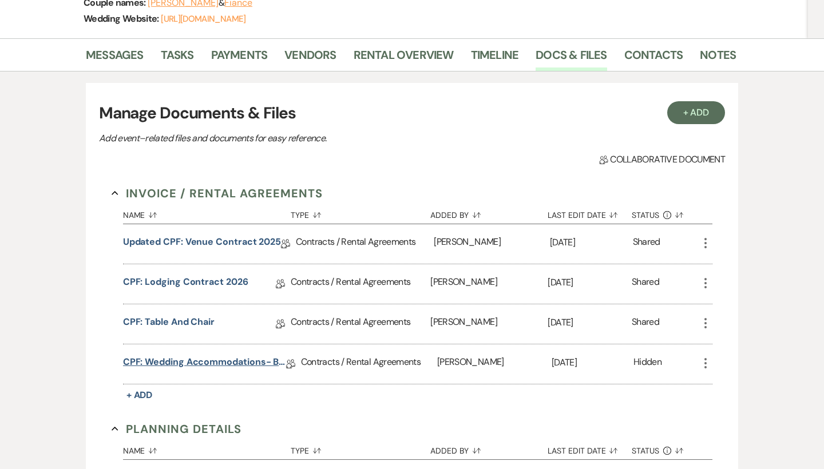
click at [258, 364] on link "CPF: Wedding Accommodations- Bar Usage Fee 2025" at bounding box center [204, 364] width 163 height 18
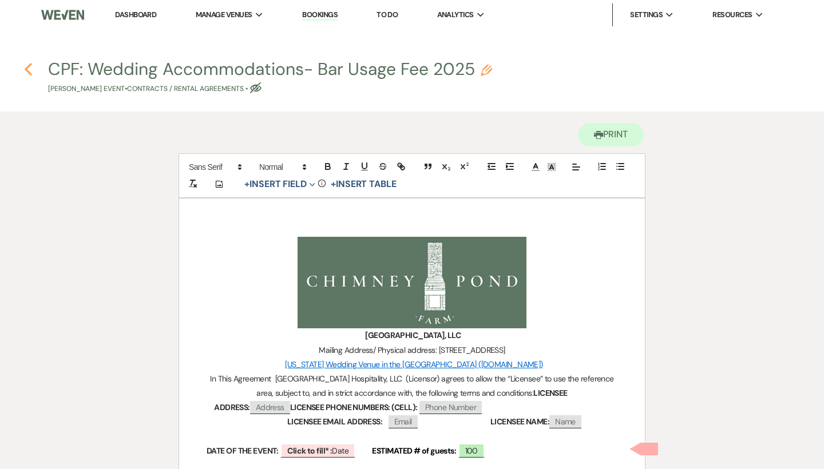
click at [28, 65] on icon "Previous" at bounding box center [28, 69] width 9 height 14
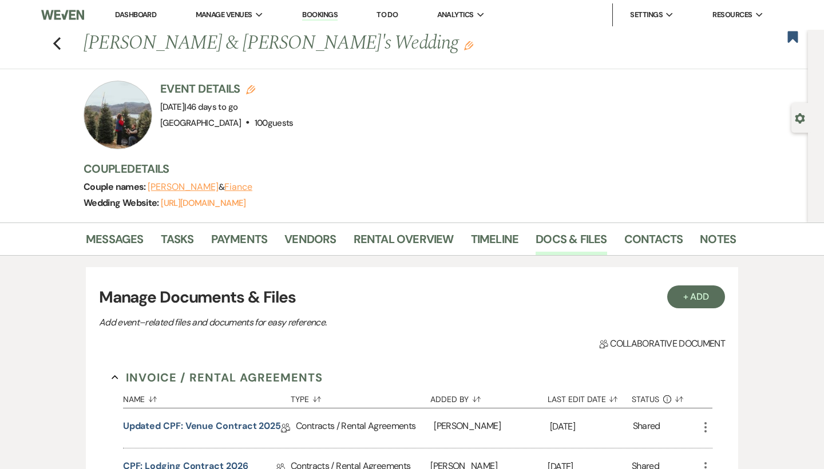
scroll to position [184, 0]
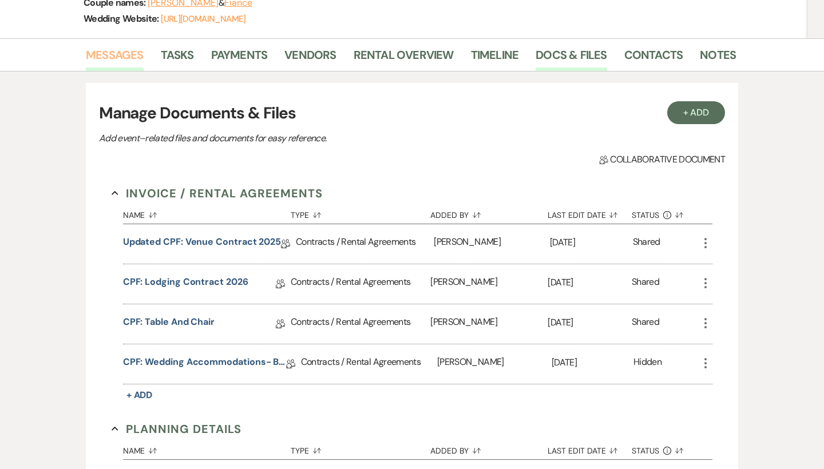
click at [106, 57] on link "Messages" at bounding box center [115, 58] width 58 height 25
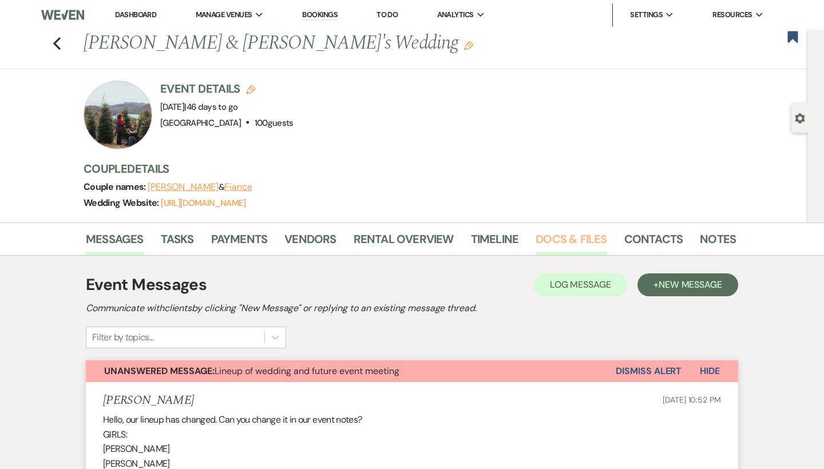
click at [574, 243] on link "Docs & Files" at bounding box center [571, 242] width 71 height 25
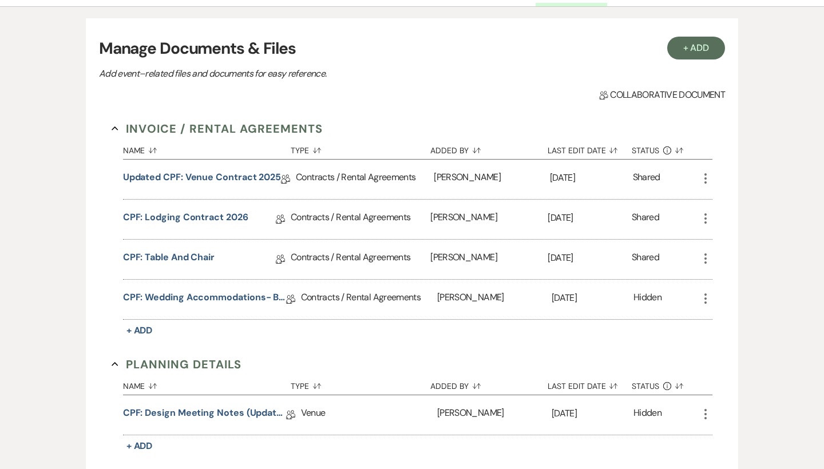
scroll to position [251, 0]
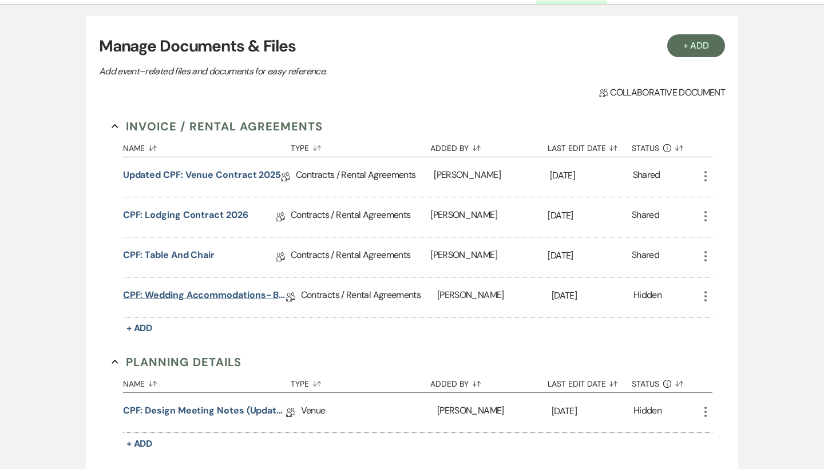
click at [221, 294] on link "CPF: Wedding Accommodations- Bar Usage Fee 2025" at bounding box center [204, 297] width 163 height 18
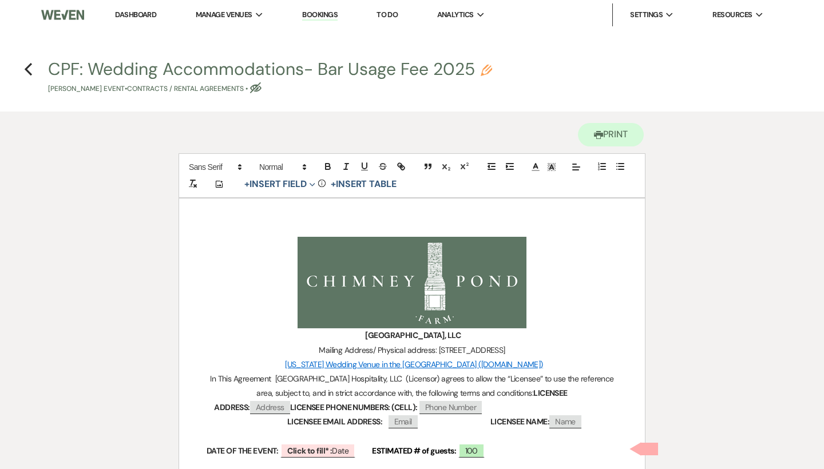
click at [23, 69] on h4 "Previous CPF: Wedding Accommodations- Bar Usage Fee 2025 Pencil Kim Taylor's Ev…" at bounding box center [412, 75] width 824 height 37
click at [27, 69] on use "button" at bounding box center [28, 69] width 7 height 13
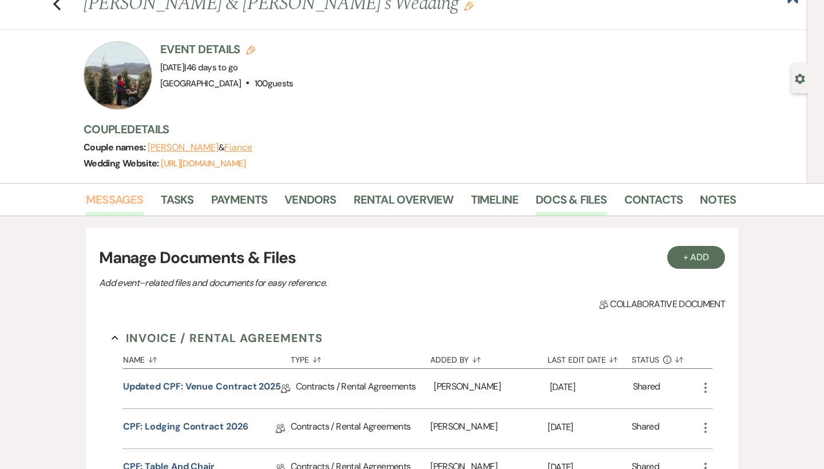
click at [125, 197] on link "Messages" at bounding box center [115, 203] width 58 height 25
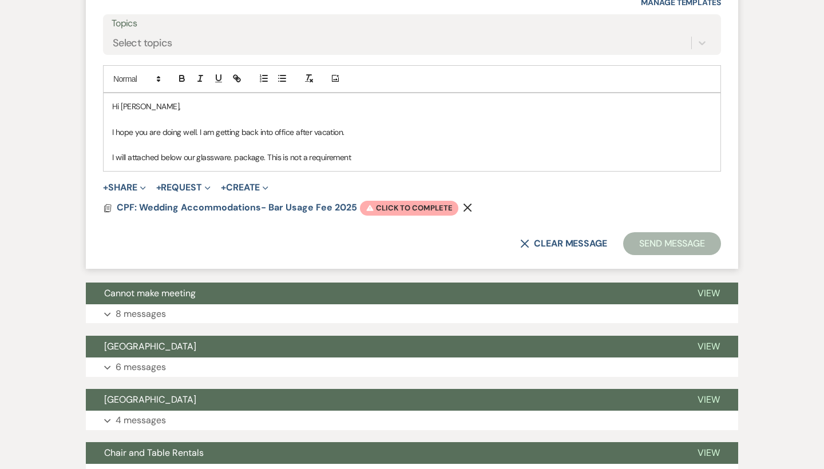
scroll to position [4429, 0]
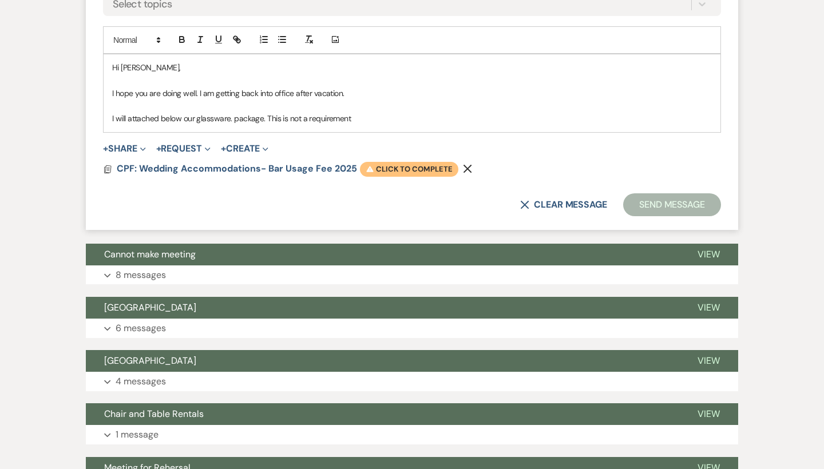
click at [389, 162] on span "Warning Click to complete" at bounding box center [409, 169] width 98 height 15
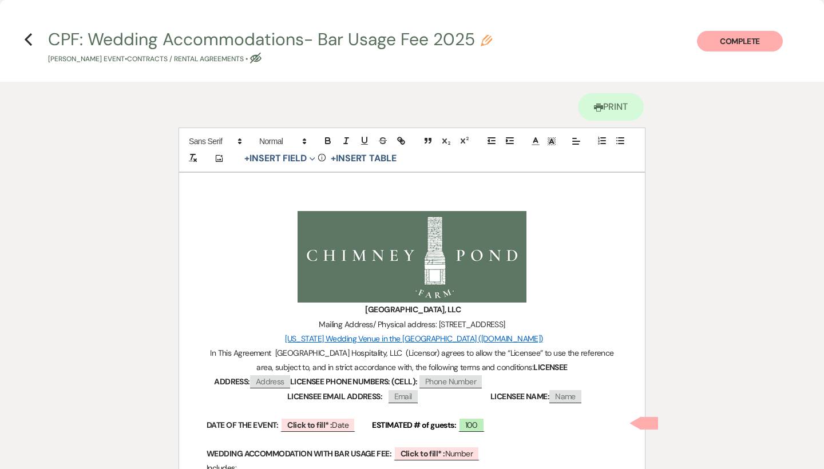
click at [349, 415] on p at bounding box center [412, 411] width 411 height 14
click at [349, 424] on span "Click to fill* : Date" at bounding box center [317, 425] width 75 height 15
select select "owner"
select select "Date"
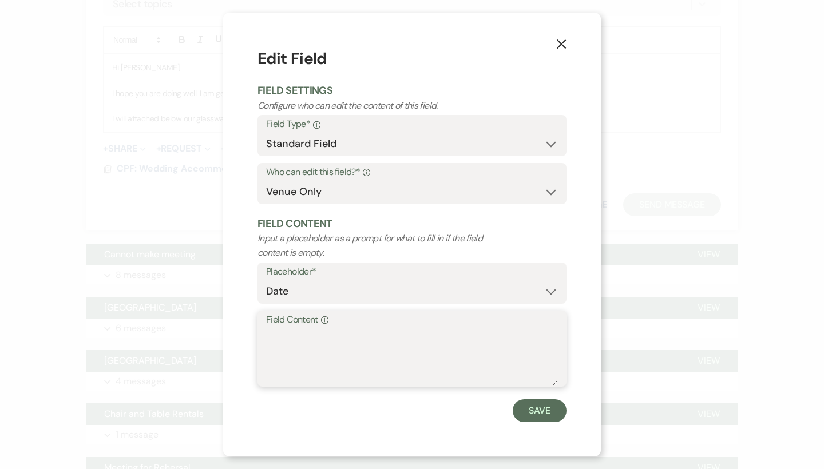
click at [308, 352] on textarea "Field Content Info" at bounding box center [412, 357] width 292 height 57
type textarea "October 5th, 2025"
click at [542, 413] on button "Save" at bounding box center [540, 410] width 54 height 23
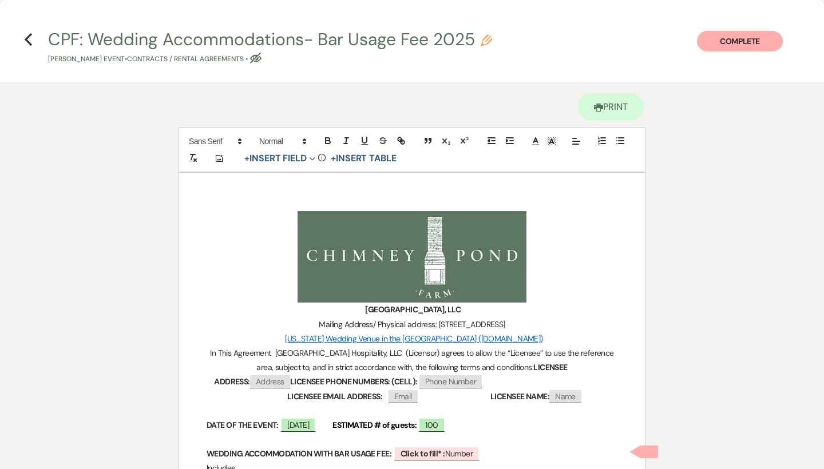
scroll to position [0, 0]
click at [29, 39] on icon "Previous" at bounding box center [28, 40] width 9 height 14
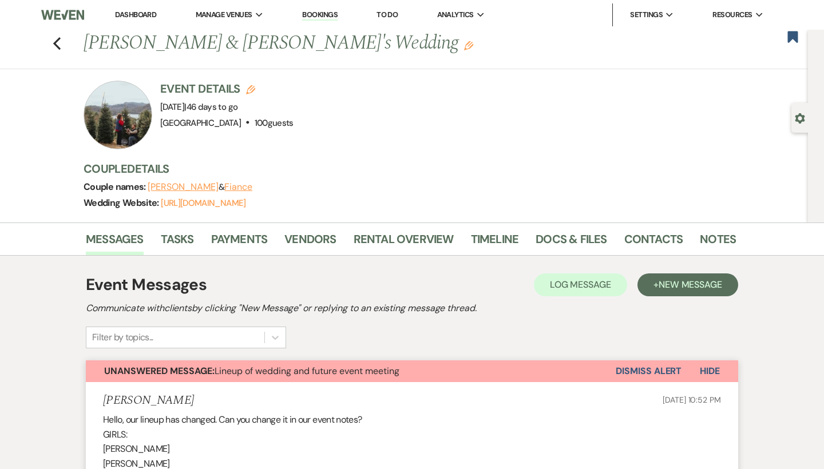
click at [564, 228] on li "Docs & Files" at bounding box center [580, 241] width 88 height 27
click at [564, 230] on link "Docs & Files" at bounding box center [571, 242] width 71 height 25
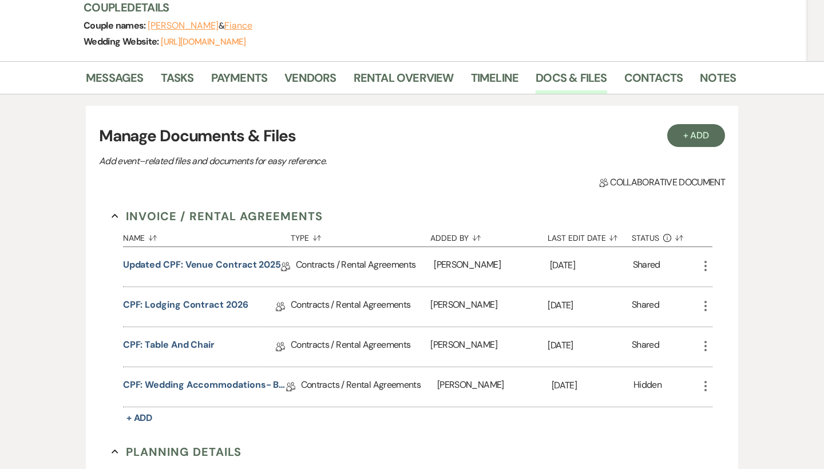
scroll to position [163, 0]
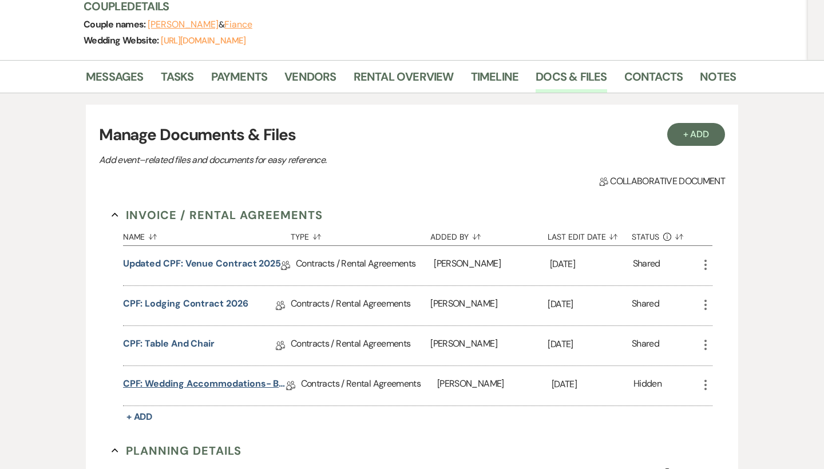
click at [225, 379] on link "CPF: Wedding Accommodations- Bar Usage Fee 2025" at bounding box center [204, 386] width 163 height 18
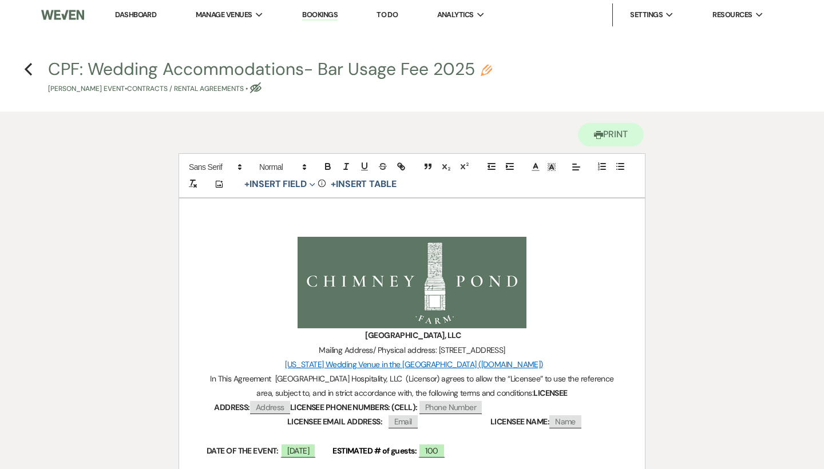
click at [23, 74] on h4 "Previous CPF: Wedding Accommodations- Bar Usage Fee 2025 Pencil Kim Taylor's Ev…" at bounding box center [412, 75] width 824 height 37
click at [26, 71] on icon "Previous" at bounding box center [28, 69] width 9 height 14
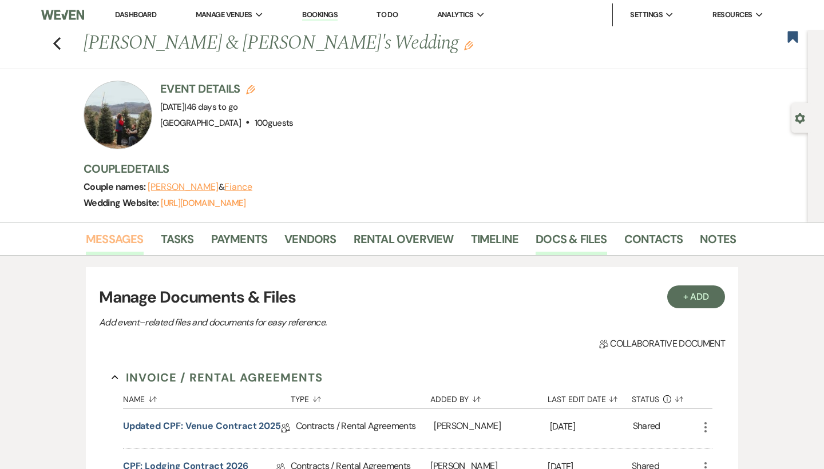
click at [115, 237] on link "Messages" at bounding box center [115, 242] width 58 height 25
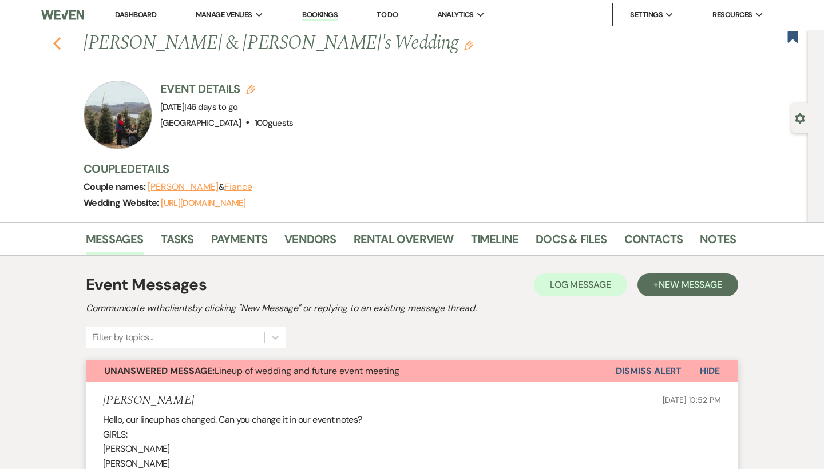
click at [58, 46] on use "button" at bounding box center [56, 43] width 7 height 13
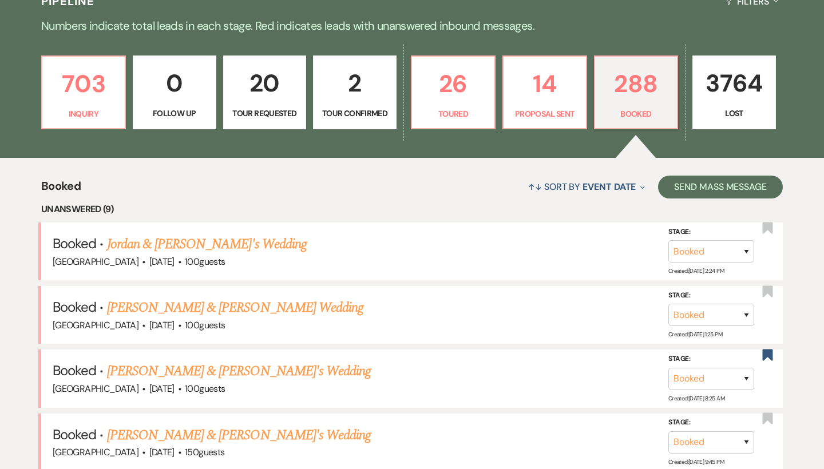
scroll to position [9, 0]
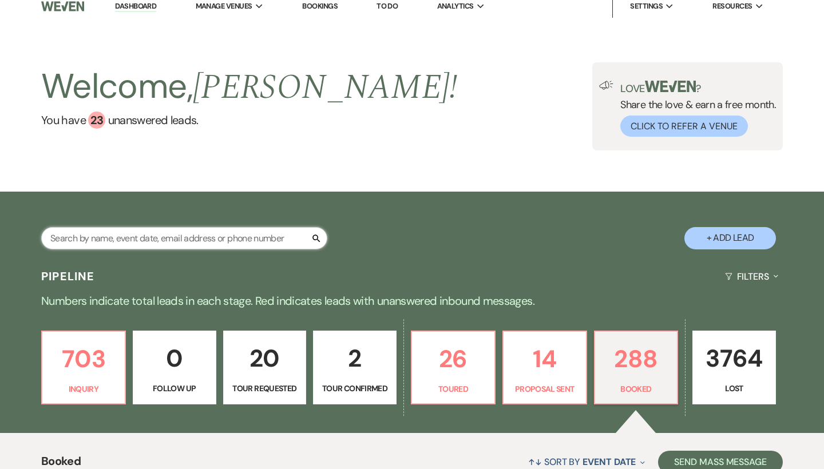
click at [252, 238] on input "text" at bounding box center [184, 238] width 286 height 22
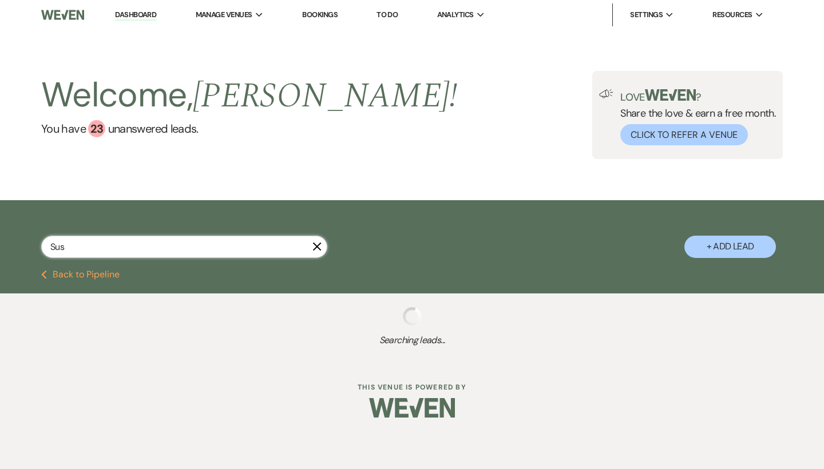
type input "Susn"
select select "6"
select select "8"
select select "5"
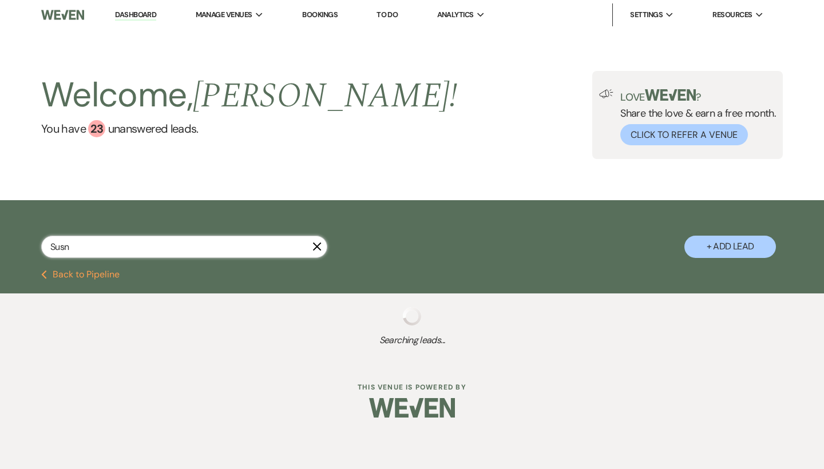
select select "8"
select select "5"
select select "8"
select select "5"
select select "8"
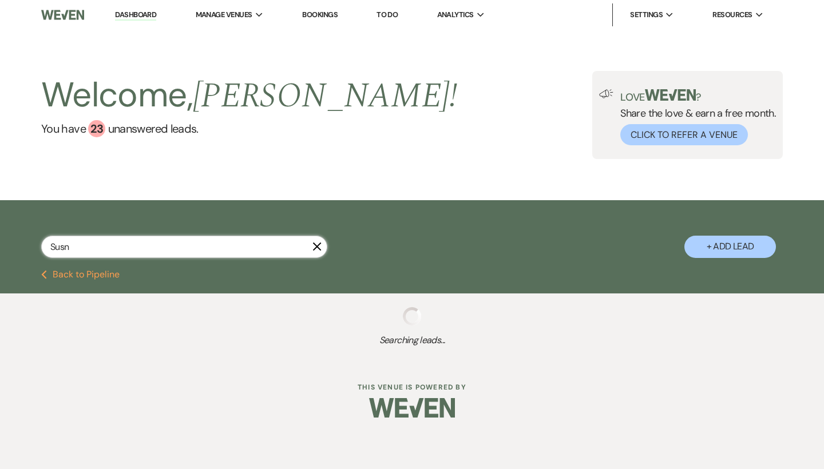
select select "5"
select select "8"
select select "5"
select select "8"
select select "5"
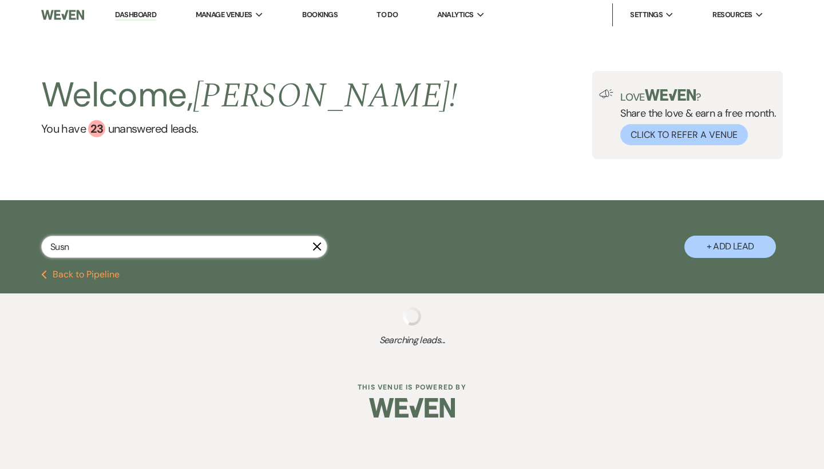
select select "8"
select select "4"
select select "8"
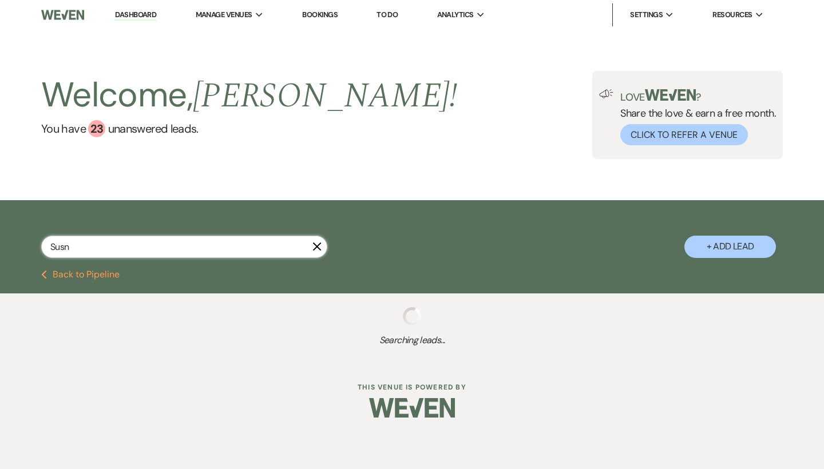
select select "8"
select select "6"
select select "8"
select select "5"
select select "8"
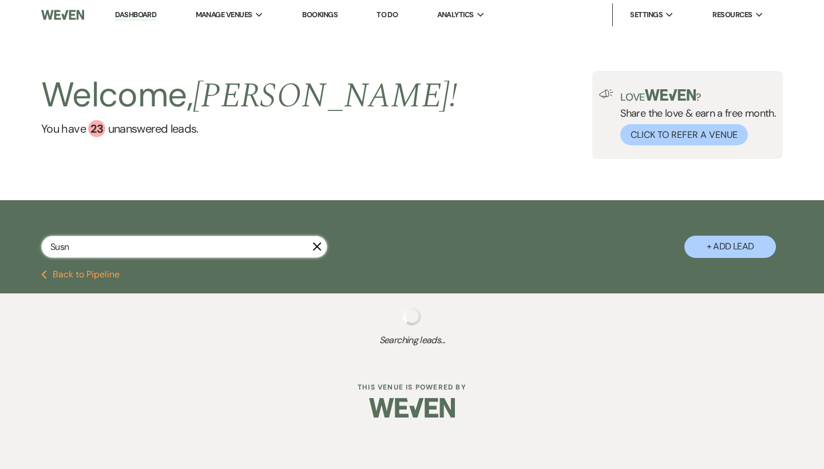
select select "3"
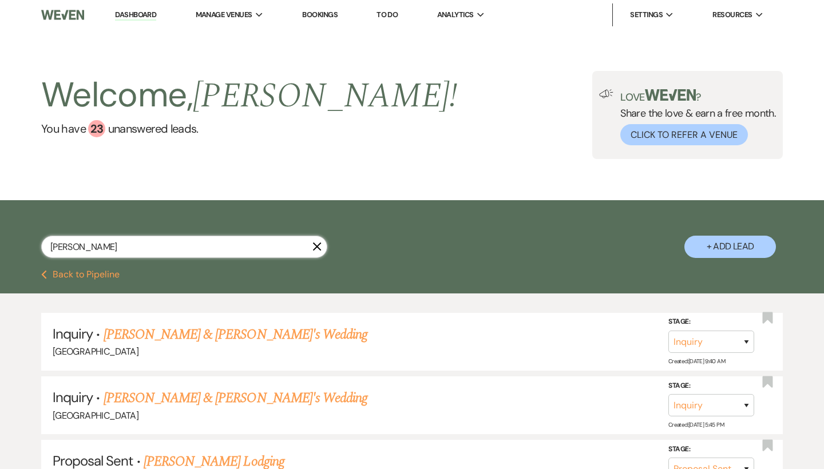
type input "Susan"
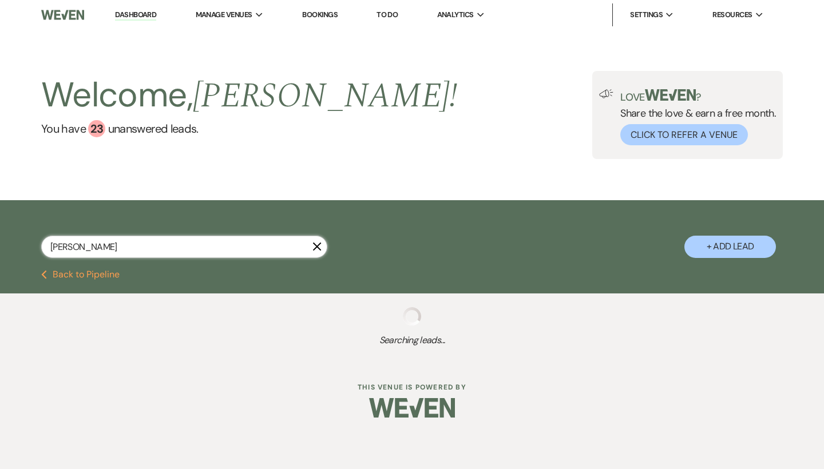
select select "6"
select select "8"
select select "5"
select select "8"
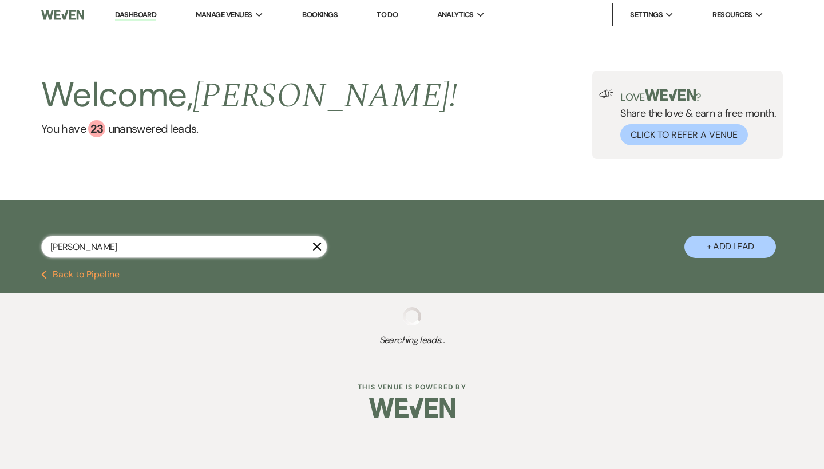
select select "5"
select select "8"
select select "5"
select select "8"
select select "5"
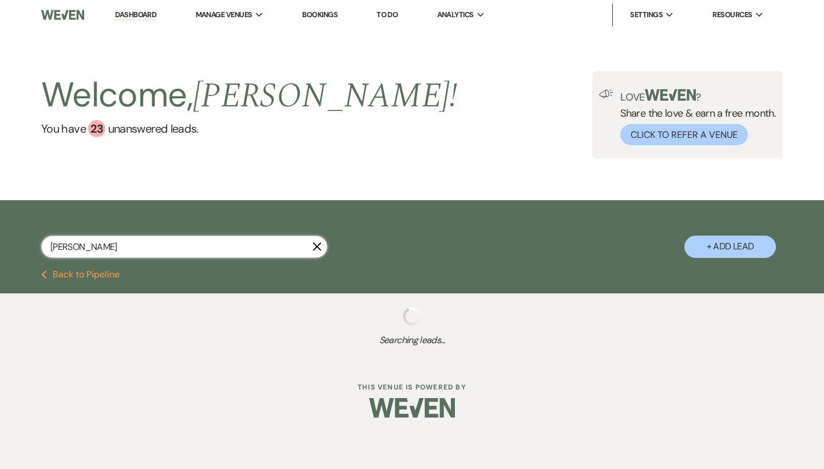
select select "8"
select select "6"
select select "8"
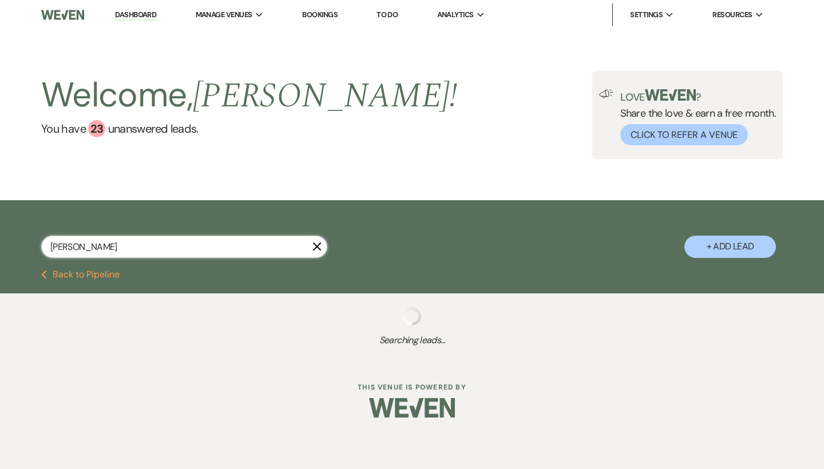
select select "5"
select select "8"
select select "3"
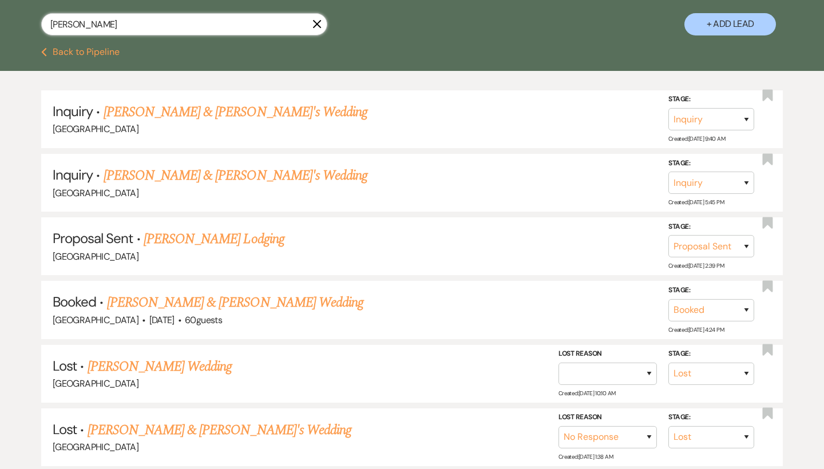
scroll to position [224, 0]
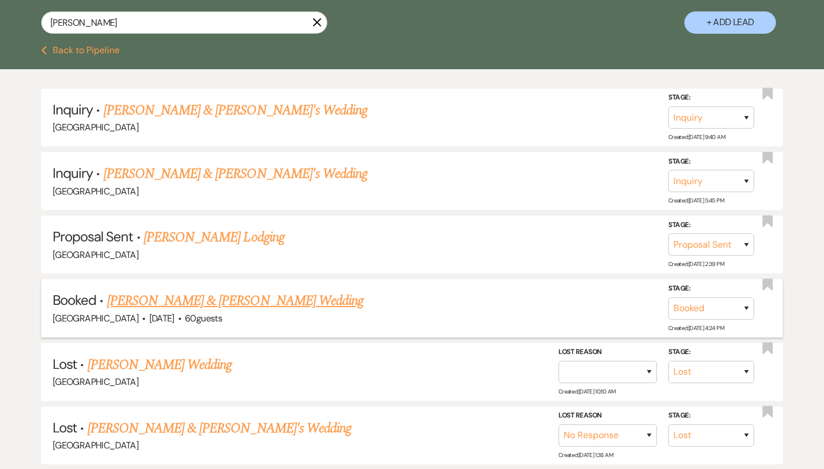
click at [282, 291] on link "[PERSON_NAME] & [PERSON_NAME] Wedding" at bounding box center [235, 301] width 256 height 21
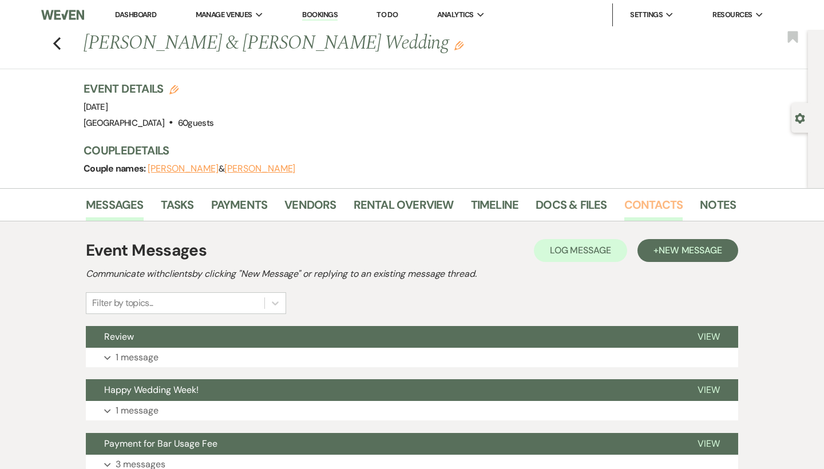
click at [650, 204] on link "Contacts" at bounding box center [653, 208] width 59 height 25
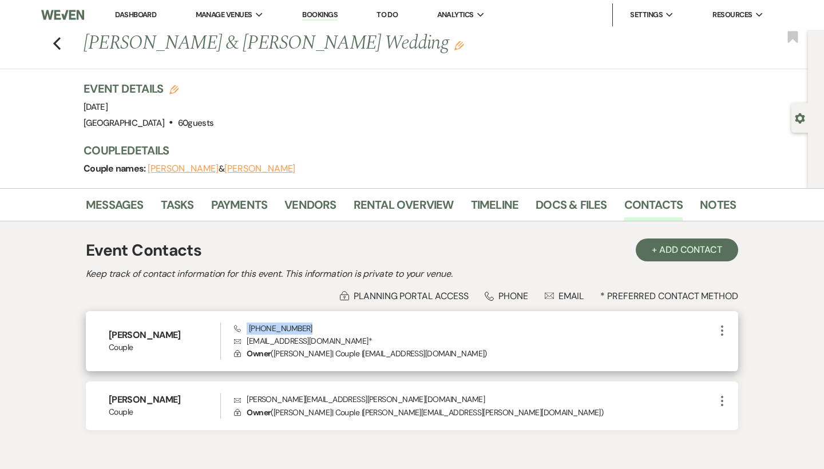
drag, startPoint x: 338, startPoint y: 324, endPoint x: 245, endPoint y: 324, distance: 93.3
click at [245, 324] on div "Phone (828) 331-8890 Envelope sgregoryesq@gmail.com * Lock Owner ( Susan Gregor…" at bounding box center [474, 342] width 481 height 38
click at [359, 335] on p "Envelope sgregoryesq@gmail.com *" at bounding box center [474, 341] width 481 height 13
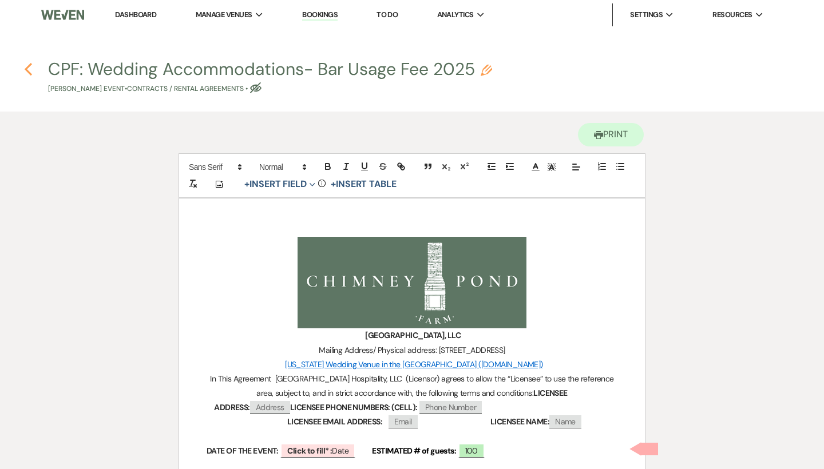
click at [31, 72] on icon "Previous" at bounding box center [28, 69] width 9 height 14
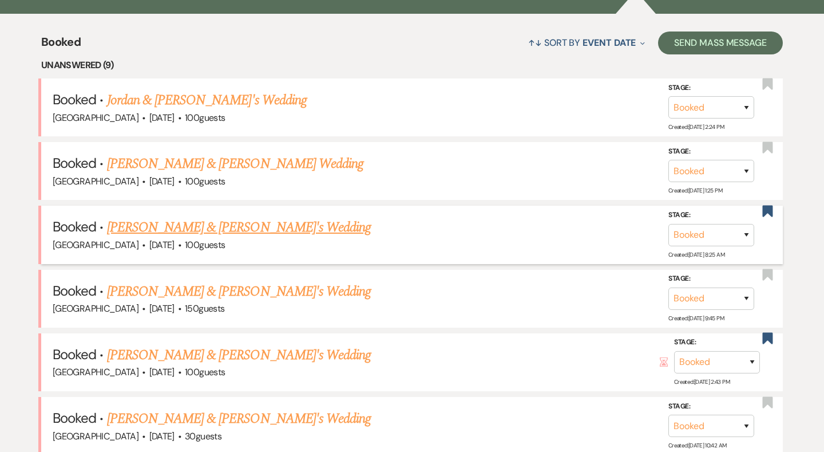
scroll to position [426, 0]
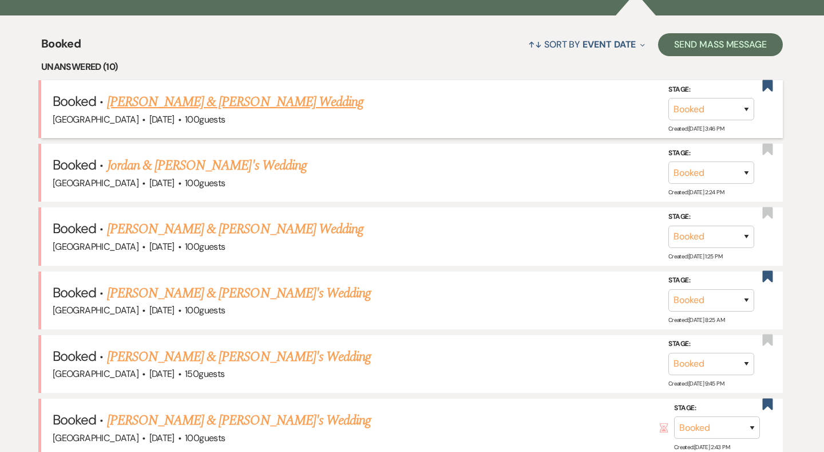
click at [226, 101] on link "[PERSON_NAME] & [PERSON_NAME] Wedding" at bounding box center [235, 102] width 256 height 21
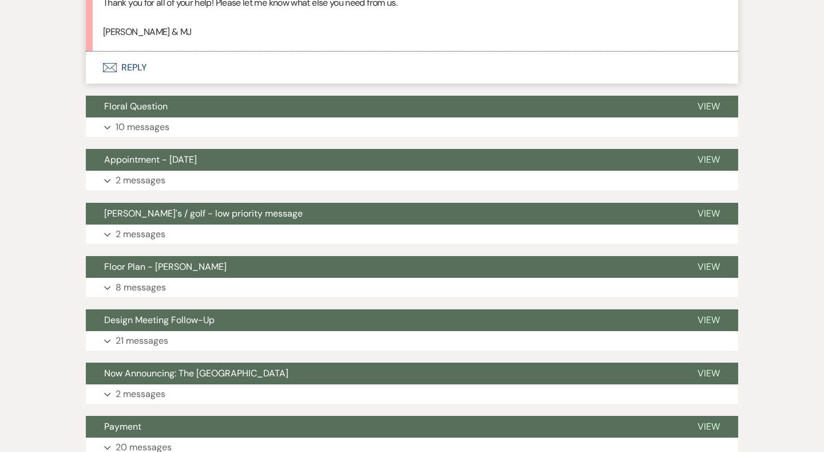
scroll to position [1421, 0]
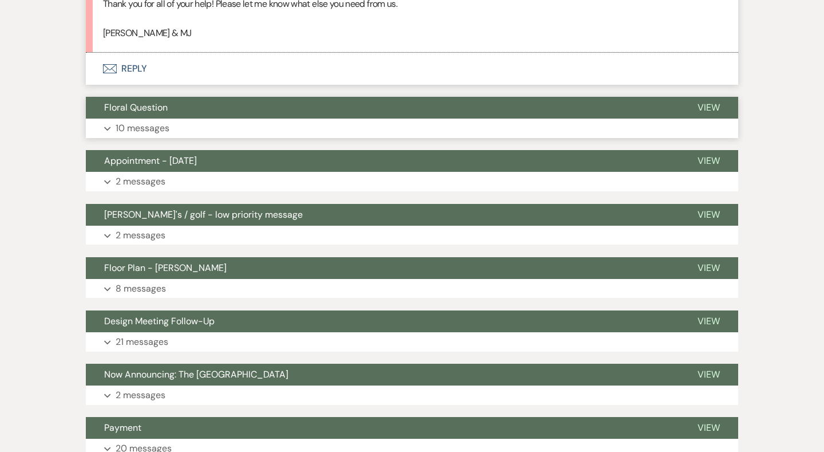
click at [203, 97] on button "Floral Question" at bounding box center [382, 108] width 593 height 22
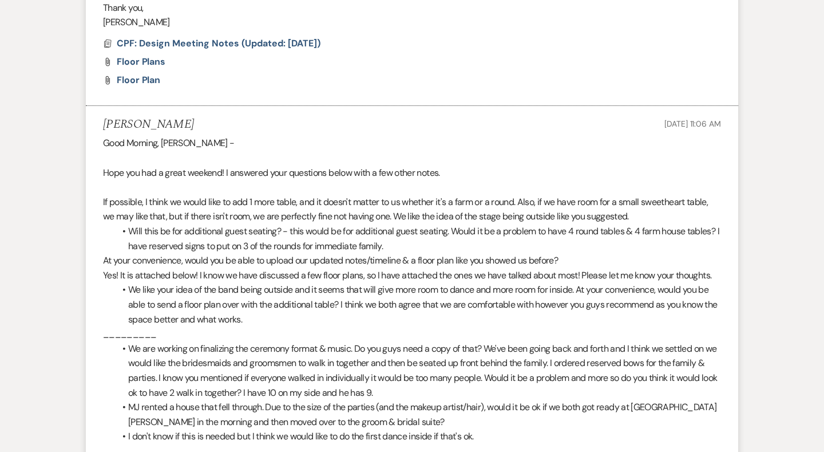
scroll to position [3143, 0]
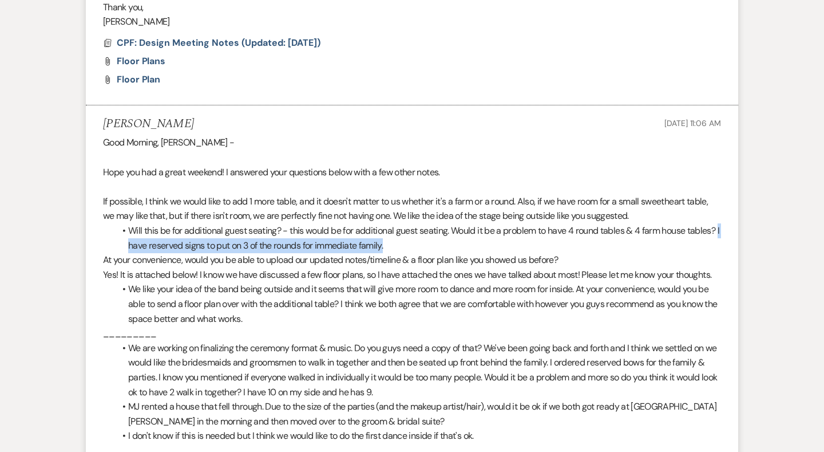
drag, startPoint x: 125, startPoint y: 185, endPoint x: 459, endPoint y: 179, distance: 333.7
click at [459, 223] on li "Will this be for additional guest seating? - this would be for additional guest…" at bounding box center [417, 237] width 607 height 29
copy li "I have reserved signs to put on 3 of the rounds for immediate family."
click at [459, 223] on li "Will this be for additional guest seating? - this would be for additional guest…" at bounding box center [417, 237] width 607 height 29
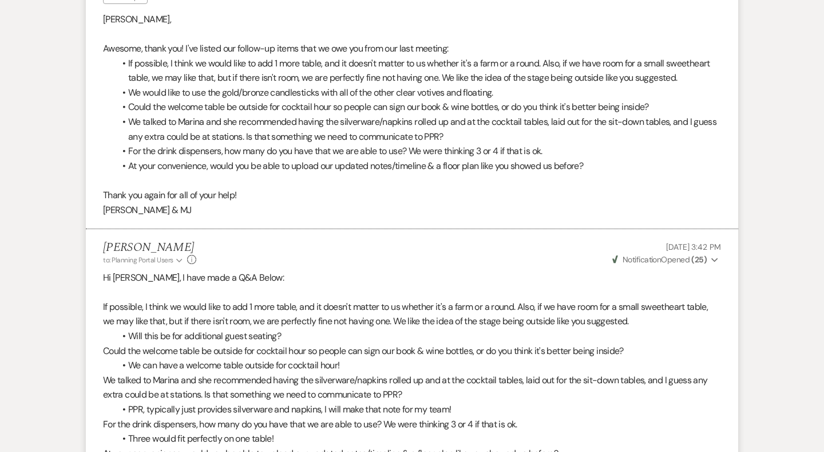
scroll to position [2638, 0]
